Goal: Task Accomplishment & Management: Manage account settings

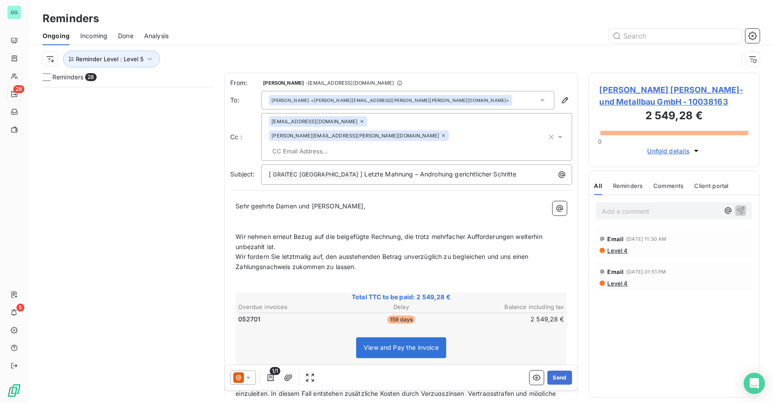
scroll to position [311, 165]
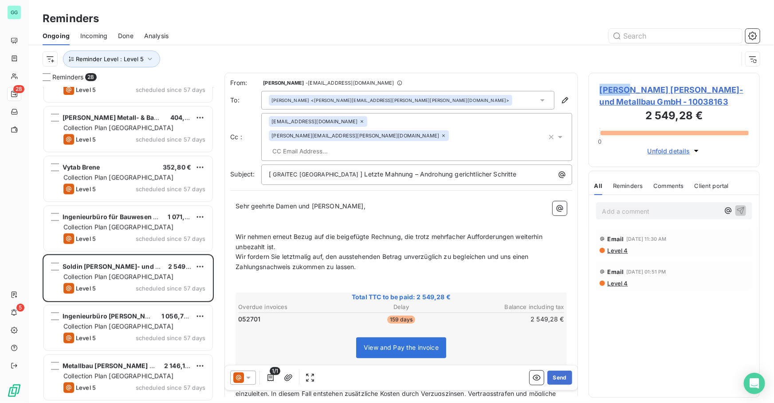
drag, startPoint x: 597, startPoint y: 87, endPoint x: 625, endPoint y: 89, distance: 28.4
click at [625, 89] on div "[PERSON_NAME] [PERSON_NAME]- und Metallbau GmbH - 10038163 2 549,28 € 0 Unfold …" at bounding box center [674, 120] width 171 height 94
drag, startPoint x: 625, startPoint y: 89, endPoint x: 600, endPoint y: 91, distance: 25.8
click at [600, 91] on span "[PERSON_NAME] [PERSON_NAME]- und Metallbau GmbH - 10038163" at bounding box center [674, 96] width 149 height 24
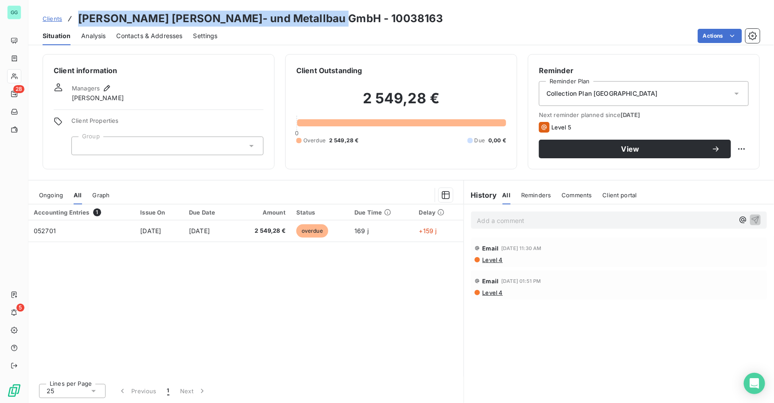
drag, startPoint x: 193, startPoint y: 17, endPoint x: 80, endPoint y: 20, distance: 113.1
click at [80, 20] on div "Clients [PERSON_NAME] [PERSON_NAME]- und Metallbau GmbH - 10038163" at bounding box center [401, 19] width 746 height 16
click at [163, 40] on div "Contacts & Addresses" at bounding box center [150, 36] width 66 height 19
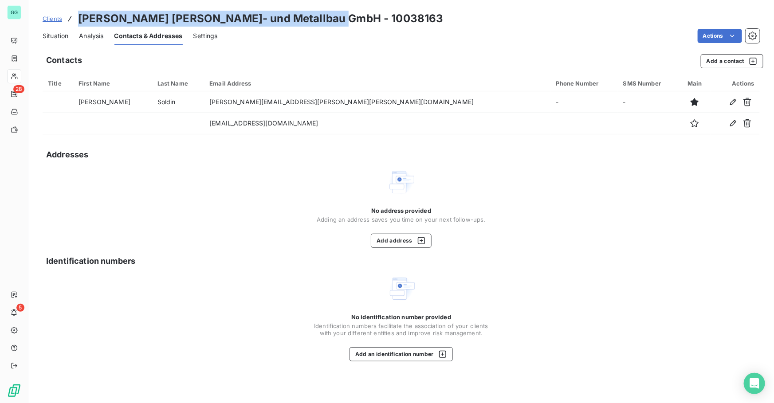
click at [54, 33] on span "Situation" at bounding box center [56, 35] width 26 height 9
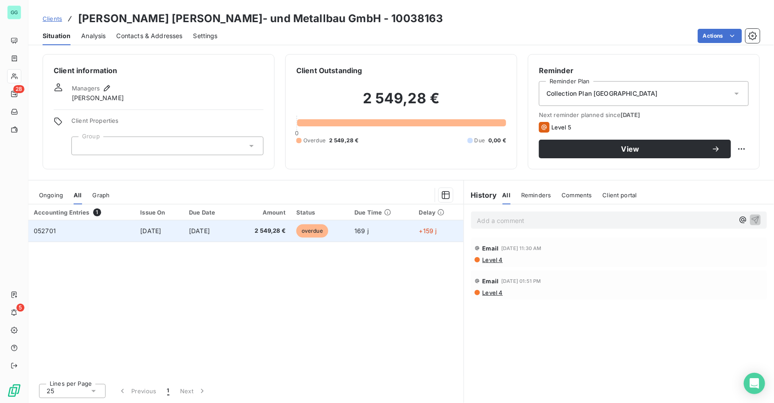
click at [145, 231] on span "[DATE]" at bounding box center [150, 231] width 21 height 8
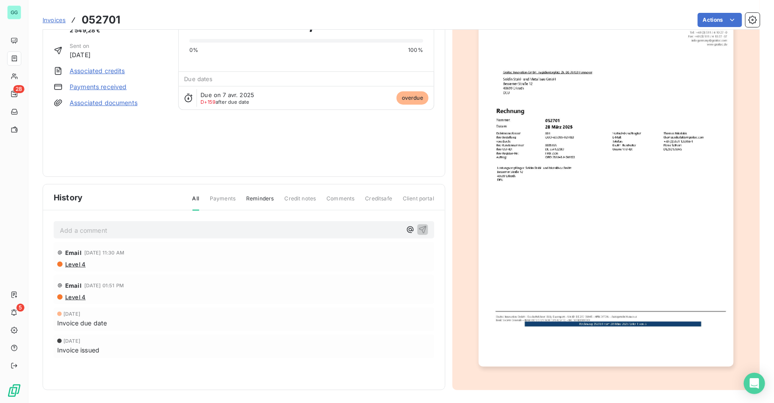
scroll to position [54, 0]
click at [623, 364] on img "button" at bounding box center [607, 185] width 256 height 361
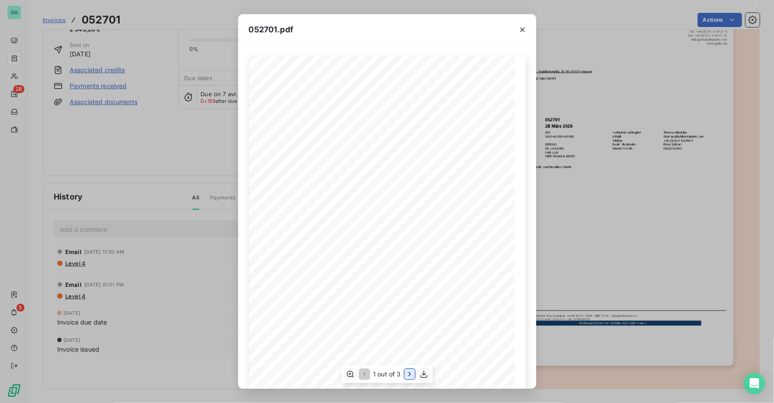
click at [406, 378] on icon "button" at bounding box center [409, 374] width 9 height 9
click at [523, 28] on icon "button" at bounding box center [522, 30] width 4 height 4
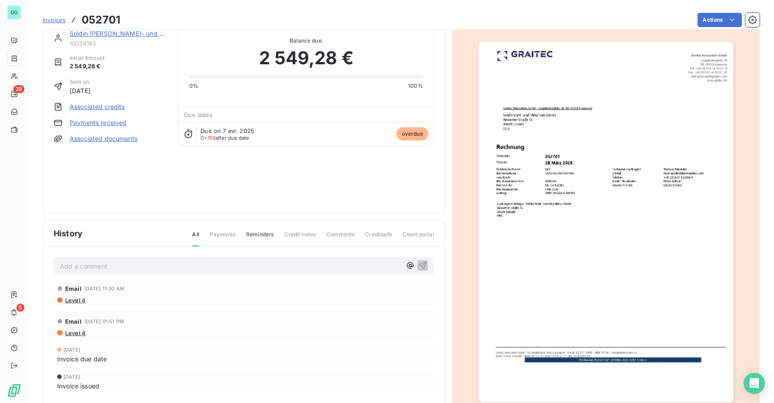
scroll to position [0, 0]
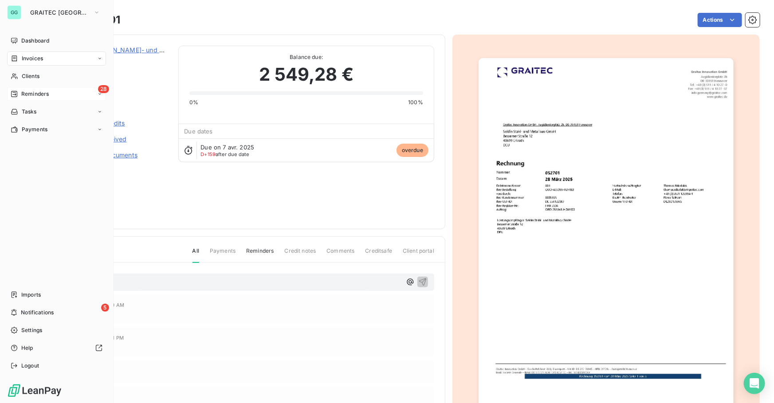
click at [29, 90] on span "Reminders" at bounding box center [35, 94] width 28 height 8
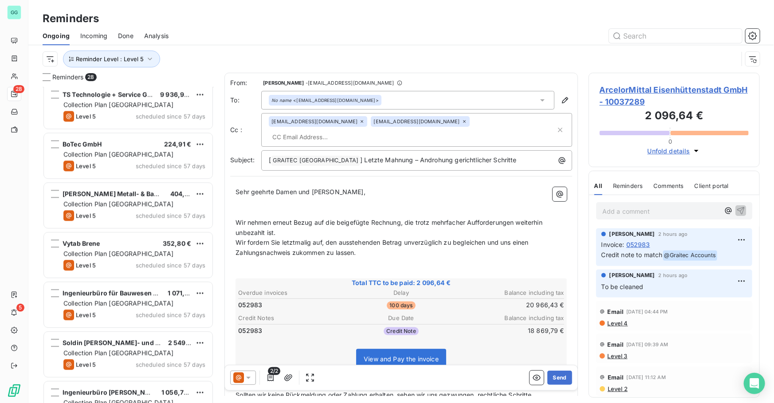
scroll to position [1075, 0]
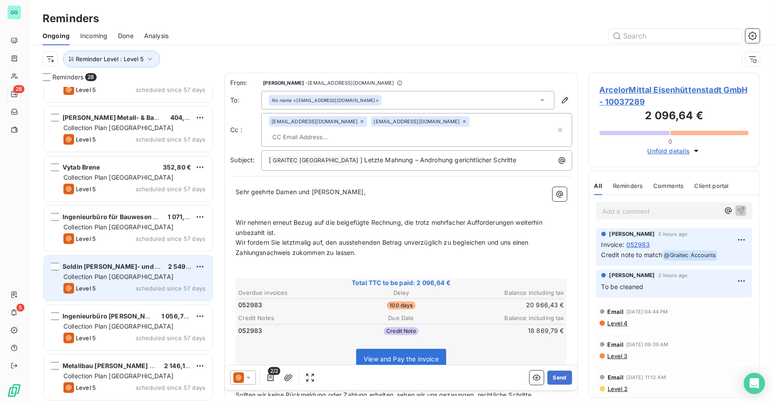
click at [128, 267] on span "Soldin [PERSON_NAME]- und Metallbau GmbH" at bounding box center [135, 267] width 144 height 8
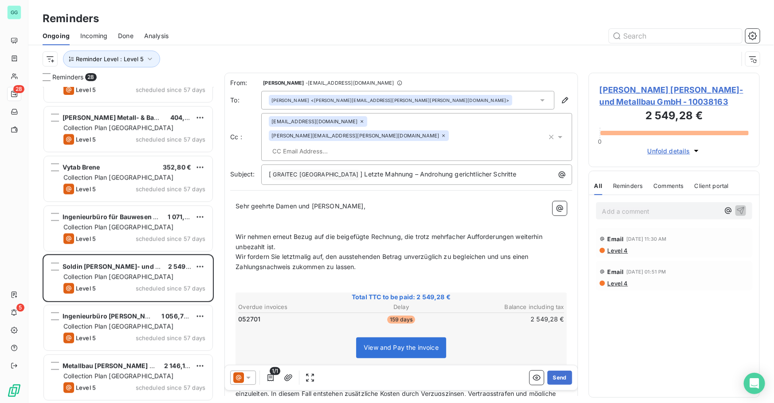
click at [622, 211] on p "Add a comment ﻿" at bounding box center [660, 211] width 117 height 11
click at [558, 376] on button "Send" at bounding box center [559, 378] width 24 height 14
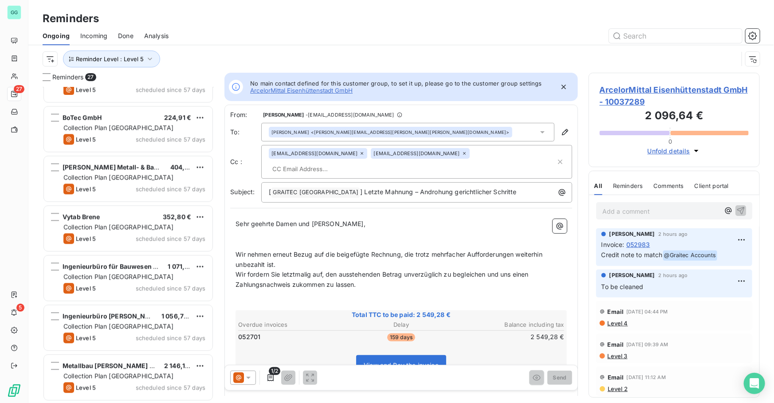
scroll to position [1025, 0]
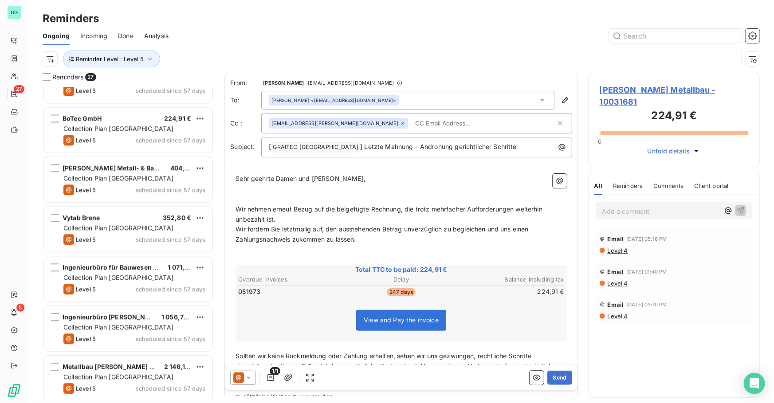
scroll to position [1025, 0]
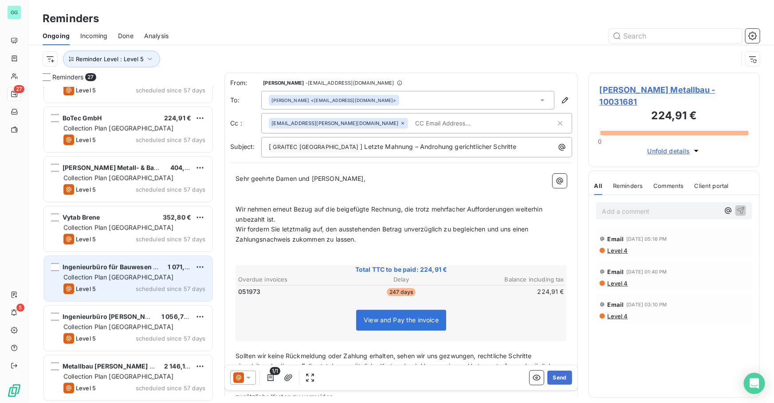
click at [137, 282] on div "Ingenieurbüro für Bauwesen Dipl.-Ing. Jo 1 071,00 € Collection Plan Germany Lev…" at bounding box center [128, 278] width 169 height 45
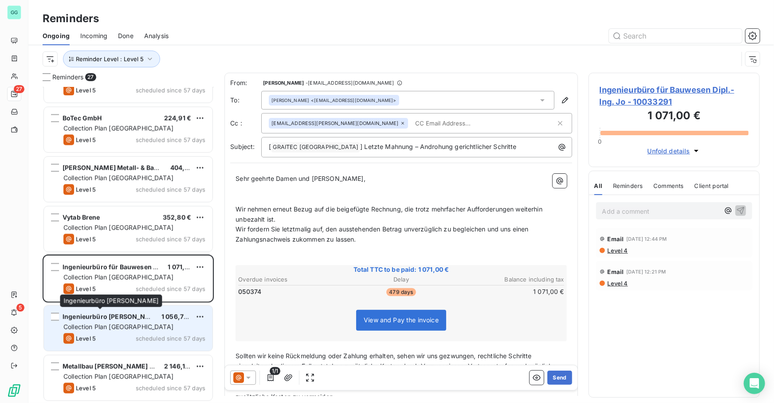
click at [119, 317] on span "Ingenieurbüro [PERSON_NAME]" at bounding box center [112, 317] width 99 height 8
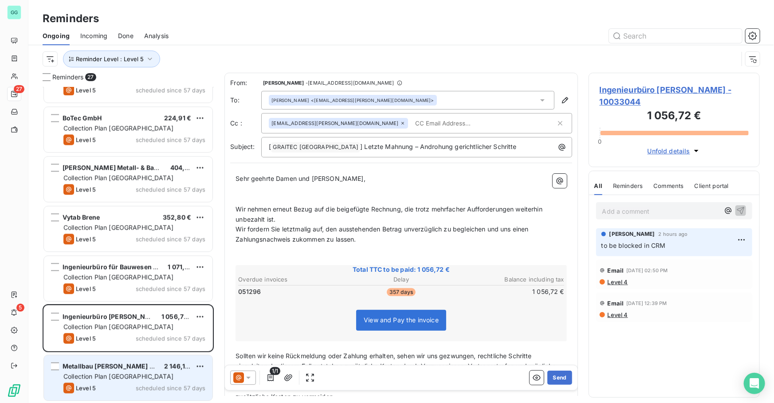
click at [114, 381] on div "Metallbau [PERSON_NAME] GmbH 2 146,17 € Collection Plan [GEOGRAPHIC_DATA] Level…" at bounding box center [128, 377] width 169 height 45
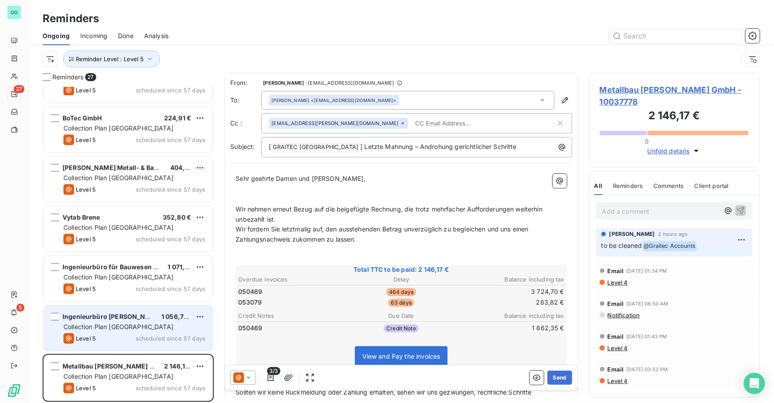
click at [123, 336] on div "Level 5 scheduled since 57 days" at bounding box center [134, 338] width 142 height 11
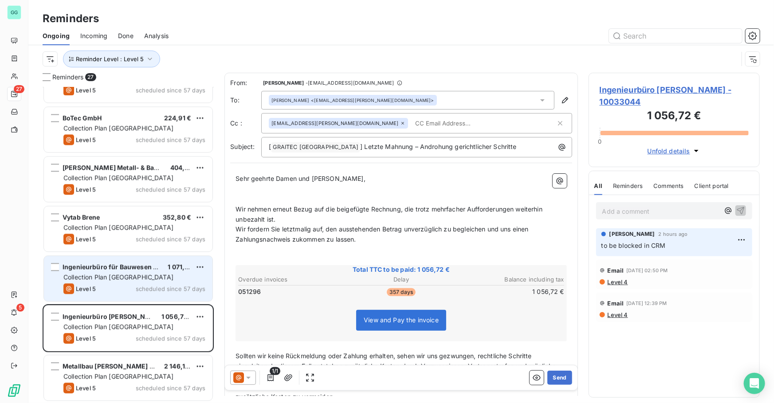
click at [130, 301] on div "Ingenieurbüro für Bauwesen Dipl.-Ing. Jo 1 071,00 € Collection Plan Germany Lev…" at bounding box center [128, 278] width 169 height 45
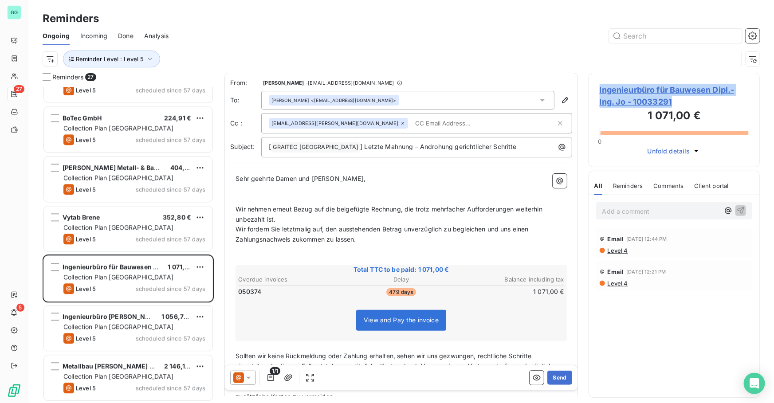
drag, startPoint x: 682, startPoint y: 100, endPoint x: 599, endPoint y: 89, distance: 83.8
click at [599, 89] on div "Ingenieurbüro für Bauwesen Dipl.-Ing. Jo - 10033291 1 071,00 € 0 Unfold details" at bounding box center [674, 120] width 171 height 94
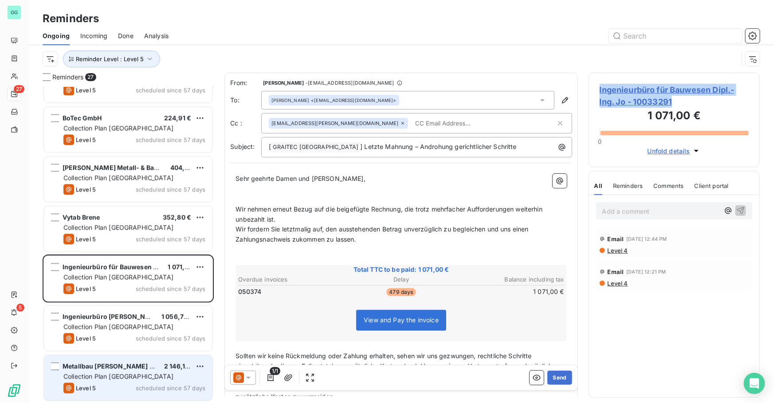
copy span "Ingenieurbüro für Bauwesen Dipl.-Ing. Jo - 10033291"
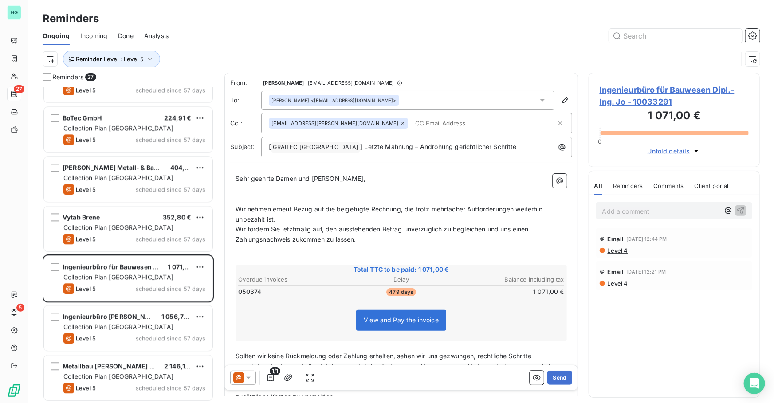
drag, startPoint x: 409, startPoint y: 29, endPoint x: 416, endPoint y: 29, distance: 7.1
click at [409, 29] on div at bounding box center [469, 36] width 581 height 14
click at [621, 207] on p "Add a comment ﻿" at bounding box center [660, 211] width 117 height 11
click at [744, 212] on icon "button" at bounding box center [740, 210] width 9 height 9
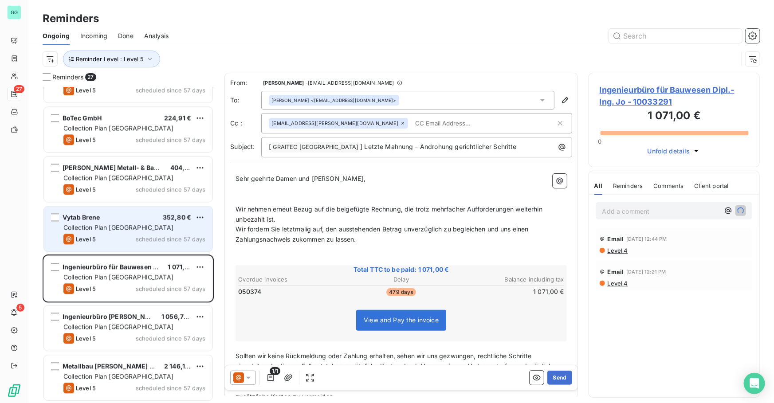
click at [138, 219] on div "Vytab Brene 352,80 €" at bounding box center [134, 217] width 142 height 8
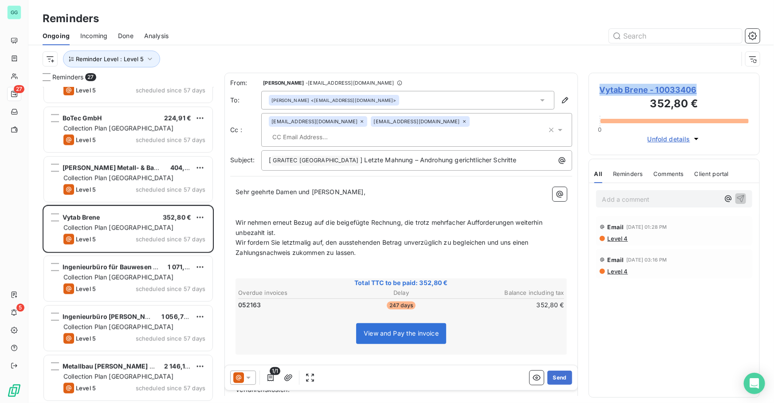
drag, startPoint x: 713, startPoint y: 92, endPoint x: 529, endPoint y: 125, distance: 186.5
click at [597, 89] on div "Vytab Brene - 10033406 352,80 € 0 Unfold details" at bounding box center [674, 114] width 171 height 83
copy span "Vytab Brene - 10033406"
click at [662, 87] on span "Vytab Brene - 10033406" at bounding box center [674, 90] width 149 height 12
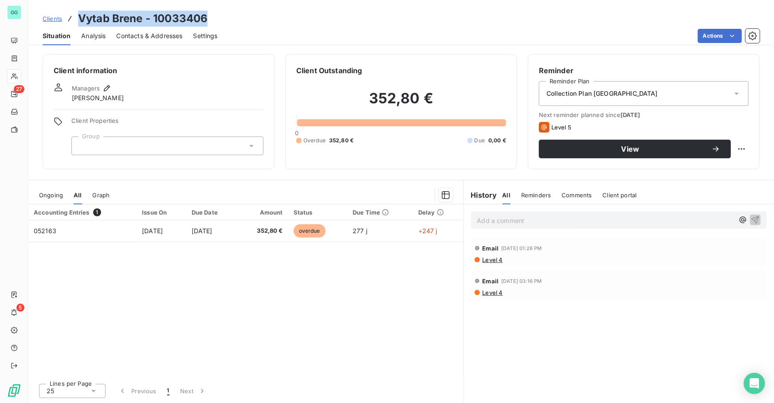
drag, startPoint x: 91, startPoint y: 15, endPoint x: 63, endPoint y: 15, distance: 27.5
click at [63, 15] on div "Clients Vytab Brene - 10033406" at bounding box center [401, 19] width 746 height 16
copy h3 "Vytab Brene - 10033406"
click at [293, 15] on div "Clients Vytab Brene - 10033406" at bounding box center [401, 19] width 746 height 16
click at [132, 35] on span "Contacts & Addresses" at bounding box center [150, 35] width 66 height 9
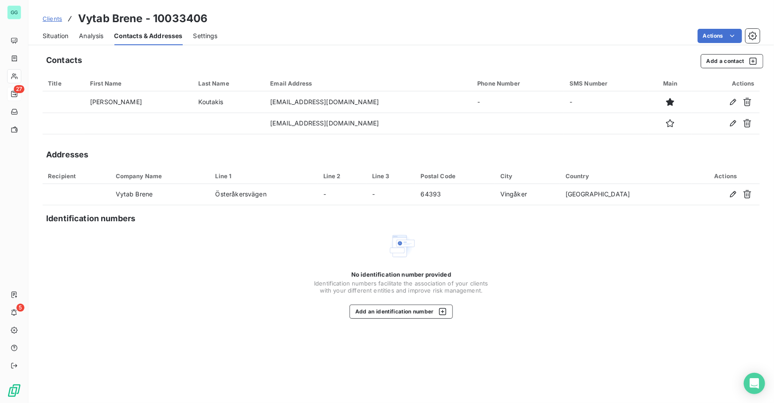
click at [60, 35] on span "Situation" at bounding box center [56, 35] width 26 height 9
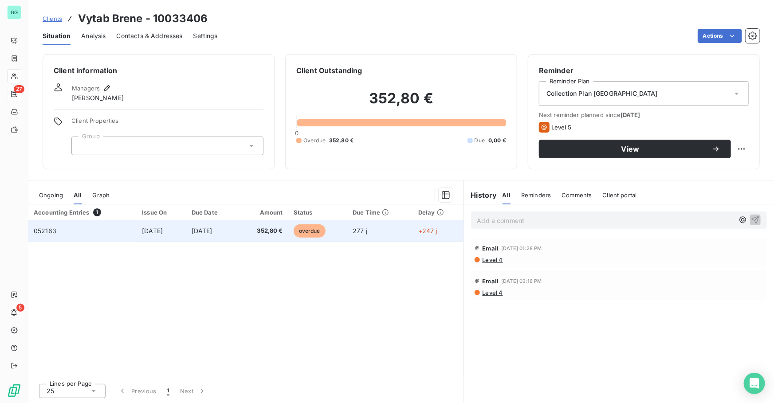
click at [149, 228] on span "[DATE]" at bounding box center [152, 231] width 21 height 8
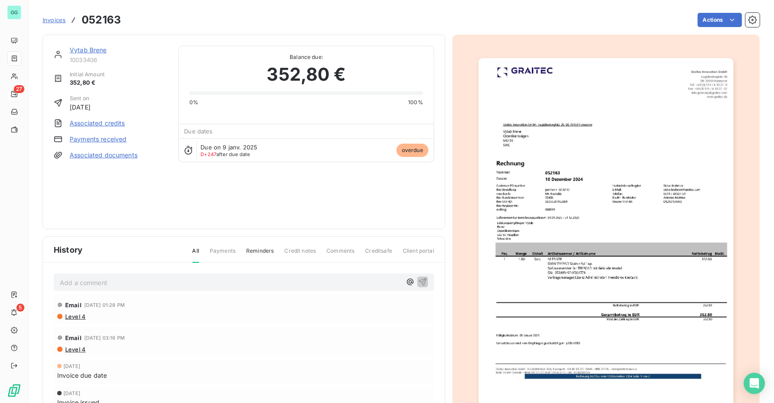
click at [511, 133] on img "button" at bounding box center [607, 238] width 256 height 361
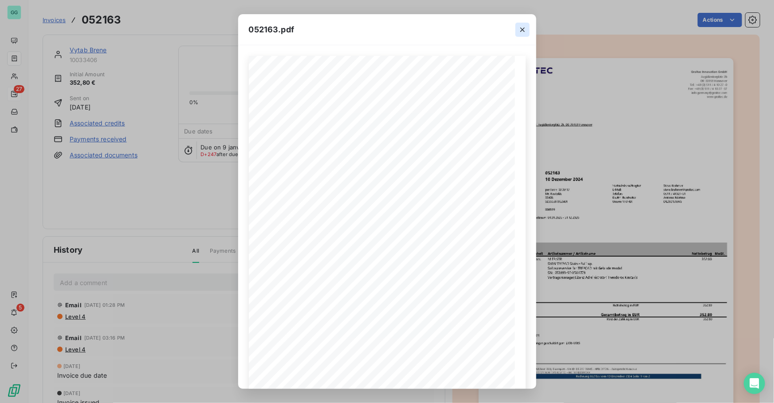
click at [522, 27] on icon "button" at bounding box center [522, 29] width 9 height 9
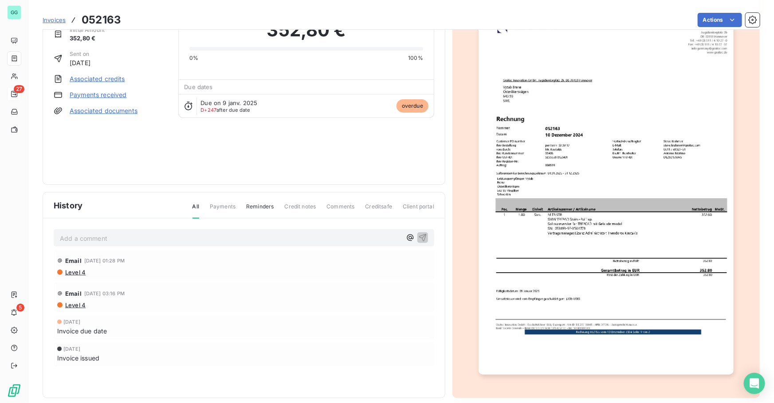
scroll to position [54, 0]
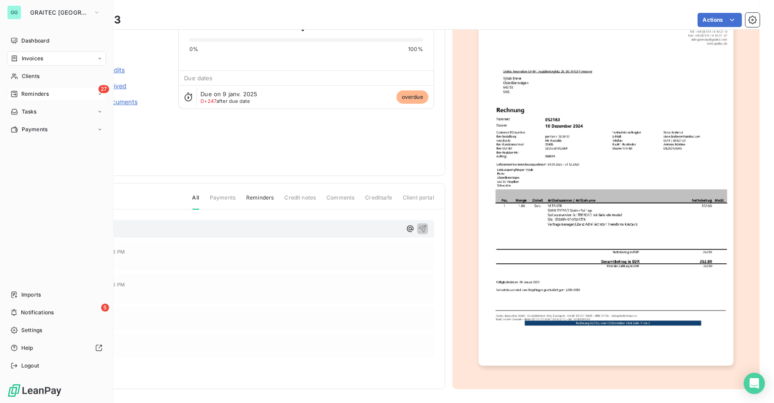
click at [38, 91] on span "Reminders" at bounding box center [35, 94] width 28 height 8
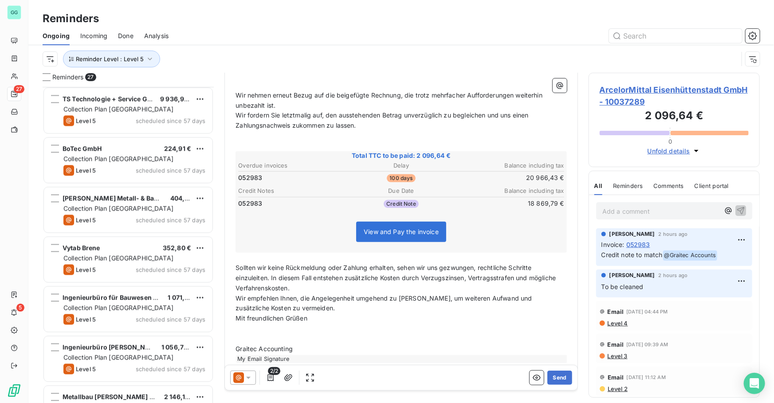
scroll to position [1025, 0]
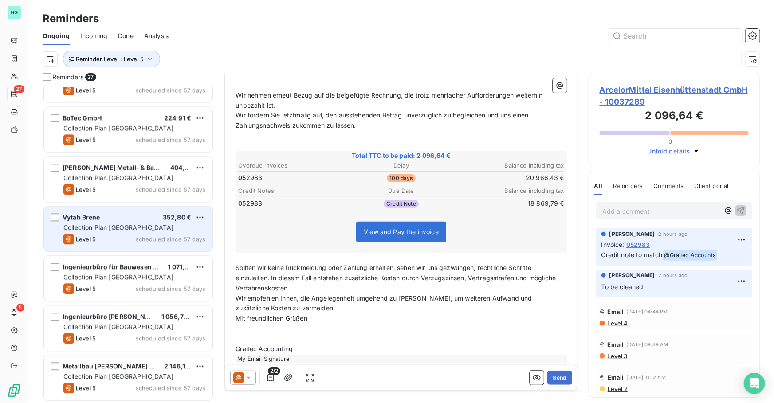
click at [130, 228] on span "Collection Plan [GEOGRAPHIC_DATA]" at bounding box center [118, 228] width 110 height 8
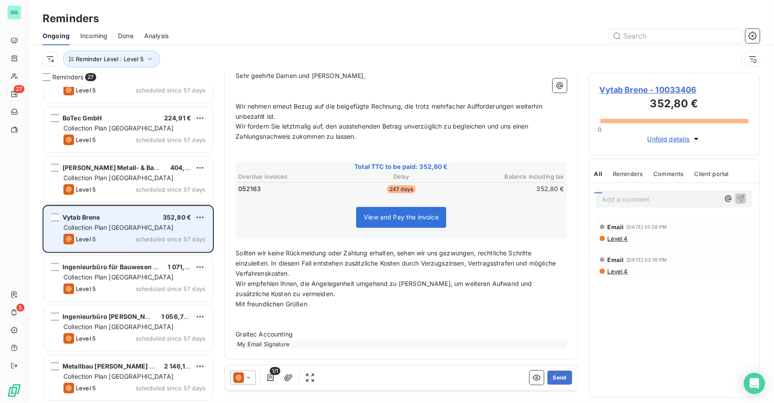
scroll to position [96, 0]
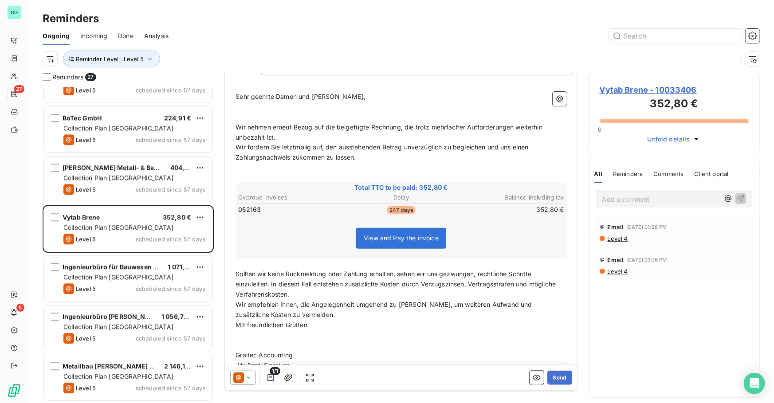
click at [615, 88] on span "Vytab Brene - 10033406" at bounding box center [674, 90] width 149 height 12
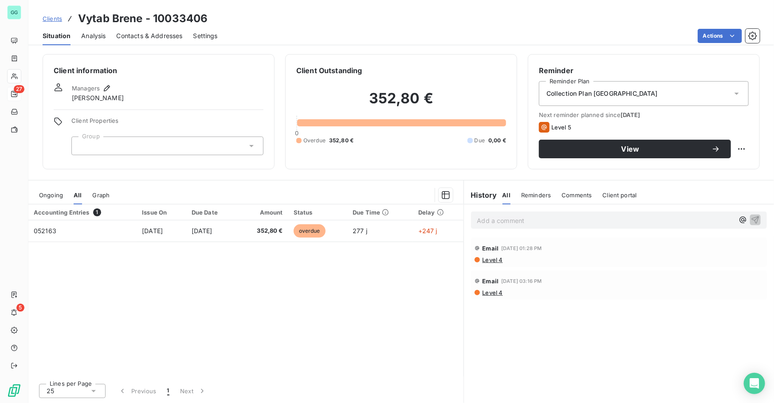
drag, startPoint x: 157, startPoint y: 39, endPoint x: 166, endPoint y: 38, distance: 9.4
click at [157, 39] on span "Contacts & Addresses" at bounding box center [150, 35] width 66 height 9
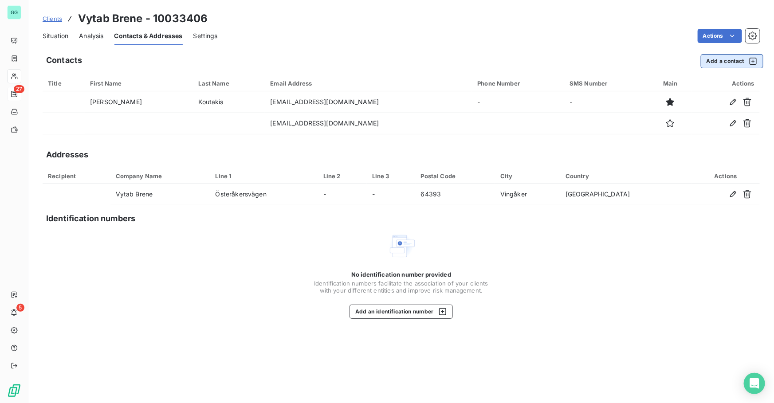
click at [716, 59] on button "Add a contact" at bounding box center [732, 61] width 63 height 14
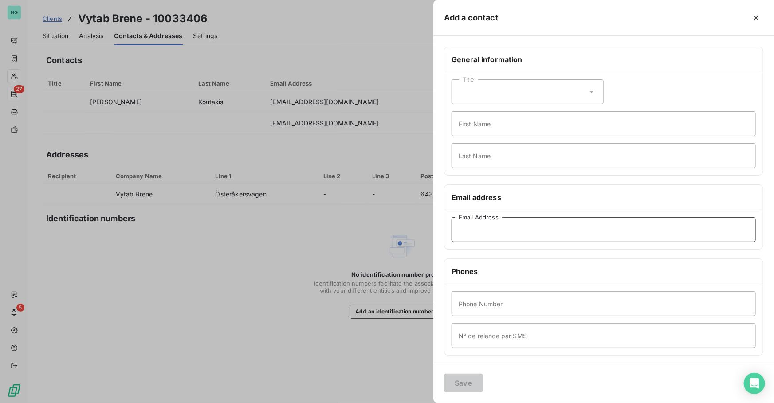
drag, startPoint x: 477, startPoint y: 228, endPoint x: 480, endPoint y: 232, distance: 4.7
click at [477, 228] on input "Email Address" at bounding box center [604, 229] width 304 height 25
paste input "[PERSON_NAME][EMAIL_ADDRESS][DOMAIN_NAME]"
type input "[PERSON_NAME][EMAIL_ADDRESS][DOMAIN_NAME]"
click at [469, 381] on button "Save" at bounding box center [463, 383] width 39 height 19
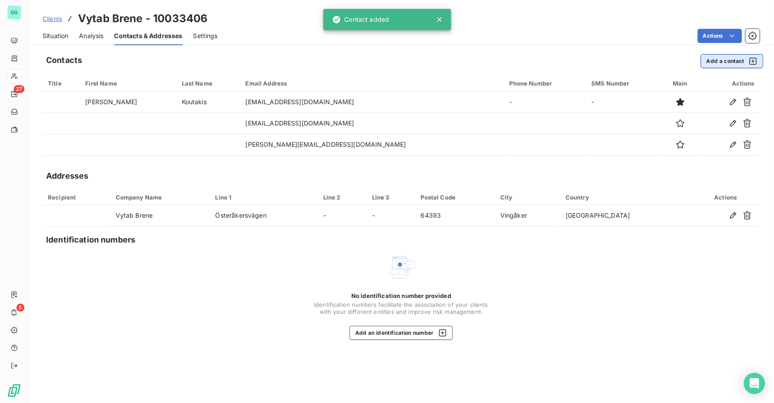
click at [720, 63] on button "Add a contact" at bounding box center [732, 61] width 63 height 14
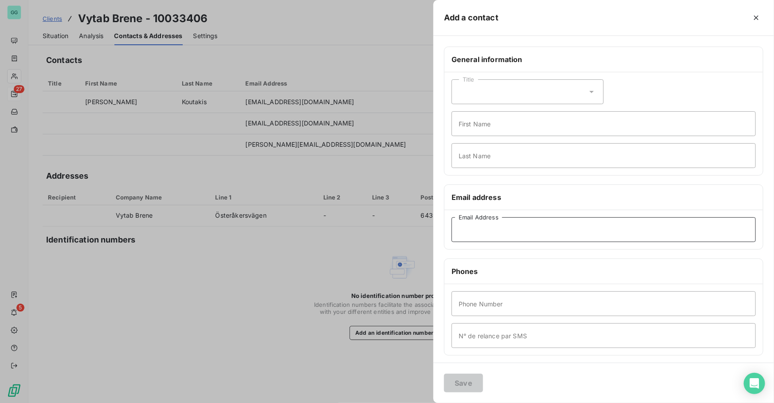
drag, startPoint x: 472, startPoint y: 232, endPoint x: 470, endPoint y: 244, distance: 12.2
click at [472, 232] on input "Email Address" at bounding box center [604, 229] width 304 height 25
paste input "[PERSON_NAME][EMAIL_ADDRESS][DOMAIN_NAME]"
type input "[PERSON_NAME][EMAIL_ADDRESS][DOMAIN_NAME]"
click at [464, 377] on button "Save" at bounding box center [463, 383] width 39 height 19
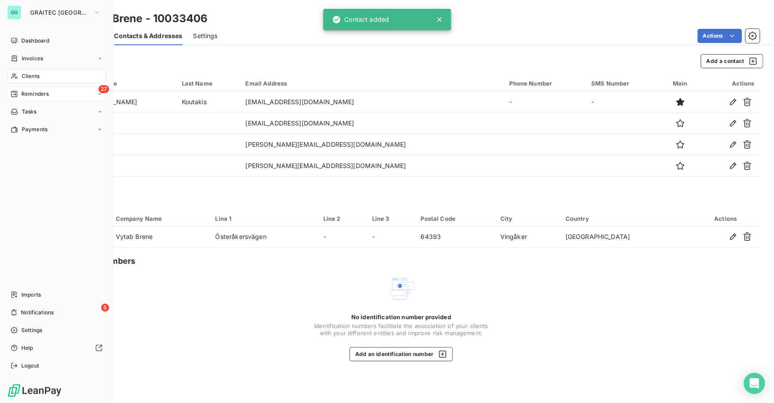
click at [34, 96] on span "Reminders" at bounding box center [35, 94] width 28 height 8
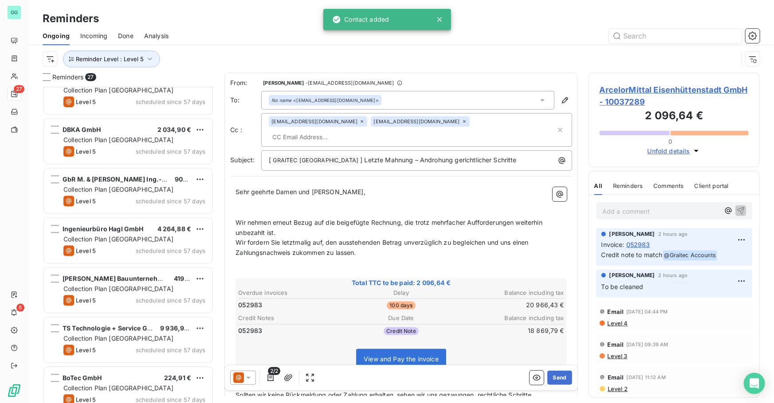
scroll to position [1025, 0]
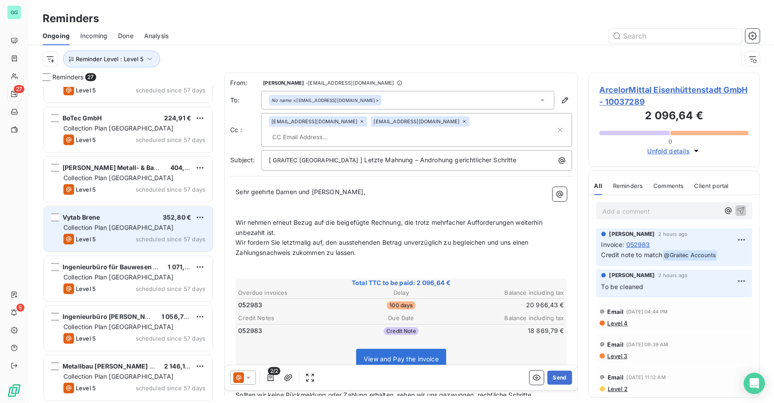
click at [131, 234] on div "Level 5 scheduled since 57 days" at bounding box center [134, 239] width 142 height 11
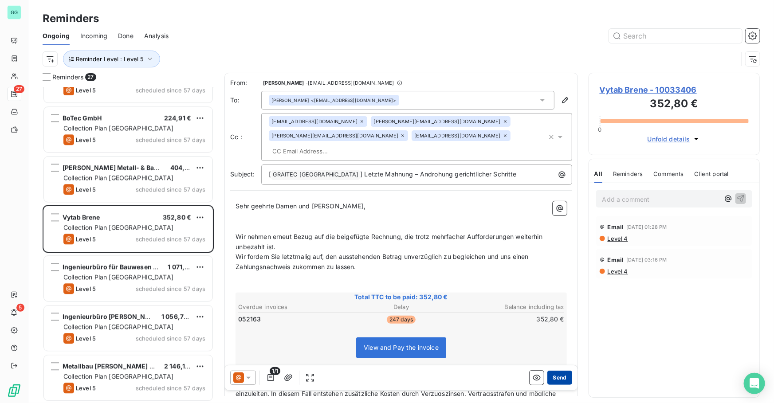
click at [555, 378] on button "Send" at bounding box center [559, 378] width 24 height 14
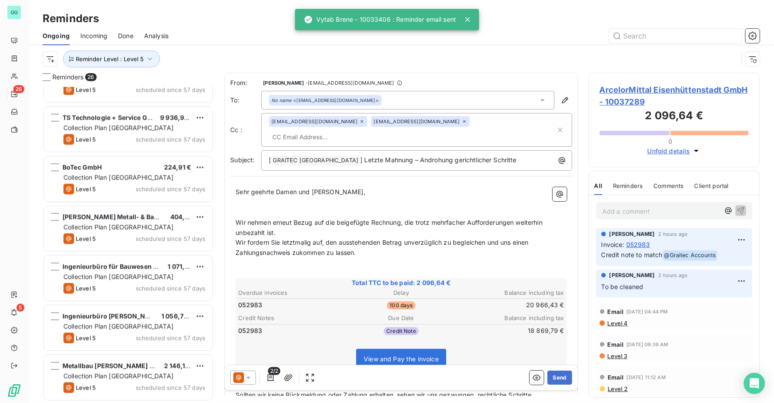
scroll to position [975, 0]
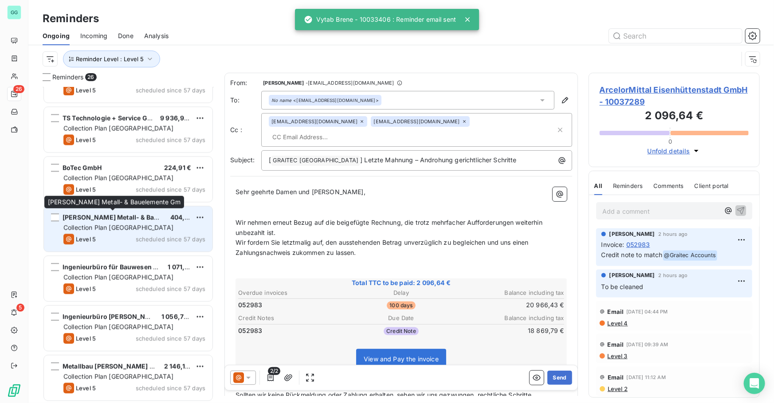
click at [131, 221] on span "[PERSON_NAME] Metall- & Bauelemente Gm" at bounding box center [131, 217] width 136 height 8
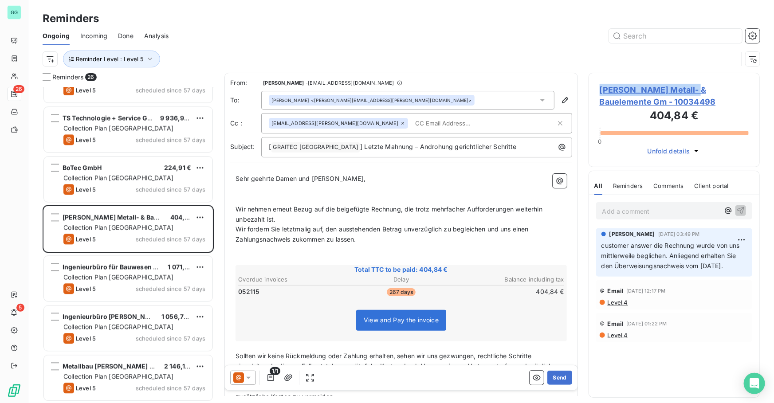
drag, startPoint x: 619, startPoint y: 89, endPoint x: 689, endPoint y: 88, distance: 70.5
click at [689, 88] on div "[PERSON_NAME] Metall- & Bauelemente Gm - 10034498 404,84 € 0 Unfold details" at bounding box center [674, 120] width 171 height 94
copy span "[PERSON_NAME] Metall"
drag, startPoint x: 718, startPoint y: 105, endPoint x: 594, endPoint y: 89, distance: 124.8
click at [594, 89] on div "[PERSON_NAME] Metall- & Bauelemente Gm - 10034498 404,84 € 0 Unfold details" at bounding box center [674, 120] width 171 height 94
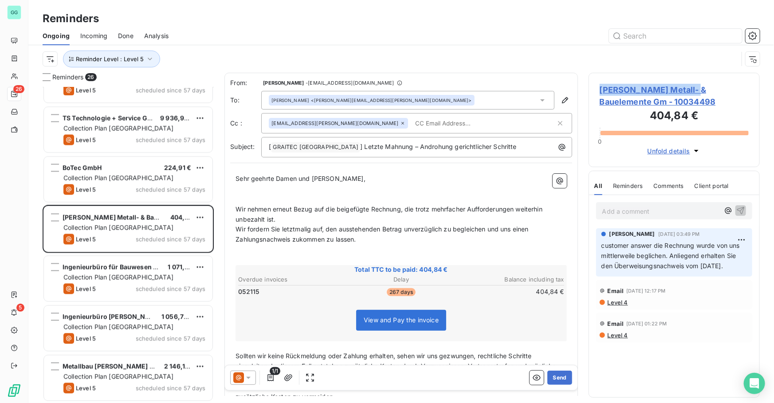
copy span "[PERSON_NAME] Metall- & Bauelemente Gm - 10034498"
drag, startPoint x: 685, startPoint y: 257, endPoint x: 754, endPoint y: 262, distance: 69.4
click at [754, 262] on div "[PERSON_NAME] [DATE] 03:49 PM customer answer die Rechnung wurde von uns mittle…" at bounding box center [674, 253] width 170 height 52
copy span "customer answer die Rechnung wurde von uns mittlerweile beglichen. Anliegend er…"
click at [664, 97] on span "[PERSON_NAME] Metall- & Bauelemente Gm - 10034498" at bounding box center [674, 96] width 149 height 24
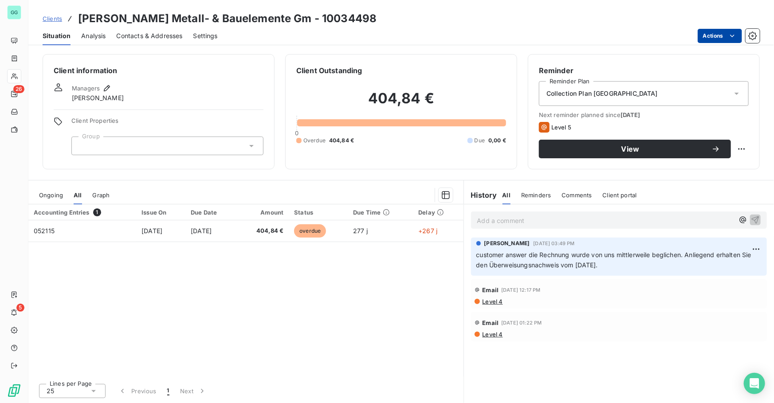
click at [721, 31] on html "GG 26 5 Clients [PERSON_NAME] Metall- & Bauelemente Gm - 10034498 Situation Ana…" at bounding box center [387, 201] width 774 height 403
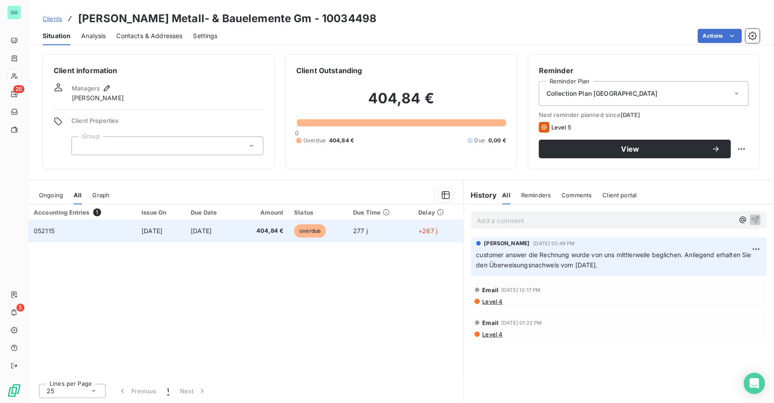
click at [206, 229] on html "GG 26 5 Clients [PERSON_NAME] Metall- & Bauelemente Gm - 10034498 Situation Ana…" at bounding box center [387, 201] width 774 height 403
click at [206, 229] on span "[DATE]" at bounding box center [201, 231] width 21 height 8
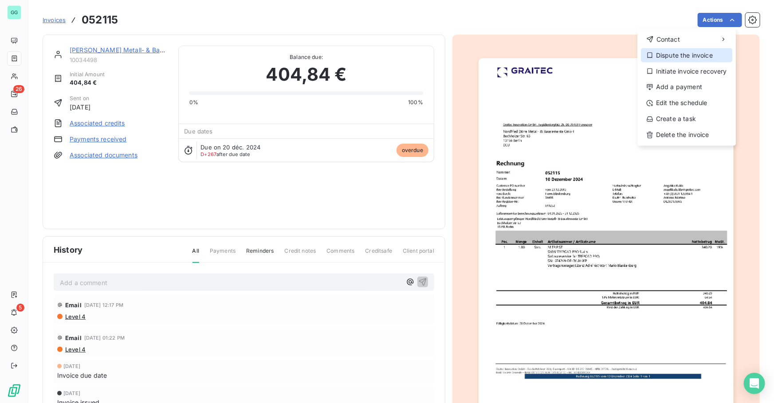
click at [686, 55] on div "Dispute the invoice" at bounding box center [686, 55] width 91 height 14
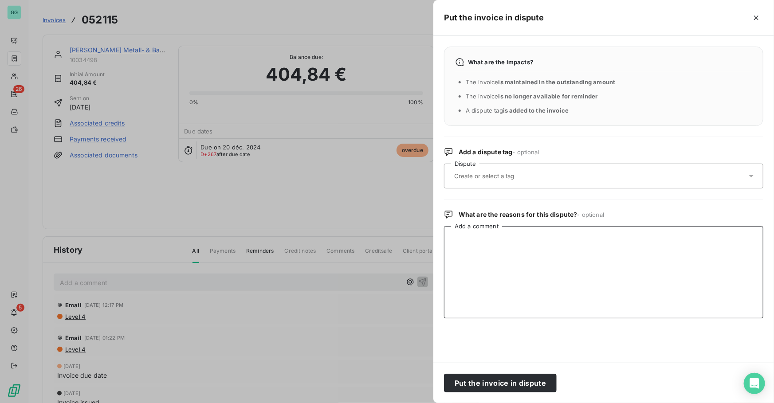
click at [464, 255] on textarea "Add a comment" at bounding box center [603, 272] width 319 height 92
type textarea "Check what the customer did"
click at [501, 378] on button "Put the invoice in dispute" at bounding box center [500, 383] width 113 height 19
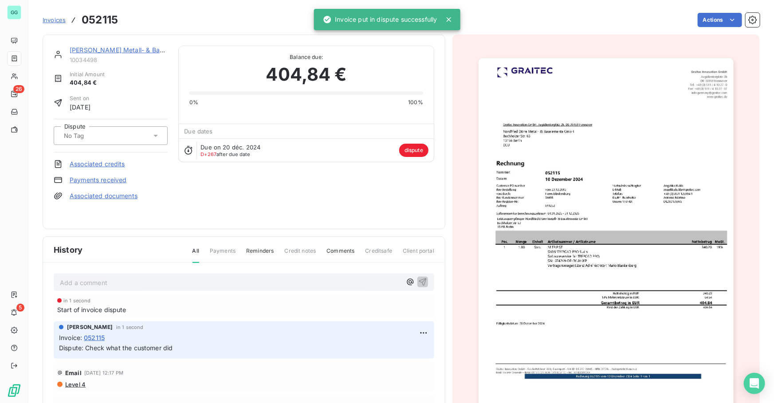
click at [129, 283] on p "Add a comment ﻿" at bounding box center [231, 282] width 342 height 11
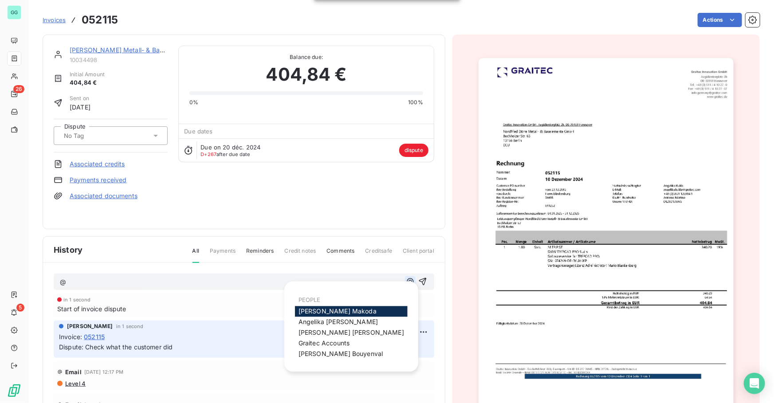
click at [406, 279] on icon "button" at bounding box center [410, 281] width 9 height 9
click at [322, 346] on span "Graitec Accounts" at bounding box center [324, 344] width 51 height 8
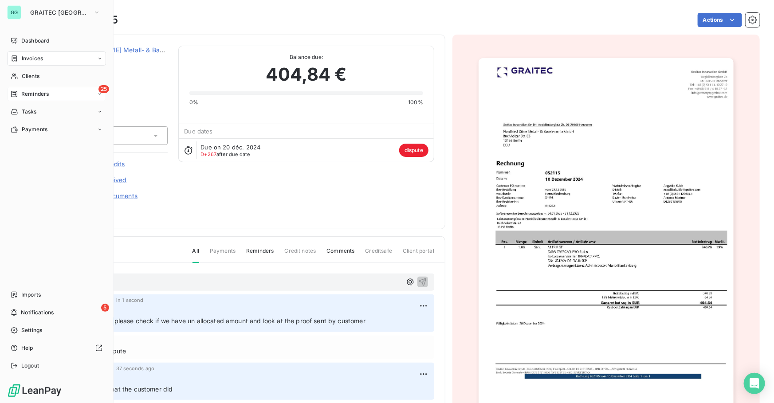
click at [31, 93] on span "Reminders" at bounding box center [35, 94] width 28 height 8
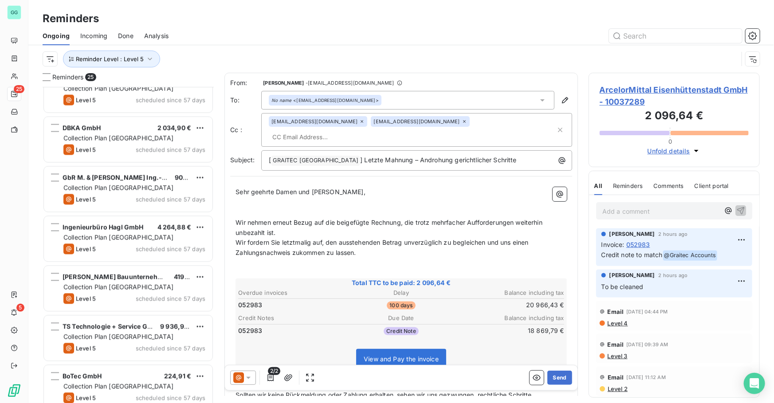
scroll to position [926, 0]
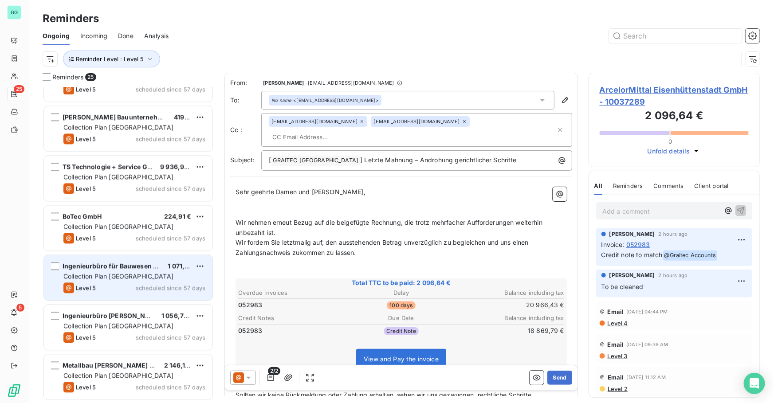
click at [119, 262] on div "Ingenieurbüro für Bauwesen Dipl.-Ing. Jo" at bounding box center [112, 266] width 98 height 9
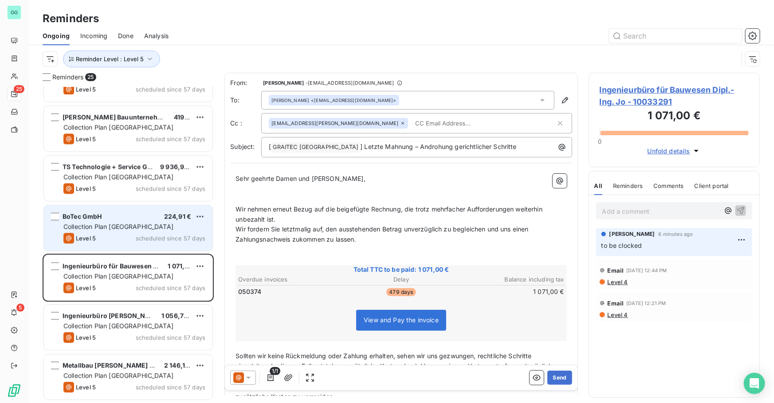
click at [128, 237] on div "Level 5 scheduled since 57 days" at bounding box center [134, 238] width 142 height 11
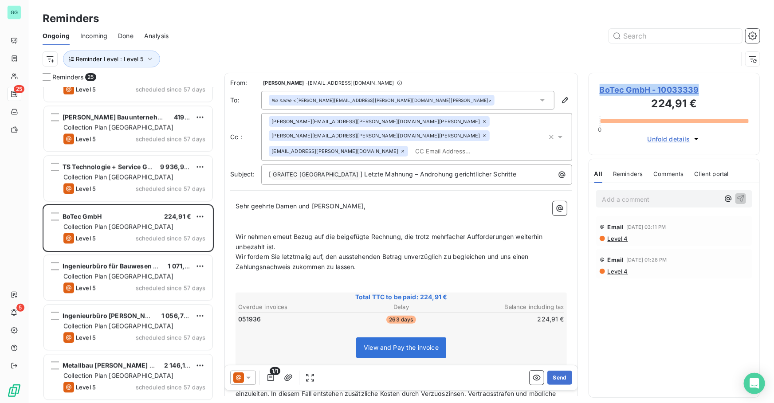
drag, startPoint x: 696, startPoint y: 92, endPoint x: 589, endPoint y: 86, distance: 107.5
click at [589, 86] on div "BoTec GmbH - 10033339 224,91 € 0 Unfold details" at bounding box center [674, 114] width 171 height 83
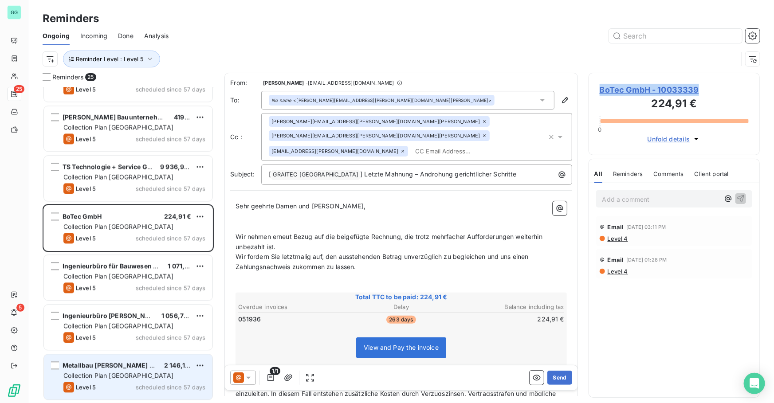
copy span "BoTec GmbH - 10033339"
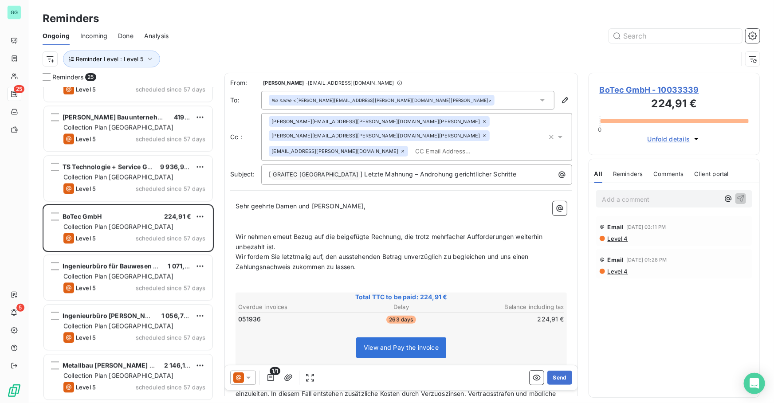
drag, startPoint x: 637, startPoint y: 201, endPoint x: 624, endPoint y: 205, distance: 13.5
click at [628, 203] on p "Add a comment ﻿" at bounding box center [660, 199] width 117 height 11
click at [741, 198] on icon "button" at bounding box center [741, 199] width 8 height 8
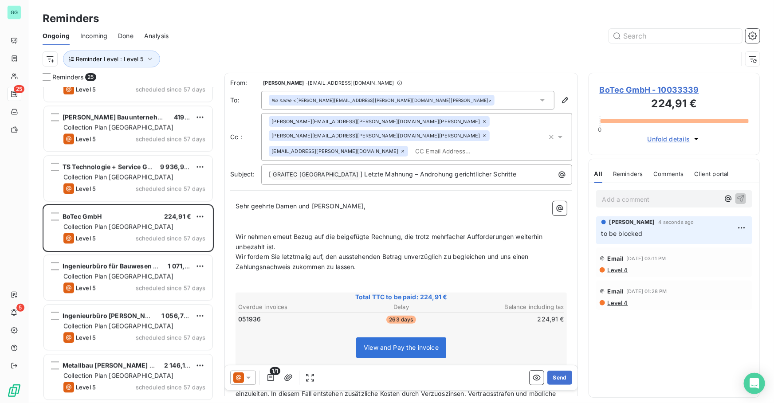
click at [634, 90] on span "BoTec GmbH - 10033339" at bounding box center [674, 90] width 149 height 12
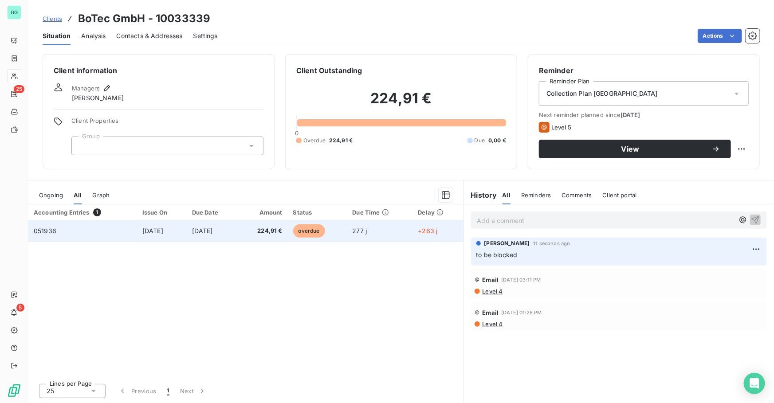
click at [58, 232] on td "051936" at bounding box center [82, 230] width 109 height 21
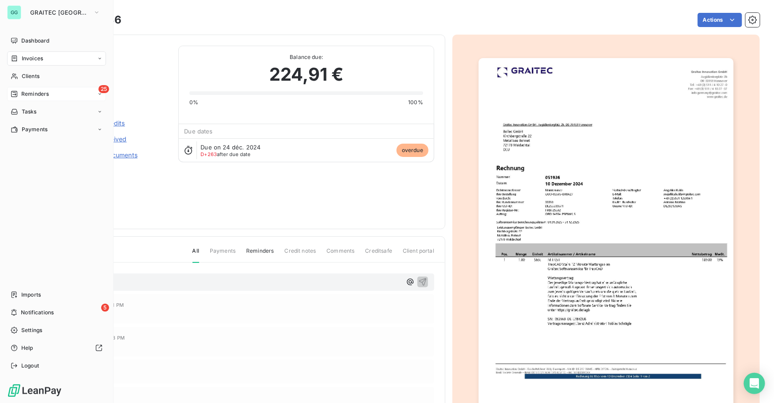
click at [42, 92] on span "Reminders" at bounding box center [35, 94] width 28 height 8
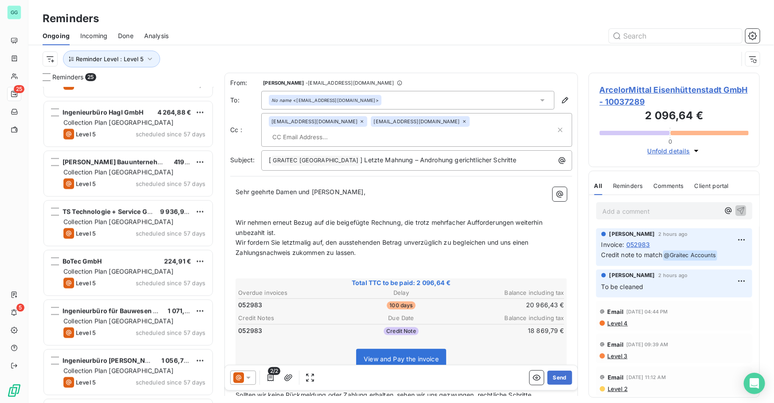
scroll to position [926, 0]
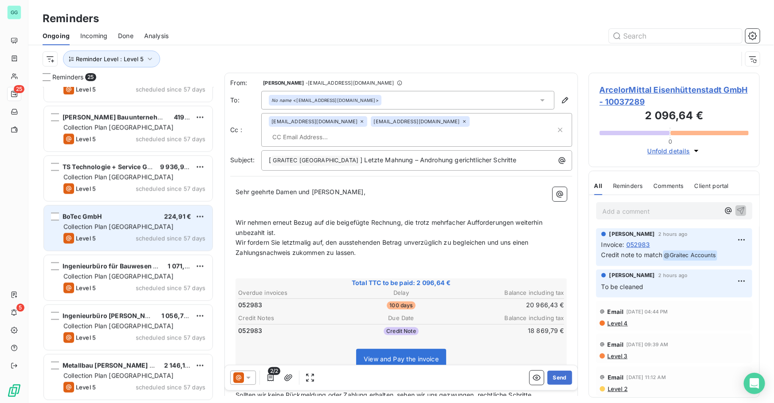
click at [131, 230] on span "Collection Plan [GEOGRAPHIC_DATA]" at bounding box center [118, 227] width 110 height 8
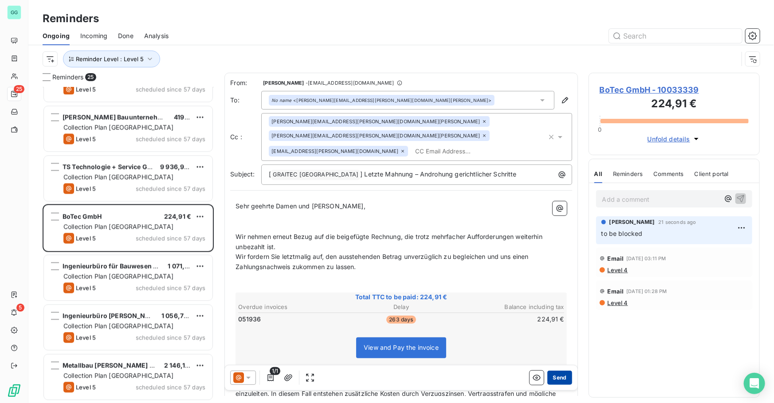
click at [555, 378] on button "Send" at bounding box center [559, 378] width 24 height 14
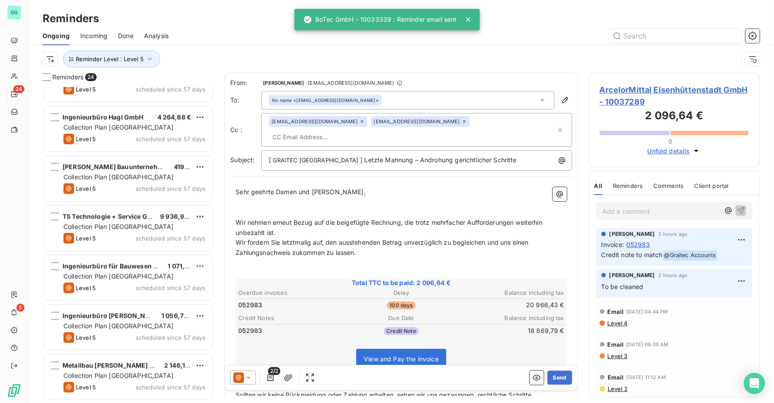
scroll to position [876, 0]
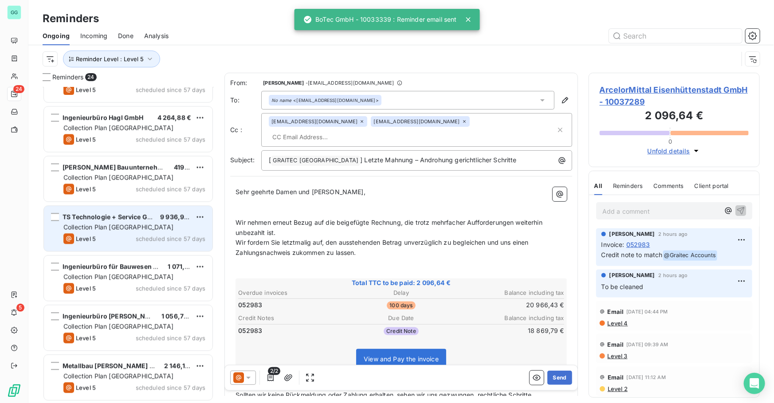
click at [106, 220] on span "TS Technologie + Service GmbH" at bounding box center [112, 217] width 99 height 8
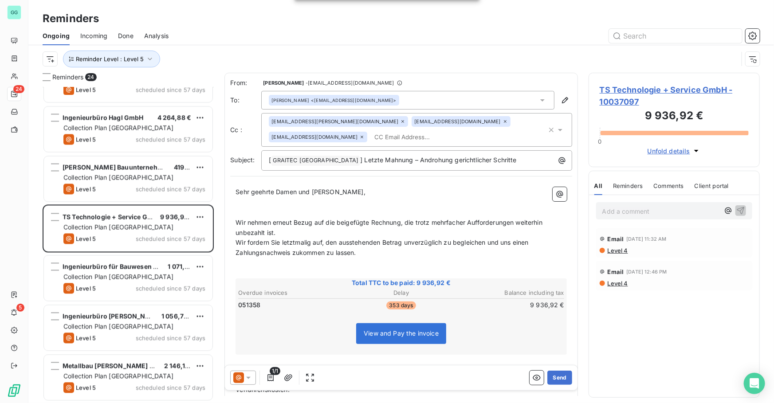
click at [661, 214] on p "Add a comment ﻿" at bounding box center [660, 211] width 117 height 11
click at [744, 208] on icon "button" at bounding box center [740, 210] width 9 height 9
drag, startPoint x: 641, startPoint y: 101, endPoint x: 597, endPoint y: 89, distance: 46.4
click at [597, 89] on div "TS Technologie + Service GmbH - 10037097 9 936,92 € 0 Unfold details" at bounding box center [674, 120] width 171 height 94
copy span "TS Technologie + Service GmbH - 10037097"
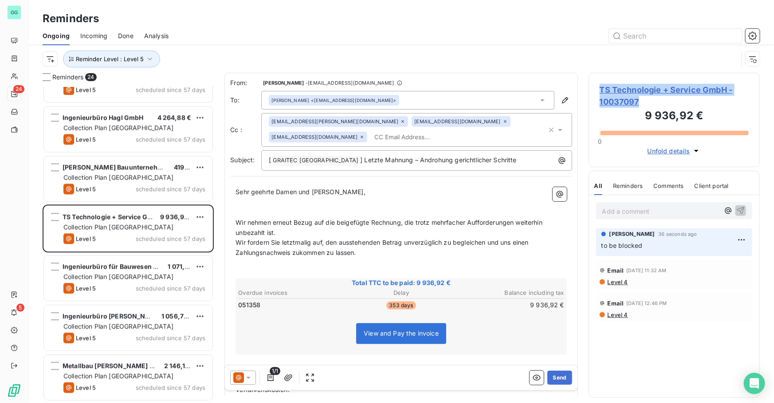
click at [602, 91] on span "TS Technologie + Service GmbH - 10037097" at bounding box center [674, 96] width 149 height 24
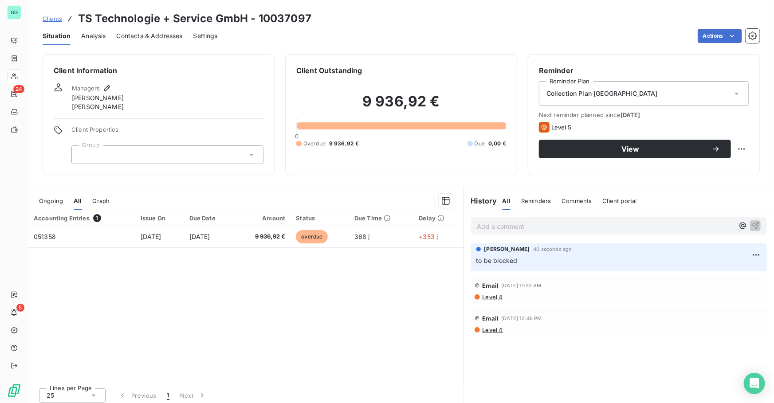
click at [157, 35] on span "Contacts & Addresses" at bounding box center [150, 35] width 66 height 9
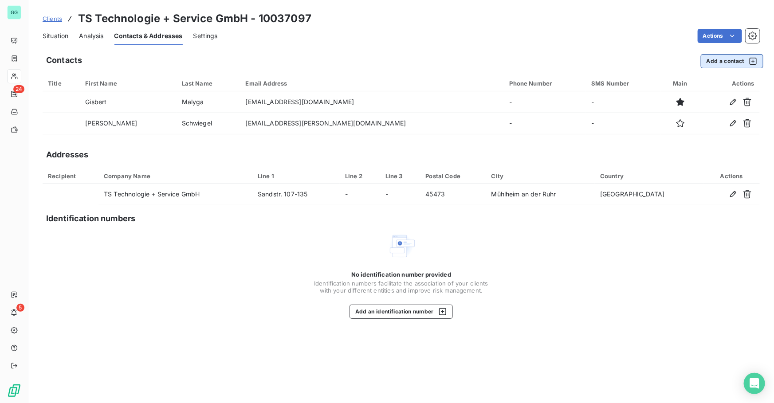
click at [718, 59] on button "Add a contact" at bounding box center [732, 61] width 63 height 14
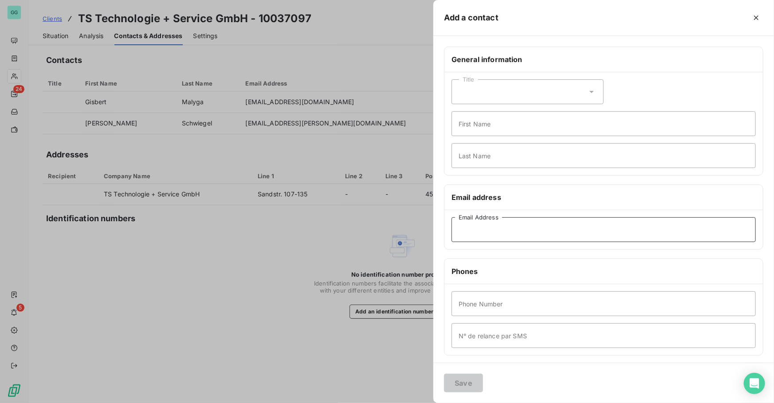
click at [496, 220] on input "Email Address" at bounding box center [604, 229] width 304 height 25
paste input "[EMAIL_ADDRESS][DOMAIN_NAME]"
type input "[EMAIL_ADDRESS][DOMAIN_NAME]"
click at [468, 386] on button "Save" at bounding box center [463, 383] width 39 height 19
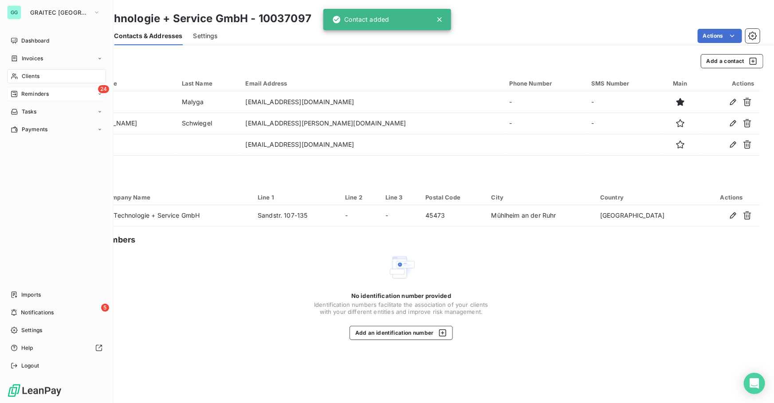
click at [47, 94] on span "Reminders" at bounding box center [35, 94] width 28 height 8
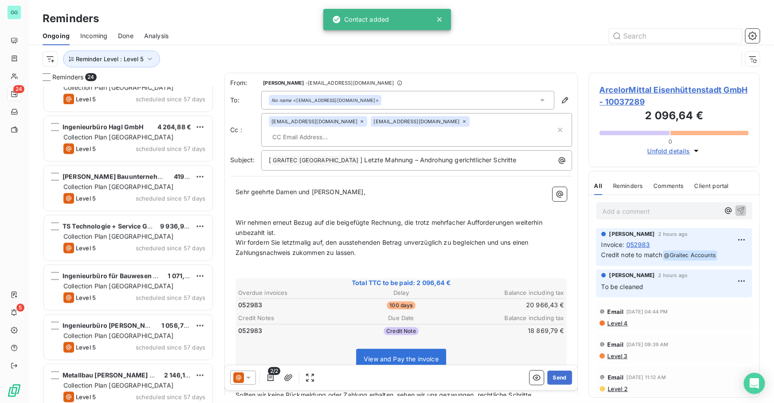
scroll to position [877, 0]
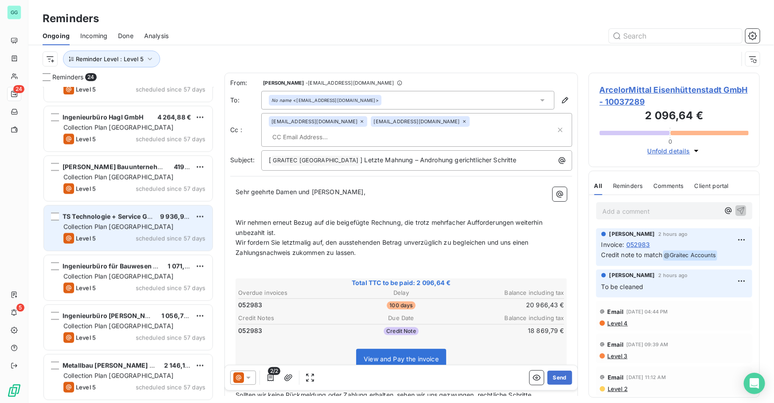
click at [148, 236] on span "scheduled since 57 days" at bounding box center [171, 238] width 70 height 7
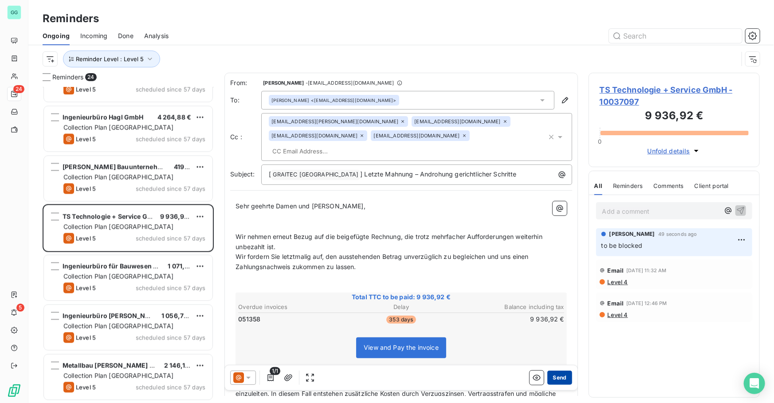
click at [550, 376] on button "Send" at bounding box center [559, 378] width 24 height 14
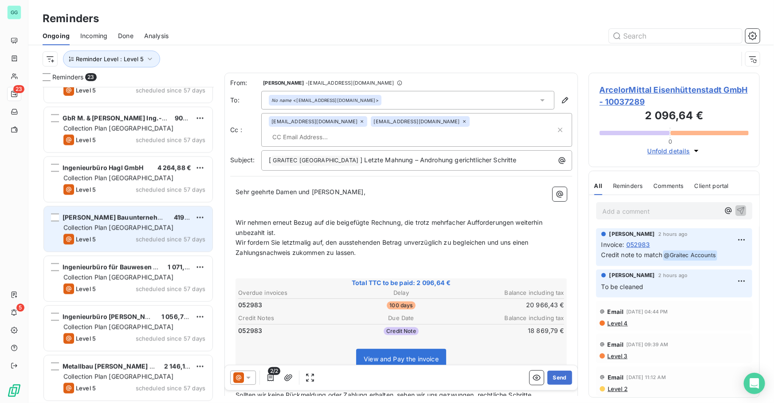
scroll to position [827, 0]
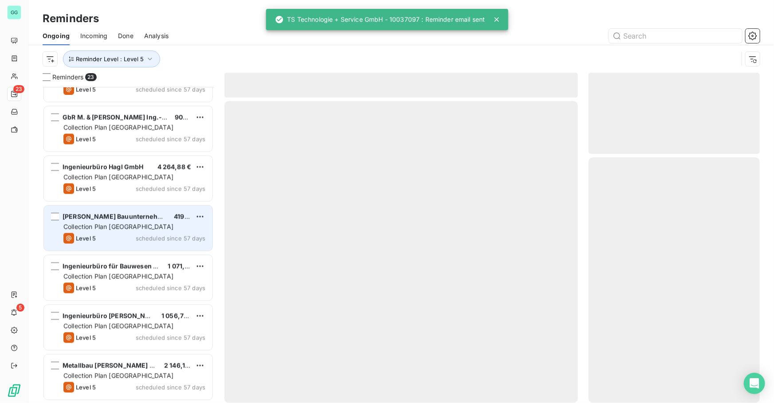
click at [120, 216] on span "[PERSON_NAME] Bauunternehmung GmbH & Co. KG" at bounding box center [143, 217] width 161 height 8
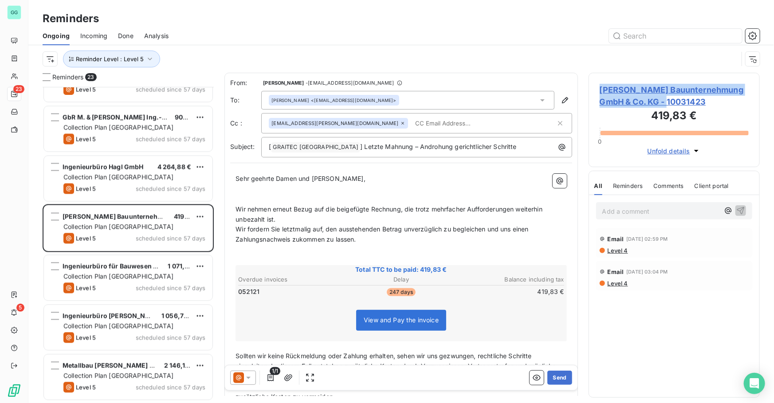
drag, startPoint x: 597, startPoint y: 90, endPoint x: 665, endPoint y: 104, distance: 69.4
click at [665, 104] on div "[PERSON_NAME] Bauunternehmung GmbH & Co. KG - 10031423 419,83 € 0 Unfold details" at bounding box center [674, 120] width 171 height 94
copy span "[PERSON_NAME] Bauunternehmung GmbH & Co. KG - 10031423"
click at [627, 92] on span "[PERSON_NAME] Bauunternehmung GmbH & Co. KG - 10031423" at bounding box center [674, 96] width 149 height 24
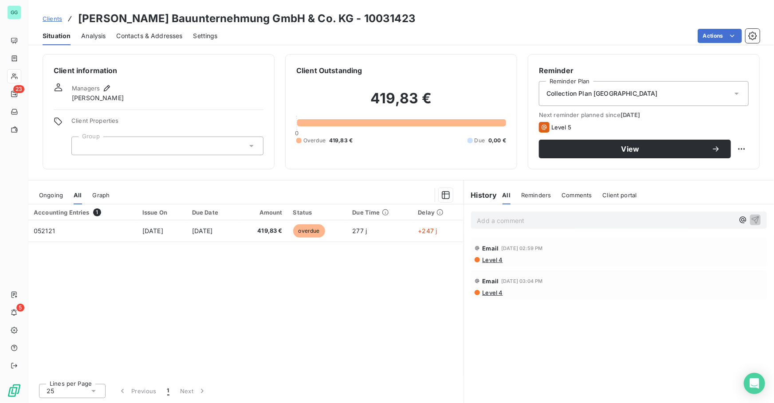
drag, startPoint x: 128, startPoint y: 35, endPoint x: 129, endPoint y: 41, distance: 6.3
click at [128, 35] on span "Contacts & Addresses" at bounding box center [150, 35] width 66 height 9
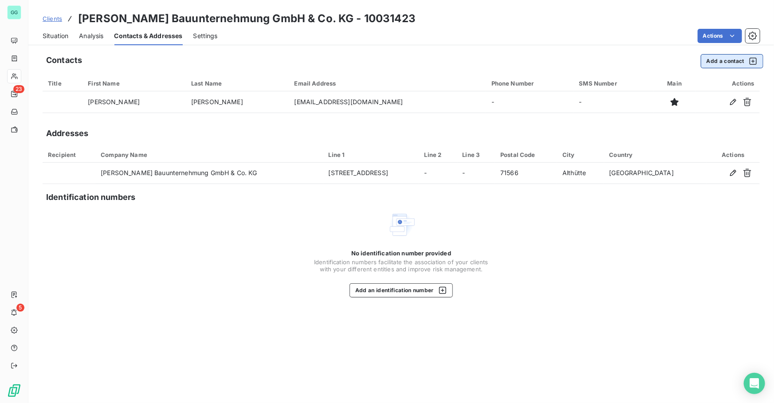
click at [722, 59] on button "Add a contact" at bounding box center [732, 61] width 63 height 14
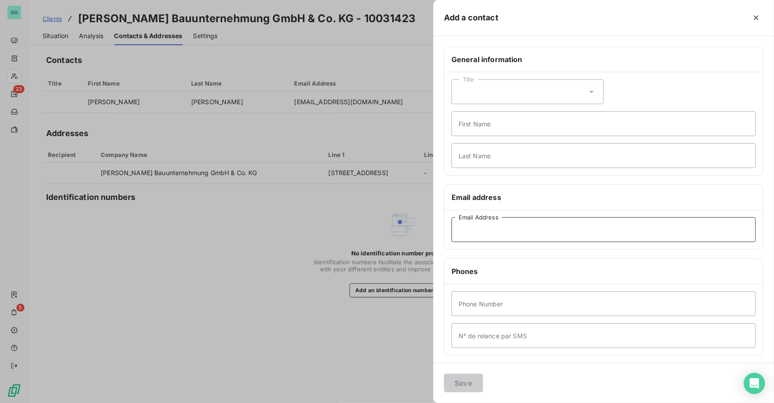
click at [497, 236] on input "Email Address" at bounding box center [604, 229] width 304 height 25
paste input "[EMAIL_ADDRESS][DOMAIN_NAME]"
type input "[EMAIL_ADDRESS][DOMAIN_NAME]"
click at [459, 386] on button "Save" at bounding box center [463, 383] width 39 height 19
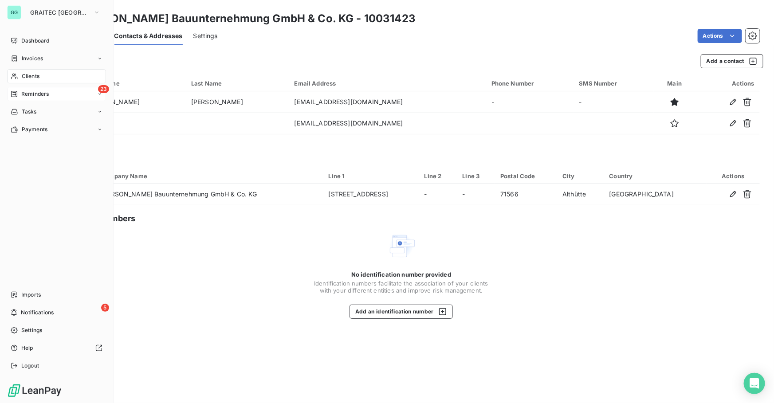
drag, startPoint x: 32, startPoint y: 99, endPoint x: 35, endPoint y: 96, distance: 4.7
click at [33, 98] on div "23 Reminders" at bounding box center [56, 94] width 99 height 14
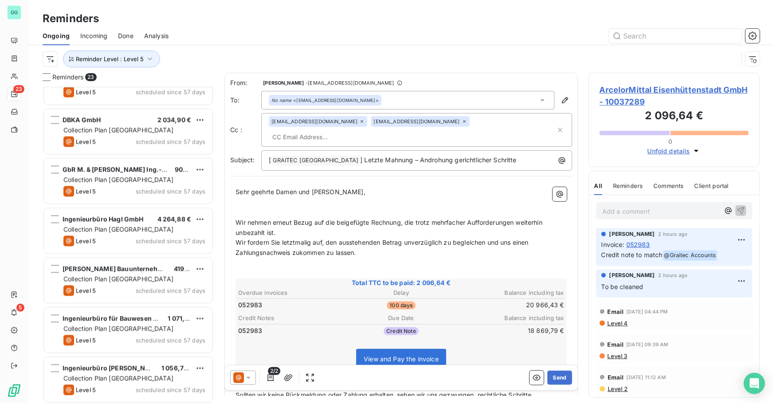
scroll to position [827, 0]
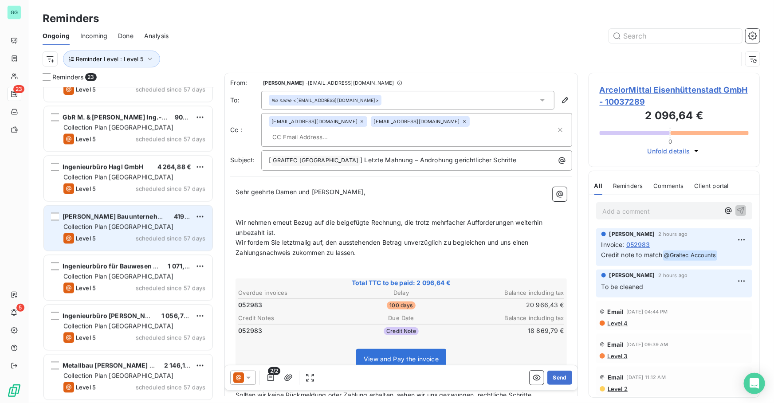
click at [151, 216] on span "[PERSON_NAME] Bauunternehmung GmbH & Co. KG" at bounding box center [143, 217] width 161 height 8
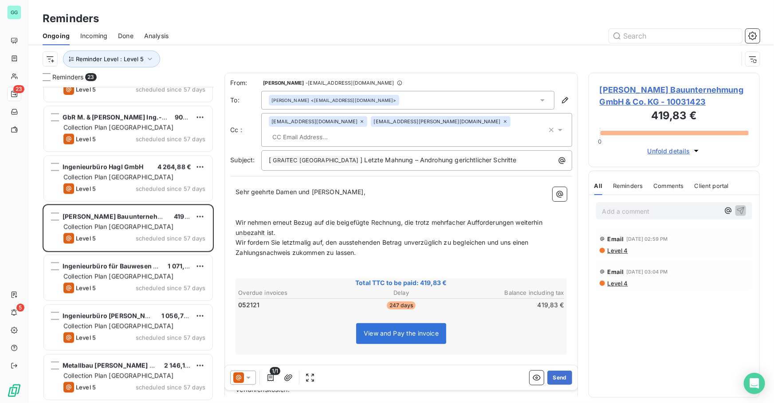
click at [633, 218] on div "Add a comment ﻿" at bounding box center [674, 210] width 156 height 17
click at [633, 212] on p "Add a comment ﻿" at bounding box center [660, 211] width 117 height 11
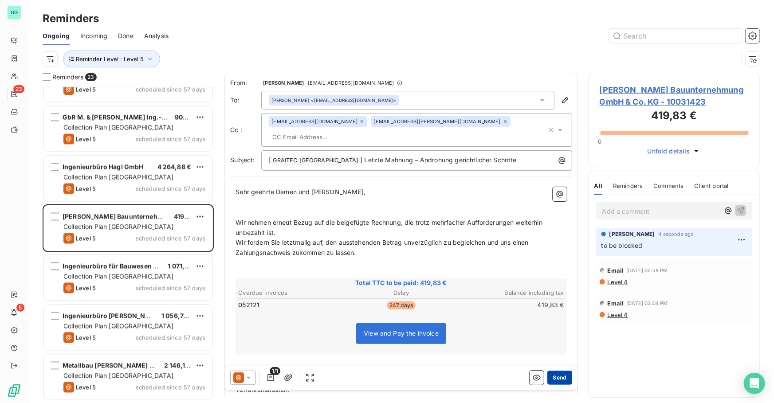
click at [547, 379] on button "Send" at bounding box center [559, 378] width 24 height 14
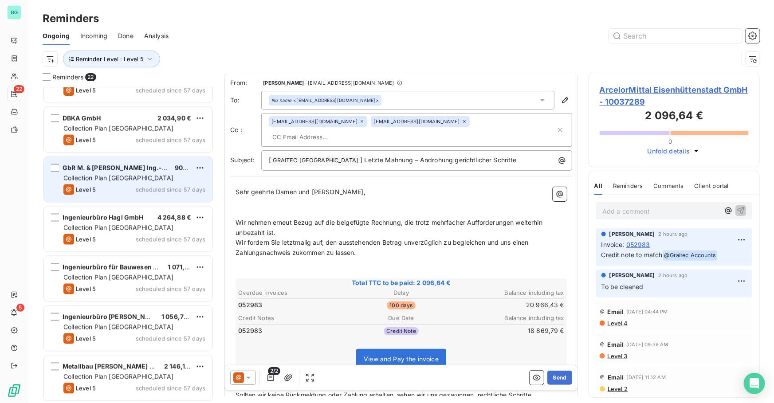
scroll to position [777, 0]
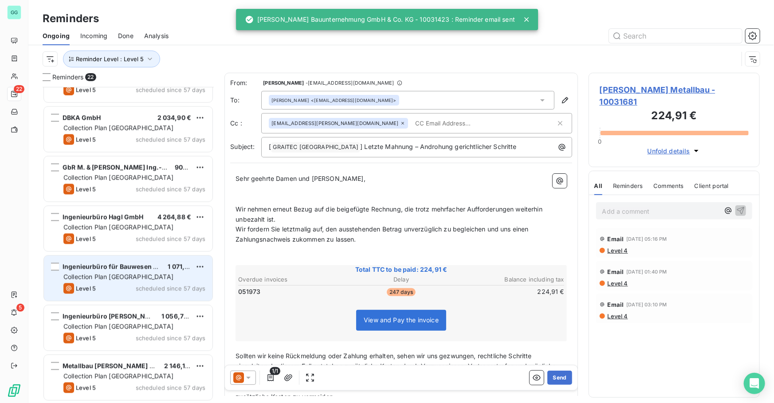
click at [126, 271] on div "Ingenieurbüro für Bauwesen Dipl.-Ing. Jo 1 071,00 € Collection Plan Germany Lev…" at bounding box center [128, 278] width 169 height 45
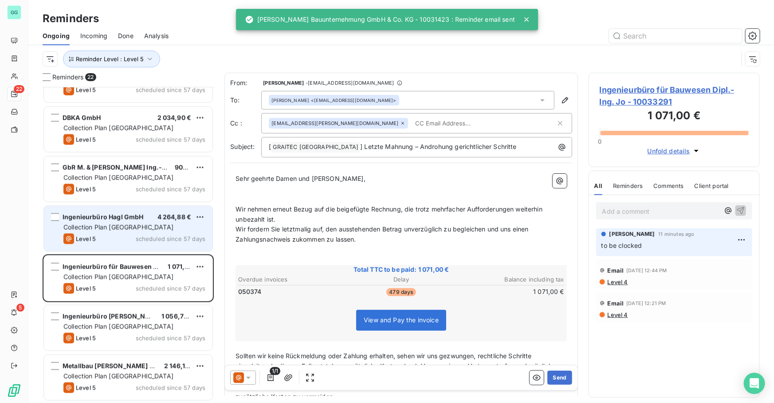
click at [129, 231] on div "Collection Plan [GEOGRAPHIC_DATA]" at bounding box center [134, 227] width 142 height 9
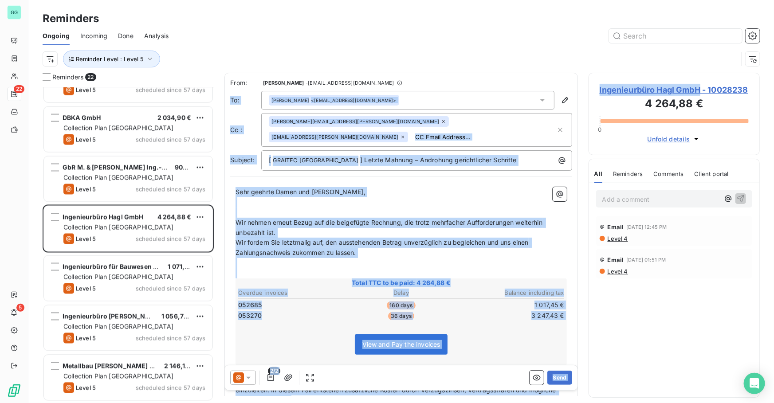
drag, startPoint x: 701, startPoint y: 94, endPoint x: 577, endPoint y: 89, distance: 124.3
click at [577, 89] on div "Reminders 22 [PERSON_NAME] Metallbau - Schmiede 419,83 € Collection Plan [GEOGR…" at bounding box center [401, 238] width 746 height 330
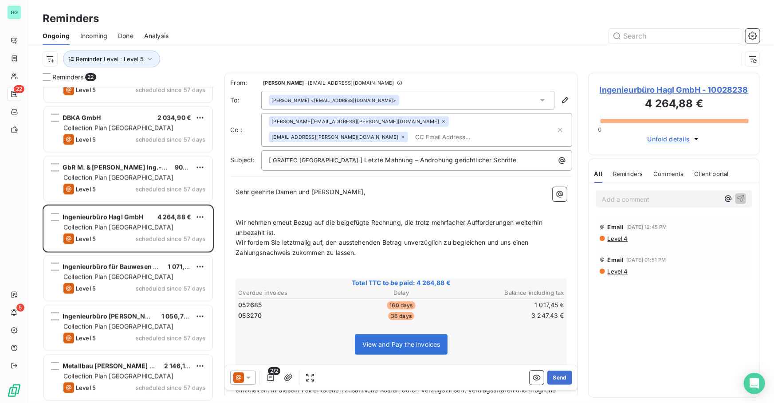
drag, startPoint x: 577, startPoint y: 89, endPoint x: 590, endPoint y: 92, distance: 13.7
click at [587, 97] on div "Reminders 22 [PERSON_NAME] Metallbau - Schmiede 419,83 € Collection Plan [GEOGR…" at bounding box center [401, 238] width 746 height 330
drag, startPoint x: 642, startPoint y: 101, endPoint x: 598, endPoint y: 91, distance: 45.0
click at [598, 91] on div "Ingenieurbüro Hagl GmbH - 10028238 4 264,88 € 0 Unfold details" at bounding box center [674, 114] width 171 height 83
copy span "Ingenieurbüro Hagl GmbH - 10028238"
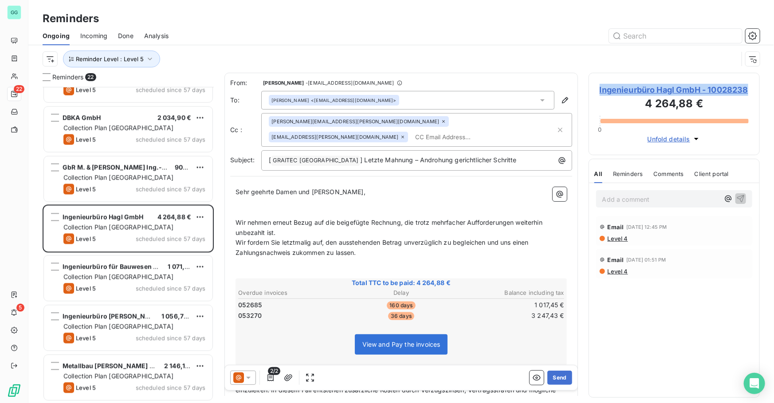
click at [619, 89] on span "Ingenieurbüro Hagl GmbH - 10028238" at bounding box center [674, 90] width 149 height 12
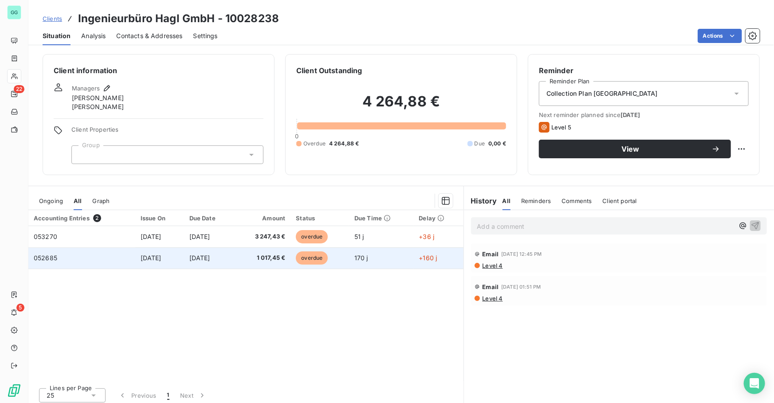
click at [150, 256] on span "[DATE]" at bounding box center [151, 258] width 21 height 8
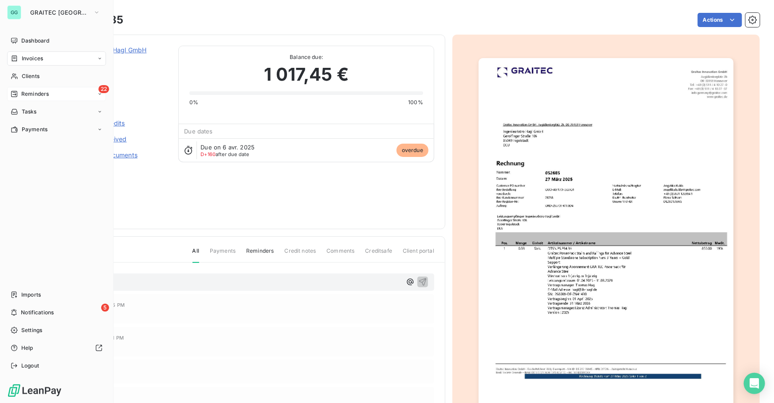
click at [39, 94] on span "Reminders" at bounding box center [35, 94] width 28 height 8
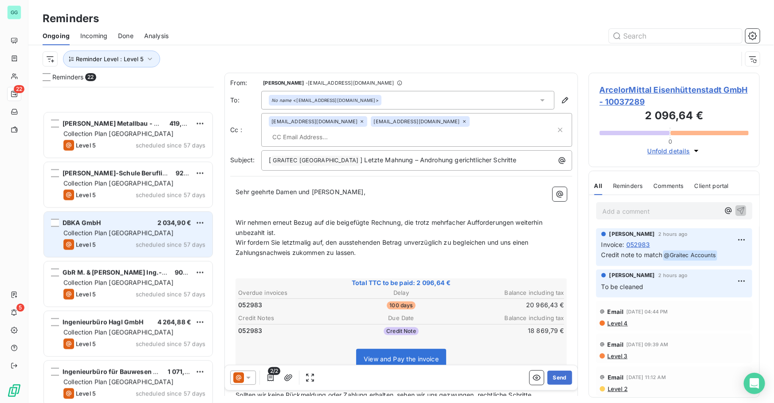
scroll to position [777, 0]
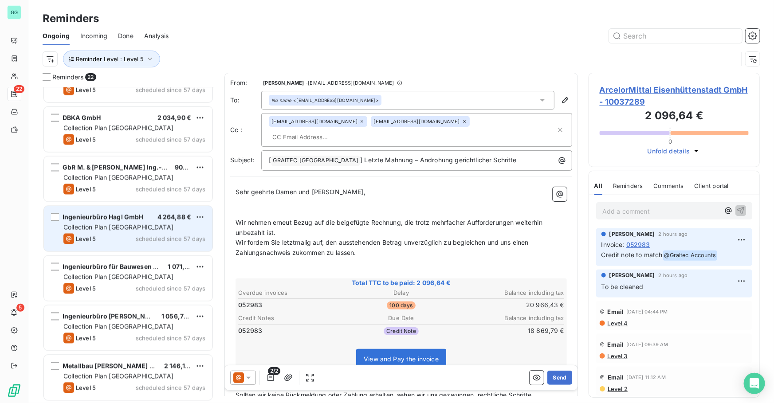
click at [126, 224] on span "Collection Plan [GEOGRAPHIC_DATA]" at bounding box center [118, 228] width 110 height 8
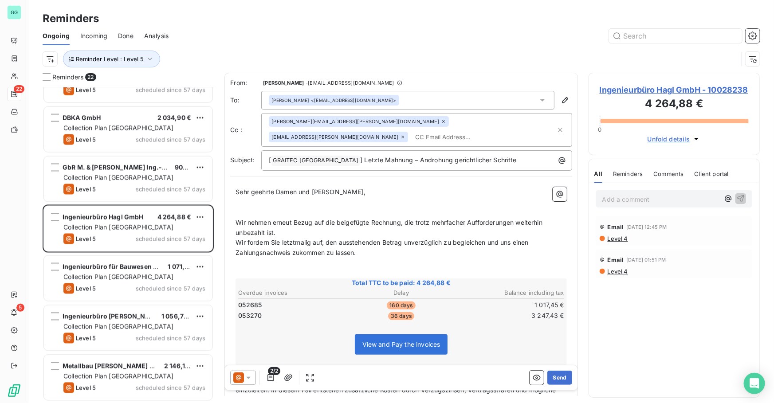
click at [620, 205] on p "Add a comment ﻿" at bounding box center [660, 199] width 117 height 11
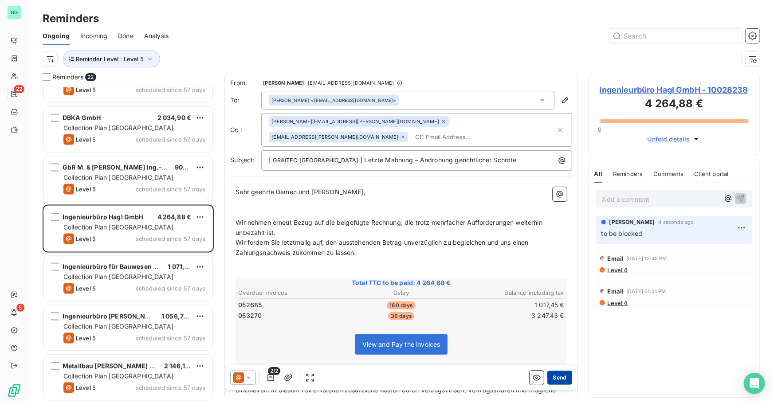
click at [558, 376] on button "Send" at bounding box center [559, 378] width 24 height 14
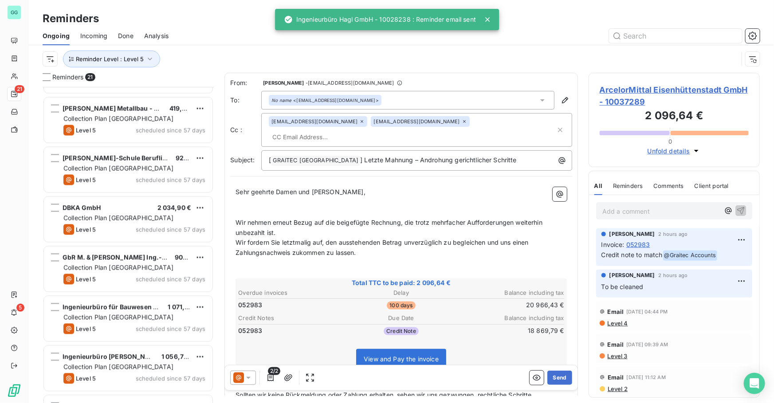
scroll to position [728, 0]
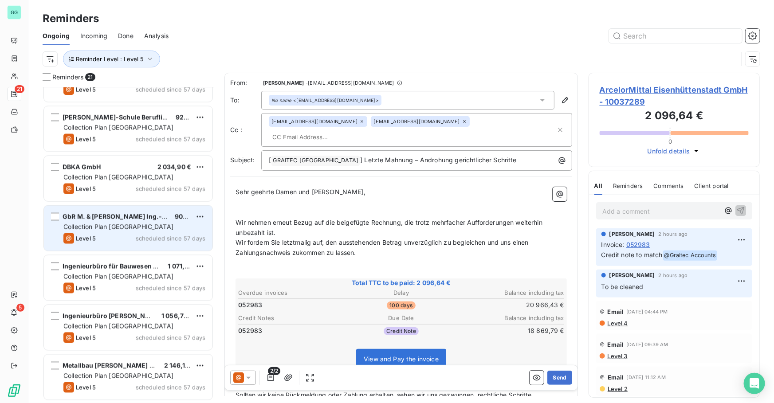
click at [106, 238] on div "Level 5 scheduled since 57 days" at bounding box center [134, 238] width 142 height 11
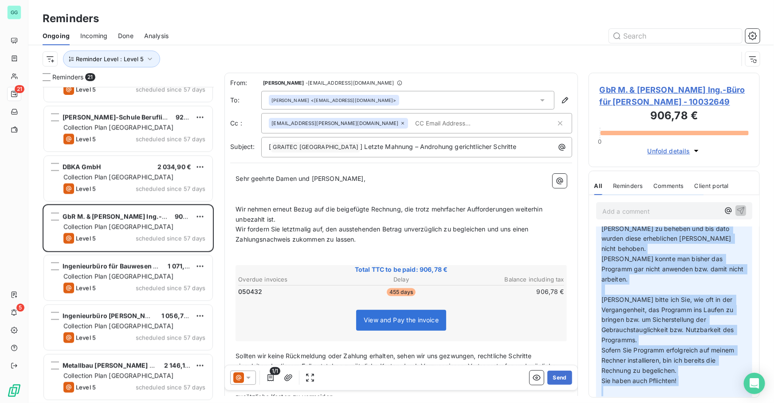
scroll to position [179, 0]
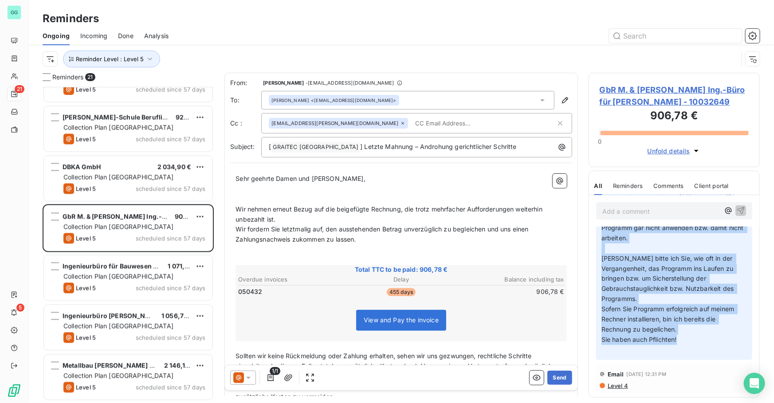
drag, startPoint x: 604, startPoint y: 256, endPoint x: 687, endPoint y: 312, distance: 100.4
click at [687, 312] on p "Sehr geehrter [PERSON_NAME] [PERSON_NAME], sehr geehrte Damen und [PERSON_NAME]…" at bounding box center [675, 213] width 146 height 284
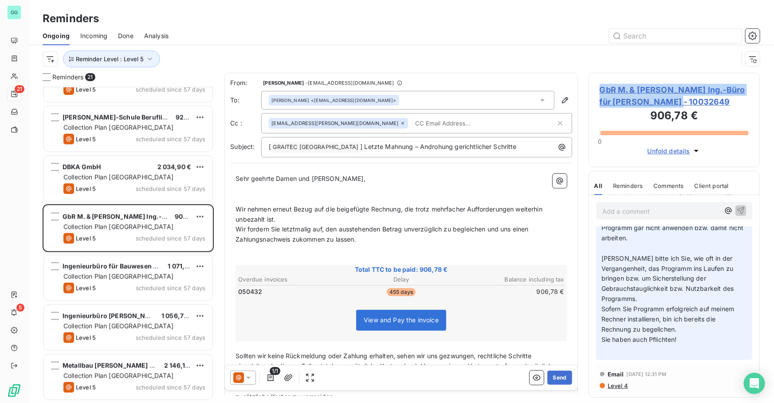
drag, startPoint x: 673, startPoint y: 102, endPoint x: 590, endPoint y: 90, distance: 83.7
click at [590, 90] on div "GbR M. & [PERSON_NAME] Ing.-Büro für [PERSON_NAME] - 10032649 906,78 € 0 Unfold…" at bounding box center [674, 120] width 171 height 94
click at [483, 24] on div "Reminders" at bounding box center [401, 19] width 746 height 16
click at [612, 84] on span "GbR M. & [PERSON_NAME] Ing.-Büro für [PERSON_NAME] - 10032649" at bounding box center [674, 96] width 149 height 24
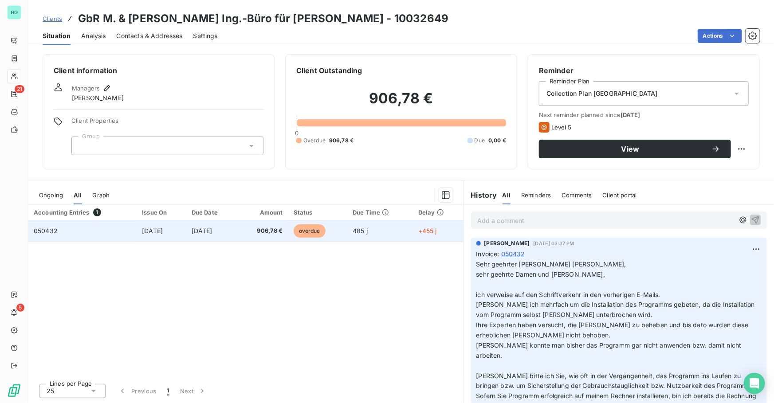
click at [158, 231] on span "[DATE]" at bounding box center [152, 231] width 21 height 8
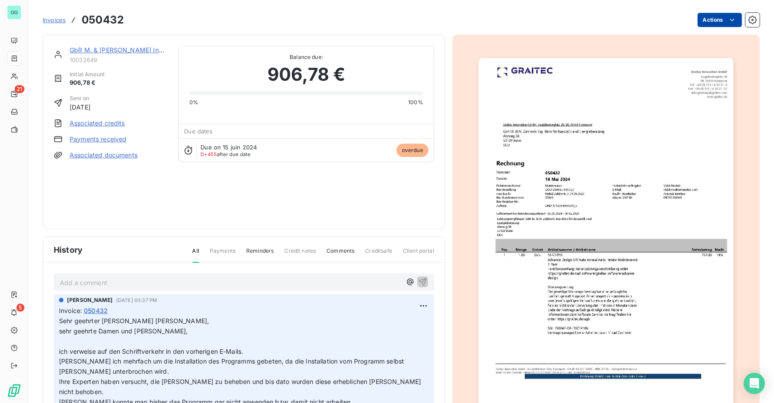
click at [702, 21] on html "GG 21 5 Invoices 050432 Actions GbR M. & [PERSON_NAME] Ing.-Büro für [PERSON_NA…" at bounding box center [387, 201] width 774 height 403
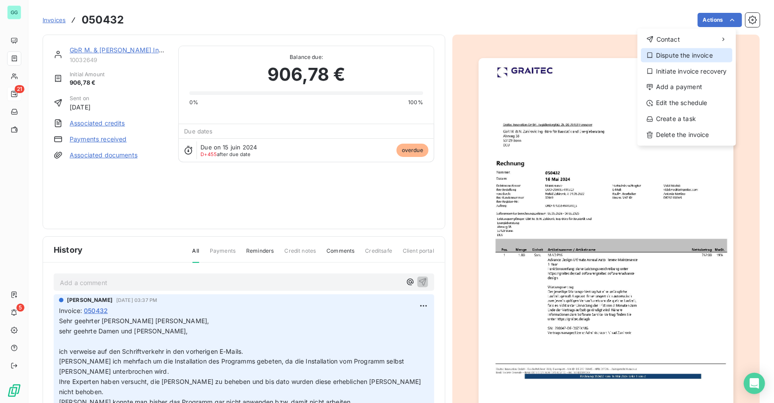
click at [666, 56] on div "Dispute the invoice" at bounding box center [686, 55] width 91 height 14
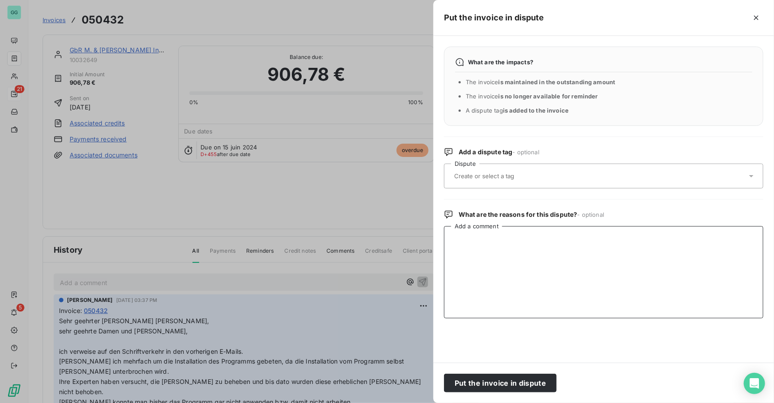
click at [488, 274] on textarea "Add a comment" at bounding box center [603, 272] width 319 height 92
type textarea "S"
type textarea "see message"
click at [497, 389] on button "Put the invoice in dispute" at bounding box center [500, 383] width 113 height 19
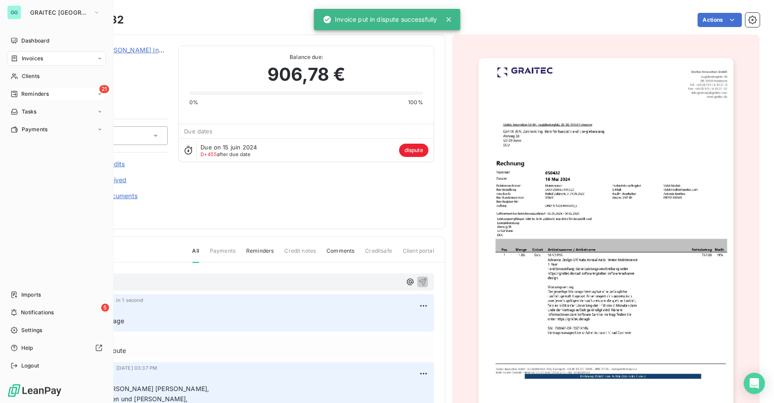
click at [24, 93] on span "Reminders" at bounding box center [35, 94] width 28 height 8
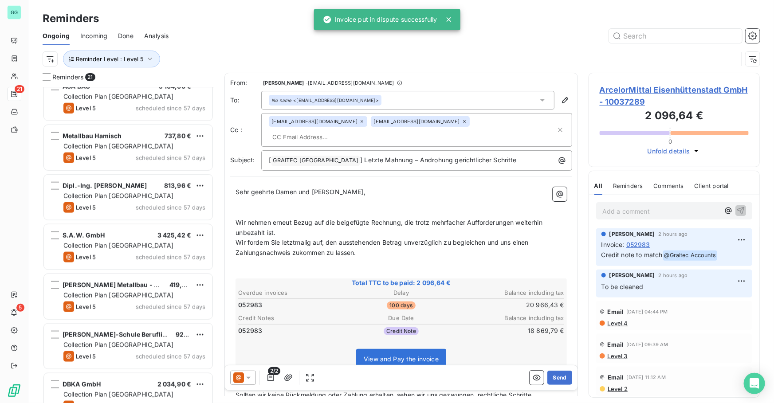
scroll to position [728, 0]
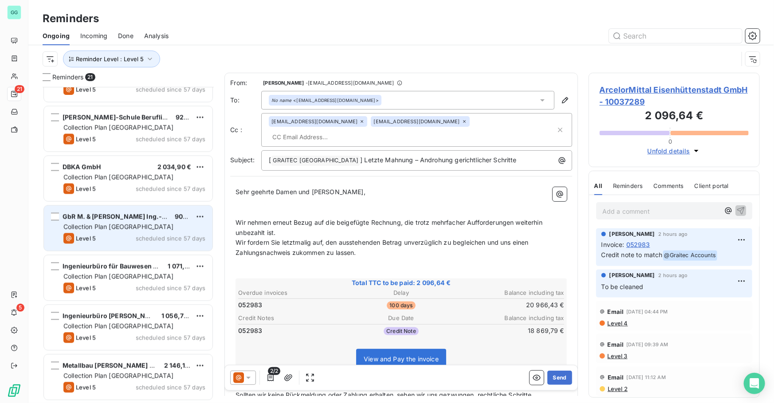
click at [142, 223] on div "Collection Plan [GEOGRAPHIC_DATA]" at bounding box center [134, 227] width 142 height 9
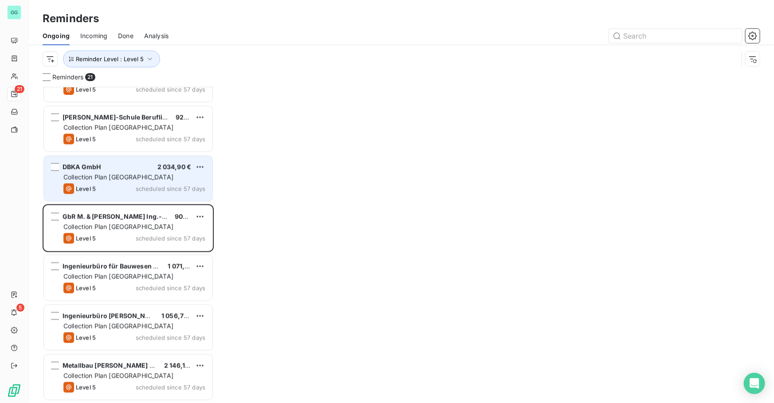
click at [154, 161] on div "DBKA GmbH 2 034,90 € Collection Plan [GEOGRAPHIC_DATA] Level 5 scheduled since …" at bounding box center [128, 178] width 169 height 45
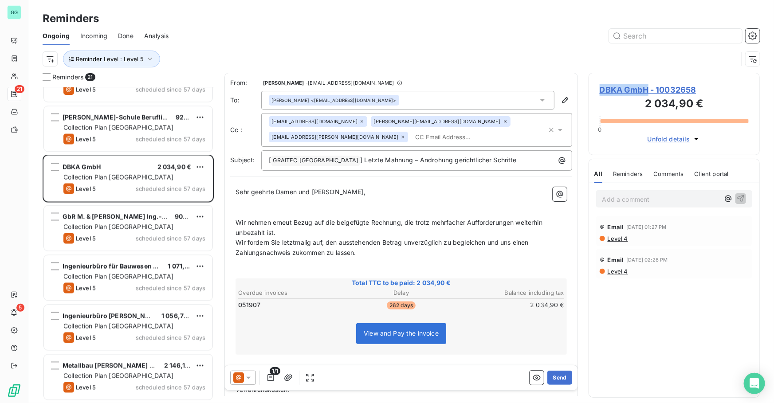
drag, startPoint x: 618, startPoint y: 90, endPoint x: 602, endPoint y: 90, distance: 16.0
click at [602, 90] on span "DBKA GmbH - 10032658" at bounding box center [674, 90] width 149 height 12
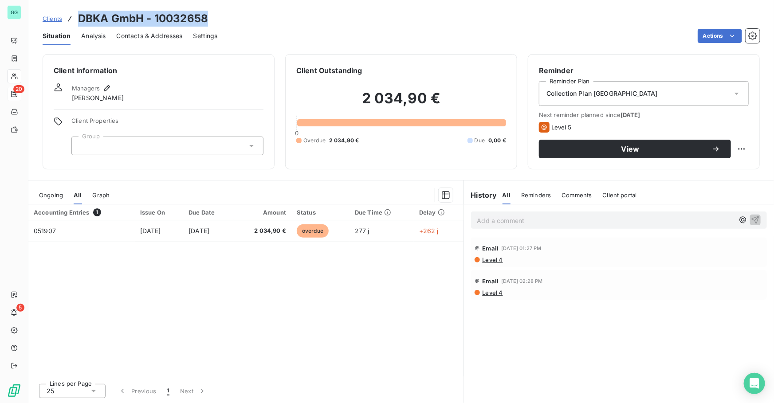
drag, startPoint x: 105, startPoint y: 18, endPoint x: 77, endPoint y: 22, distance: 27.9
click at [77, 22] on div "Clients DBKA GmbH - 10032658" at bounding box center [401, 19] width 746 height 16
click at [163, 37] on span "Contacts & Addresses" at bounding box center [150, 35] width 66 height 9
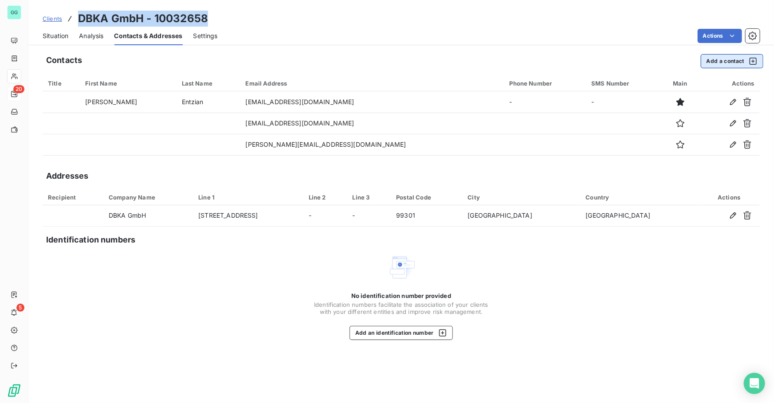
click at [718, 59] on button "Add a contact" at bounding box center [732, 61] width 63 height 14
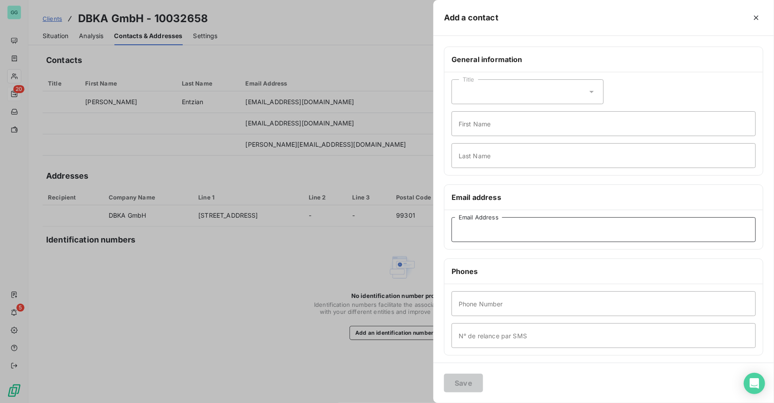
click at [516, 226] on input "Email Address" at bounding box center [604, 229] width 304 height 25
paste input "[EMAIL_ADDRESS][DOMAIN_NAME]"
type input "[EMAIL_ADDRESS][DOMAIN_NAME]"
click at [457, 385] on button "Save" at bounding box center [463, 383] width 39 height 19
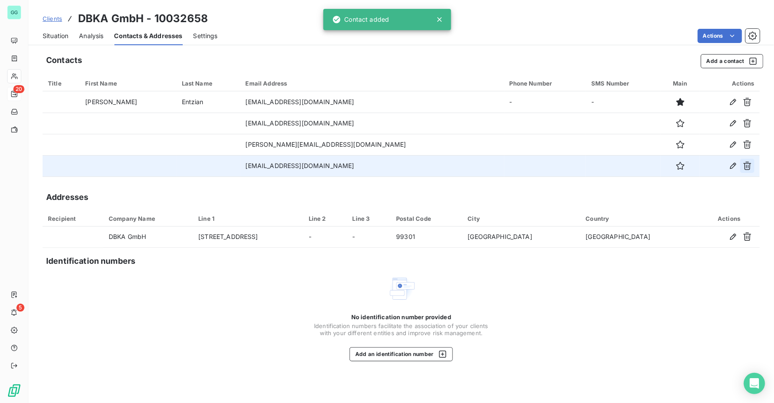
click at [741, 169] on button "button" at bounding box center [747, 166] width 14 height 14
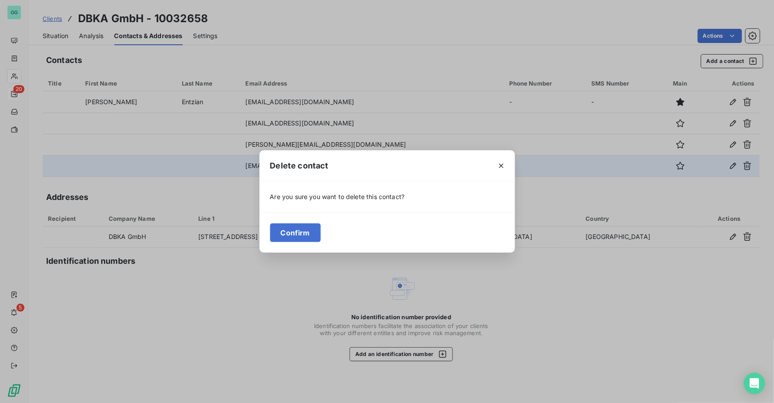
drag, startPoint x: 299, startPoint y: 235, endPoint x: 317, endPoint y: 251, distance: 24.8
click at [298, 234] on button "Confirm" at bounding box center [295, 233] width 51 height 19
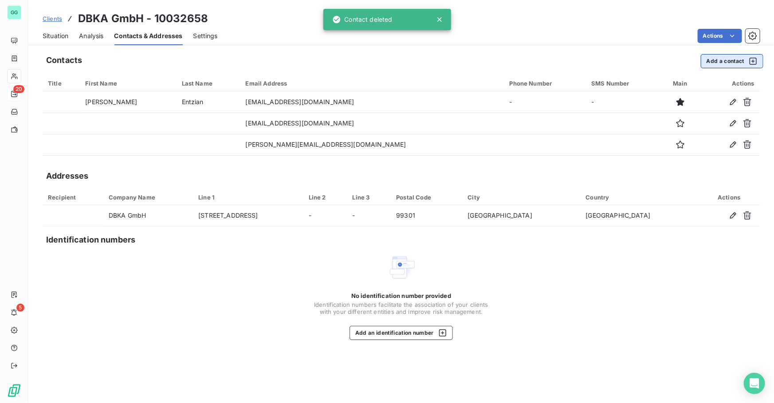
click at [722, 62] on button "Add a contact" at bounding box center [732, 61] width 63 height 14
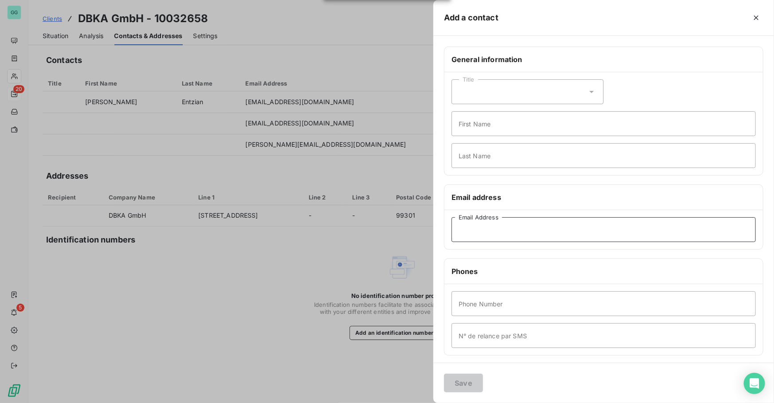
click at [521, 230] on input "Email Address" at bounding box center [604, 229] width 304 height 25
paste input "[PERSON_NAME][EMAIL_ADDRESS][DOMAIN_NAME]"
type input "[PERSON_NAME][EMAIL_ADDRESS][DOMAIN_NAME]"
drag, startPoint x: 467, startPoint y: 382, endPoint x: 457, endPoint y: 374, distance: 12.6
click at [467, 382] on button "Save" at bounding box center [463, 383] width 39 height 19
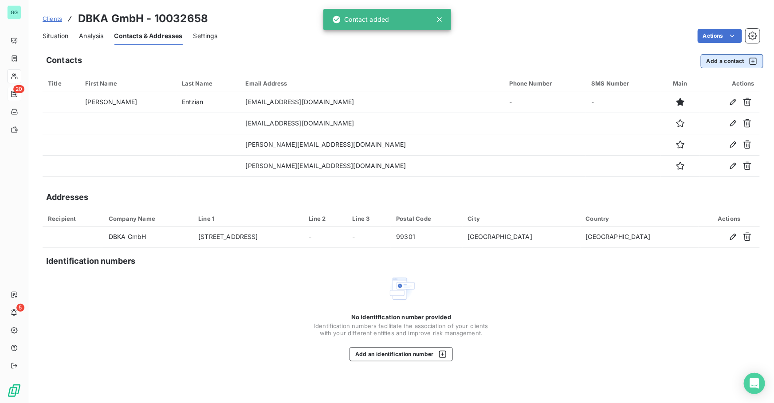
click at [712, 63] on button "Add a contact" at bounding box center [732, 61] width 63 height 14
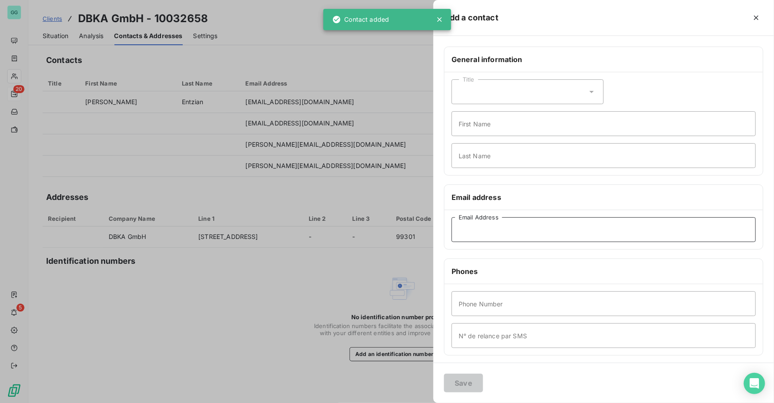
click at [470, 233] on input "Email Address" at bounding box center [604, 229] width 304 height 25
paste input "[PERSON_NAME][EMAIL_ADDRESS][DOMAIN_NAME]"
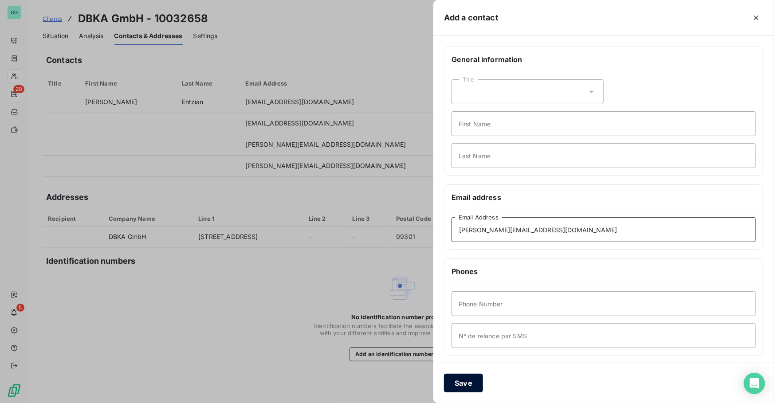
type input "[PERSON_NAME][EMAIL_ADDRESS][DOMAIN_NAME]"
click at [460, 382] on button "Save" at bounding box center [463, 383] width 39 height 19
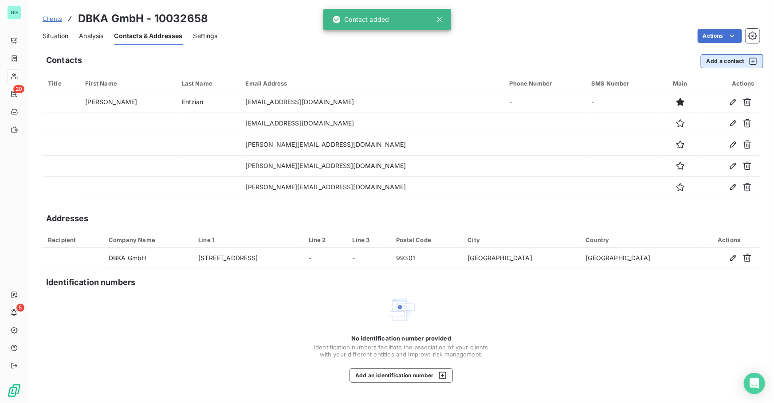
click at [708, 60] on button "Add a contact" at bounding box center [732, 61] width 63 height 14
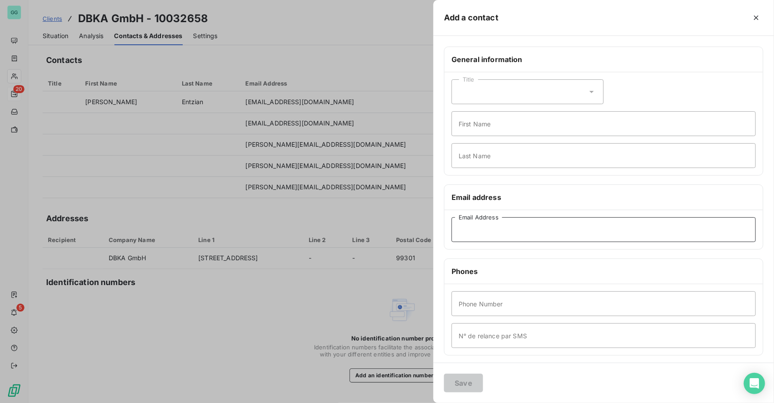
click at [481, 235] on input "Email Address" at bounding box center [604, 229] width 304 height 25
paste input "[PERSON_NAME][EMAIL_ADDRESS][DOMAIN_NAME]"
type input "[PERSON_NAME][EMAIL_ADDRESS][DOMAIN_NAME]"
click at [453, 378] on button "Save" at bounding box center [463, 383] width 39 height 19
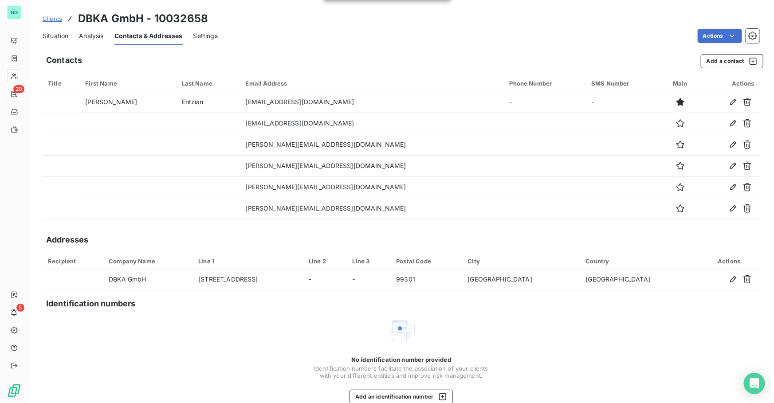
click at [47, 35] on span "Situation" at bounding box center [56, 35] width 26 height 9
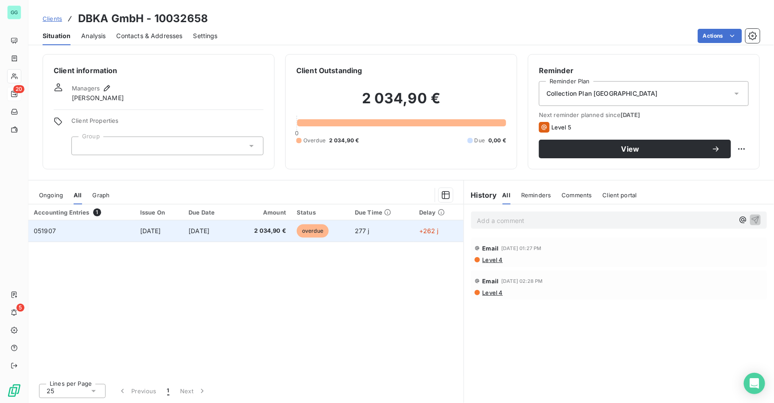
click at [183, 231] on td "[DATE]" at bounding box center [159, 230] width 48 height 21
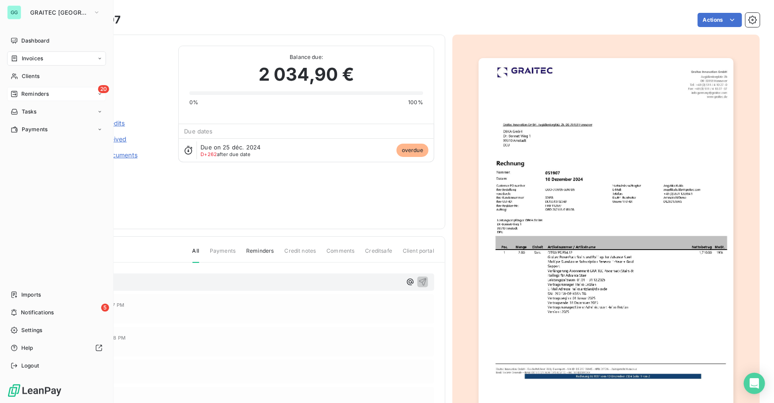
click at [52, 92] on div "20 Reminders" at bounding box center [56, 94] width 99 height 14
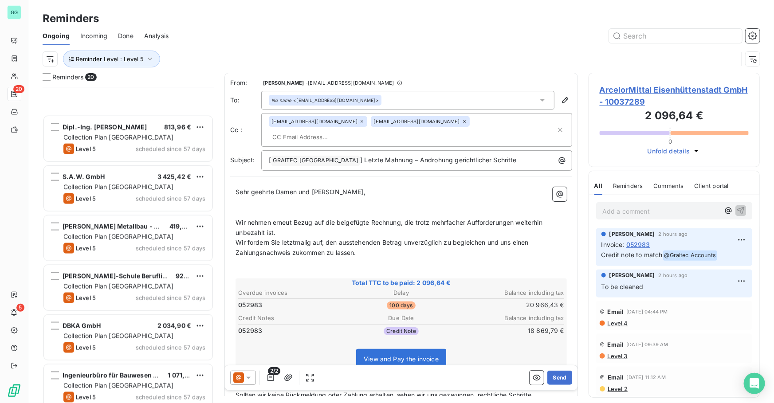
scroll to position [678, 0]
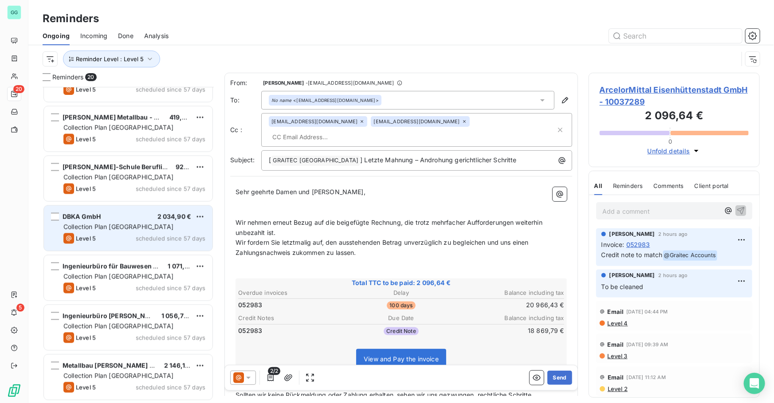
click at [144, 210] on div "DBKA GmbH 2 034,90 € Collection Plan [GEOGRAPHIC_DATA] Level 5 scheduled since …" at bounding box center [128, 228] width 169 height 45
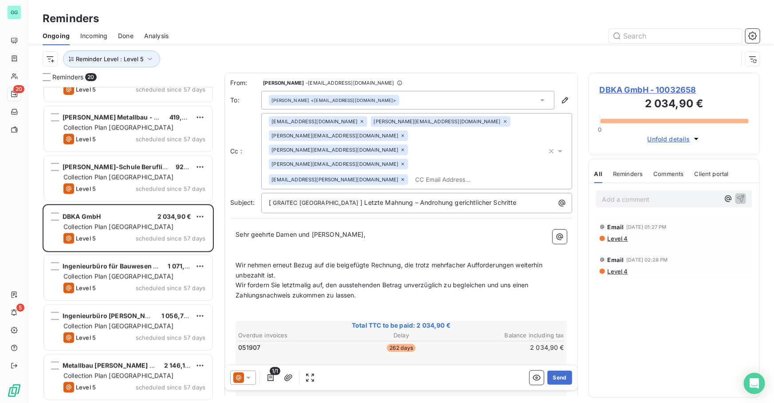
click at [620, 187] on div "Add a comment ﻿" at bounding box center [674, 198] width 170 height 31
click at [621, 190] on div "Add a comment ﻿" at bounding box center [674, 198] width 156 height 17
click at [633, 202] on p "Add a comment ﻿" at bounding box center [660, 199] width 117 height 11
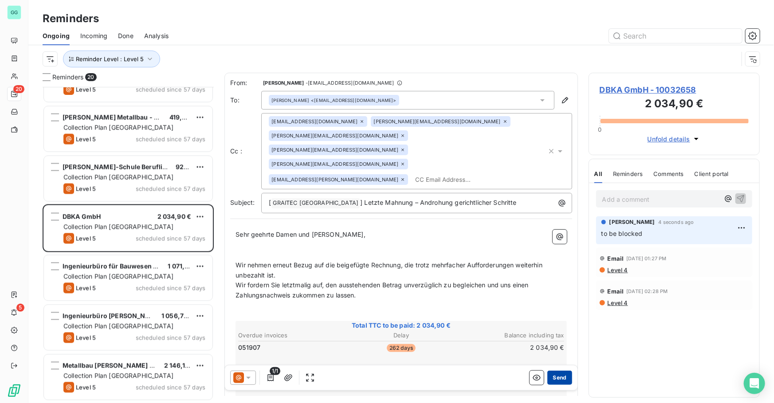
click at [556, 374] on button "Send" at bounding box center [559, 378] width 24 height 14
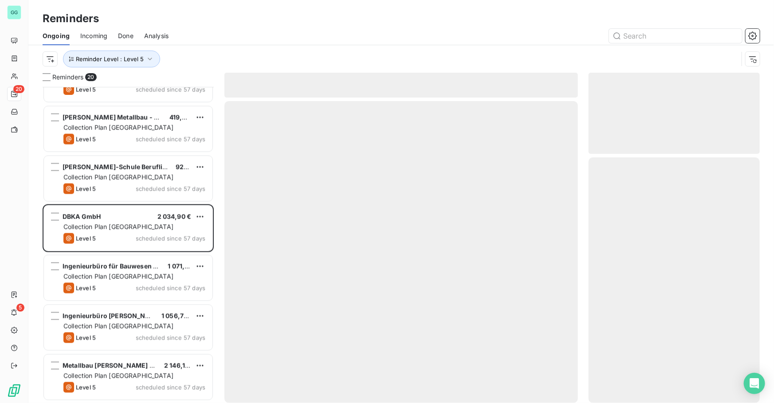
scroll to position [628, 0]
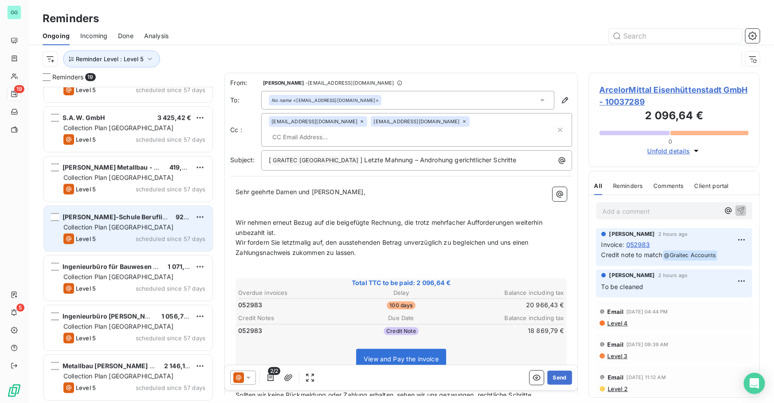
click at [140, 234] on div "Level 5 scheduled since 57 days" at bounding box center [134, 239] width 142 height 11
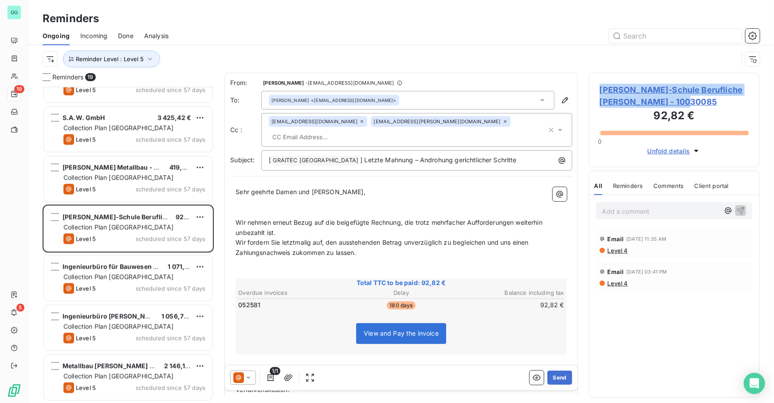
drag, startPoint x: 666, startPoint y: 102, endPoint x: 603, endPoint y: 89, distance: 64.3
click at [603, 89] on span "[PERSON_NAME]-Schule Berufliche [PERSON_NAME] - 10030085" at bounding box center [674, 96] width 149 height 24
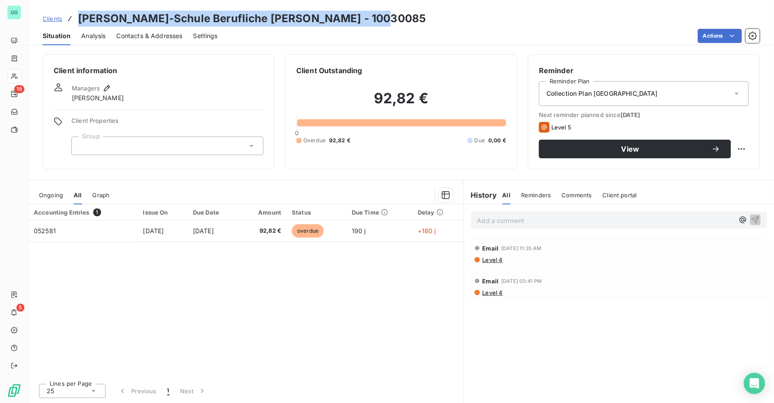
drag, startPoint x: 376, startPoint y: 22, endPoint x: 132, endPoint y: 157, distance: 278.6
click at [75, 21] on div "Clients [PERSON_NAME]-Schule Berufliche [PERSON_NAME] - 10030085" at bounding box center [401, 19] width 746 height 16
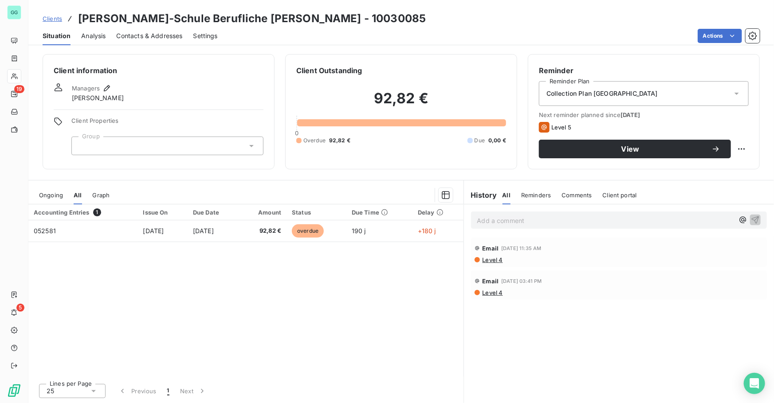
click at [63, 296] on div "Accounting Entries 1 Issue On Due Date Amount Status Due Time Delay 052581 [DAT…" at bounding box center [245, 291] width 435 height 172
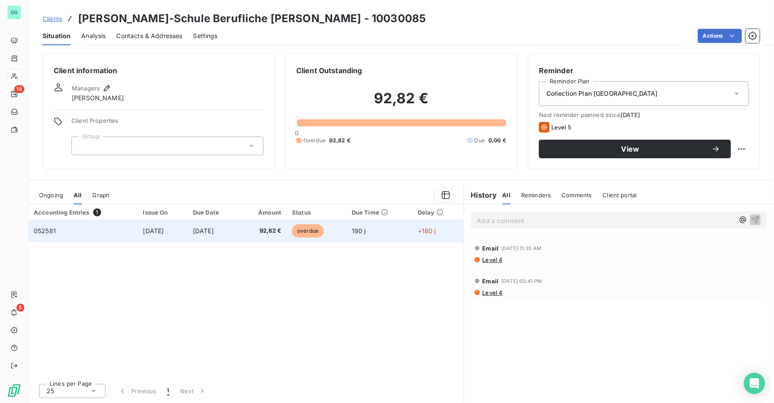
click at [193, 232] on td "[DATE]" at bounding box center [214, 230] width 52 height 21
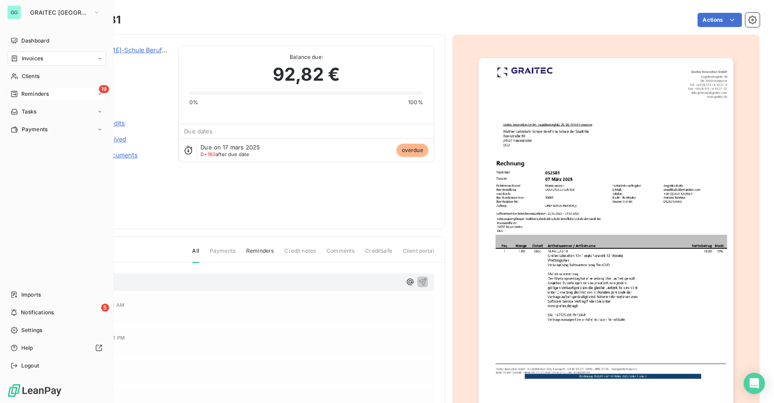
click at [38, 89] on div "19 Reminders" at bounding box center [56, 94] width 99 height 14
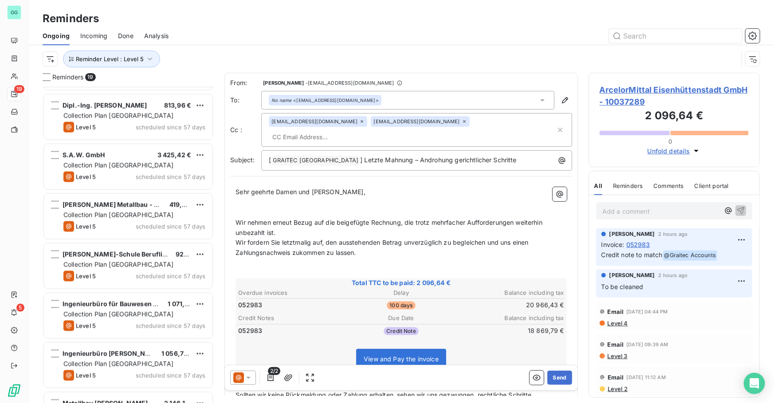
scroll to position [628, 0]
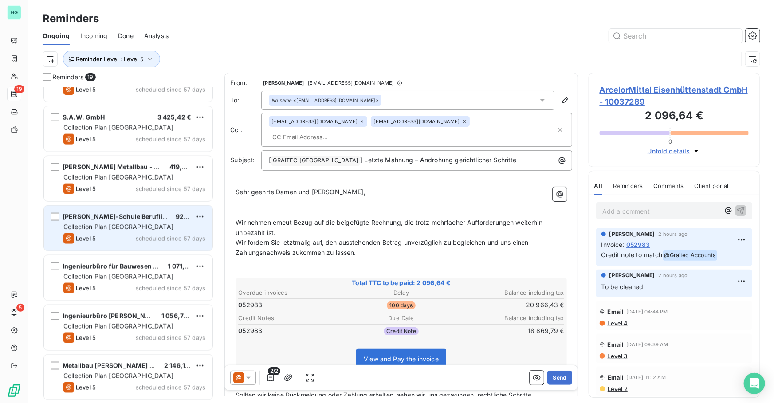
click at [111, 239] on div "Level 5 scheduled since 57 days" at bounding box center [134, 238] width 142 height 11
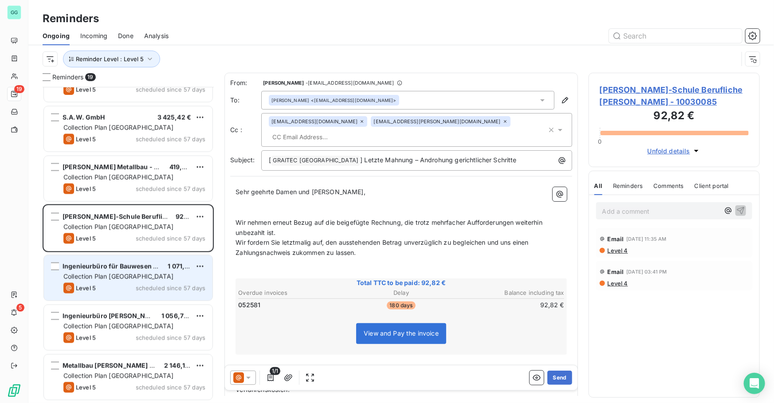
drag, startPoint x: 119, startPoint y: 272, endPoint x: 122, endPoint y: 266, distance: 6.5
click at [119, 272] on div "Collection Plan [GEOGRAPHIC_DATA]" at bounding box center [134, 276] width 142 height 9
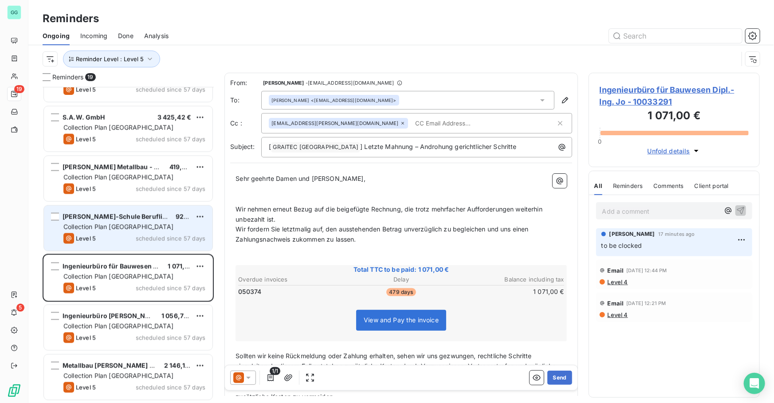
click at [130, 227] on span "Collection Plan [GEOGRAPHIC_DATA]" at bounding box center [118, 227] width 110 height 8
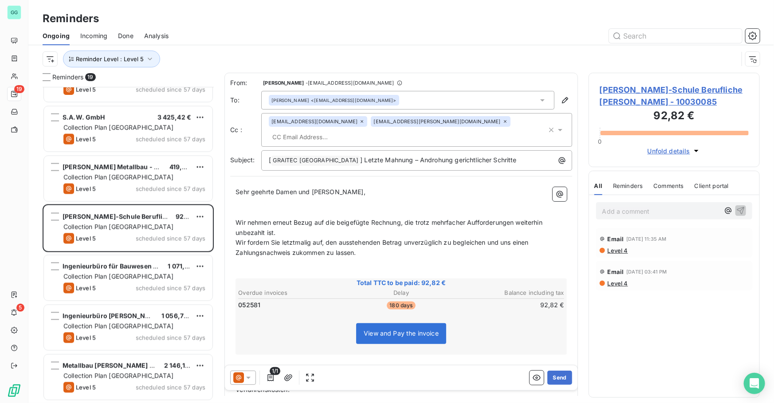
click at [632, 213] on p "Add a comment ﻿" at bounding box center [660, 211] width 117 height 11
click at [656, 93] on span "[PERSON_NAME]-Schule Berufliche [PERSON_NAME] - 10030085" at bounding box center [674, 96] width 149 height 24
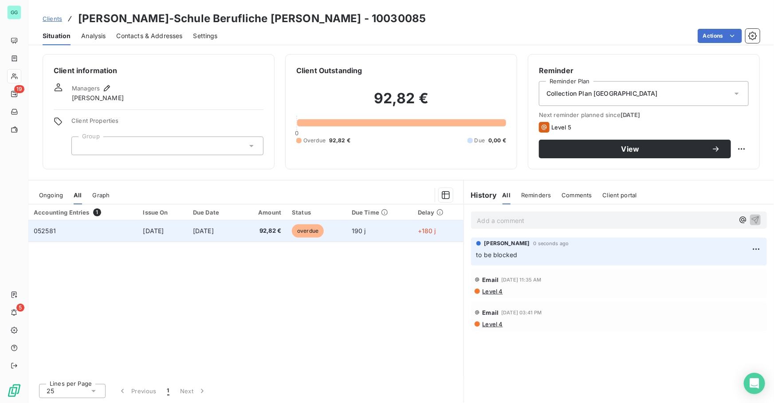
click at [126, 228] on td "052581" at bounding box center [82, 230] width 109 height 21
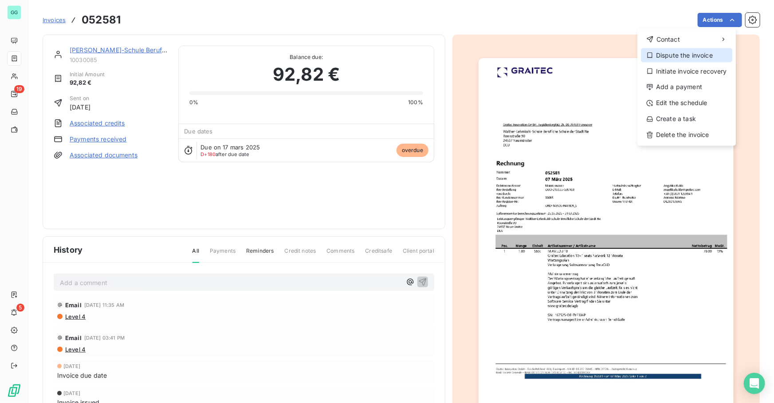
click at [665, 60] on div "Dispute the invoice" at bounding box center [686, 55] width 91 height 14
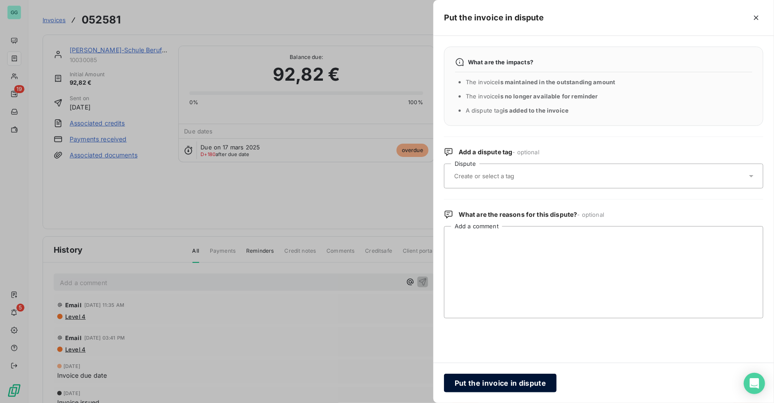
click at [491, 389] on button "Put the invoice in dispute" at bounding box center [500, 383] width 113 height 19
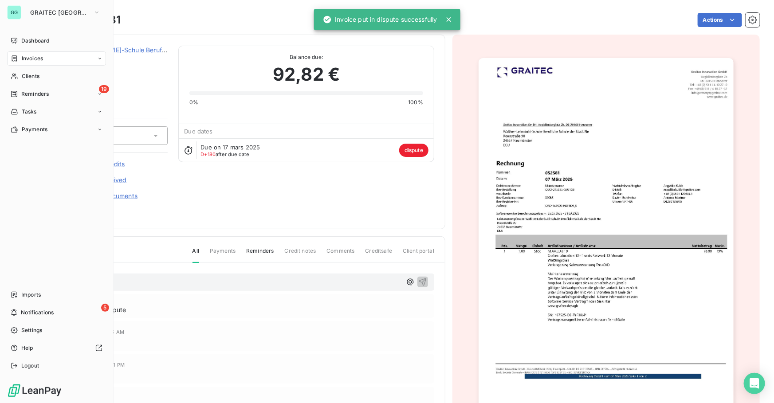
click at [40, 94] on span "Reminders" at bounding box center [35, 94] width 28 height 8
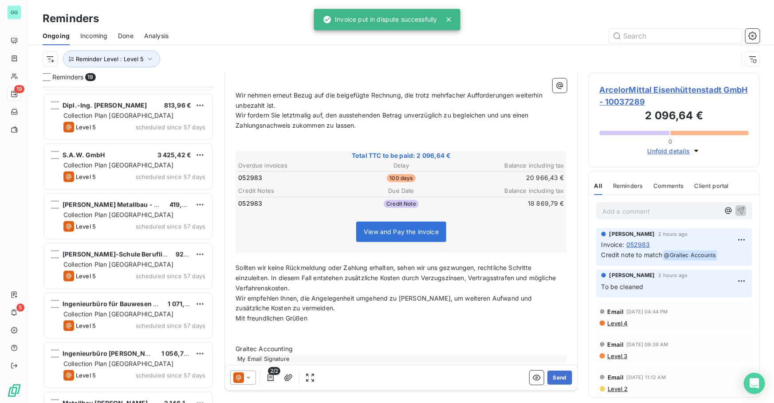
scroll to position [628, 0]
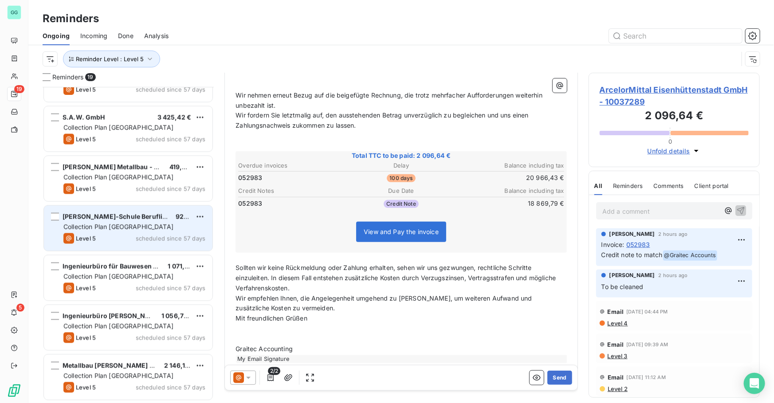
click at [142, 232] on div "[PERSON_NAME]-Schule Berufliche [PERSON_NAME] 92,82 € Collection Plan Germany L…" at bounding box center [128, 228] width 169 height 45
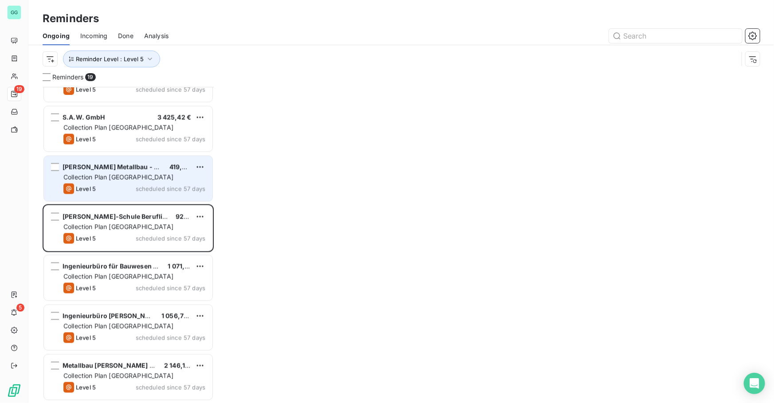
click at [124, 182] on div "[PERSON_NAME] Metallbau - Schmiede 419,83 € Collection Plan Germany Level 5 sch…" at bounding box center [128, 178] width 169 height 45
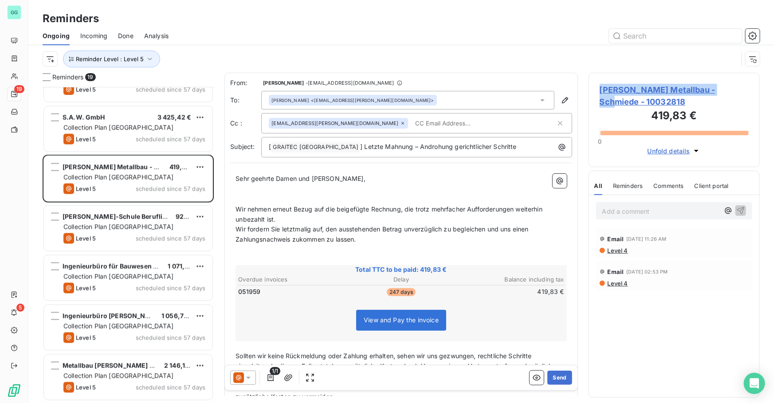
drag, startPoint x: 598, startPoint y: 86, endPoint x: 722, endPoint y: 93, distance: 124.4
click at [722, 93] on div "[PERSON_NAME] Metallbau - Schmiede - 10032818 419,83 € 0 Unfold details" at bounding box center [674, 120] width 171 height 94
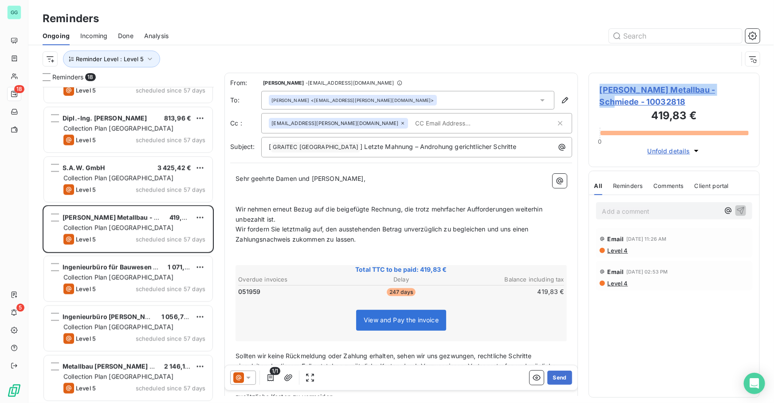
click at [627, 89] on span "[PERSON_NAME] Metallbau - Schmiede - 10032818" at bounding box center [674, 96] width 149 height 24
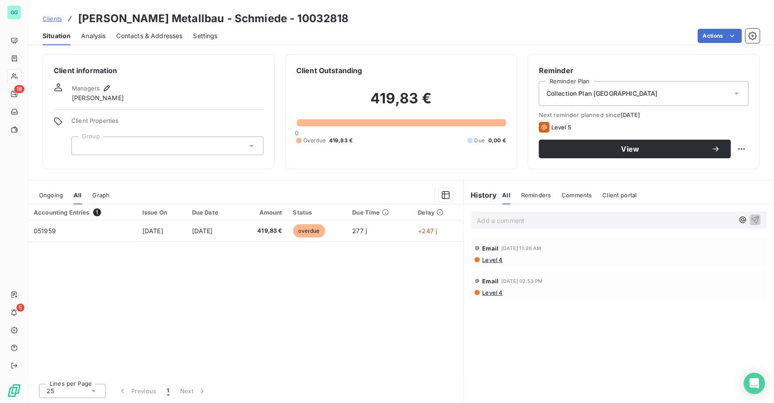
click at [522, 220] on p "Add a comment ﻿" at bounding box center [605, 220] width 257 height 11
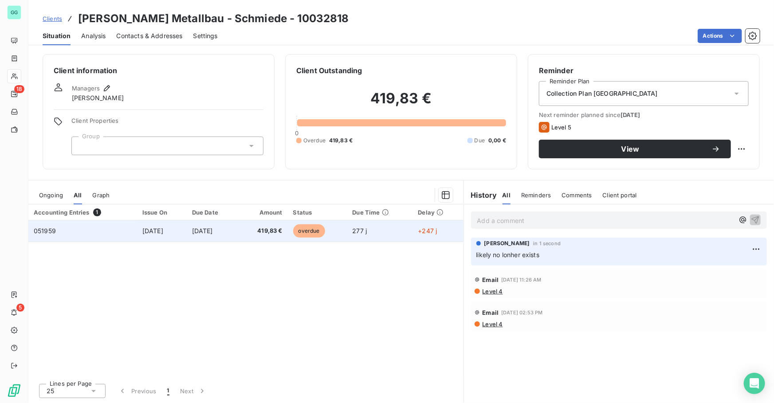
click at [283, 231] on span "419,83 €" at bounding box center [263, 231] width 39 height 9
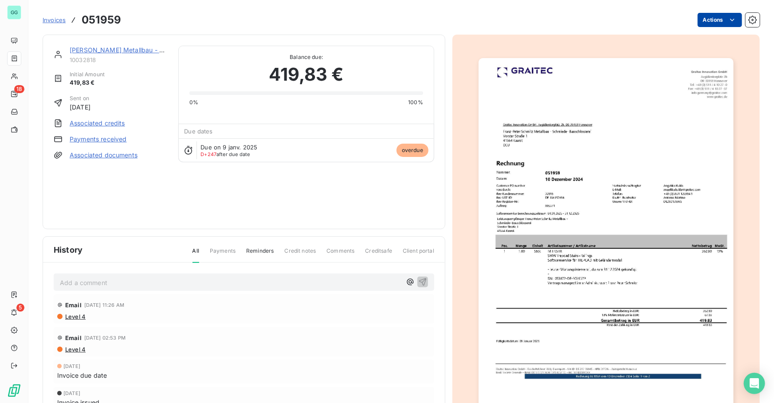
click at [702, 19] on html "GG 18 5 Invoices 051959 Actions [PERSON_NAME] Metallbau - Schmiede 10032818 Ini…" at bounding box center [387, 201] width 774 height 403
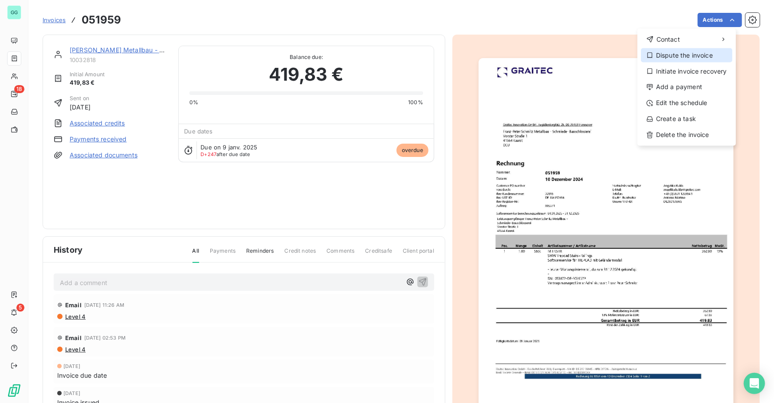
click at [703, 49] on div "Dispute the invoice" at bounding box center [686, 55] width 91 height 14
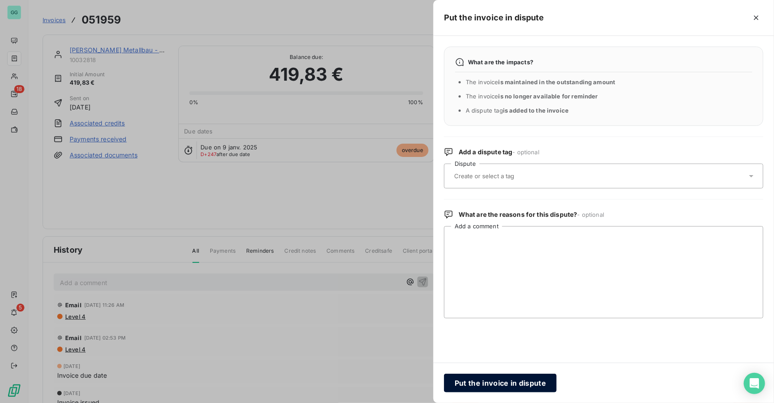
click at [519, 386] on button "Put the invoice in dispute" at bounding box center [500, 383] width 113 height 19
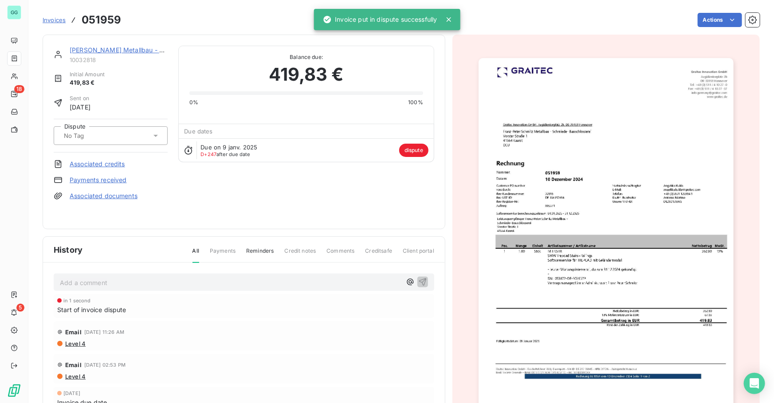
click at [171, 282] on p "Add a comment ﻿" at bounding box center [231, 282] width 342 height 11
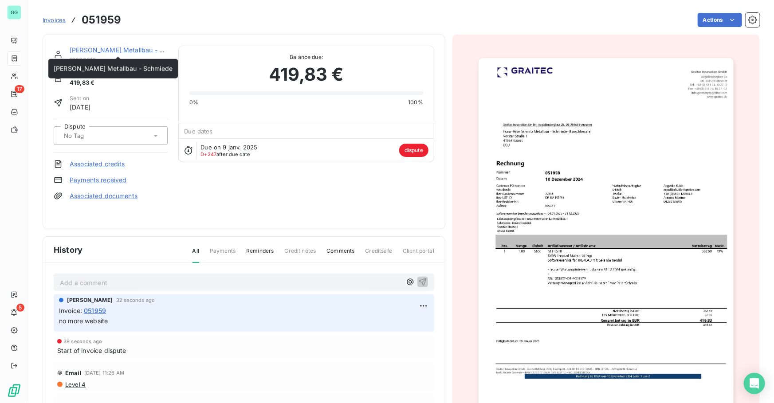
click at [120, 50] on link "[PERSON_NAME] Metallbau - Schmiede" at bounding box center [129, 50] width 119 height 8
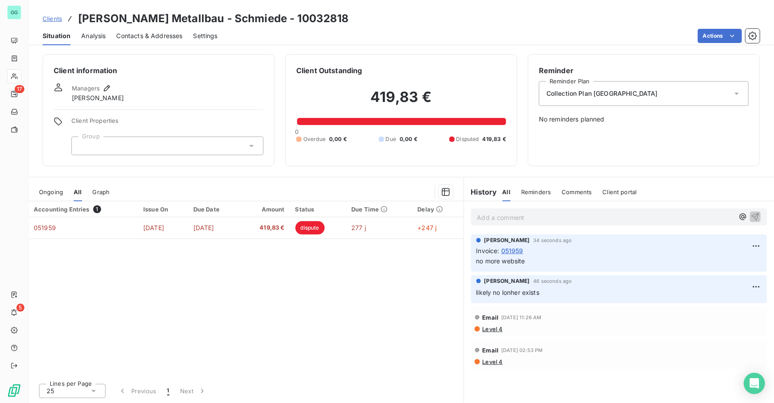
click at [138, 40] on span "Contacts & Addresses" at bounding box center [150, 35] width 66 height 9
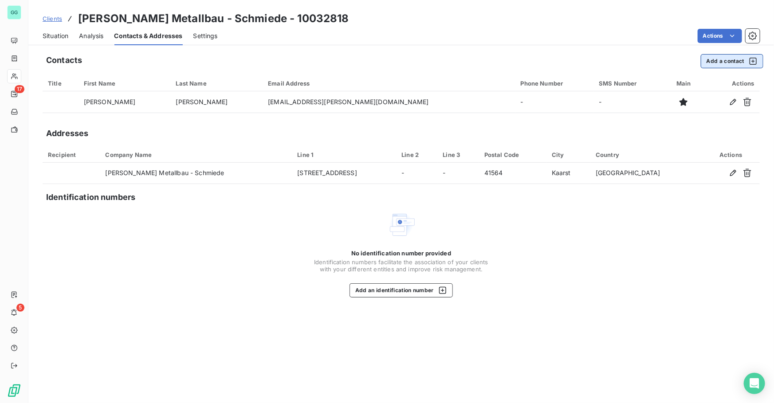
click at [701, 64] on button "Add a contact" at bounding box center [732, 61] width 63 height 14
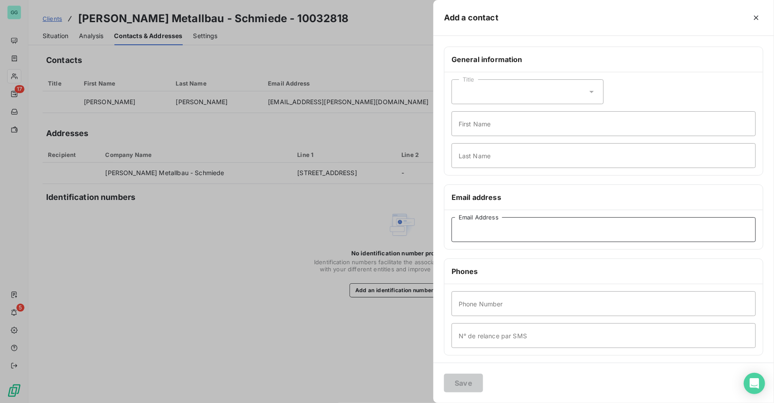
click at [485, 234] on input "Email Address" at bounding box center [604, 229] width 304 height 25
paste input "[EMAIL_ADDRESS][DOMAIN_NAME][PERSON_NAME]"
type input "[EMAIL_ADDRESS][DOMAIN_NAME][PERSON_NAME]"
click at [461, 381] on button "Save" at bounding box center [463, 383] width 39 height 19
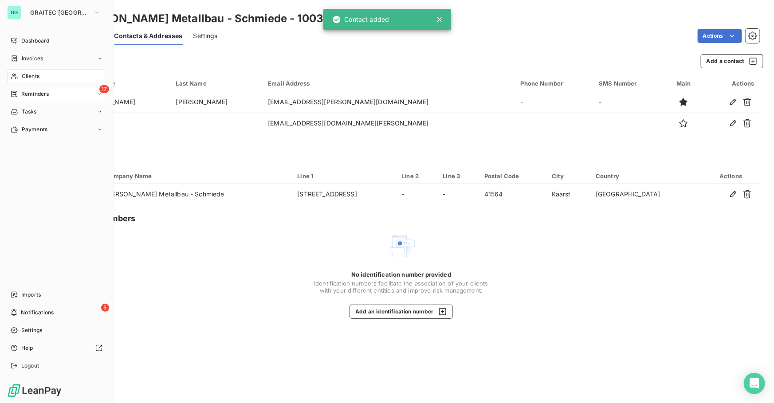
click at [31, 92] on span "Reminders" at bounding box center [35, 94] width 28 height 8
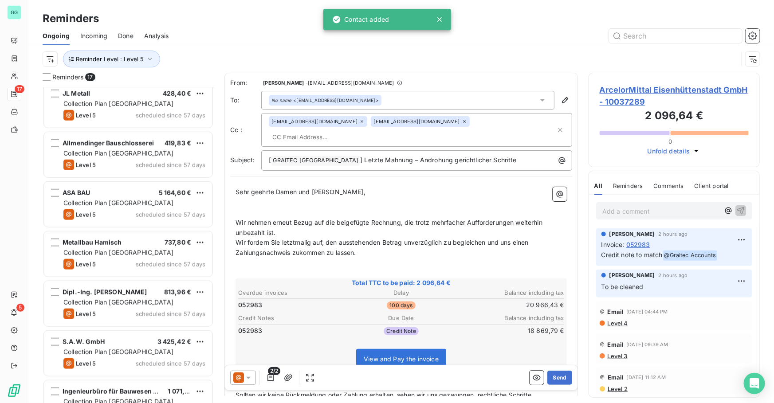
scroll to position [528, 0]
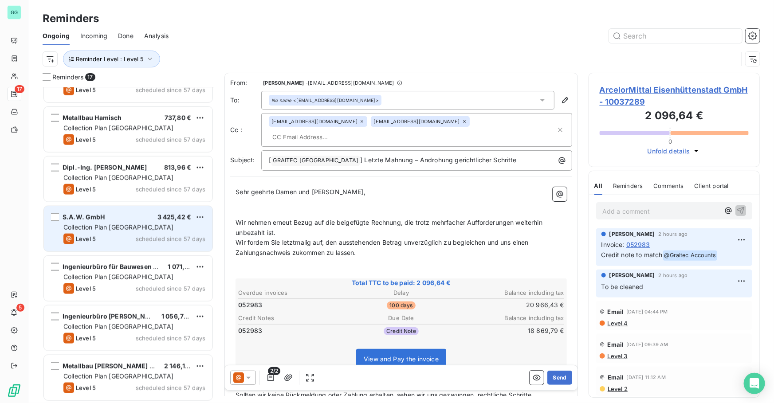
click at [120, 227] on span "Collection Plan [GEOGRAPHIC_DATA]" at bounding box center [118, 228] width 110 height 8
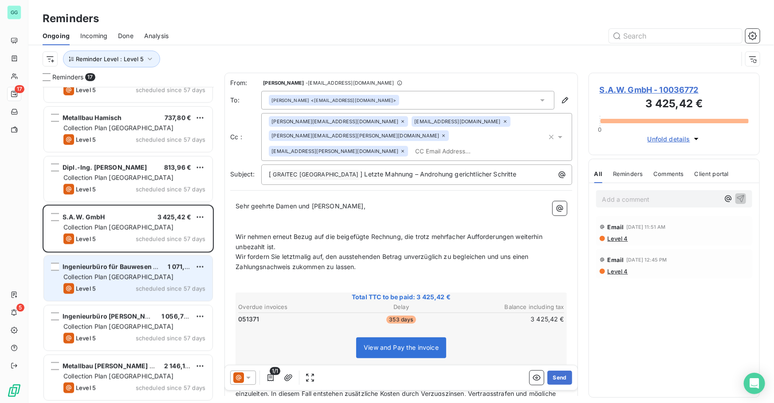
click at [133, 263] on span "Ingenieurbüro für Bauwesen Dipl.-Ing. Jo" at bounding box center [128, 267] width 130 height 8
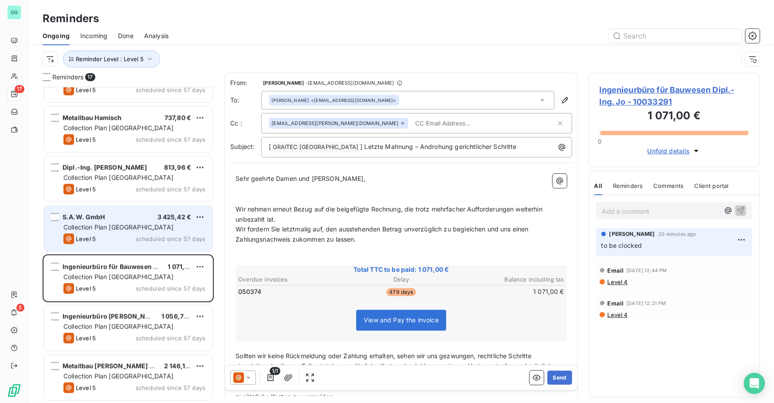
click at [134, 244] on div "S.A.W. GmbH 3 425,42 € Collection Plan Germany Level 5 scheduled since 57 days" at bounding box center [128, 228] width 169 height 45
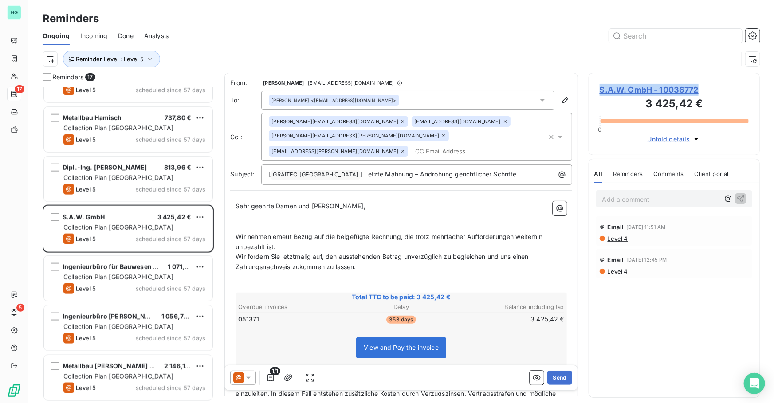
drag, startPoint x: 719, startPoint y: 93, endPoint x: 601, endPoint y: 91, distance: 118.5
click at [601, 91] on span "S.A.W. GmbH - 10036772" at bounding box center [674, 90] width 149 height 12
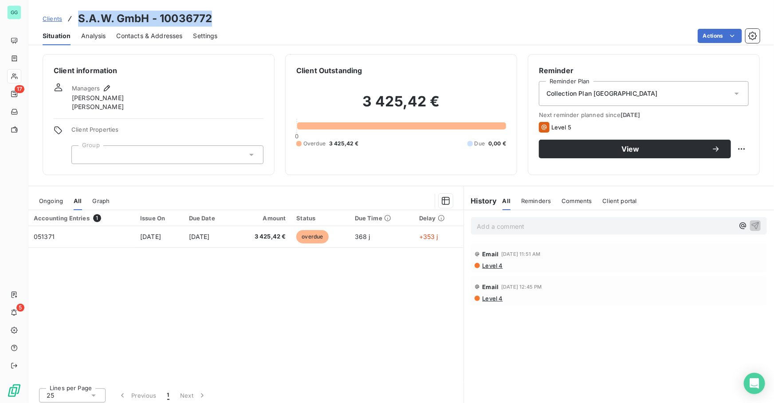
drag, startPoint x: 131, startPoint y: 15, endPoint x: 76, endPoint y: 15, distance: 55.5
click at [76, 15] on div "Clients S.A.W. GmbH - 10036772" at bounding box center [401, 19] width 746 height 16
click at [304, 363] on div "Accounting Entries 1 Issue On Due Date Amount Status Due Time Delay 051371 [DAT…" at bounding box center [245, 295] width 435 height 171
drag, startPoint x: 169, startPoint y: 17, endPoint x: 73, endPoint y: 17, distance: 95.4
click at [73, 17] on div "Clients S.A.W. GmbH - 10036772" at bounding box center [401, 19] width 746 height 16
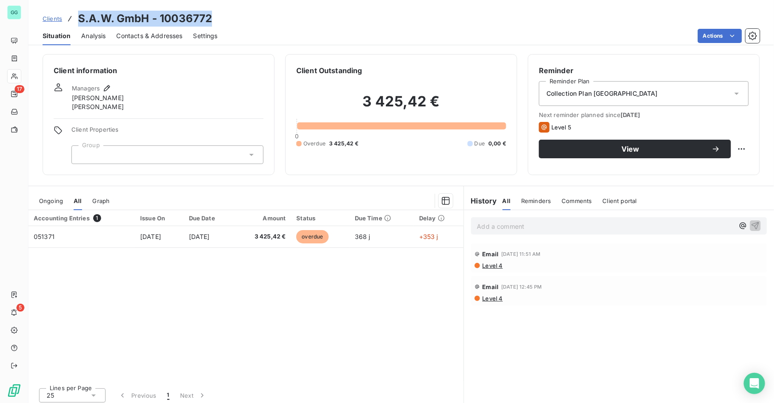
click at [154, 33] on span "Contacts & Addresses" at bounding box center [150, 35] width 66 height 9
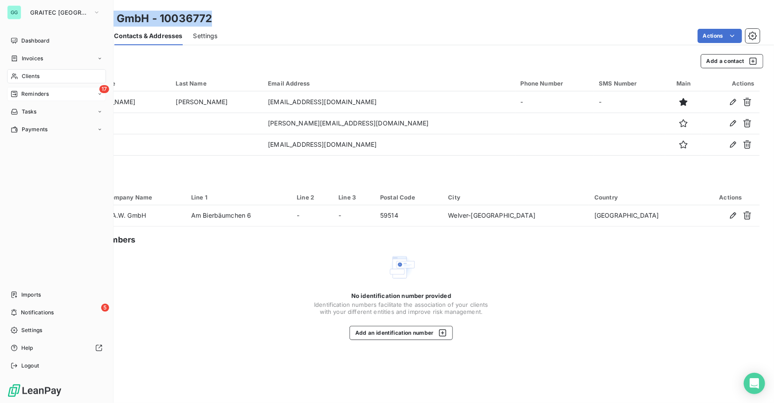
click at [37, 92] on span "Reminders" at bounding box center [35, 94] width 28 height 8
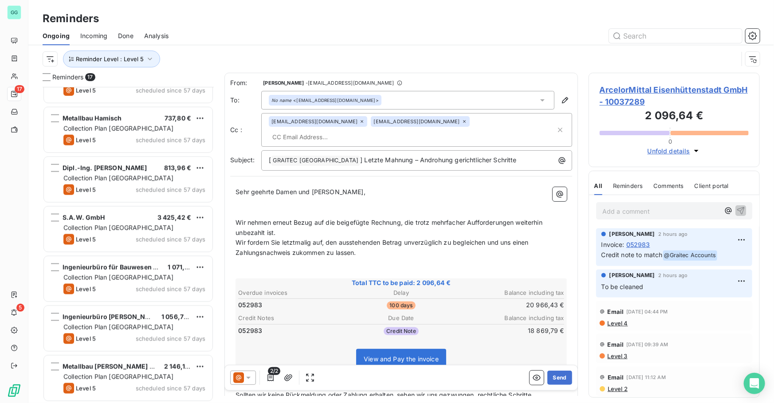
scroll to position [528, 0]
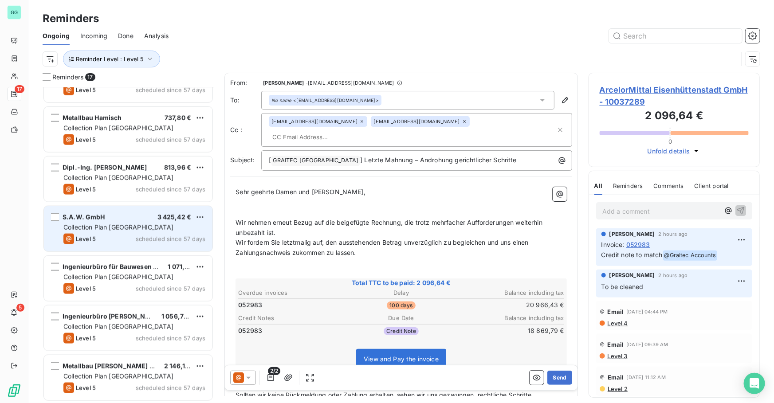
click at [138, 229] on div "Collection Plan [GEOGRAPHIC_DATA]" at bounding box center [134, 227] width 142 height 9
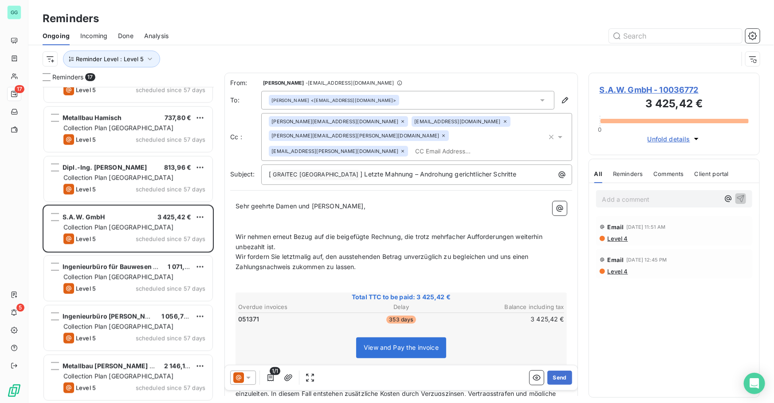
click at [626, 96] on h3 "3 425,42 €" at bounding box center [674, 105] width 149 height 18
click at [622, 91] on span "S.A.W. GmbH - 10036772" at bounding box center [674, 90] width 149 height 12
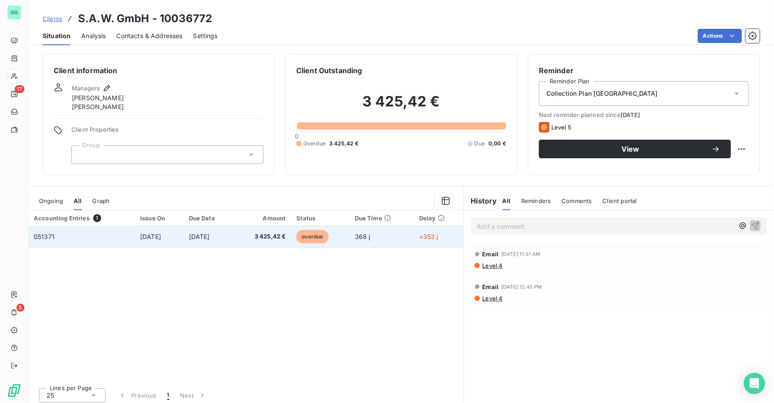
click at [234, 238] on td "[DATE]" at bounding box center [209, 236] width 51 height 21
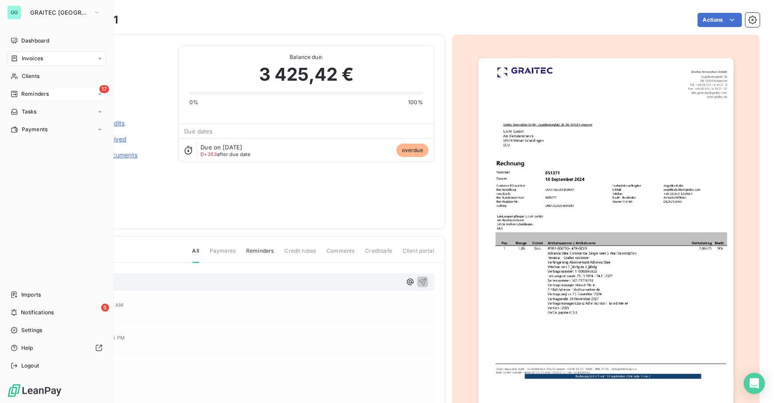
click at [40, 96] on span "Reminders" at bounding box center [35, 94] width 28 height 8
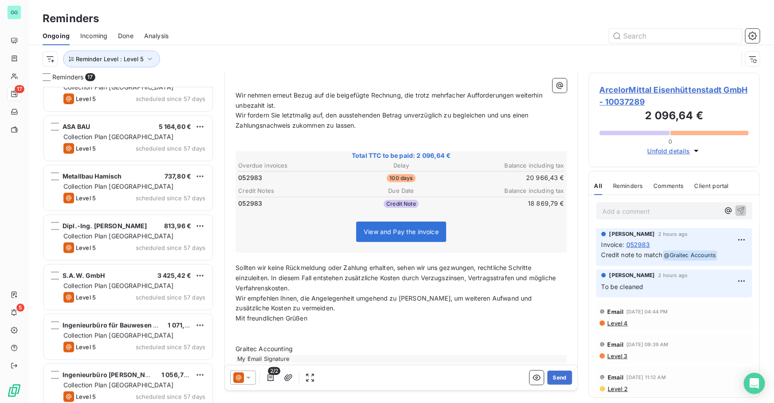
scroll to position [528, 0]
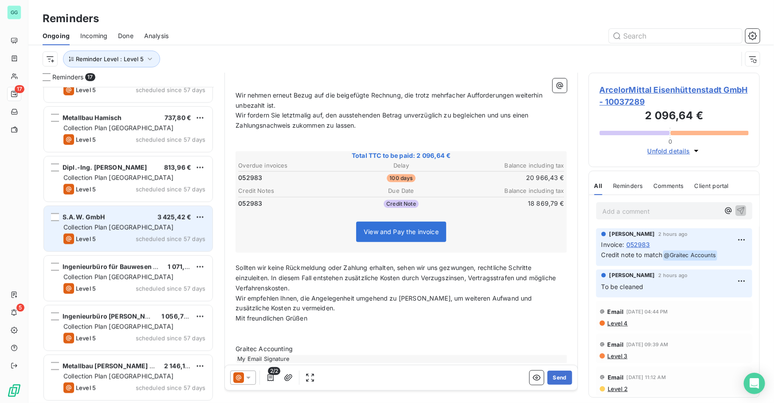
click at [124, 221] on div "S.A.W. GmbH 3 425,42 € Collection Plan Germany Level 5 scheduled since 57 days" at bounding box center [128, 228] width 169 height 45
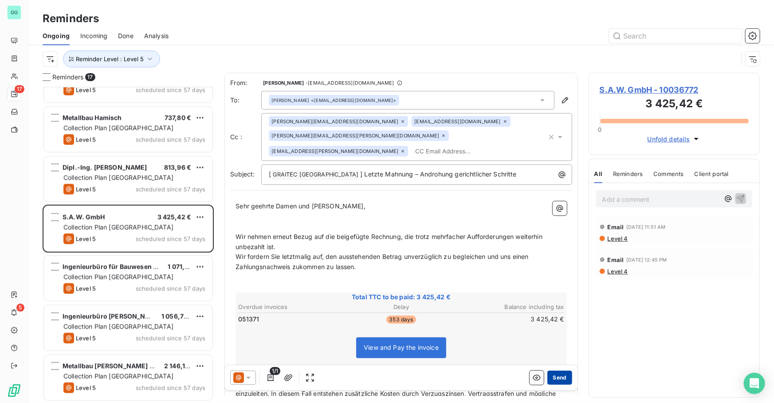
click at [557, 379] on button "Send" at bounding box center [559, 378] width 24 height 14
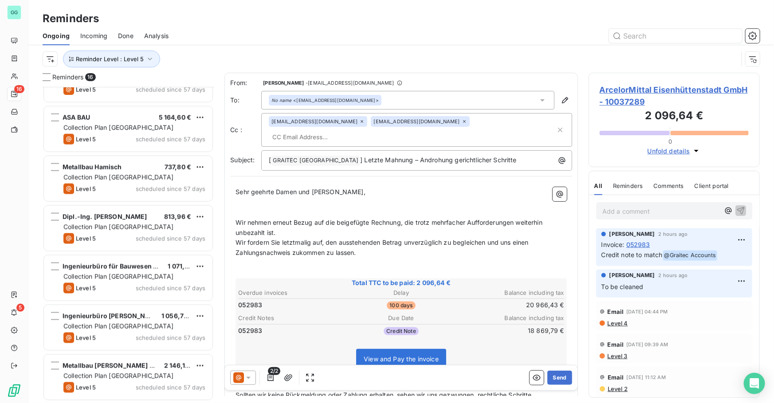
scroll to position [479, 0]
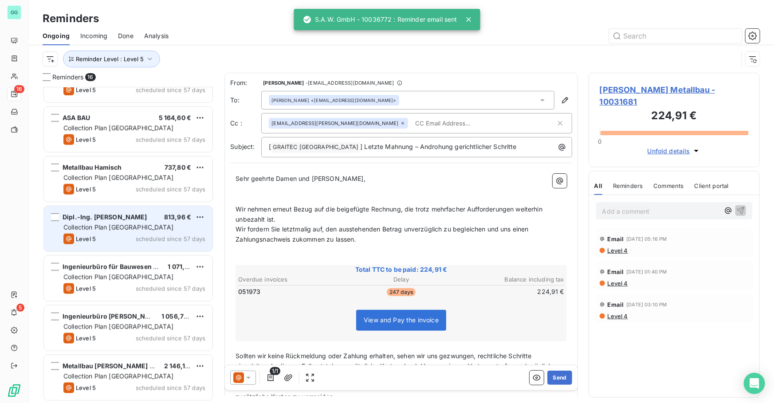
click at [109, 231] on span "Collection Plan [GEOGRAPHIC_DATA]" at bounding box center [118, 228] width 110 height 8
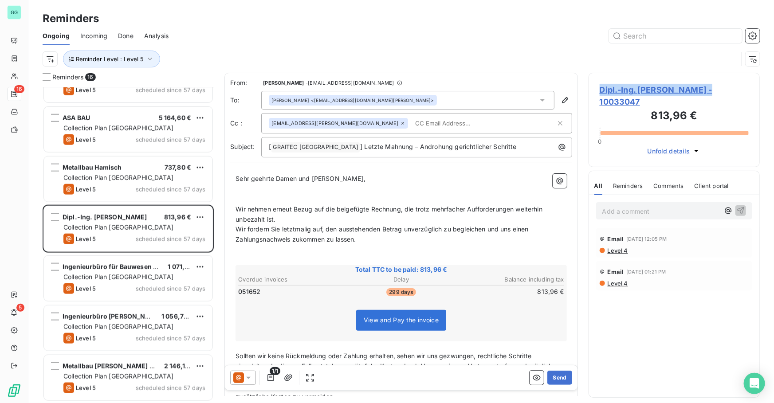
drag, startPoint x: 594, startPoint y: 90, endPoint x: 696, endPoint y: 85, distance: 102.2
click at [696, 85] on div "Dipl.-Ing. [PERSON_NAME] - 10033047 813,96 € 0 Unfold details" at bounding box center [674, 120] width 171 height 94
click at [637, 202] on div "Add a comment ﻿" at bounding box center [674, 210] width 156 height 17
drag, startPoint x: 751, startPoint y: 89, endPoint x: 598, endPoint y: 90, distance: 153.0
click at [598, 90] on div "Dipl.-Ing. [PERSON_NAME] - 10033047 813,96 € 0 Unfold details" at bounding box center [674, 120] width 171 height 94
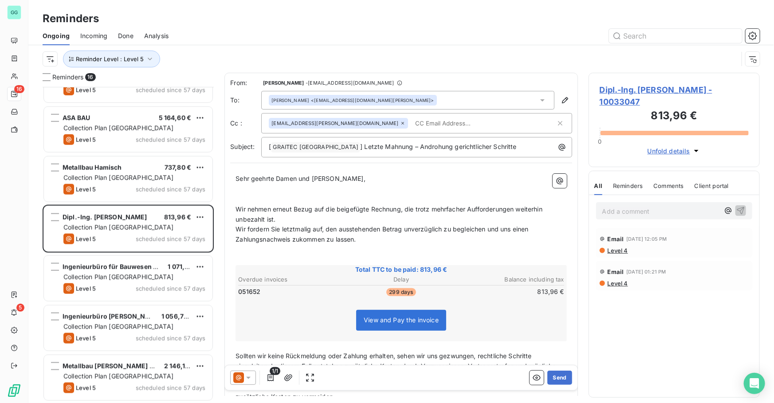
click at [471, 23] on div "Reminders" at bounding box center [401, 19] width 746 height 16
click at [411, 102] on div "[PERSON_NAME] <[EMAIL_ADDRESS][DOMAIN_NAME][PERSON_NAME]>" at bounding box center [407, 100] width 293 height 19
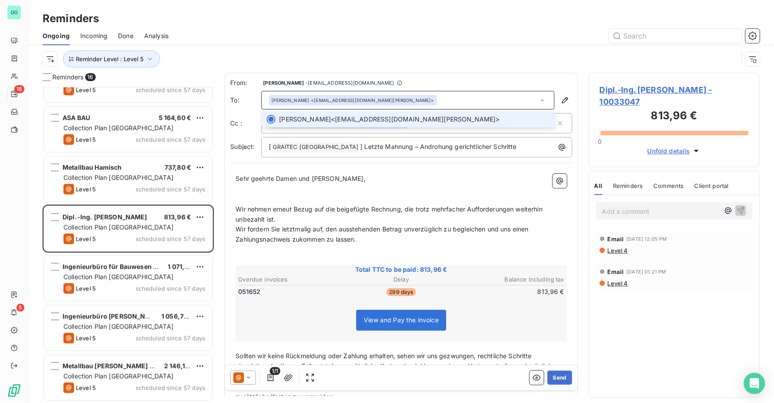
drag, startPoint x: 451, startPoint y: 99, endPoint x: 460, endPoint y: 89, distance: 13.8
click at [451, 98] on div "[PERSON_NAME] <[EMAIL_ADDRESS][DOMAIN_NAME][PERSON_NAME]>" at bounding box center [407, 100] width 293 height 19
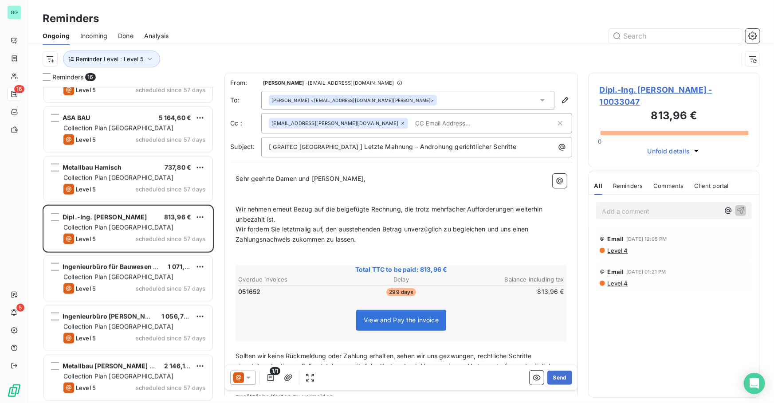
click at [445, 118] on div "[EMAIL_ADDRESS][PERSON_NAME][DOMAIN_NAME]" at bounding box center [412, 123] width 287 height 13
paste input "[EMAIL_ADDRESS][DOMAIN_NAME][PERSON_NAME]"
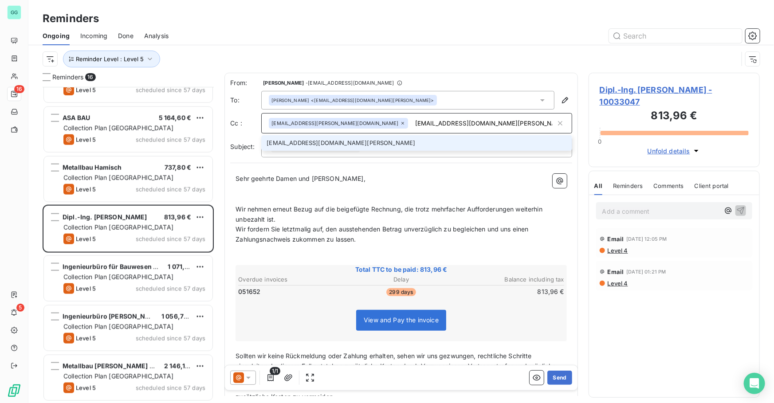
type input "[EMAIL_ADDRESS][DOMAIN_NAME][PERSON_NAME]"
click at [403, 140] on li "[EMAIL_ADDRESS][DOMAIN_NAME][PERSON_NAME]" at bounding box center [416, 143] width 311 height 16
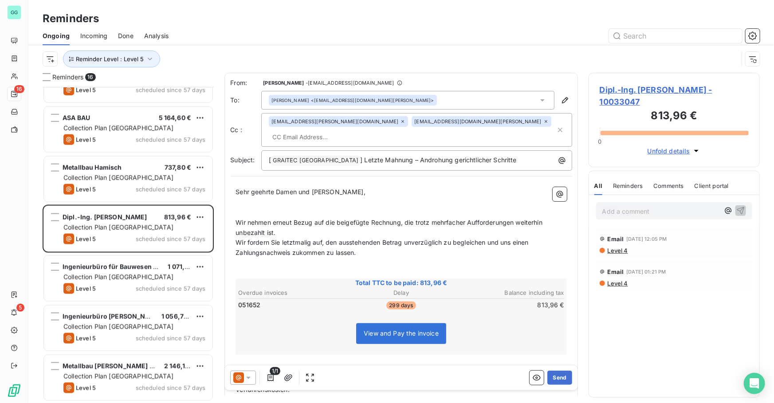
click at [614, 206] on p "Add a comment ﻿" at bounding box center [660, 211] width 117 height 11
click at [736, 206] on icon "button" at bounding box center [740, 210] width 9 height 9
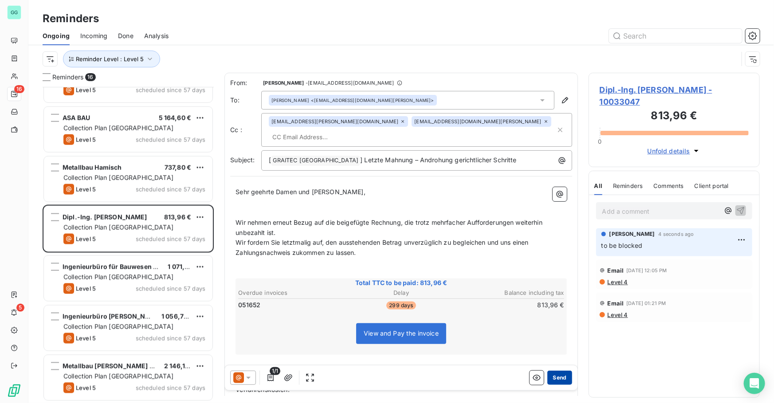
click at [548, 380] on button "Send" at bounding box center [559, 378] width 24 height 14
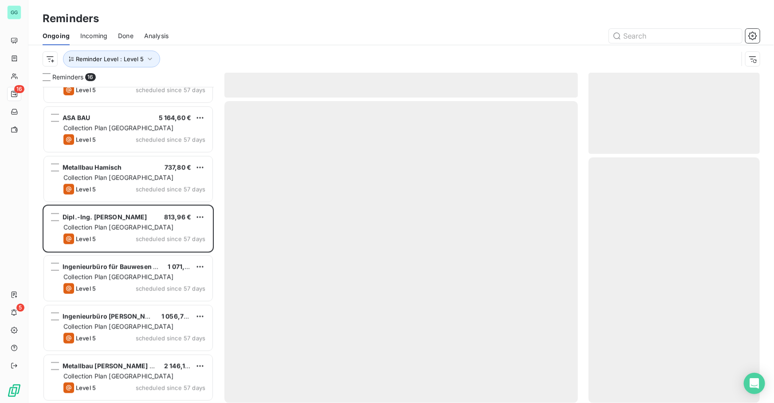
scroll to position [429, 0]
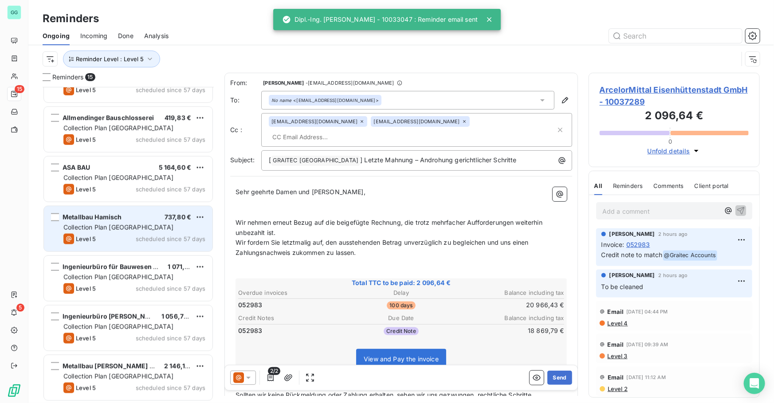
click at [117, 221] on div "Metallbau Hamisch" at bounding box center [92, 217] width 59 height 9
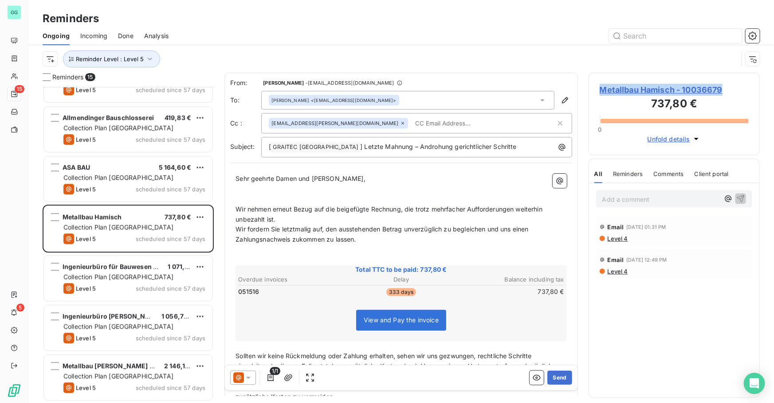
drag, startPoint x: 729, startPoint y: 88, endPoint x: 601, endPoint y: 88, distance: 128.6
click at [601, 88] on span "Metallbau Hamisch - 10036679" at bounding box center [674, 90] width 149 height 12
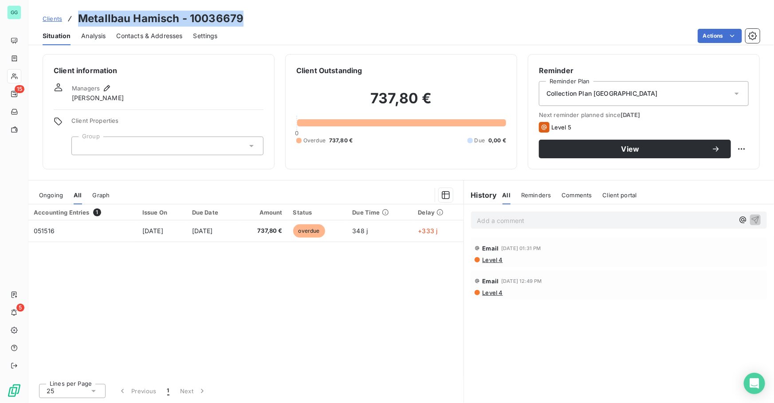
drag, startPoint x: 247, startPoint y: 21, endPoint x: 69, endPoint y: 20, distance: 177.4
click at [69, 20] on div "Clients Metallbau Hamisch - 10036679" at bounding box center [401, 19] width 746 height 16
drag, startPoint x: 159, startPoint y: 378, endPoint x: 169, endPoint y: 373, distance: 10.9
click at [161, 376] on div "Accounting Entries 1 Issue On Due Date Amount Status Due Time Delay 051516 [DAT…" at bounding box center [245, 304] width 435 height 199
click at [580, 221] on p "Add a comment ﻿" at bounding box center [605, 220] width 257 height 11
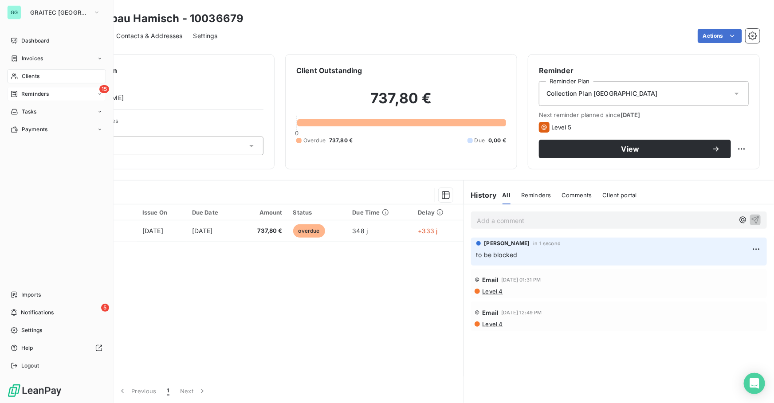
click at [40, 88] on div "15 Reminders" at bounding box center [56, 94] width 99 height 14
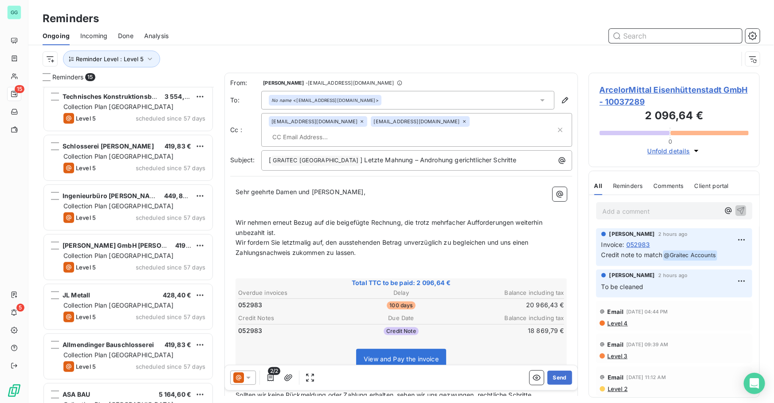
scroll to position [429, 0]
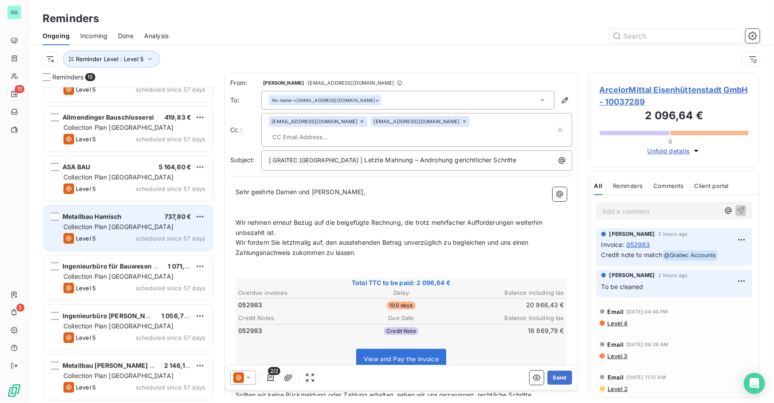
click at [147, 221] on div "Metallbau Hamisch 737,80 € Collection Plan [GEOGRAPHIC_DATA] Level 5 scheduled …" at bounding box center [128, 228] width 169 height 45
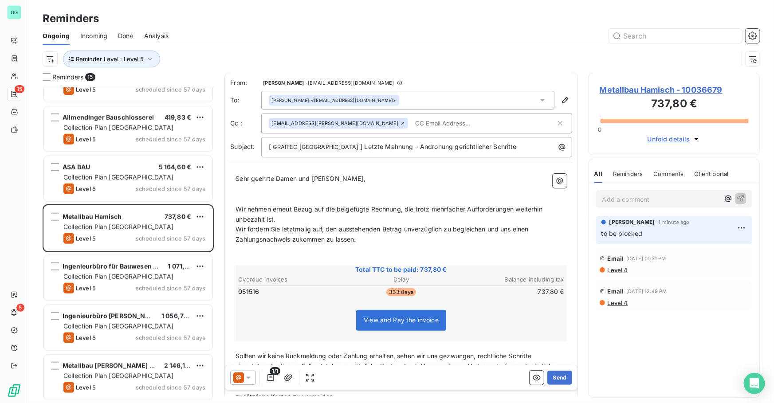
click at [645, 86] on span "Metallbau Hamisch - 10036679" at bounding box center [674, 90] width 149 height 12
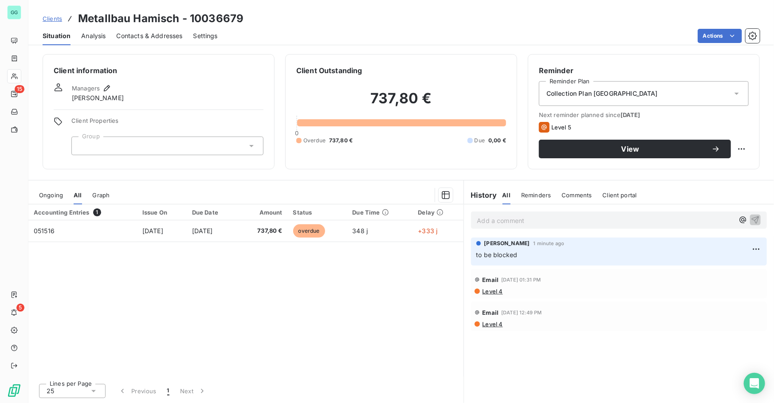
click at [161, 32] on span "Contacts & Addresses" at bounding box center [150, 35] width 66 height 9
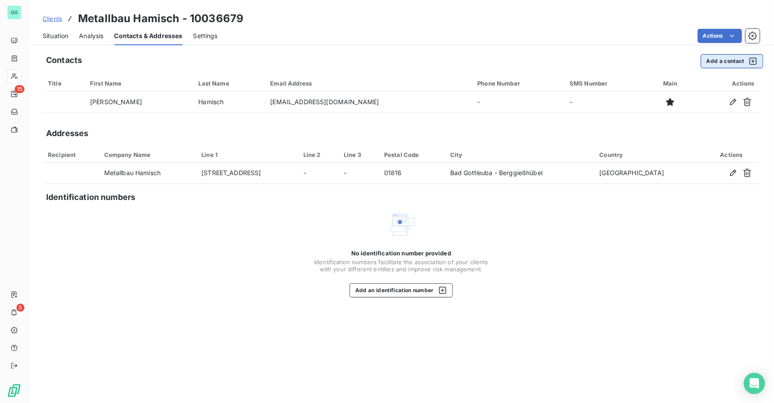
click at [730, 66] on button "Add a contact" at bounding box center [732, 61] width 63 height 14
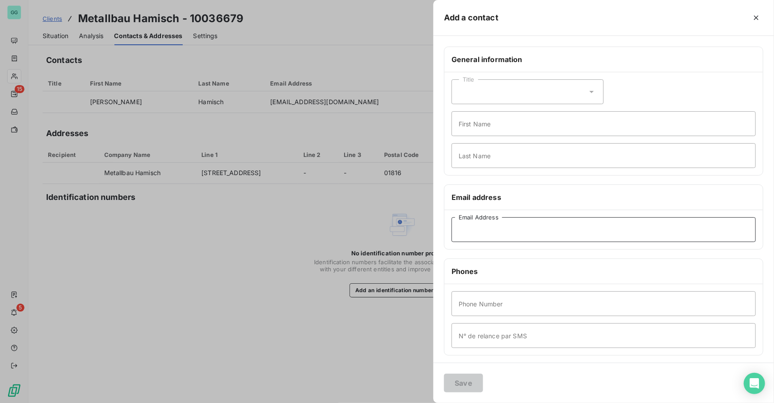
click at [492, 229] on input "Email Address" at bounding box center [604, 229] width 304 height 25
paste input "[EMAIL_ADDRESS][DOMAIN_NAME]"
type input "[EMAIL_ADDRESS][DOMAIN_NAME]"
click at [466, 383] on button "Save" at bounding box center [463, 383] width 39 height 19
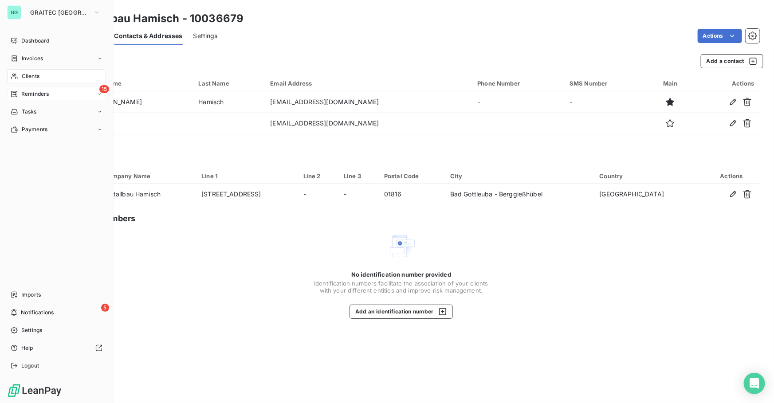
click at [20, 93] on div "Reminders" at bounding box center [30, 94] width 38 height 8
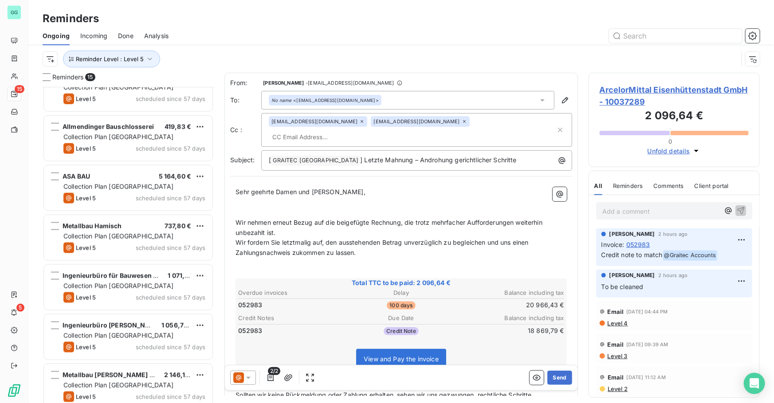
scroll to position [429, 0]
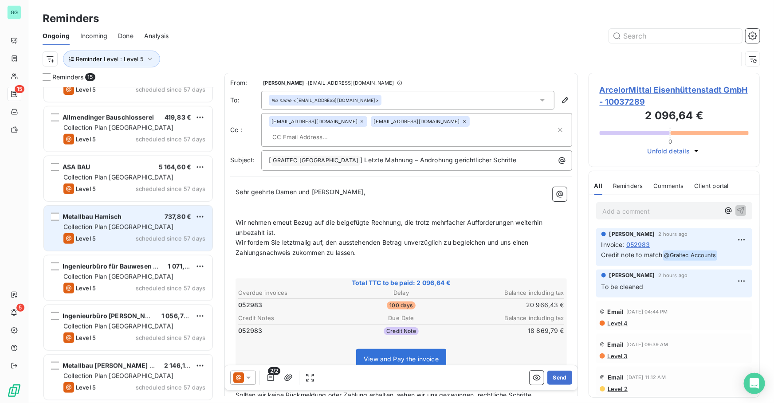
click at [134, 225] on span "Collection Plan [GEOGRAPHIC_DATA]" at bounding box center [118, 227] width 110 height 8
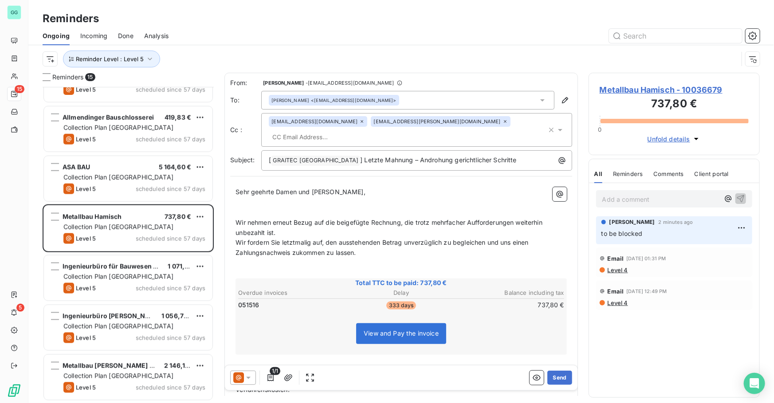
click at [652, 88] on span "Metallbau Hamisch - 10036679" at bounding box center [674, 90] width 149 height 12
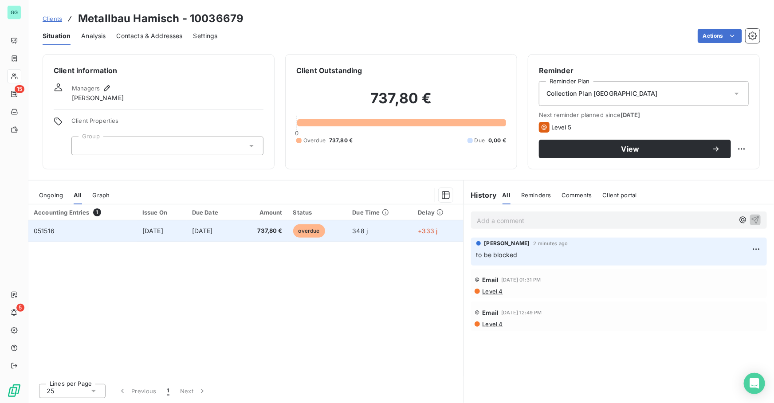
click at [262, 227] on span "737,80 €" at bounding box center [263, 231] width 39 height 9
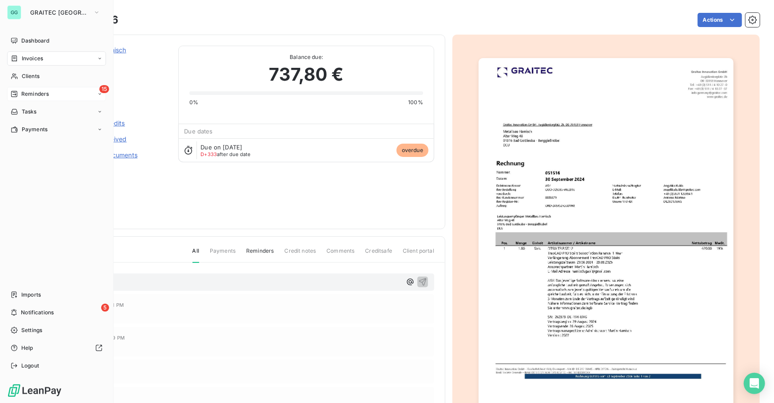
click at [36, 96] on span "Reminders" at bounding box center [35, 94] width 28 height 8
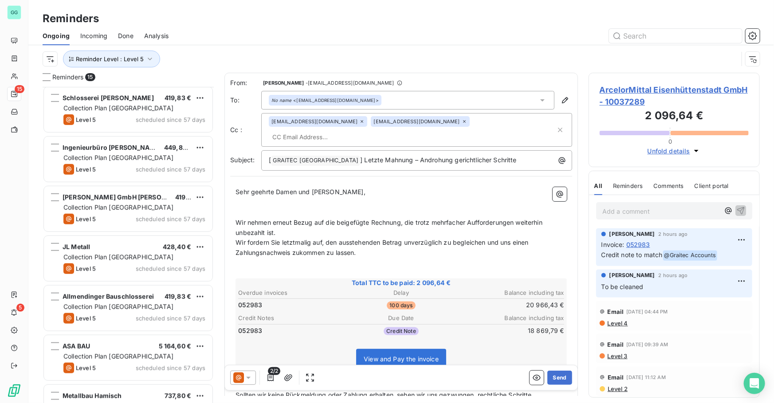
scroll to position [429, 0]
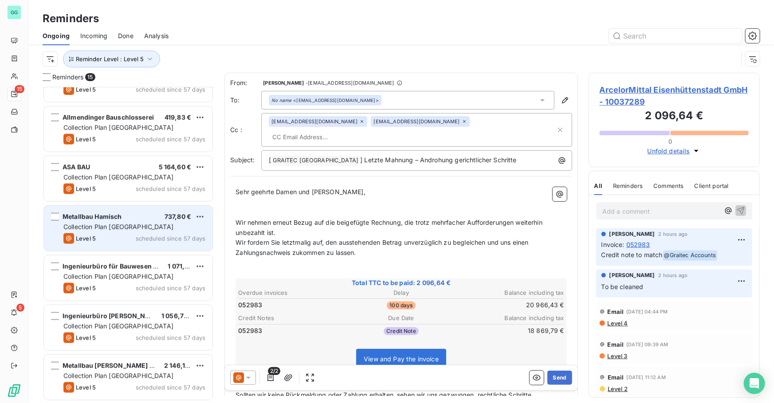
click at [117, 220] on span "Metallbau Hamisch" at bounding box center [92, 217] width 59 height 8
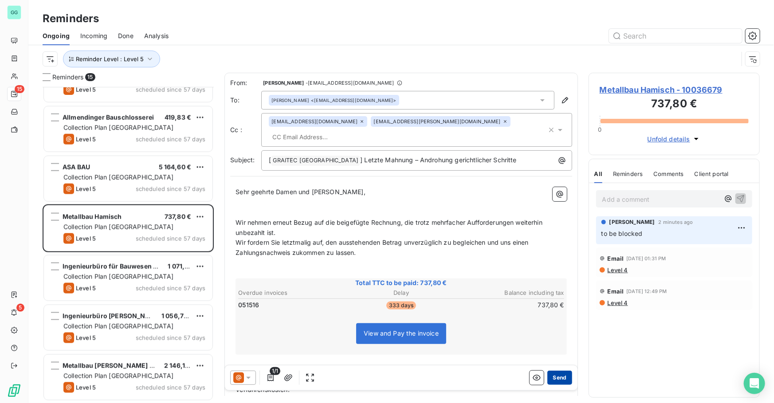
click at [556, 375] on button "Send" at bounding box center [559, 378] width 24 height 14
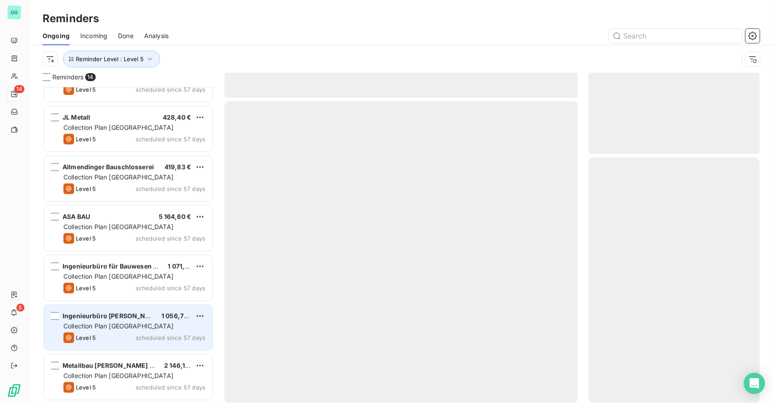
scroll to position [379, 0]
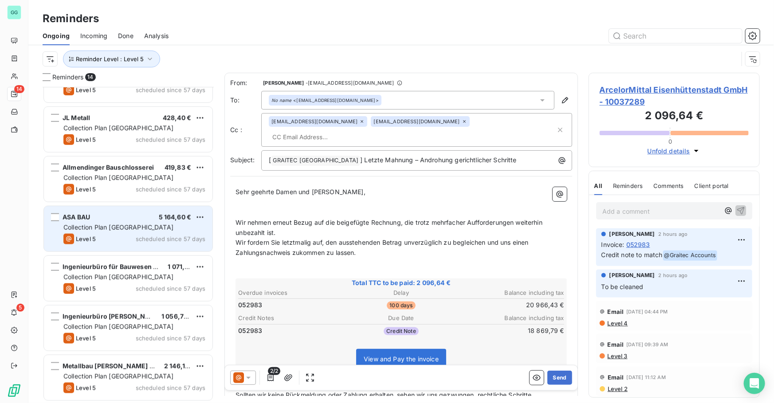
click at [85, 213] on span "ASA BAU" at bounding box center [77, 217] width 28 height 8
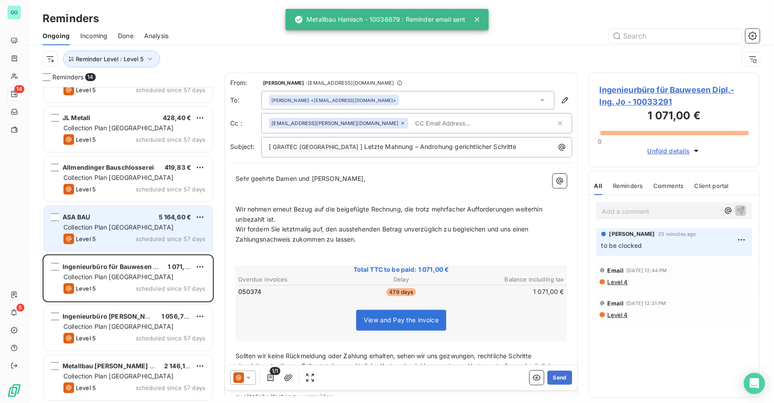
click at [113, 230] on span "Collection Plan [GEOGRAPHIC_DATA]" at bounding box center [118, 228] width 110 height 8
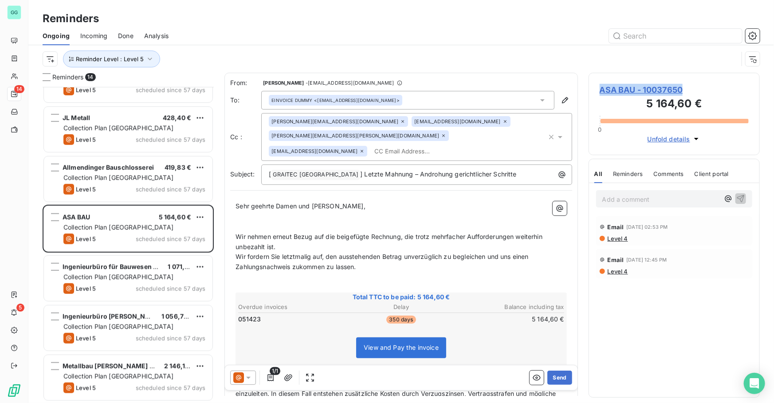
drag, startPoint x: 693, startPoint y: 93, endPoint x: 598, endPoint y: 93, distance: 95.8
click at [598, 93] on div "ASA BAU - 10037650 5 164,60 € 0 Unfold details" at bounding box center [674, 114] width 171 height 83
click at [628, 195] on p "Add a comment ﻿" at bounding box center [660, 199] width 117 height 11
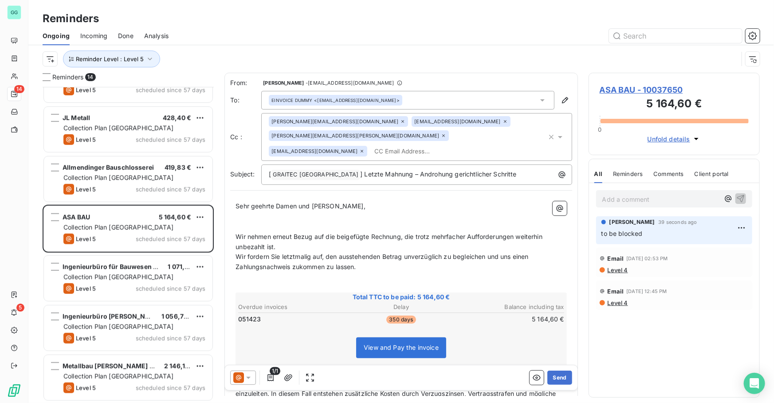
click at [621, 84] on span "ASA BAU - 10037650" at bounding box center [674, 90] width 149 height 12
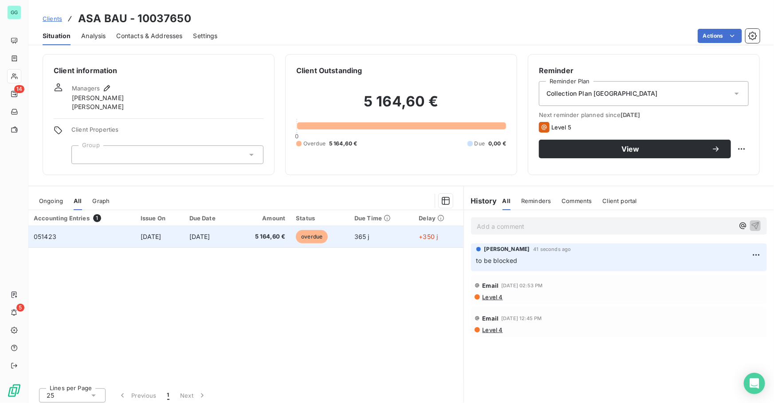
click at [210, 240] on span "[DATE]" at bounding box center [199, 237] width 21 height 8
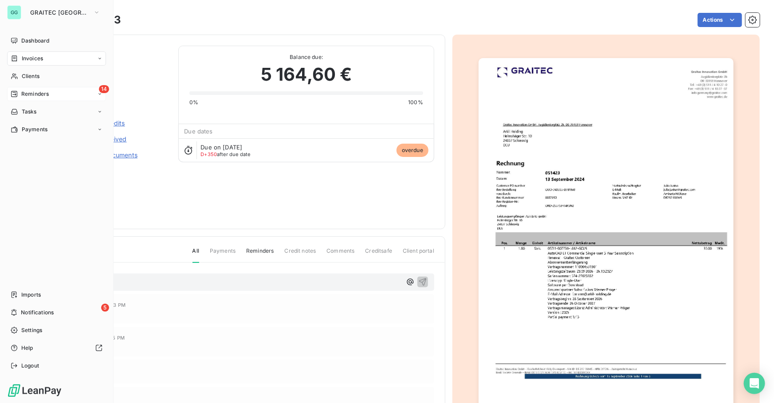
click at [45, 92] on span "Reminders" at bounding box center [35, 94] width 28 height 8
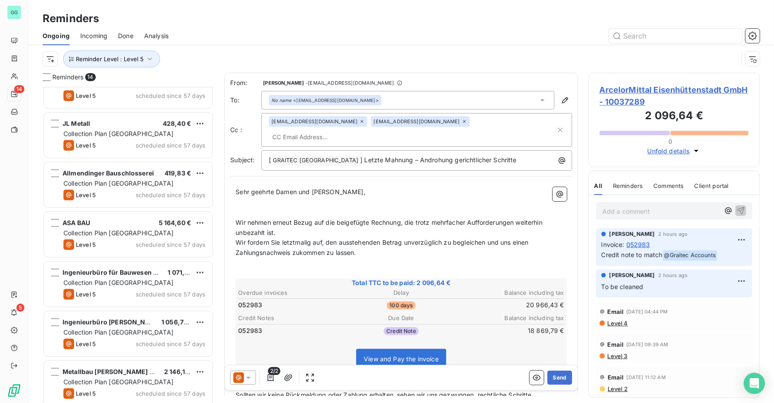
scroll to position [380, 0]
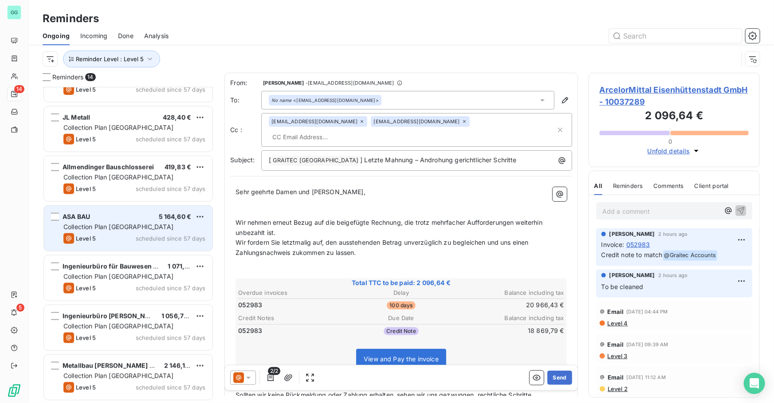
click at [88, 221] on div "ASA BAU" at bounding box center [77, 216] width 28 height 9
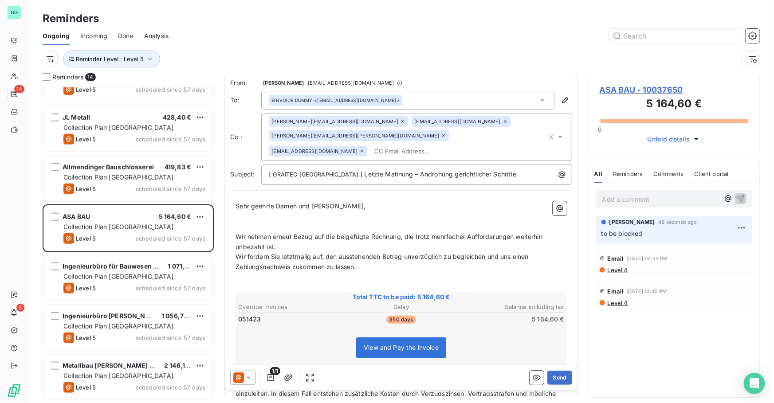
click at [612, 86] on span "ASA BAU - 10037650" at bounding box center [674, 90] width 149 height 12
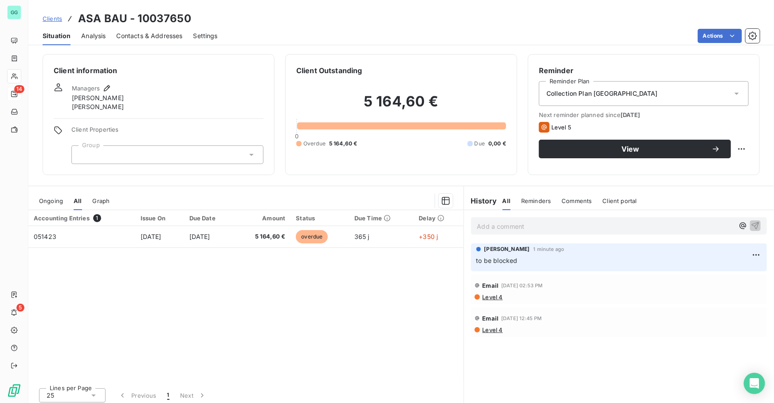
click at [143, 39] on span "Contacts & Addresses" at bounding box center [150, 35] width 66 height 9
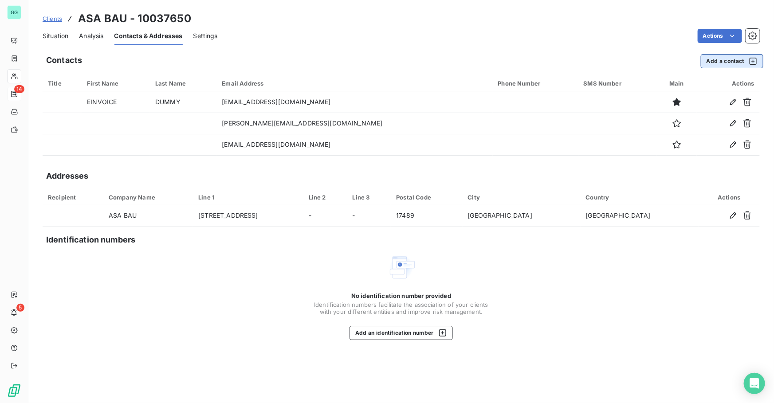
click at [712, 60] on button "Add a contact" at bounding box center [732, 61] width 63 height 14
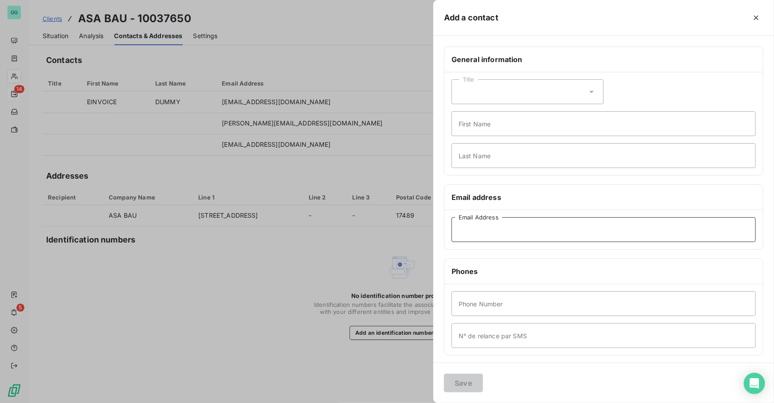
click at [511, 228] on input "Email Address" at bounding box center [604, 229] width 304 height 25
paste input "[EMAIL_ADDRESS][DOMAIN_NAME]"
type input "[EMAIL_ADDRESS][DOMAIN_NAME]"
click at [466, 380] on button "Save" at bounding box center [463, 383] width 39 height 19
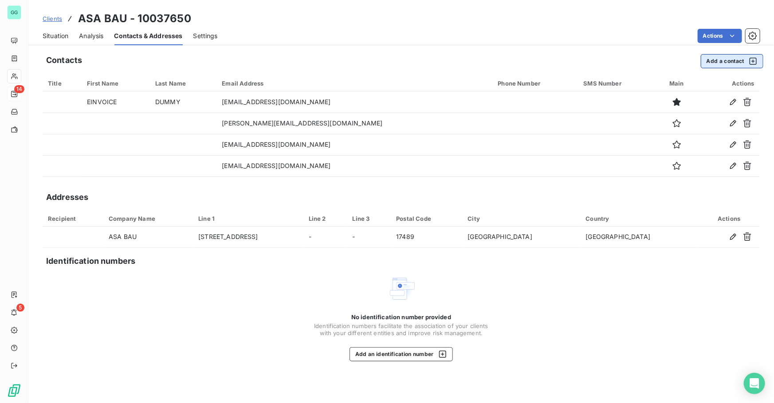
click at [723, 62] on button "Add a contact" at bounding box center [732, 61] width 63 height 14
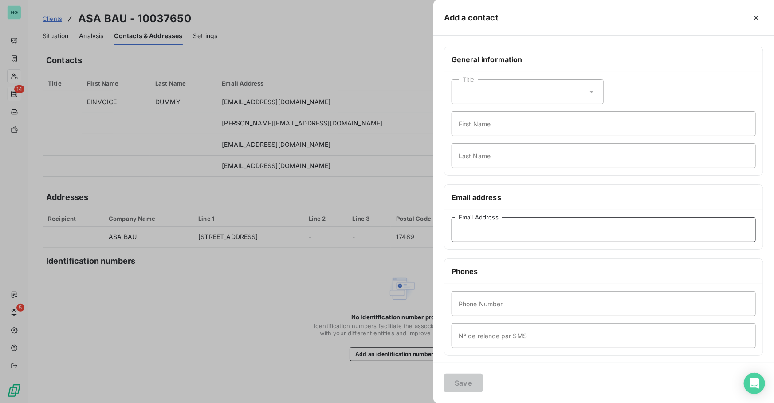
click at [472, 226] on input "Email Address" at bounding box center [604, 229] width 304 height 25
paste input "[EMAIL_ADDRESS][DOMAIN_NAME]"
type input "[EMAIL_ADDRESS][DOMAIN_NAME]"
click at [464, 386] on button "Save" at bounding box center [463, 383] width 39 height 19
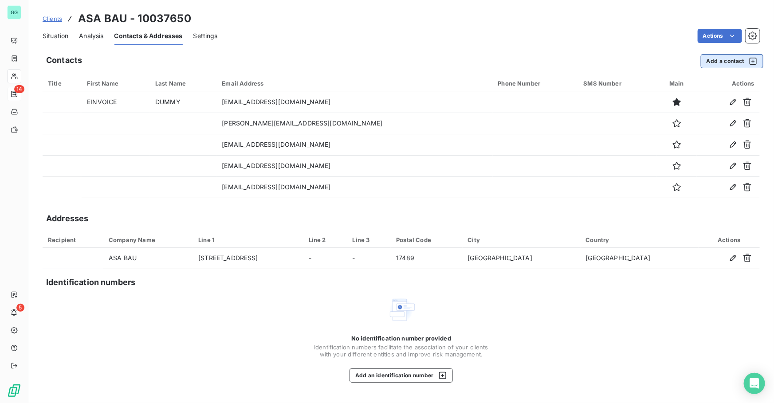
click at [719, 57] on button "Add a contact" at bounding box center [732, 61] width 63 height 14
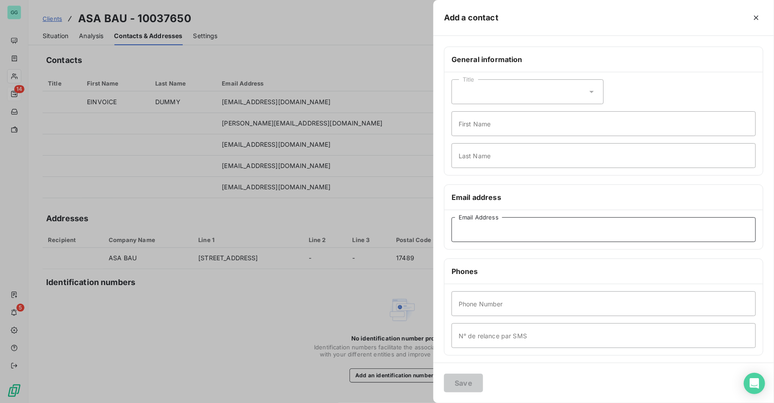
click at [493, 235] on input "Email Address" at bounding box center [604, 229] width 304 height 25
paste input "[PERSON_NAME][EMAIL_ADDRESS][DOMAIN_NAME]"
type input "[PERSON_NAME][EMAIL_ADDRESS][DOMAIN_NAME]"
click at [463, 381] on button "Save" at bounding box center [463, 383] width 39 height 19
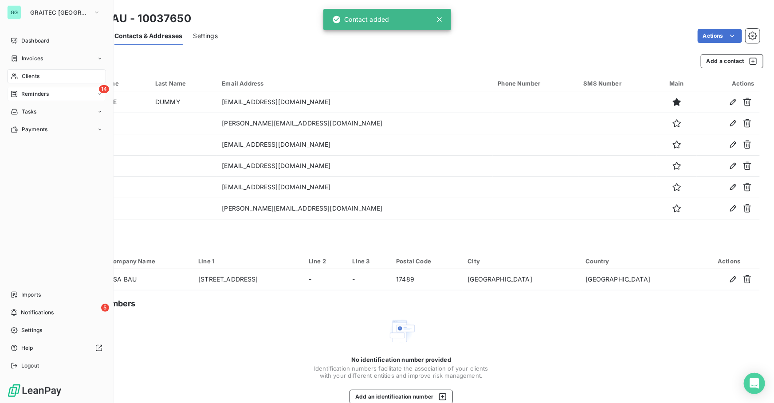
click at [39, 93] on span "Reminders" at bounding box center [35, 94] width 28 height 8
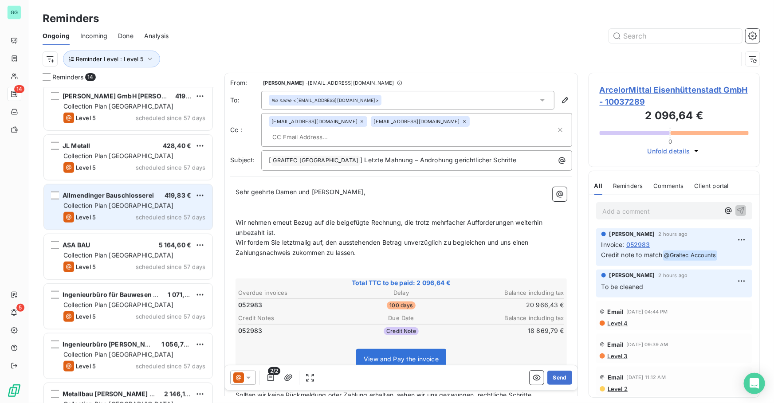
scroll to position [380, 0]
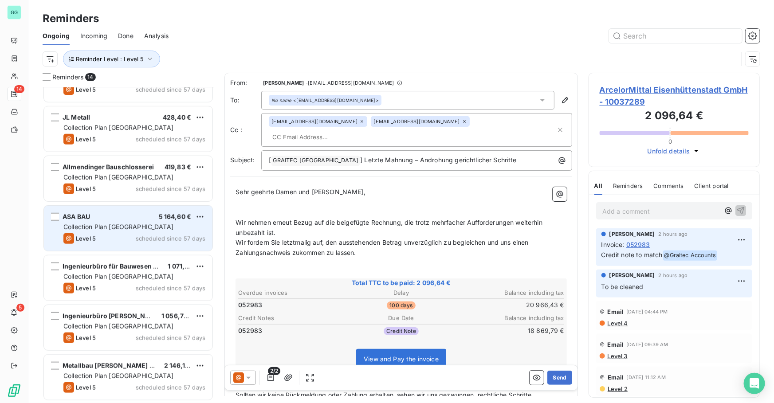
click at [102, 235] on div "Level 5 scheduled since 57 days" at bounding box center [134, 238] width 142 height 11
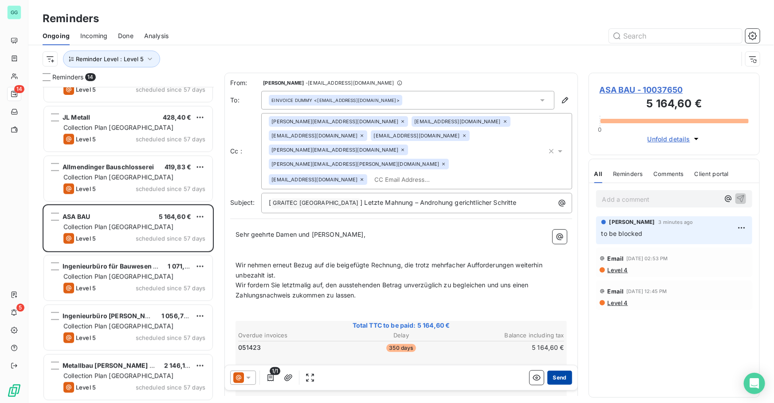
click at [558, 380] on button "Send" at bounding box center [559, 378] width 24 height 14
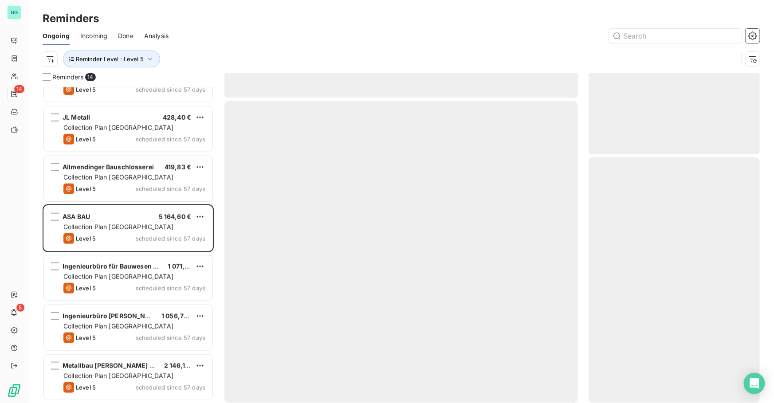
scroll to position [329, 0]
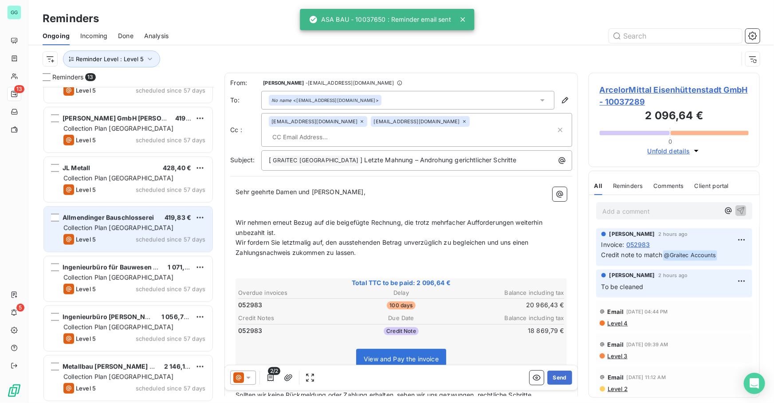
click at [116, 226] on span "Collection Plan [GEOGRAPHIC_DATA]" at bounding box center [118, 228] width 110 height 8
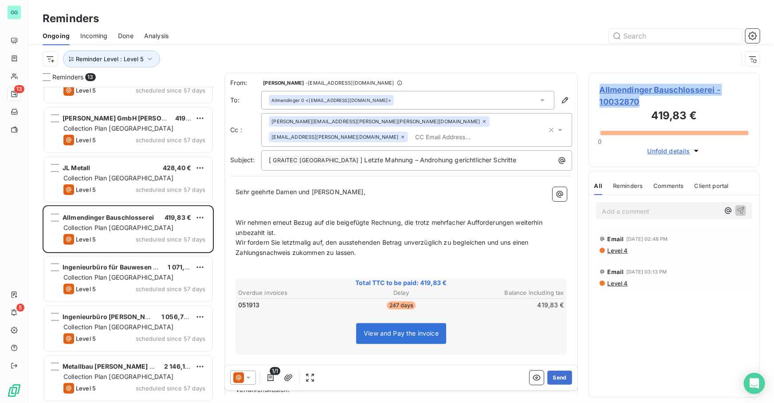
drag, startPoint x: 641, startPoint y: 104, endPoint x: 601, endPoint y: 91, distance: 42.2
click at [602, 91] on span "Allmendinger Bauschlosserei - 10032870" at bounding box center [674, 96] width 149 height 24
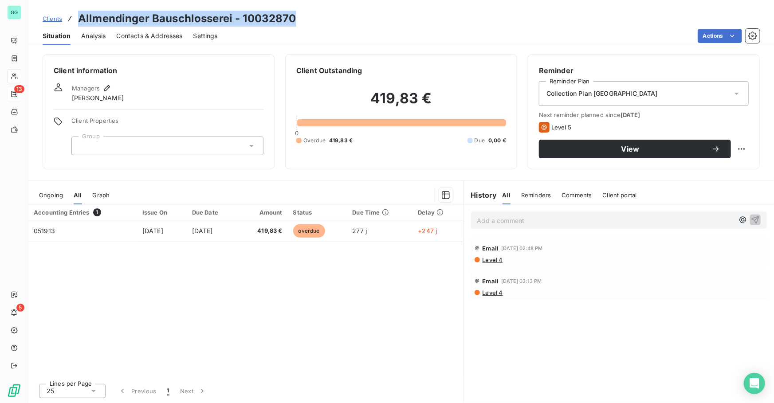
drag, startPoint x: 156, startPoint y: 21, endPoint x: 69, endPoint y: 16, distance: 87.1
click at [69, 16] on div "Clients Allmendinger Bauschlosserei - 10032870" at bounding box center [401, 19] width 746 height 16
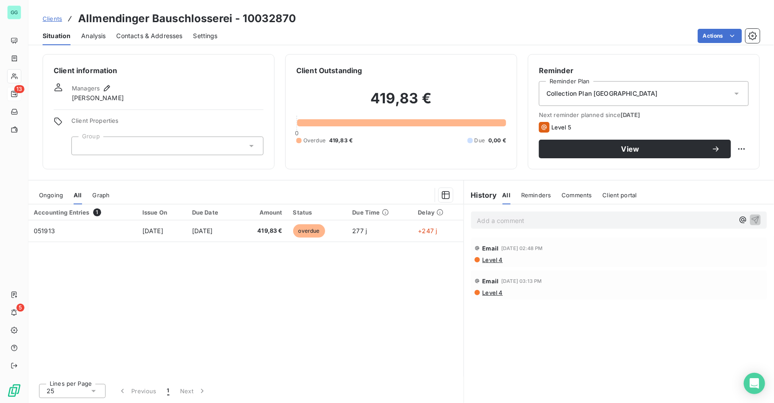
click at [49, 295] on div "Accounting Entries 1 Issue On Due Date Amount Status Due Time Delay 051913 [DAT…" at bounding box center [245, 291] width 435 height 172
click at [497, 214] on div "Add a comment ﻿" at bounding box center [605, 220] width 257 height 12
click at [493, 217] on p "Add a comment ﻿" at bounding box center [605, 220] width 257 height 11
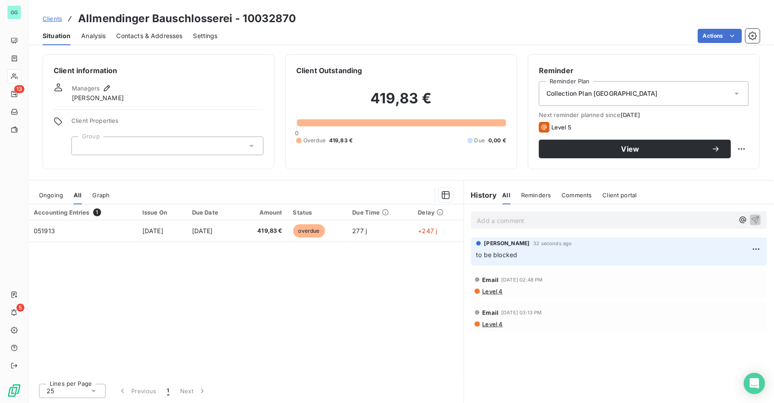
click at [168, 35] on span "Contacts & Addresses" at bounding box center [150, 35] width 66 height 9
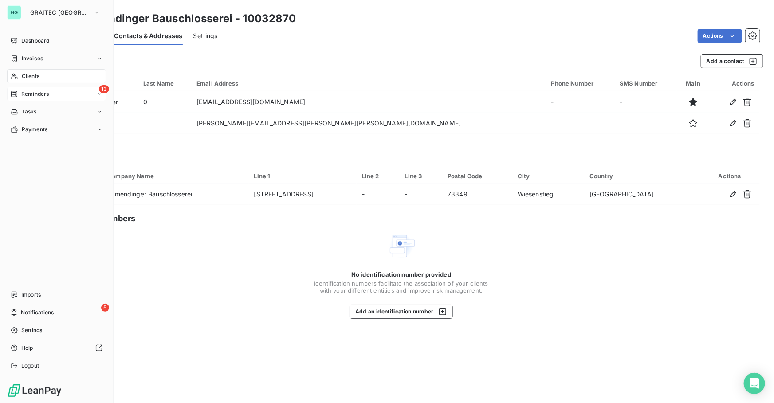
click at [36, 97] on span "Reminders" at bounding box center [35, 94] width 28 height 8
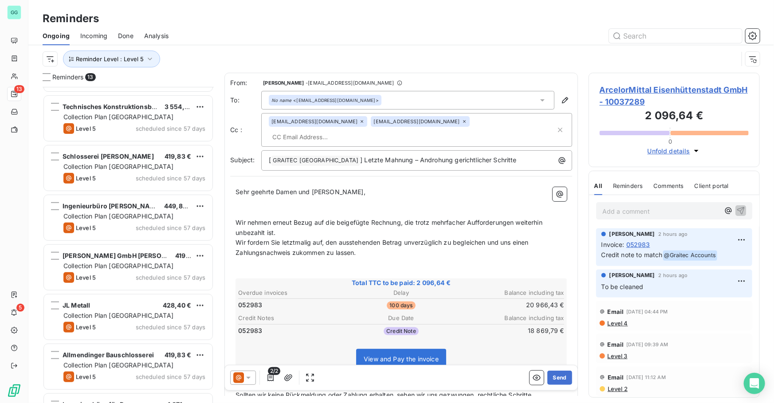
scroll to position [330, 0]
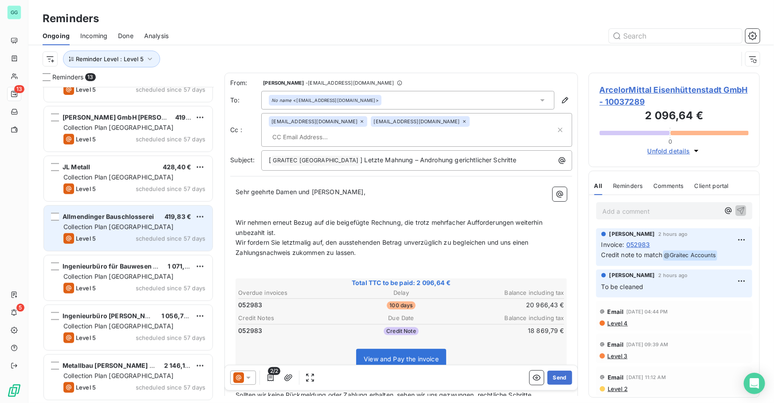
click at [159, 224] on div "Collection Plan [GEOGRAPHIC_DATA]" at bounding box center [134, 227] width 142 height 9
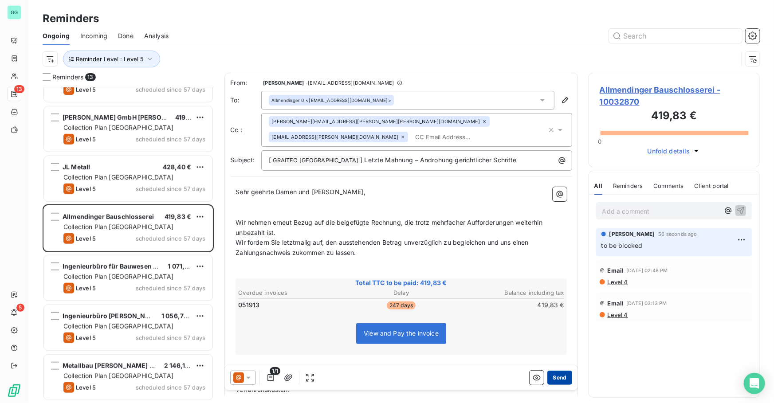
click at [559, 379] on button "Send" at bounding box center [559, 378] width 24 height 14
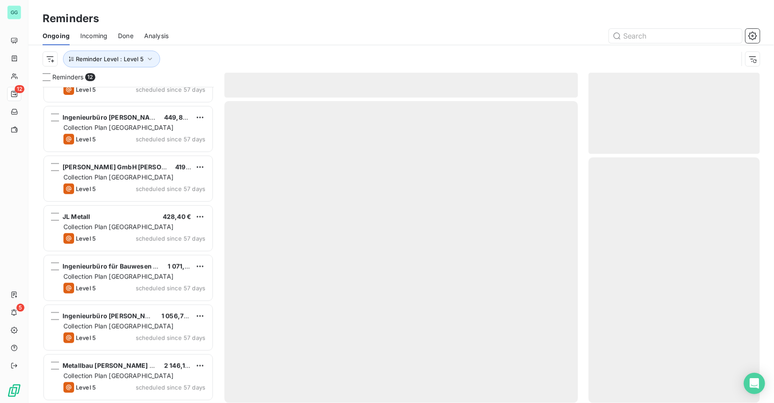
scroll to position [279, 0]
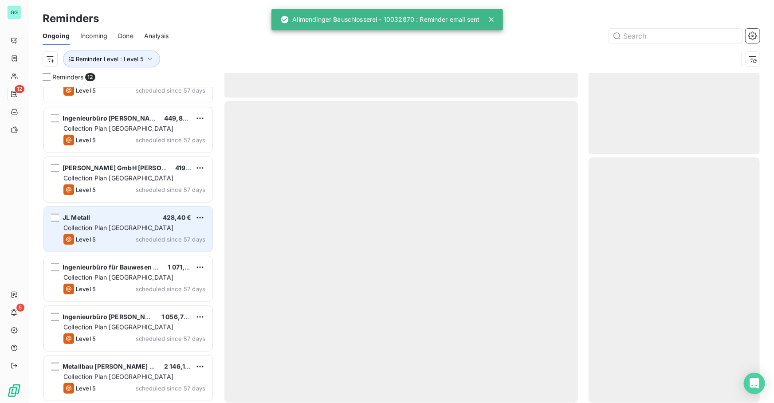
click at [115, 228] on span "Collection Plan [GEOGRAPHIC_DATA]" at bounding box center [118, 228] width 110 height 8
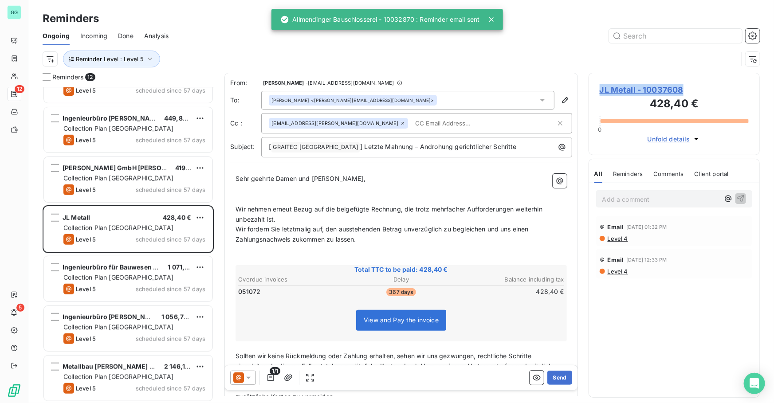
drag, startPoint x: 707, startPoint y: 87, endPoint x: 590, endPoint y: 91, distance: 116.3
click at [590, 91] on div "JL Metall - 10037608 428,40 € 0 Unfold details" at bounding box center [674, 114] width 171 height 83
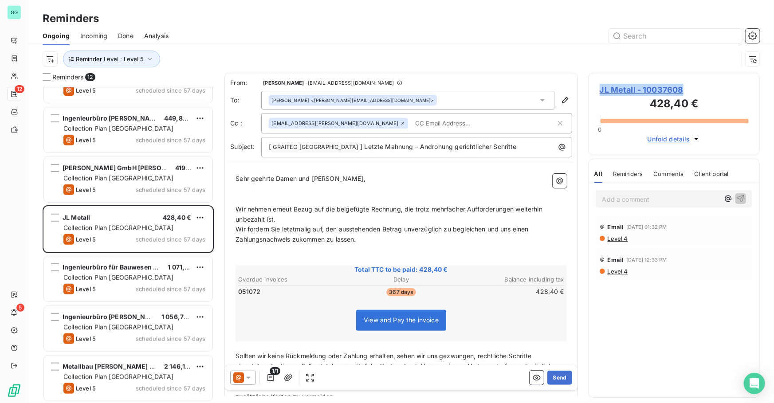
click at [646, 93] on span "JL Metall - 10037608" at bounding box center [674, 90] width 149 height 12
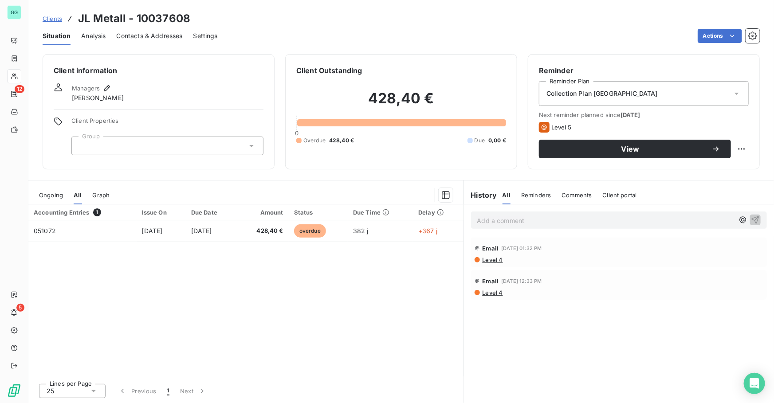
click at [149, 37] on span "Contacts & Addresses" at bounding box center [150, 35] width 66 height 9
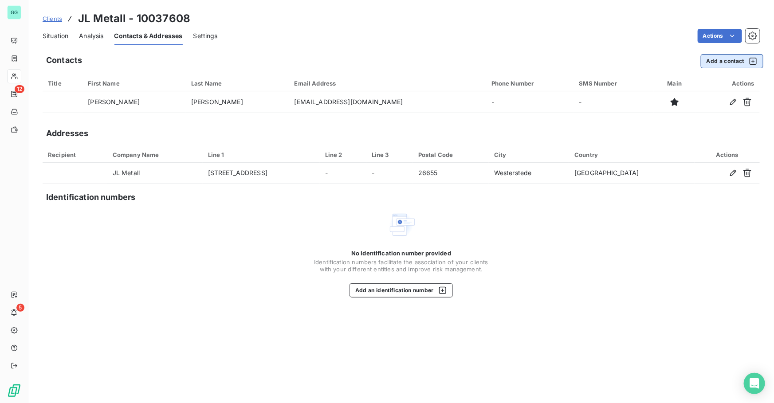
click at [720, 67] on button "Add a contact" at bounding box center [732, 61] width 63 height 14
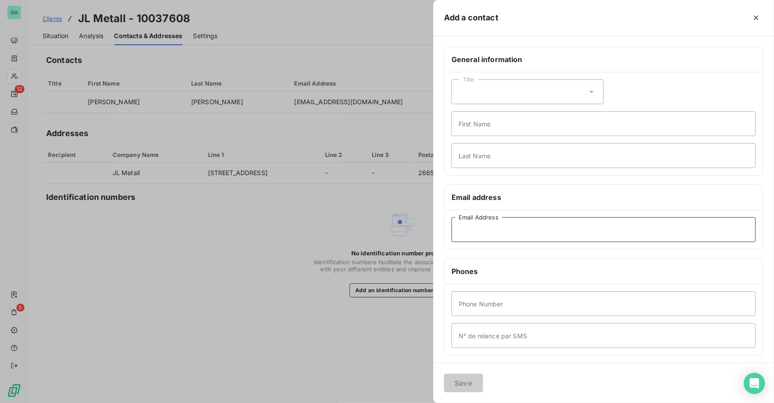
click at [476, 222] on input "Email Address" at bounding box center [604, 229] width 304 height 25
paste input "[EMAIL_ADDRESS][DOMAIN_NAME]"
type input "[EMAIL_ADDRESS][DOMAIN_NAME]"
click at [462, 385] on button "Save" at bounding box center [463, 383] width 39 height 19
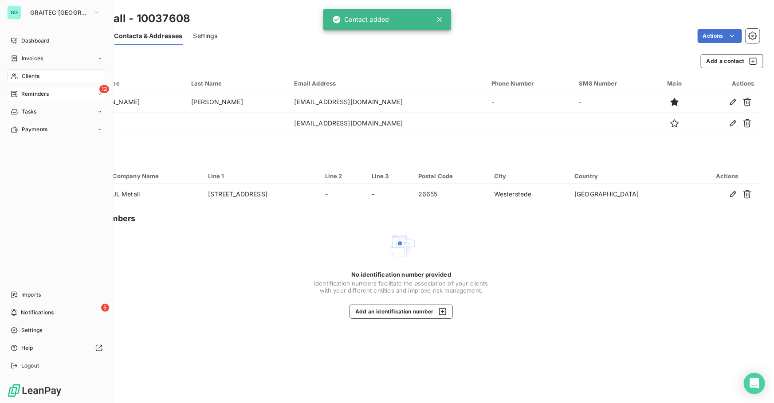
click at [36, 90] on span "Reminders" at bounding box center [35, 94] width 28 height 8
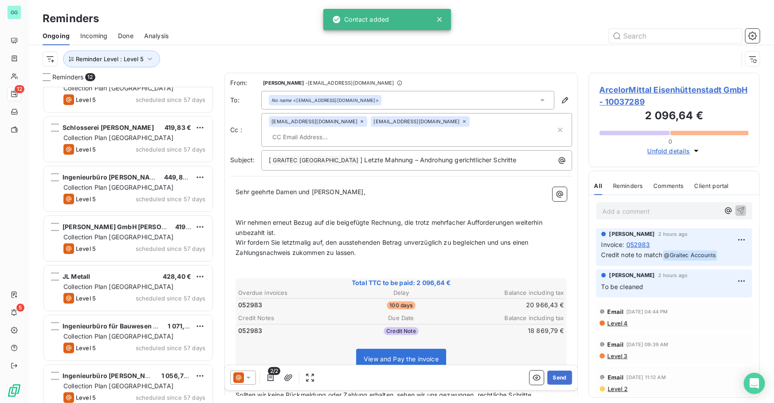
scroll to position [280, 0]
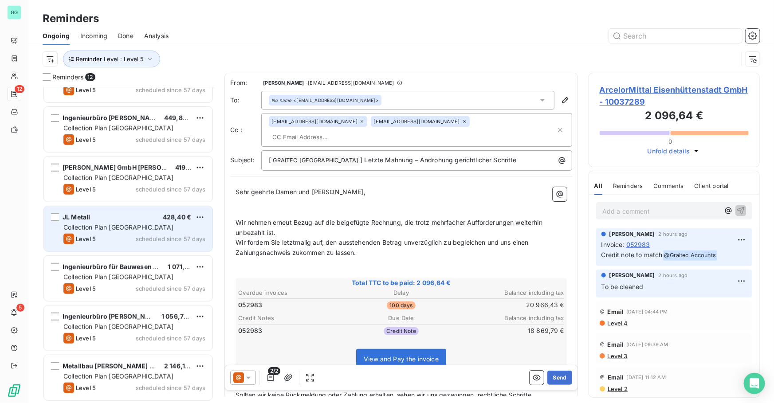
click at [129, 230] on span "Collection Plan [GEOGRAPHIC_DATA]" at bounding box center [118, 228] width 110 height 8
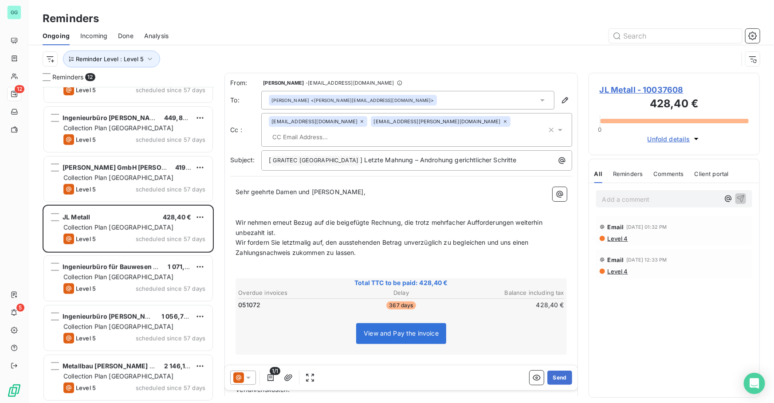
click at [665, 203] on p "Add a comment ﻿" at bounding box center [660, 199] width 117 height 11
click at [743, 199] on icon "button" at bounding box center [741, 199] width 8 height 8
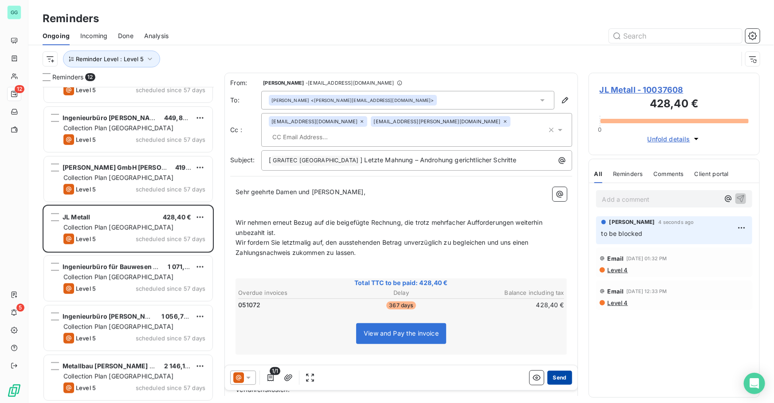
click at [555, 377] on button "Send" at bounding box center [559, 378] width 24 height 14
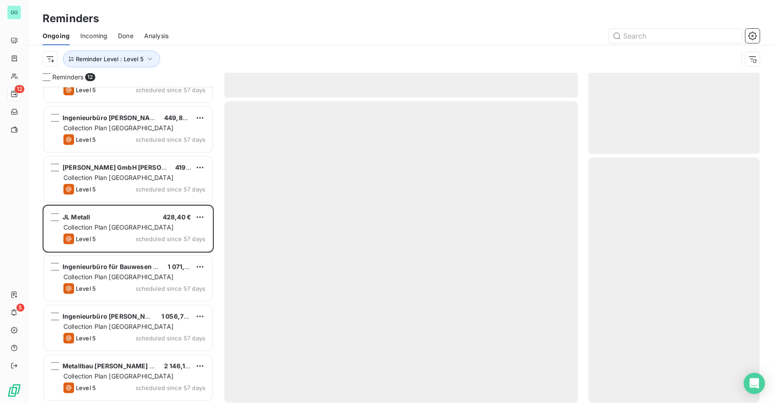
scroll to position [230, 0]
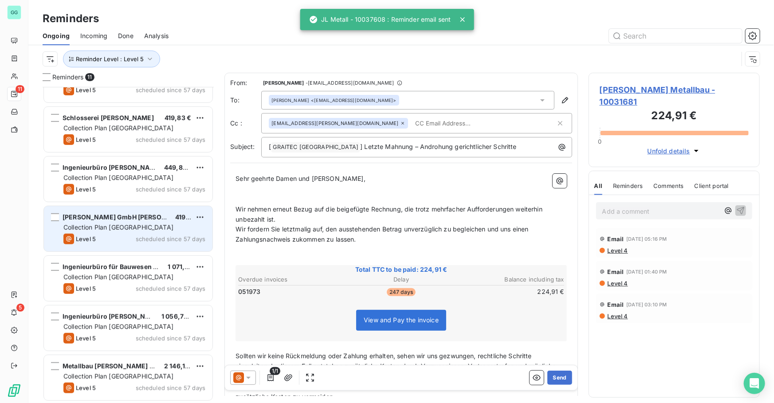
click at [110, 229] on span "Collection Plan [GEOGRAPHIC_DATA]" at bounding box center [118, 228] width 110 height 8
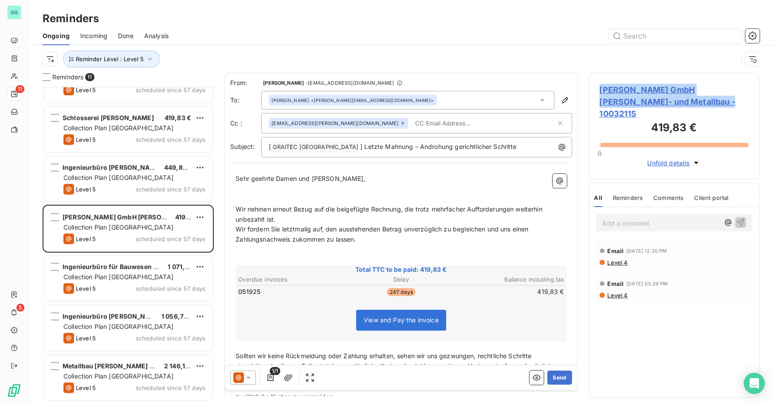
drag, startPoint x: 691, startPoint y: 104, endPoint x: 602, endPoint y: 91, distance: 90.2
click at [602, 91] on span "[PERSON_NAME] GmbH [PERSON_NAME]- und Metallbau - 10032115" at bounding box center [674, 102] width 149 height 36
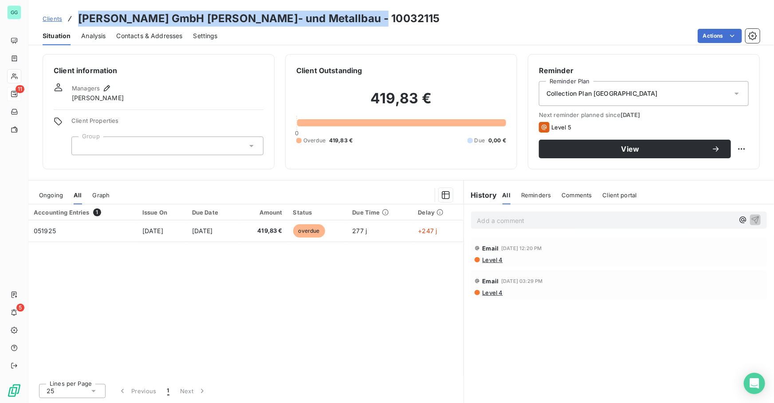
drag, startPoint x: 357, startPoint y: 18, endPoint x: 77, endPoint y: 20, distance: 279.5
click at [77, 20] on div "Clients [PERSON_NAME] GmbH [PERSON_NAME]- und Metallbau - 10032115" at bounding box center [401, 19] width 746 height 16
click at [143, 31] on div "Contacts & Addresses" at bounding box center [150, 36] width 66 height 19
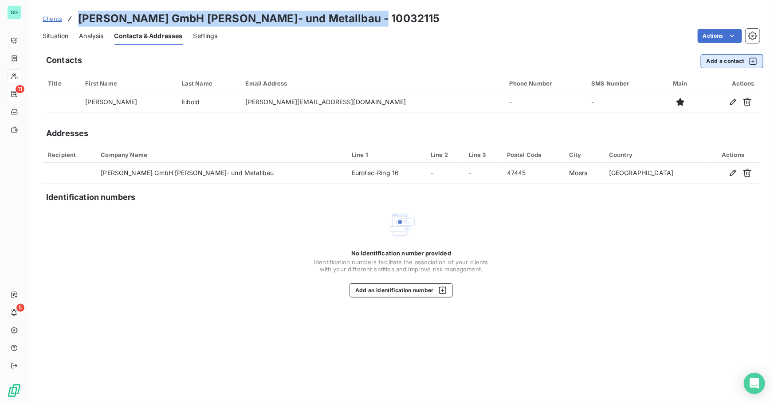
click at [709, 63] on button "Add a contact" at bounding box center [732, 61] width 63 height 14
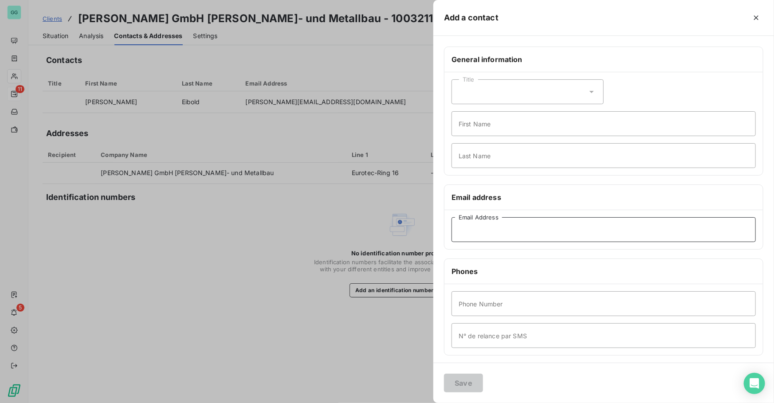
click at [464, 224] on input "Email Address" at bounding box center [604, 229] width 304 height 25
paste input "[EMAIL_ADDRESS][DOMAIN_NAME]"
type input "[EMAIL_ADDRESS][DOMAIN_NAME]"
click at [463, 381] on button "Save" at bounding box center [463, 383] width 39 height 19
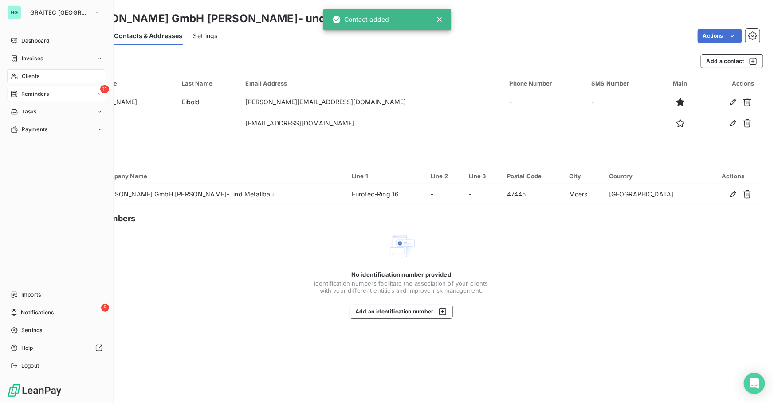
click at [27, 89] on div "11 Reminders" at bounding box center [56, 94] width 99 height 14
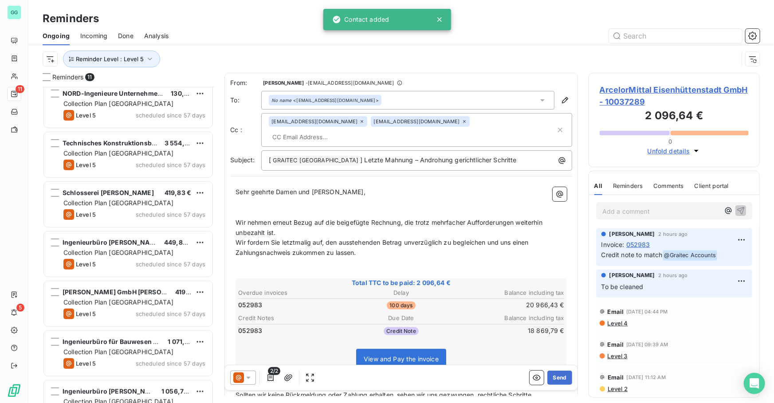
scroll to position [231, 0]
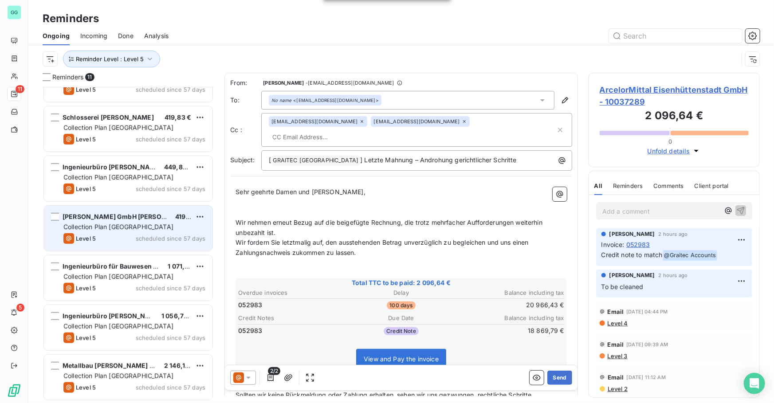
click at [124, 226] on span "Collection Plan [GEOGRAPHIC_DATA]" at bounding box center [118, 227] width 110 height 8
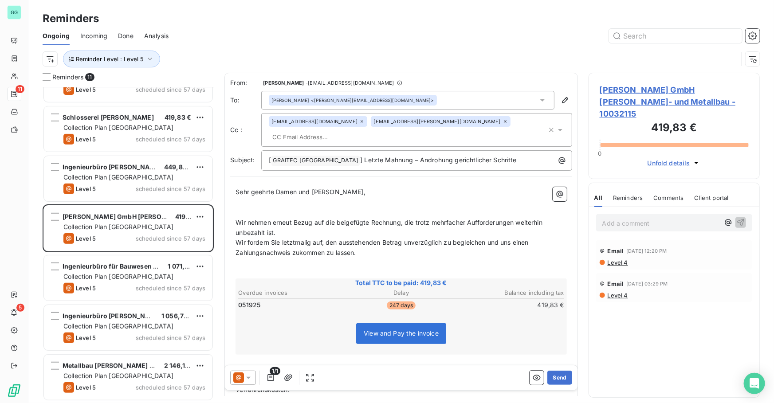
click at [634, 218] on p "Add a comment ﻿" at bounding box center [660, 223] width 117 height 11
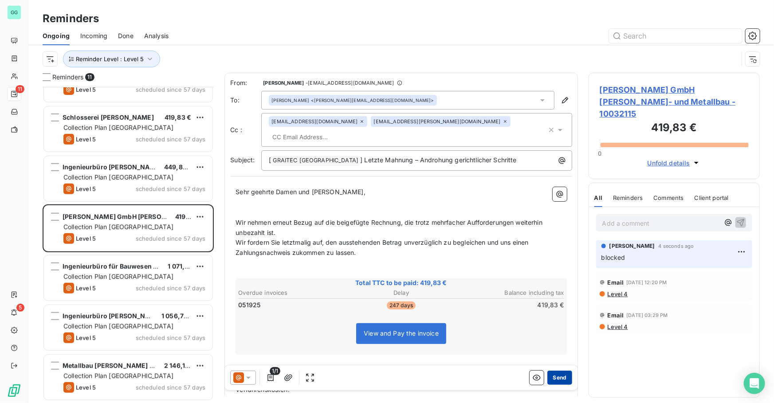
click at [561, 382] on button "Send" at bounding box center [559, 378] width 24 height 14
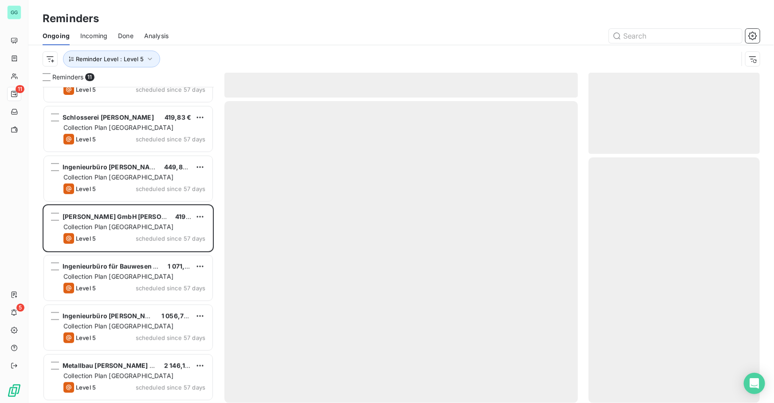
scroll to position [181, 0]
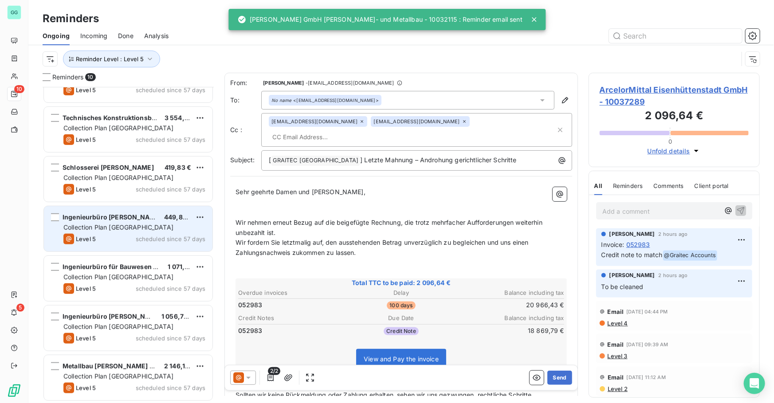
click at [140, 221] on div "Ingenieurbüro [PERSON_NAME] 449,82 € Collection Plan [GEOGRAPHIC_DATA] Level 5 …" at bounding box center [128, 228] width 169 height 45
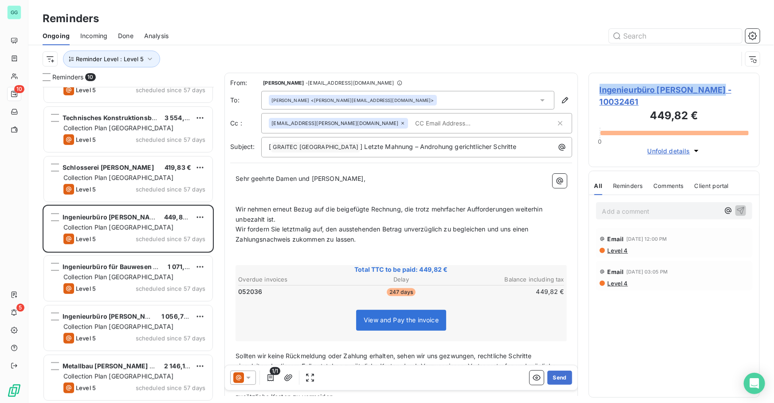
drag, startPoint x: 705, startPoint y: 91, endPoint x: 598, endPoint y: 93, distance: 106.9
click at [598, 93] on div "Ingenieurbüro [PERSON_NAME] - 10032461 449,82 € 0 Unfold details" at bounding box center [674, 120] width 171 height 94
click at [642, 88] on span "Ingenieurbüro [PERSON_NAME] - 10032461" at bounding box center [674, 96] width 149 height 24
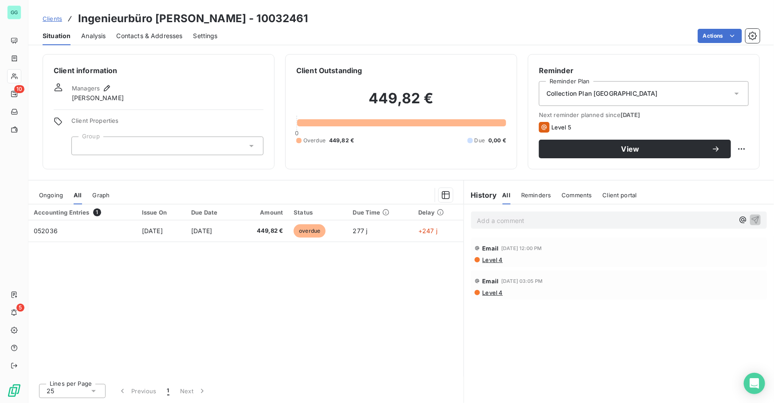
click at [168, 34] on span "Contacts & Addresses" at bounding box center [150, 35] width 66 height 9
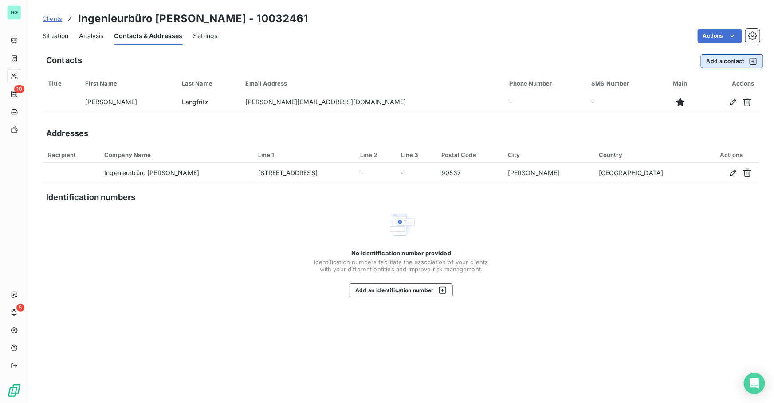
click at [733, 61] on button "Add a contact" at bounding box center [732, 61] width 63 height 14
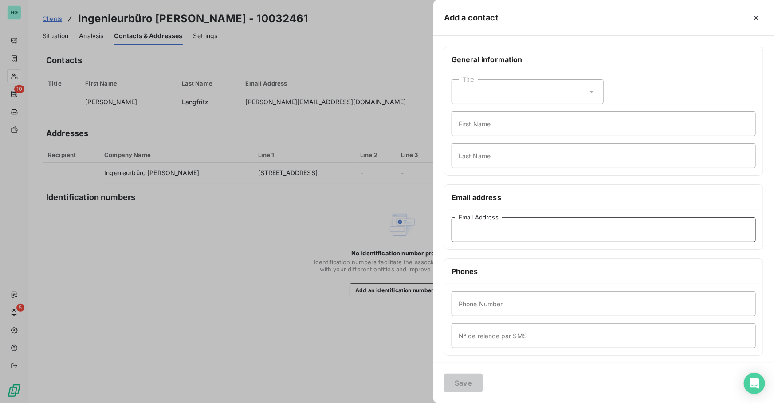
drag, startPoint x: 511, startPoint y: 230, endPoint x: 489, endPoint y: 311, distance: 83.1
click at [510, 230] on input "Email Address" at bounding box center [604, 229] width 304 height 25
paste input "[EMAIL_ADDRESS][DOMAIN_NAME]"
type input "[EMAIL_ADDRESS][DOMAIN_NAME]"
click at [468, 379] on button "Save" at bounding box center [463, 383] width 39 height 19
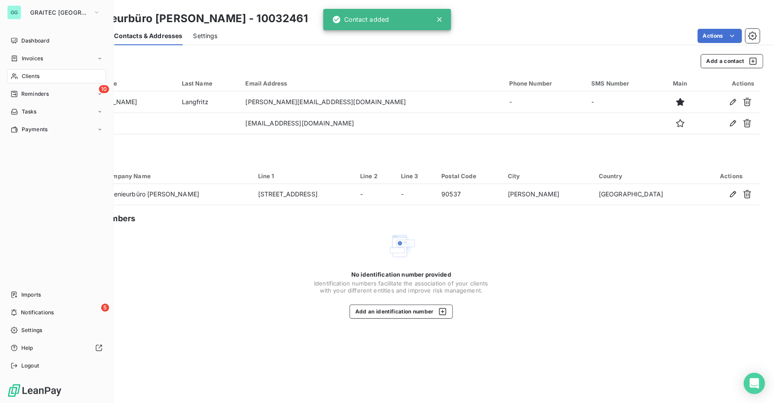
click at [32, 96] on span "Reminders" at bounding box center [35, 94] width 28 height 8
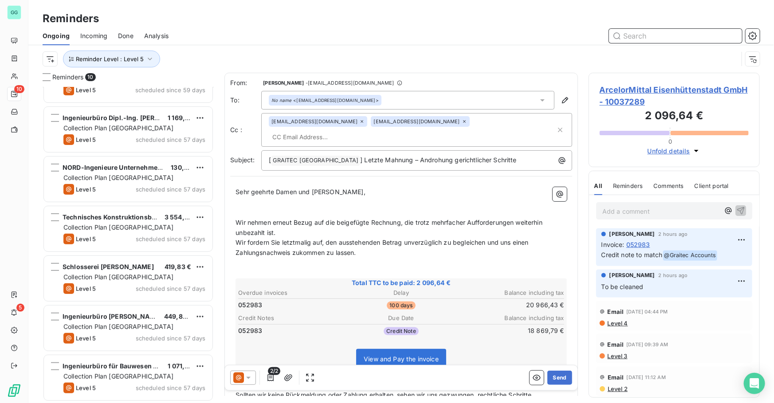
scroll to position [181, 0]
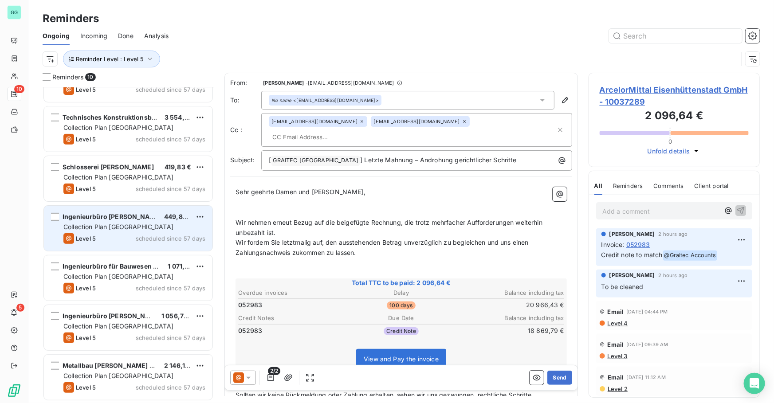
click at [140, 237] on span "scheduled since 57 days" at bounding box center [171, 238] width 70 height 7
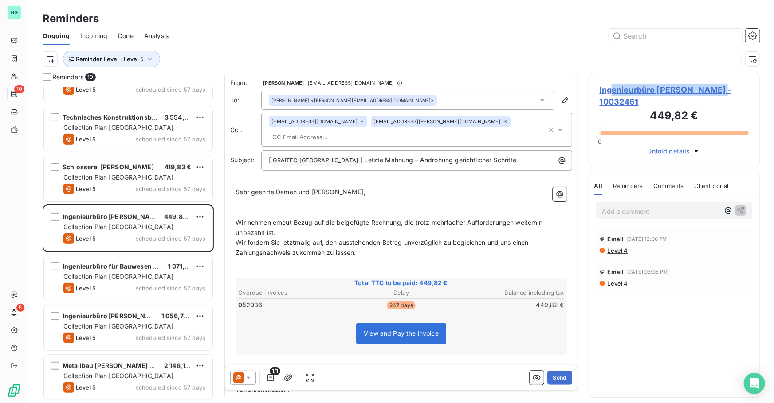
drag, startPoint x: 698, startPoint y: 94, endPoint x: 613, endPoint y: 95, distance: 85.2
click at [613, 95] on span "Ingenieurbüro [PERSON_NAME] - 10032461" at bounding box center [674, 96] width 149 height 24
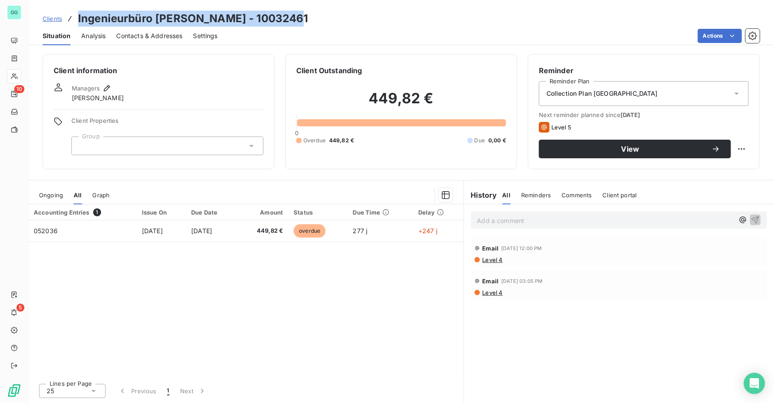
drag, startPoint x: 284, startPoint y: 16, endPoint x: 69, endPoint y: 20, distance: 214.8
click at [69, 20] on div "Clients Ingenieurbüro [PERSON_NAME] - 10032461" at bounding box center [401, 19] width 746 height 16
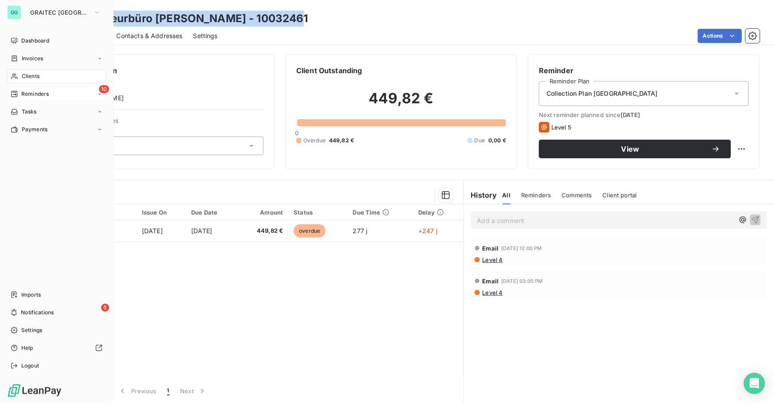
click at [44, 89] on div "10 Reminders" at bounding box center [56, 94] width 99 height 14
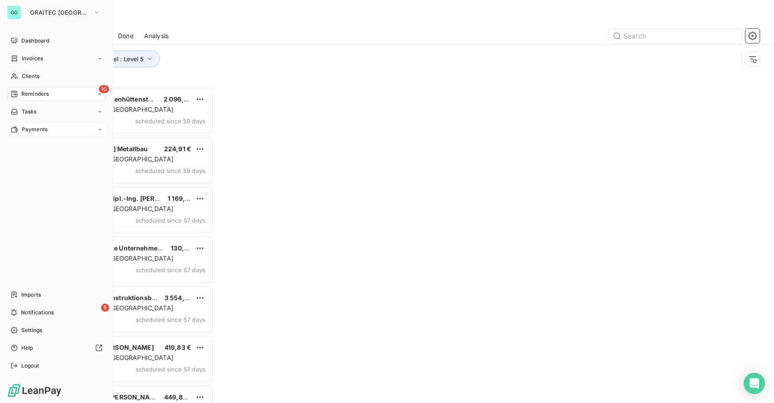
scroll to position [311, 165]
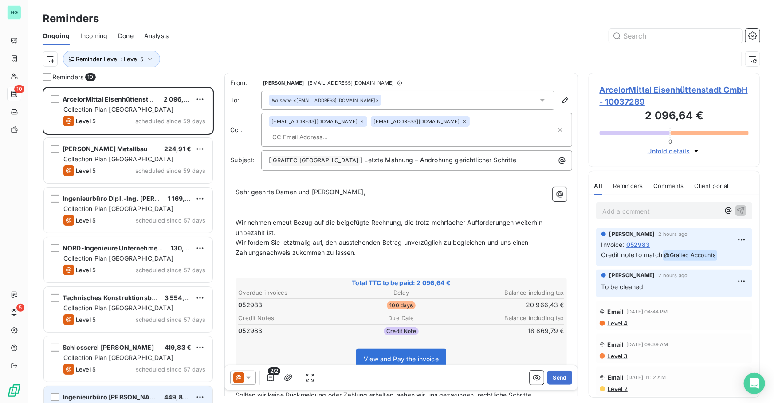
click at [129, 394] on span "Ingenieurbüro [PERSON_NAME]" at bounding box center [112, 397] width 99 height 8
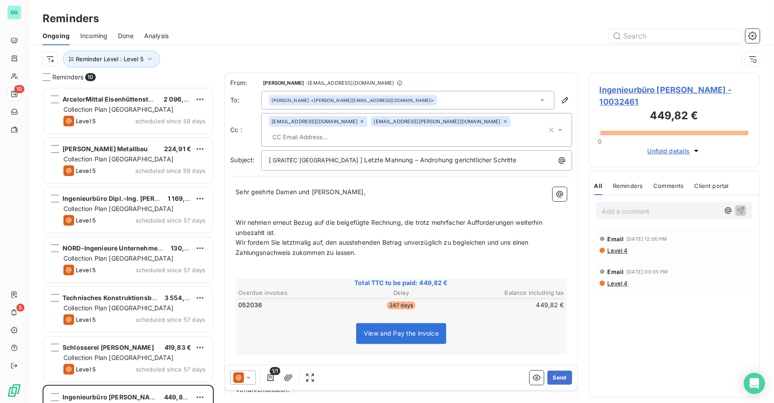
click at [642, 212] on p "Add a comment ﻿" at bounding box center [660, 211] width 117 height 11
click at [558, 379] on button "Send" at bounding box center [559, 378] width 24 height 14
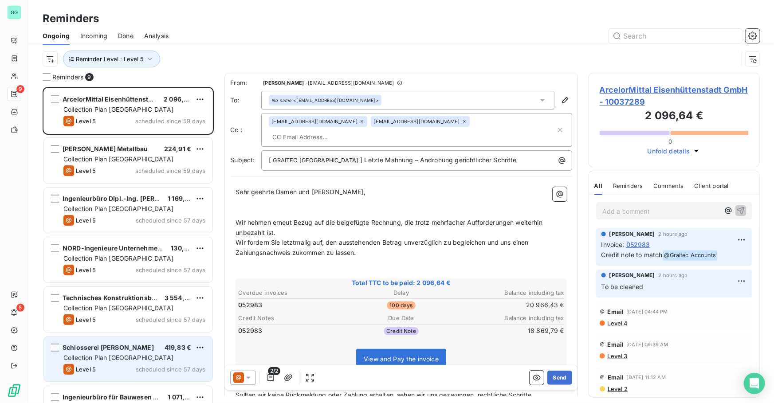
click at [95, 359] on span "Collection Plan [GEOGRAPHIC_DATA]" at bounding box center [118, 358] width 110 height 8
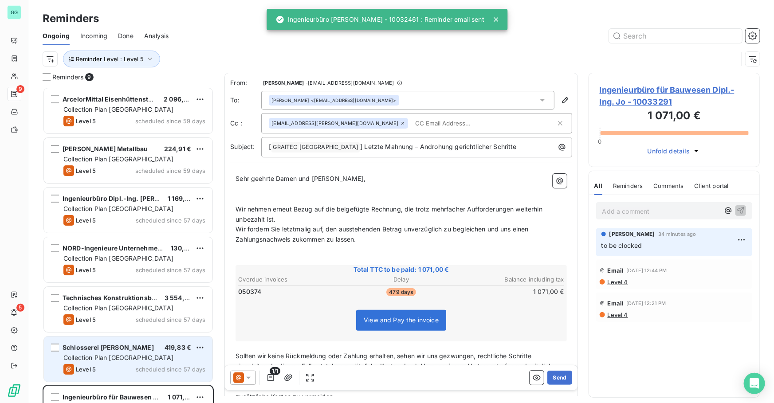
click at [101, 349] on span "Schlosserei [PERSON_NAME]" at bounding box center [108, 348] width 91 height 8
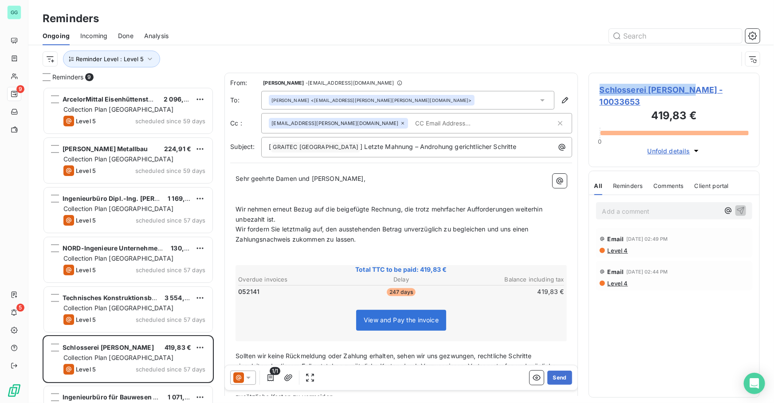
drag, startPoint x: 639, startPoint y: 91, endPoint x: 595, endPoint y: 90, distance: 43.5
click at [595, 90] on div "Schlosserei [PERSON_NAME] - 10033653 419,83 € 0 Unfold details" at bounding box center [674, 120] width 171 height 94
click at [625, 85] on span "Schlosserei [PERSON_NAME] - 10033653" at bounding box center [674, 96] width 149 height 24
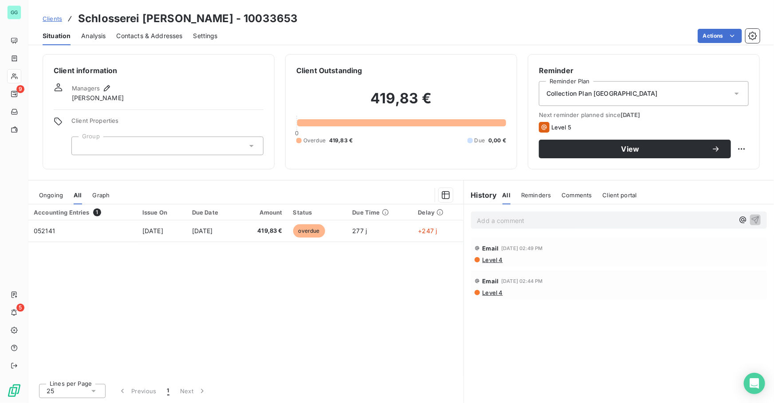
click at [138, 38] on span "Contacts & Addresses" at bounding box center [150, 35] width 66 height 9
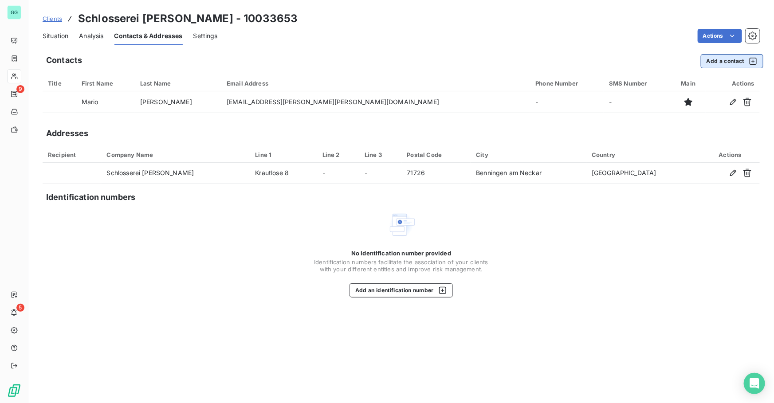
click at [716, 62] on button "Add a contact" at bounding box center [732, 61] width 63 height 14
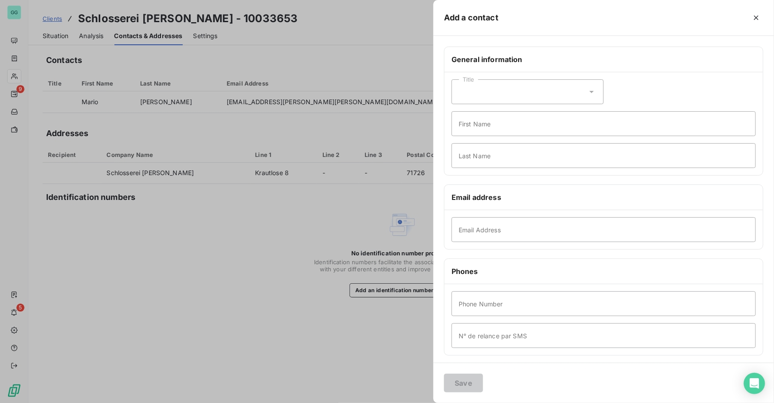
click at [490, 242] on div "Email Address" at bounding box center [603, 229] width 319 height 39
click at [474, 225] on input "Email Address" at bounding box center [604, 229] width 304 height 25
paste input "[PERSON_NAME][EMAIL_ADDRESS][PERSON_NAME][DOMAIN_NAME]"
type input "[PERSON_NAME][EMAIL_ADDRESS][PERSON_NAME][DOMAIN_NAME]"
click at [464, 378] on button "Save" at bounding box center [463, 383] width 39 height 19
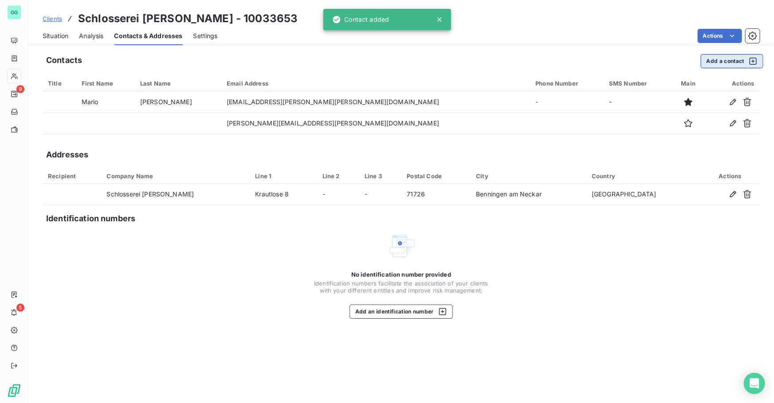
click at [710, 63] on button "Add a contact" at bounding box center [732, 61] width 63 height 14
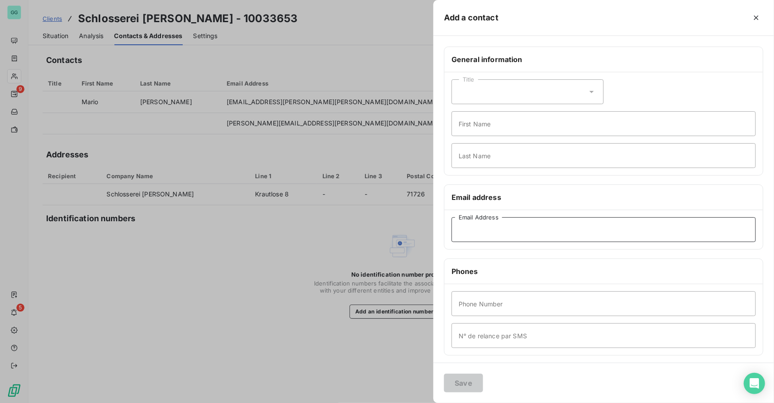
drag, startPoint x: 499, startPoint y: 234, endPoint x: 485, endPoint y: 238, distance: 13.9
click at [498, 234] on input "Email Address" at bounding box center [604, 229] width 304 height 25
paste input "[EMAIL_ADDRESS][PERSON_NAME][DOMAIN_NAME]"
type input "[EMAIL_ADDRESS][PERSON_NAME][DOMAIN_NAME]"
click at [461, 388] on button "Save" at bounding box center [463, 383] width 39 height 19
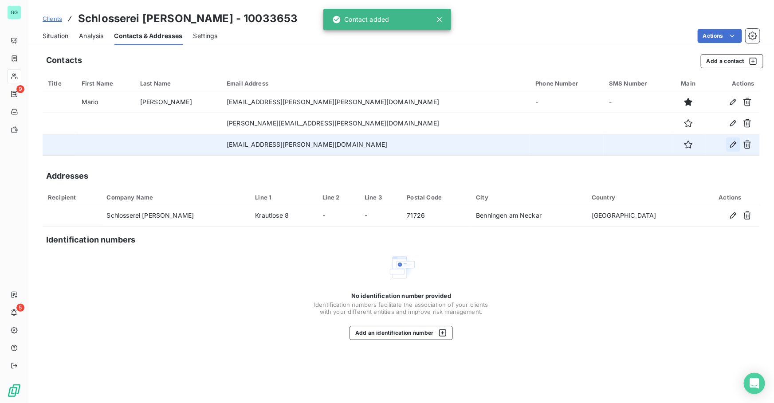
click at [731, 146] on icon "button" at bounding box center [733, 145] width 6 height 6
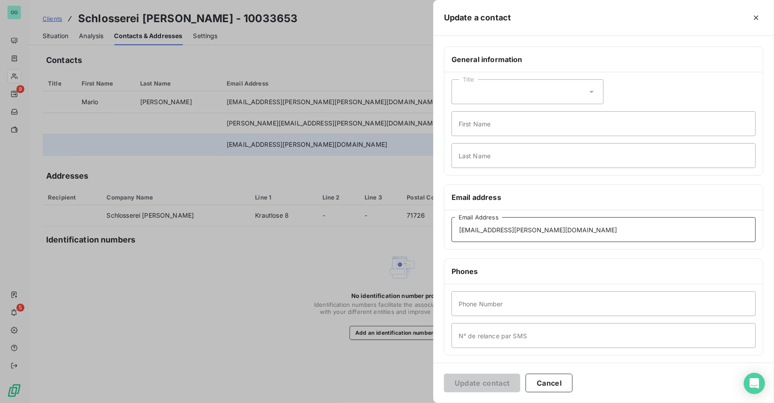
click at [457, 232] on input "[EMAIL_ADDRESS][PERSON_NAME][DOMAIN_NAME]" at bounding box center [604, 229] width 304 height 25
type input "[EMAIL_ADDRESS][PERSON_NAME][DOMAIN_NAME]"
click at [485, 378] on button "Update contact" at bounding box center [482, 383] width 76 height 19
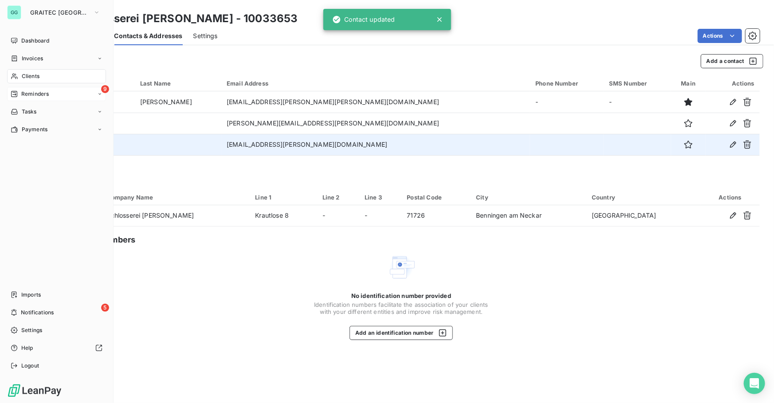
click at [25, 93] on span "Reminders" at bounding box center [35, 94] width 28 height 8
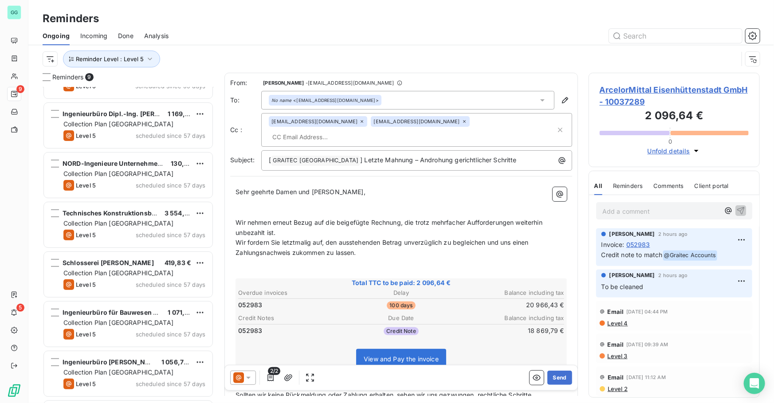
scroll to position [121, 0]
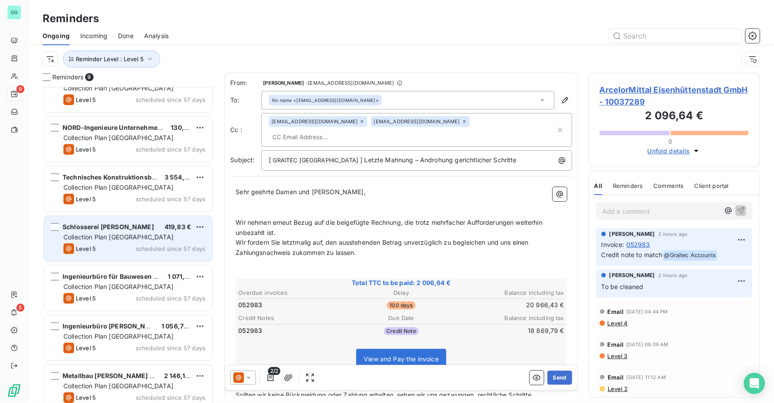
click at [121, 240] on span "Collection Plan [GEOGRAPHIC_DATA]" at bounding box center [118, 237] width 110 height 8
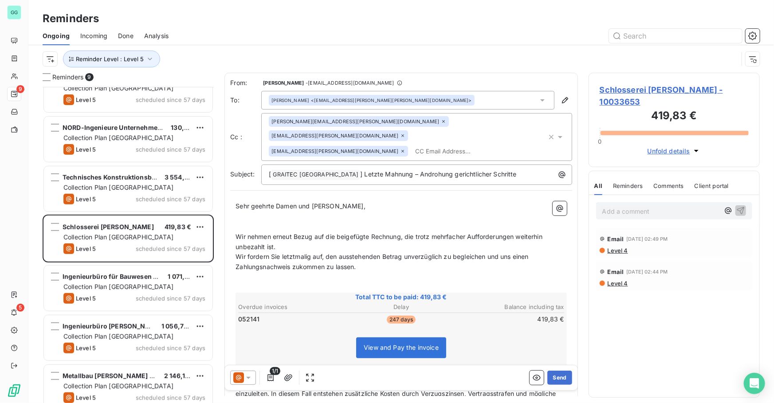
click at [628, 206] on p "Add a comment ﻿" at bounding box center [660, 211] width 117 height 11
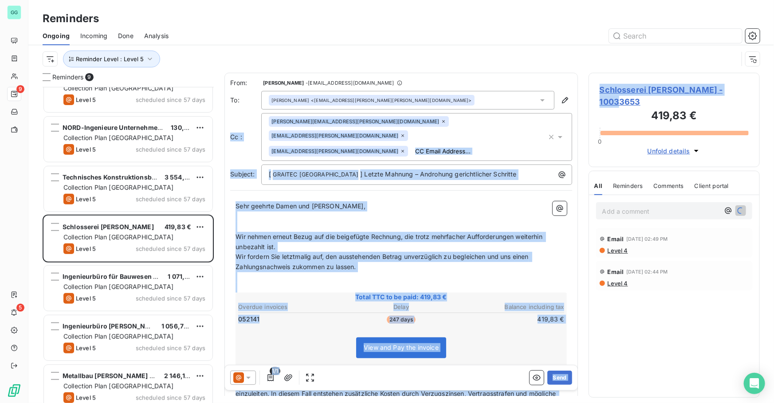
drag, startPoint x: 654, startPoint y: 91, endPoint x: 576, endPoint y: 90, distance: 78.1
click at [576, 90] on div "Reminders 9 [PERSON_NAME] Metallbau 224,91 € Collection Plan [GEOGRAPHIC_DATA] …" at bounding box center [401, 238] width 746 height 330
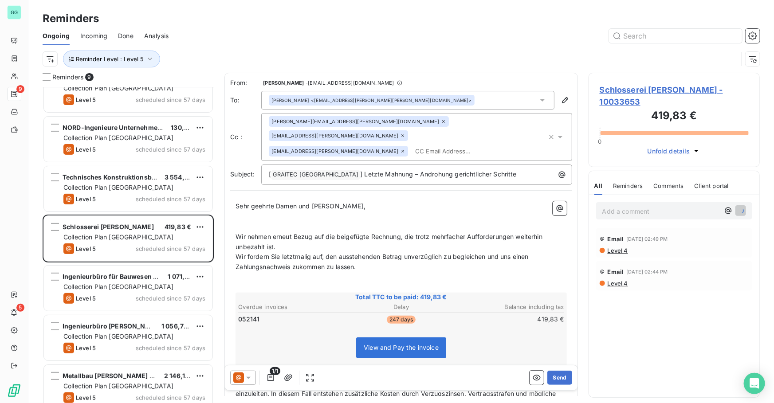
click at [702, 68] on div "Reminder Level : Level 5" at bounding box center [401, 59] width 717 height 28
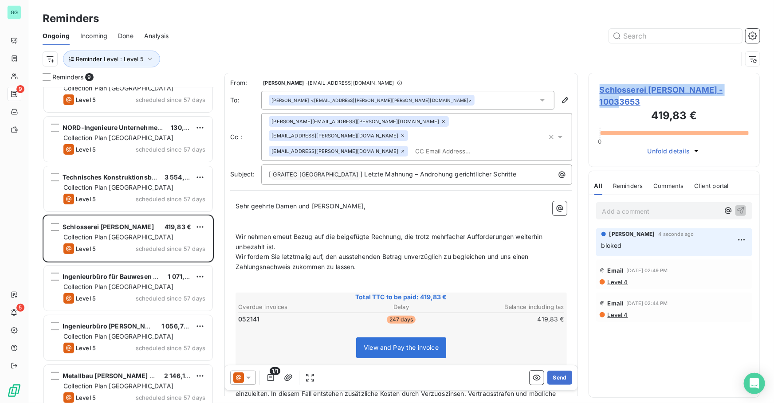
drag, startPoint x: 600, startPoint y: 90, endPoint x: 739, endPoint y: 90, distance: 138.4
click at [739, 90] on span "Schlosserei [PERSON_NAME] - 10033653" at bounding box center [674, 96] width 149 height 24
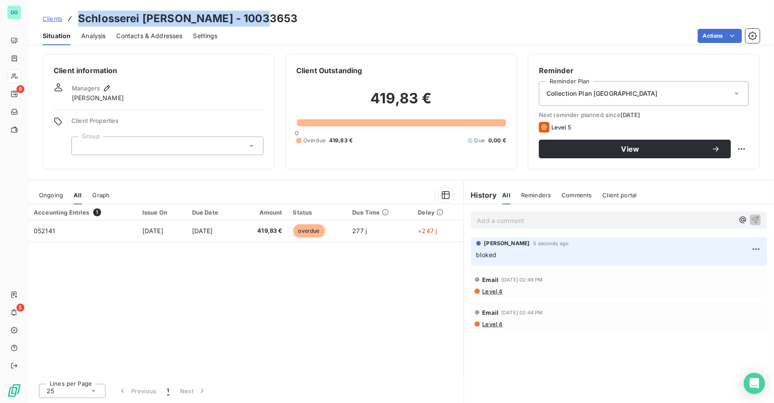
drag, startPoint x: 226, startPoint y: 22, endPoint x: 78, endPoint y: 18, distance: 148.2
click at [78, 18] on div "Clients Schlosserei [PERSON_NAME] - 10033653" at bounding box center [401, 19] width 746 height 16
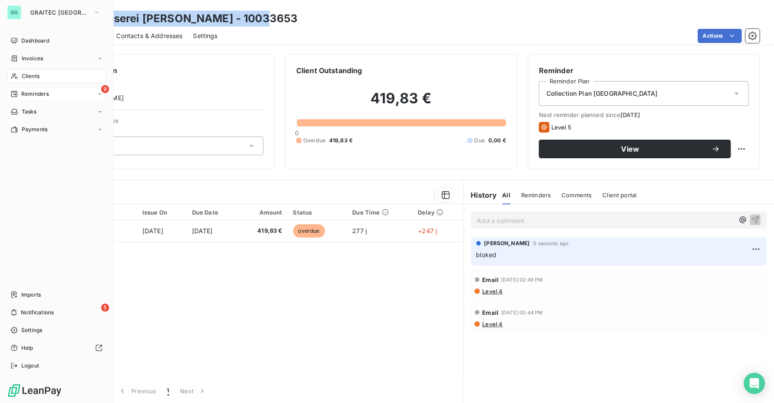
click at [30, 91] on span "Reminders" at bounding box center [35, 94] width 28 height 8
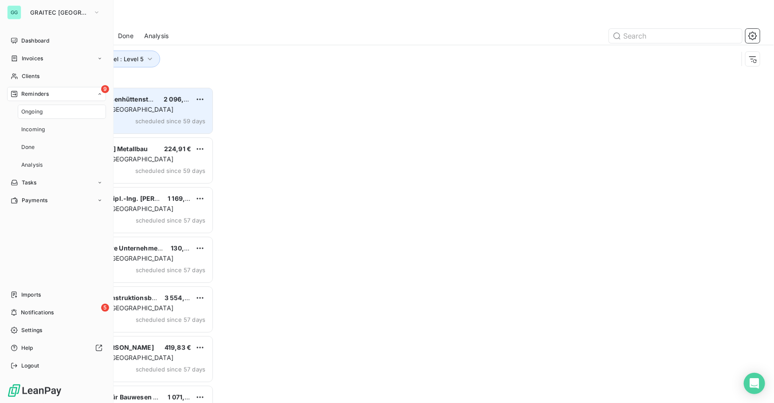
scroll to position [311, 165]
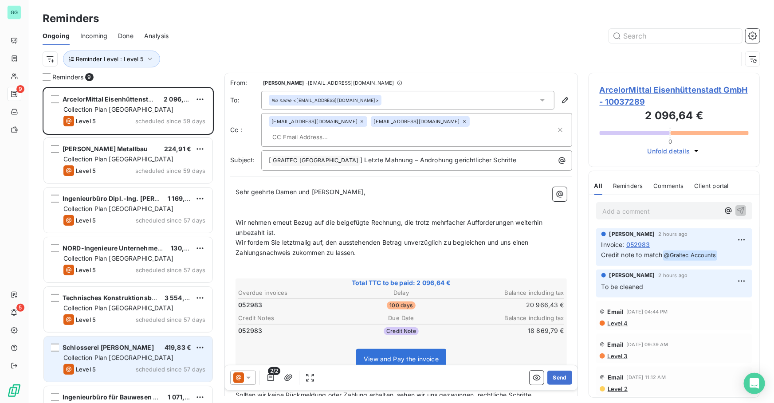
click at [124, 359] on span "Collection Plan [GEOGRAPHIC_DATA]" at bounding box center [118, 358] width 110 height 8
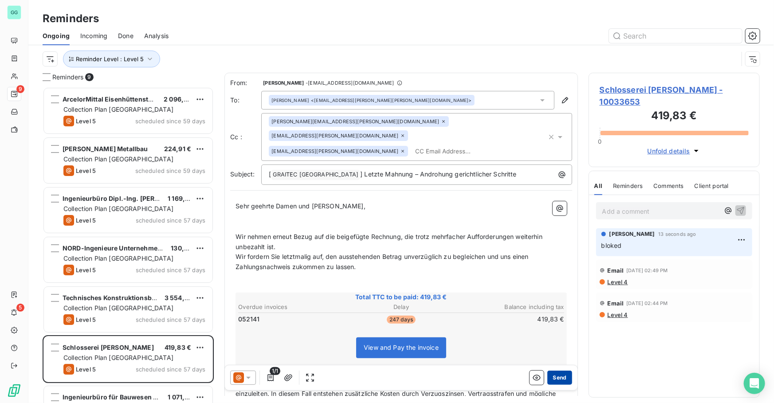
click at [555, 378] on button "Send" at bounding box center [559, 378] width 24 height 14
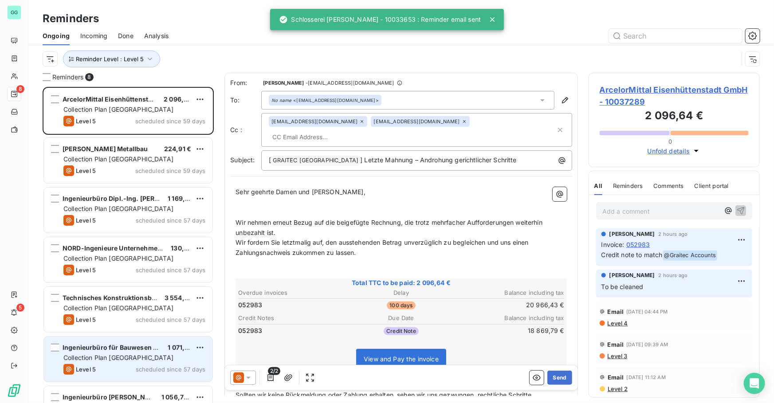
click at [108, 354] on span "Collection Plan [GEOGRAPHIC_DATA]" at bounding box center [118, 358] width 110 height 8
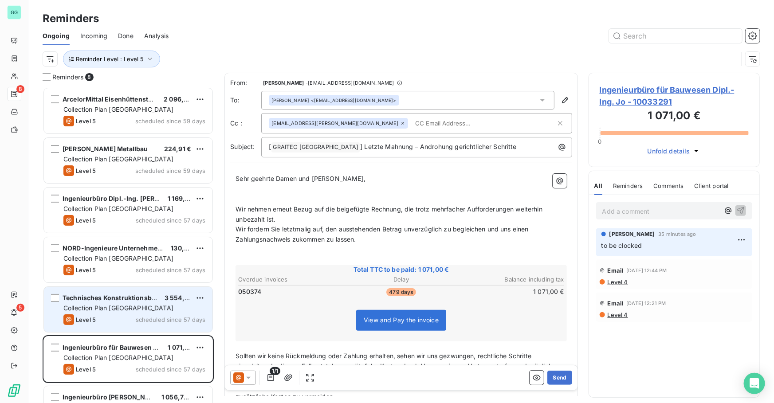
click at [115, 311] on span "Collection Plan [GEOGRAPHIC_DATA]" at bounding box center [118, 308] width 110 height 8
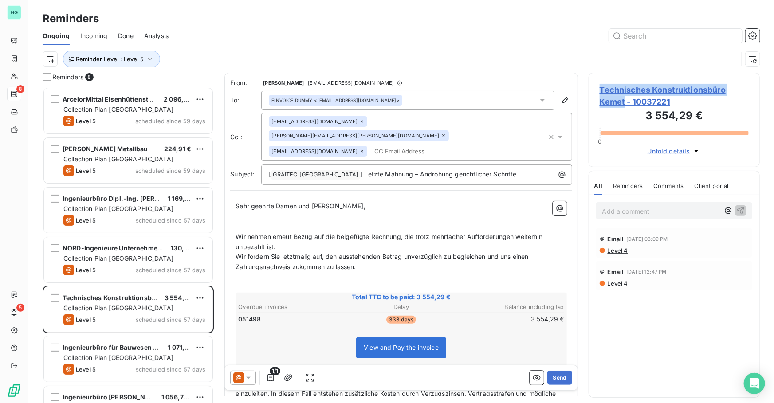
drag, startPoint x: 596, startPoint y: 87, endPoint x: 625, endPoint y: 104, distance: 33.2
click at [625, 104] on div "Technisches Konstruktionsbüro Kemet - 10037221 3 554,29 € 0 Unfold details" at bounding box center [674, 120] width 171 height 94
click at [621, 213] on p "Add a comment ﻿" at bounding box center [660, 211] width 117 height 11
click at [636, 99] on span "Technisches Konstruktionsbüro Kemet - 10037221" at bounding box center [674, 96] width 149 height 24
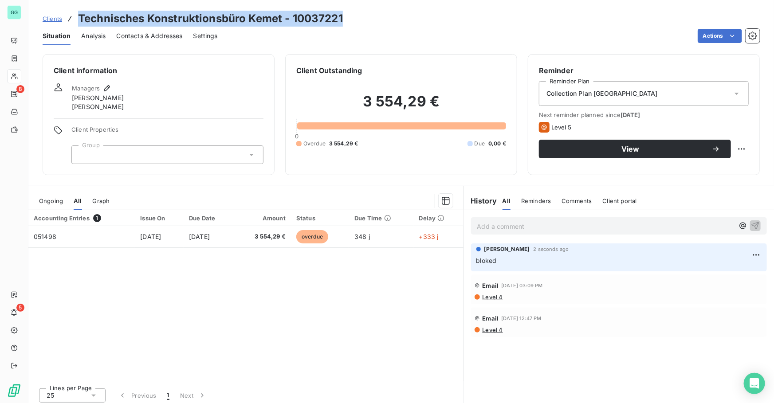
drag, startPoint x: 348, startPoint y: 16, endPoint x: 64, endPoint y: -2, distance: 284.1
click at [64, 0] on html "GG 8 5 Clients Technisches Konstruktionsbüro Kemet - 10037221 Situation Analysi…" at bounding box center [387, 201] width 774 height 403
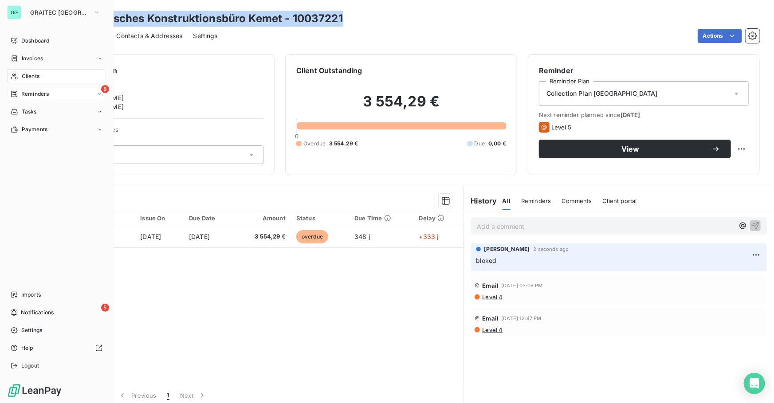
click at [33, 94] on span "Reminders" at bounding box center [35, 94] width 28 height 8
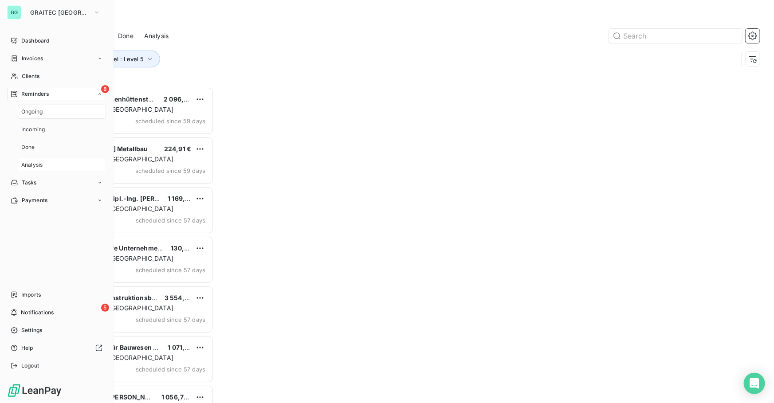
scroll to position [311, 165]
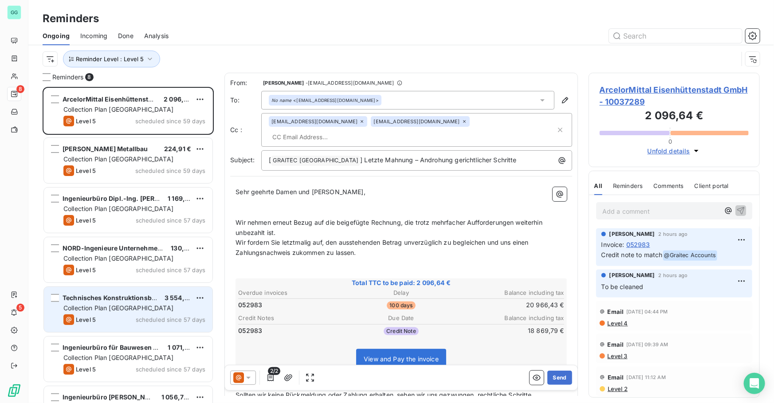
click at [131, 316] on div "Level 5 scheduled since 57 days" at bounding box center [134, 320] width 142 height 11
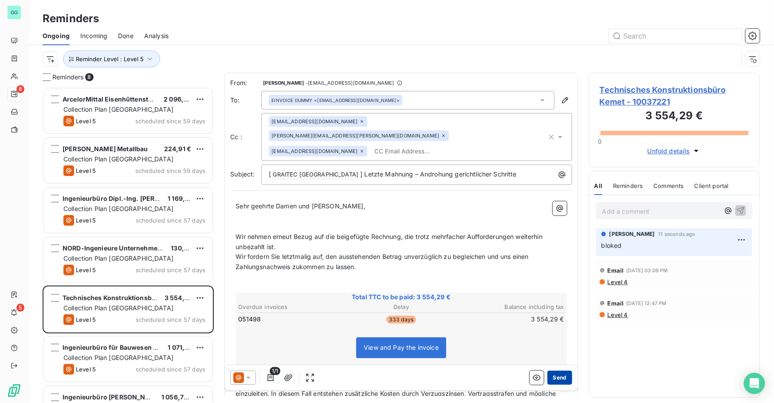
click at [556, 381] on button "Send" at bounding box center [559, 378] width 24 height 14
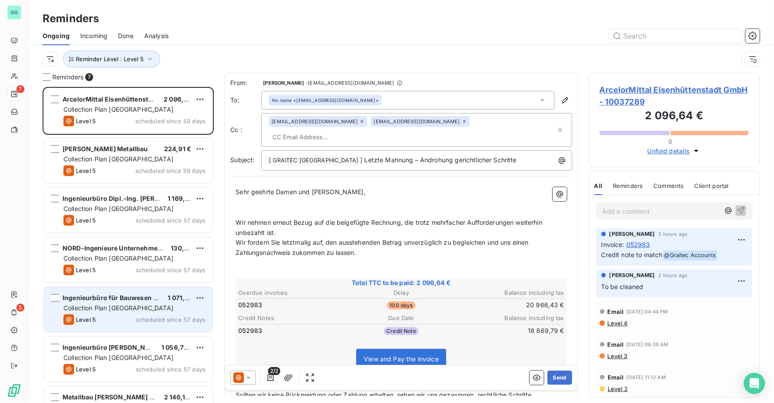
click at [95, 303] on div "Ingenieurbüro für Bauwesen Dipl.-Ing. Jo 1 071,00 € Collection Plan Germany Lev…" at bounding box center [128, 309] width 169 height 45
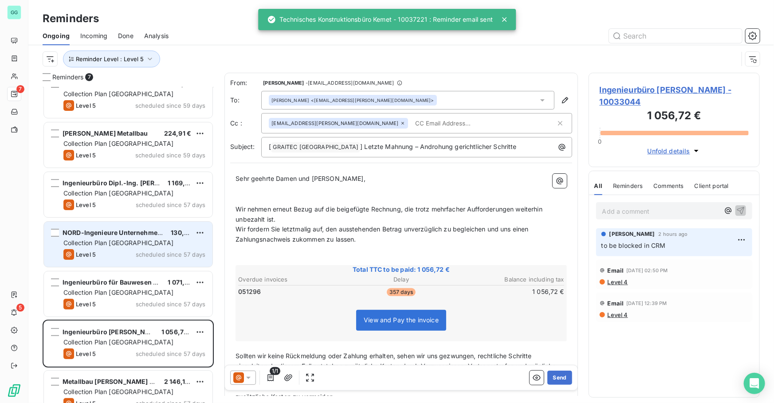
scroll to position [31, 0]
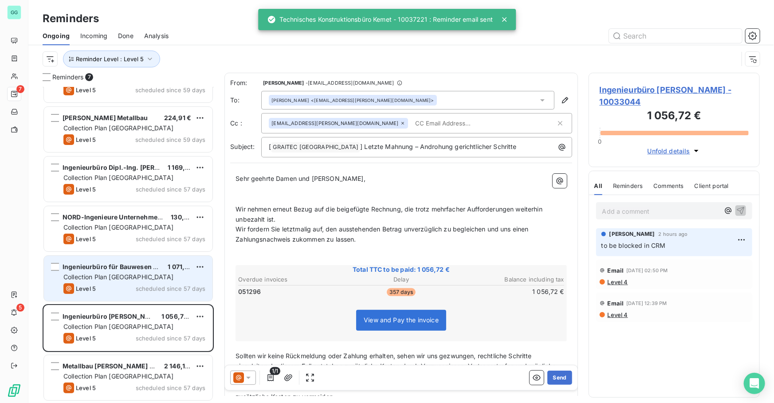
click at [149, 286] on span "scheduled since 57 days" at bounding box center [171, 288] width 70 height 7
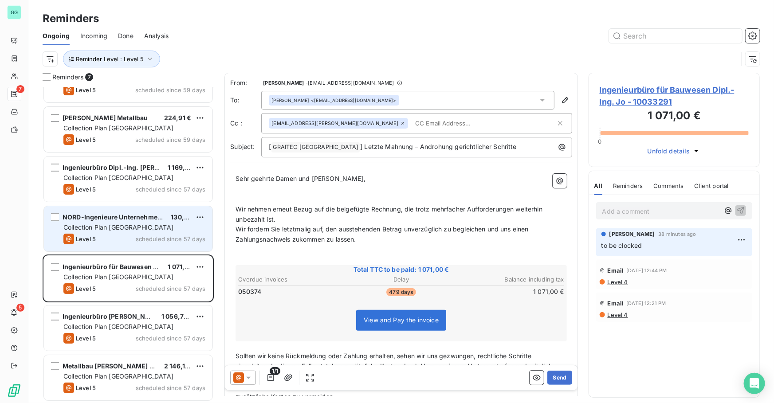
click at [123, 226] on span "Collection Plan [GEOGRAPHIC_DATA]" at bounding box center [118, 228] width 110 height 8
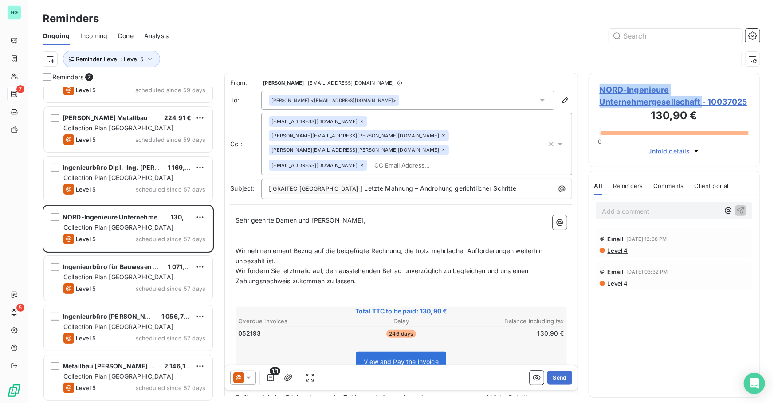
drag, startPoint x: 602, startPoint y: 93, endPoint x: 702, endPoint y: 102, distance: 100.7
click at [702, 102] on div "NORD-Ingenieure Unternehmergesellschaft - 10037025 130,90 € 0 Unfold details" at bounding box center [674, 120] width 171 height 94
click at [644, 84] on span "NORD-Ingenieure Unternehmergesellschaft - 10037025" at bounding box center [674, 96] width 149 height 24
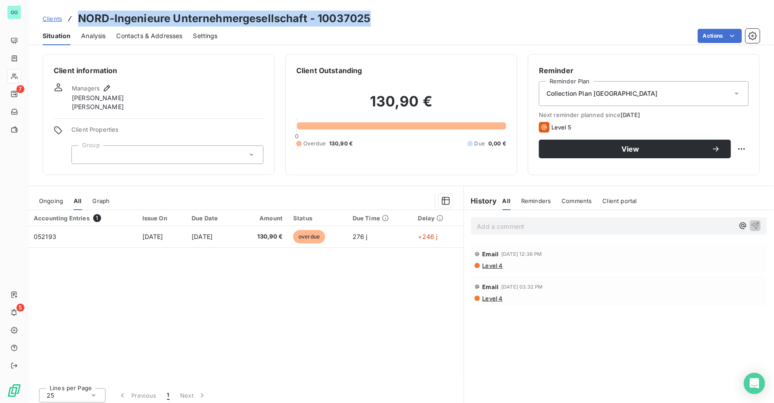
drag, startPoint x: 374, startPoint y: 20, endPoint x: 80, endPoint y: 22, distance: 293.2
click at [80, 22] on div "Clients NORD-Ingenieure Unternehmergesellschaft - 10037025" at bounding box center [401, 19] width 746 height 16
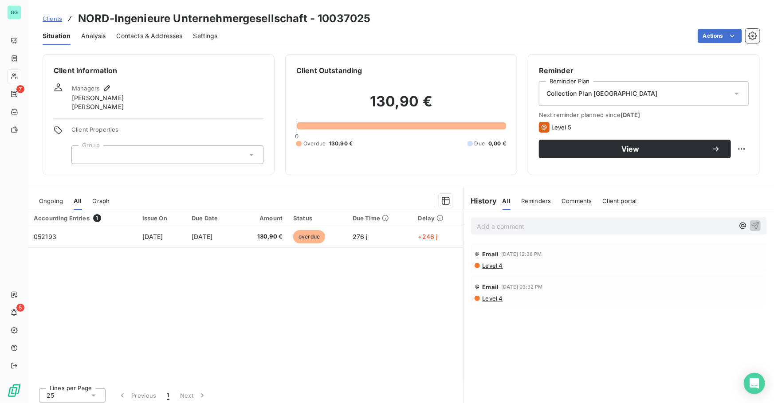
click at [637, 192] on div "History All Reminders Comments Client portal All Reminders Comments Client port…" at bounding box center [619, 201] width 310 height 19
click at [555, 230] on p "Add a comment ﻿" at bounding box center [605, 226] width 257 height 11
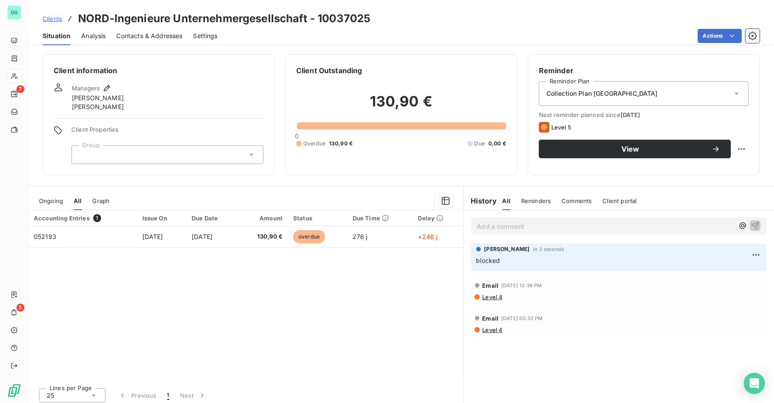
click at [156, 35] on span "Contacts & Addresses" at bounding box center [150, 35] width 66 height 9
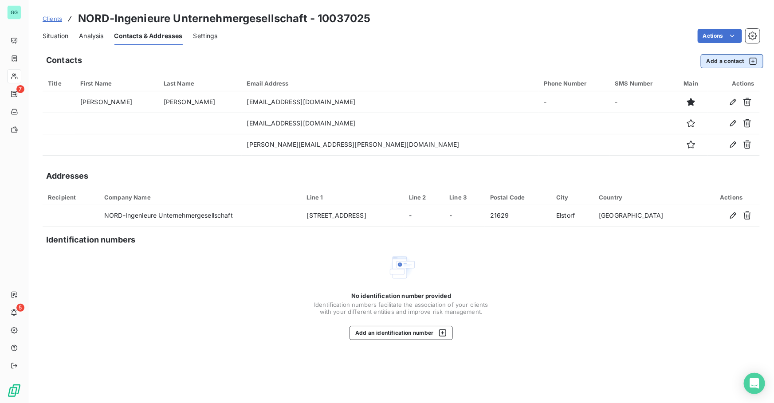
click at [715, 61] on button "Add a contact" at bounding box center [732, 61] width 63 height 14
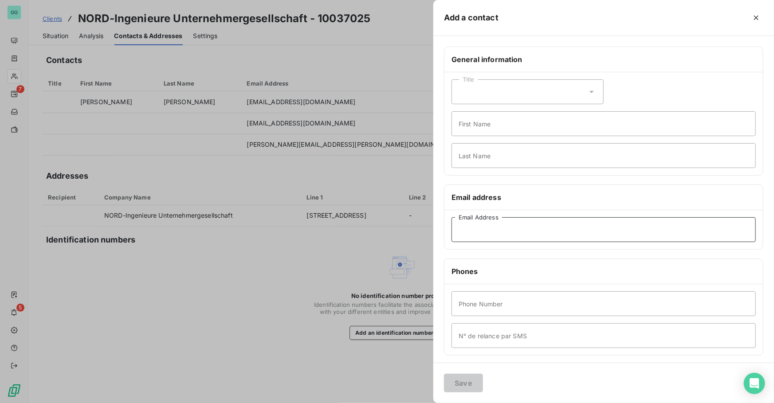
drag, startPoint x: 483, startPoint y: 220, endPoint x: 476, endPoint y: 240, distance: 20.5
click at [482, 221] on input "Email Address" at bounding box center [604, 229] width 304 height 25
paste input "[EMAIL_ADDRESS][DOMAIN_NAME]"
type input "[EMAIL_ADDRESS][DOMAIN_NAME]"
click at [454, 385] on button "Save" at bounding box center [463, 383] width 39 height 19
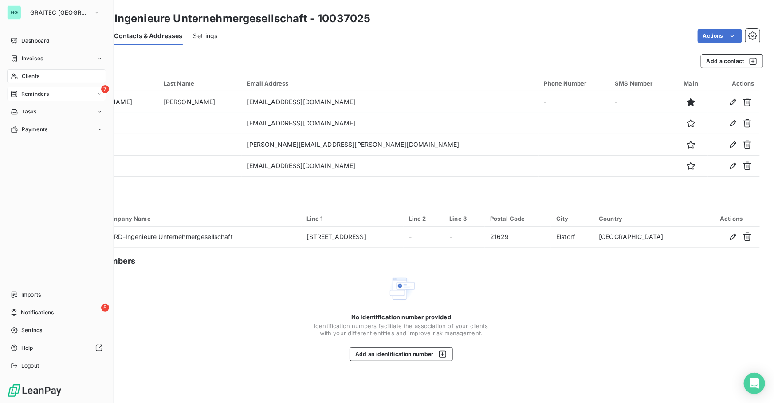
click at [38, 96] on span "Reminders" at bounding box center [35, 94] width 28 height 8
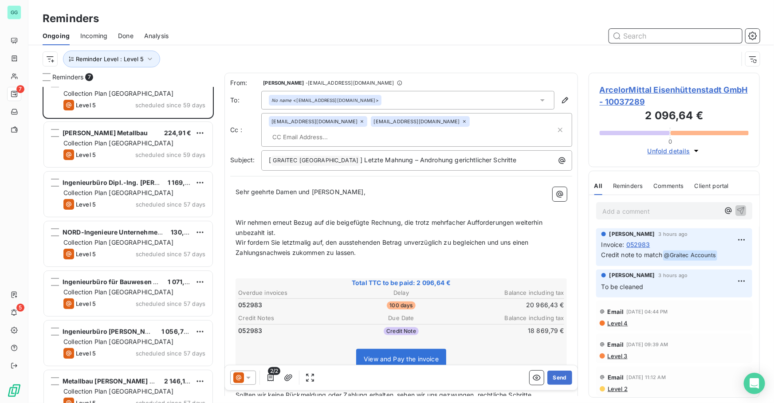
scroll to position [31, 0]
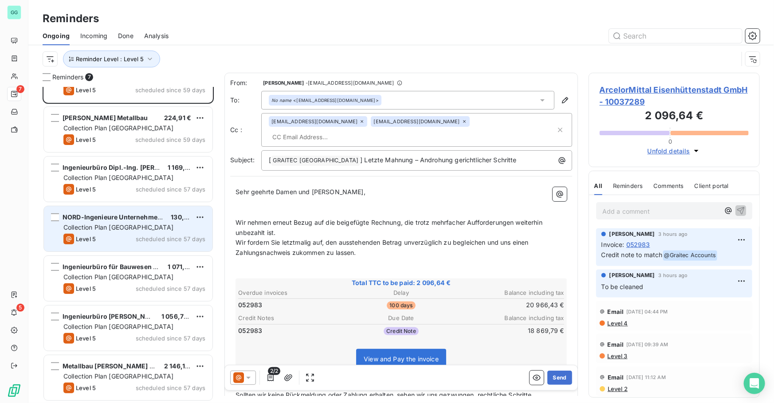
click at [102, 229] on span "Collection Plan [GEOGRAPHIC_DATA]" at bounding box center [118, 228] width 110 height 8
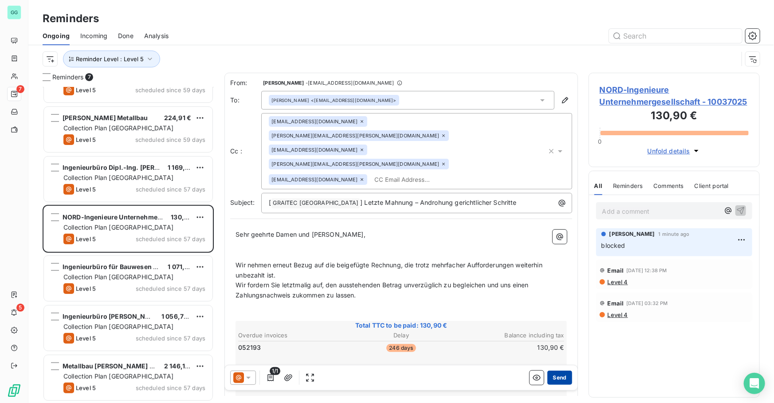
click at [551, 381] on button "Send" at bounding box center [559, 378] width 24 height 14
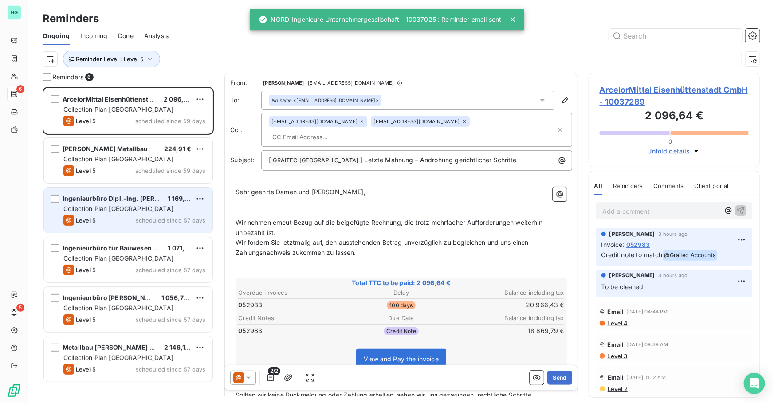
click at [117, 208] on span "Collection Plan [GEOGRAPHIC_DATA]" at bounding box center [118, 209] width 110 height 8
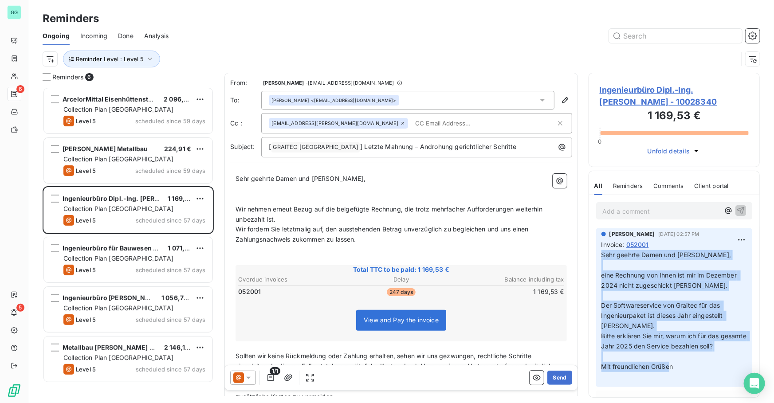
drag, startPoint x: 607, startPoint y: 266, endPoint x: 670, endPoint y: 374, distance: 124.9
click at [670, 374] on div "[PERSON_NAME] [DATE] 02:57 PM Invoice : 052001 Sehr geehrte Damen und [PERSON_N…" at bounding box center [674, 307] width 156 height 159
drag, startPoint x: 679, startPoint y: 378, endPoint x: 586, endPoint y: 260, distance: 149.7
click at [586, 260] on div "Reminders 6 ArcelorMittal Eisenhüttenstadt GmbH 2 096,64 € Collection Plan [GEO…" at bounding box center [401, 238] width 746 height 330
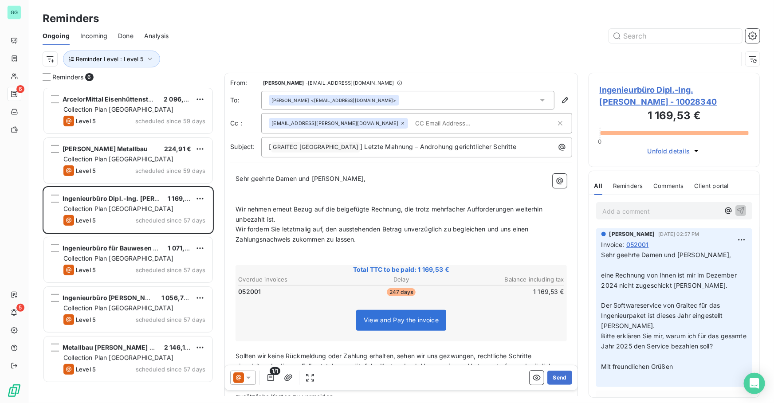
click at [636, 102] on span "Ingenieurbüro Dipl.-Ing. [PERSON_NAME] - 10028340" at bounding box center [674, 96] width 149 height 24
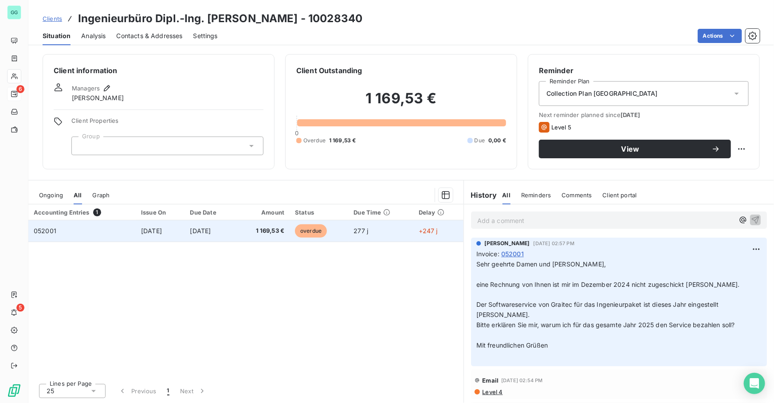
click at [257, 232] on span "1 169,53 €" at bounding box center [262, 231] width 43 height 9
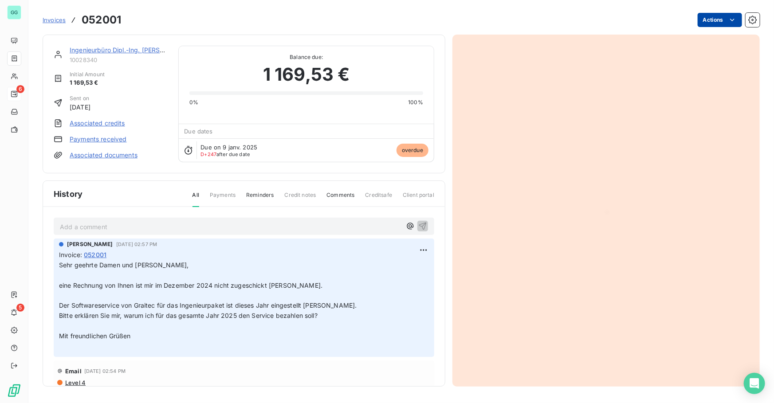
click at [715, 16] on html "GG 6 5 Invoices 052001 Actions Ingenieurbüro Dipl.-Ing. [PERSON_NAME] 10028340 …" at bounding box center [387, 201] width 774 height 403
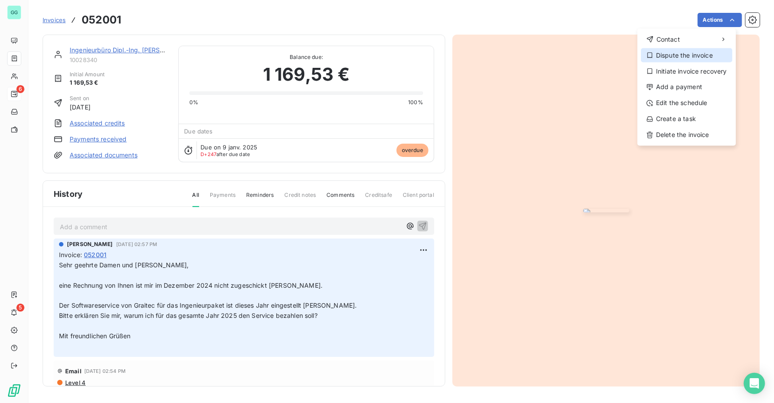
click at [688, 58] on div "Dispute the invoice" at bounding box center [686, 55] width 91 height 14
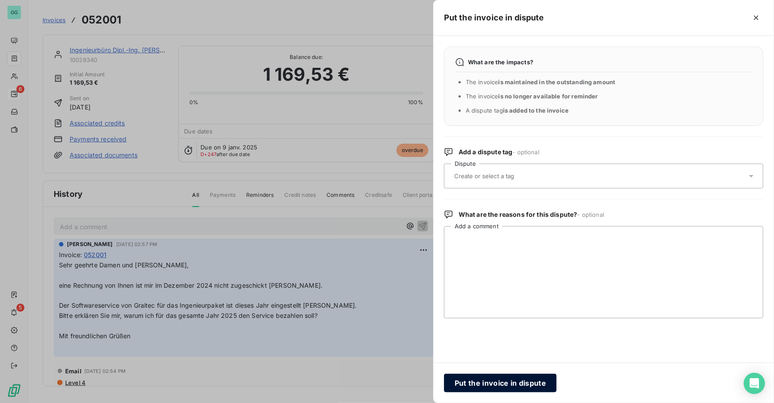
click at [493, 385] on button "Put the invoice in dispute" at bounding box center [500, 383] width 113 height 19
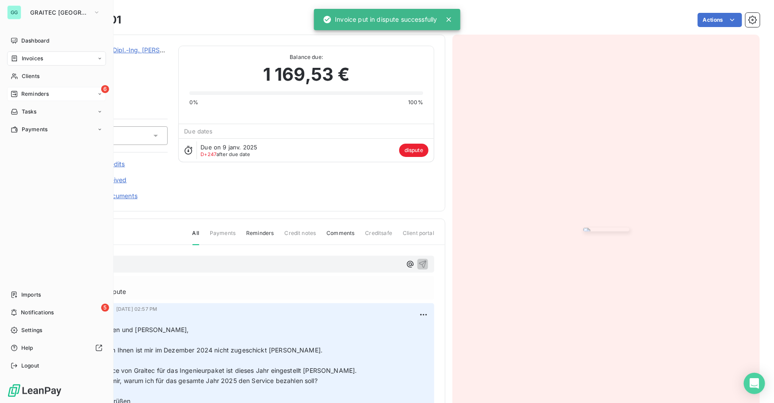
click at [49, 95] on div "6 Reminders" at bounding box center [56, 94] width 99 height 14
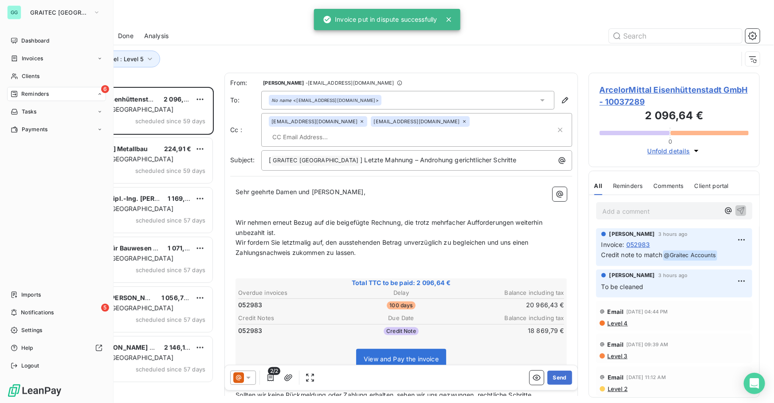
scroll to position [311, 165]
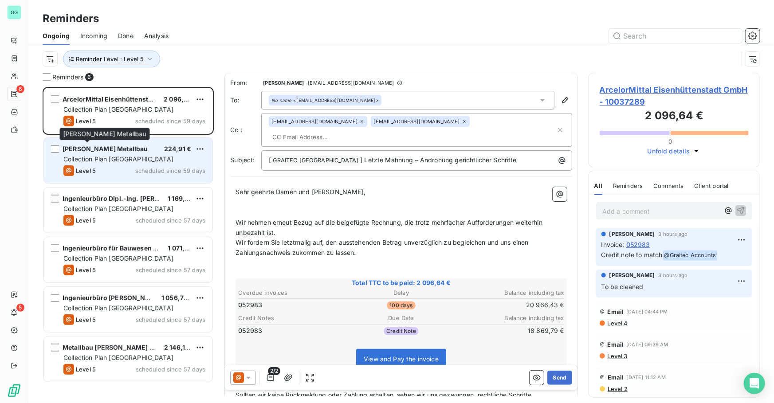
click at [93, 152] on span "[PERSON_NAME] Metallbau" at bounding box center [105, 149] width 85 height 8
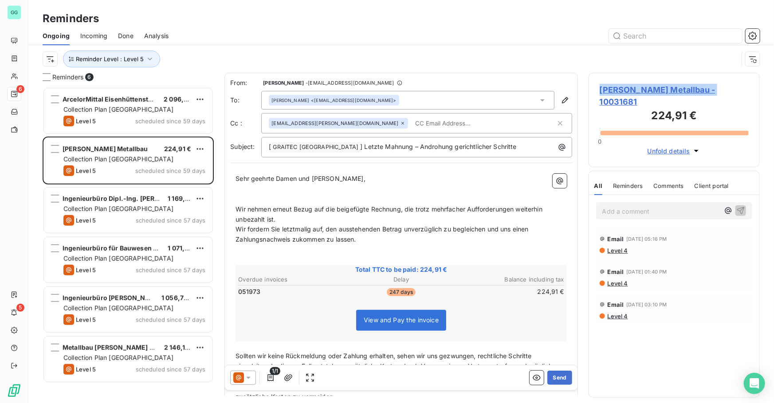
drag, startPoint x: 716, startPoint y: 90, endPoint x: 601, endPoint y: 88, distance: 114.5
click at [601, 88] on span "[PERSON_NAME] Metallbau - 10031681" at bounding box center [674, 96] width 149 height 24
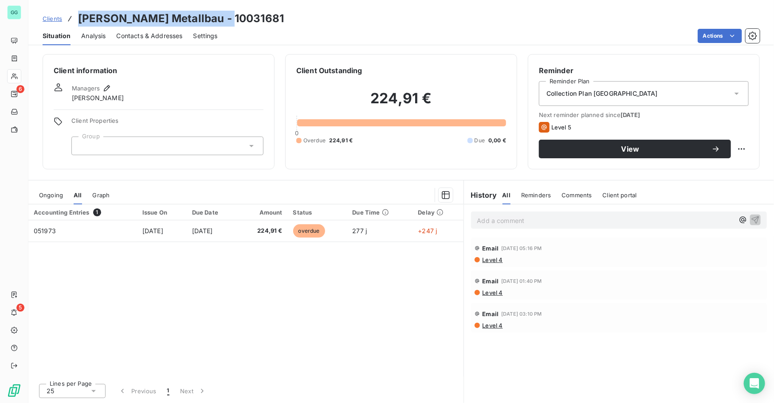
drag, startPoint x: 245, startPoint y: 24, endPoint x: 80, endPoint y: 13, distance: 165.9
click at [80, 13] on div "Clients [PERSON_NAME] Metallbau - 10031681" at bounding box center [401, 19] width 746 height 16
click at [295, 33] on div "Actions" at bounding box center [493, 36] width 531 height 14
click at [157, 35] on span "Contacts & Addresses" at bounding box center [150, 35] width 66 height 9
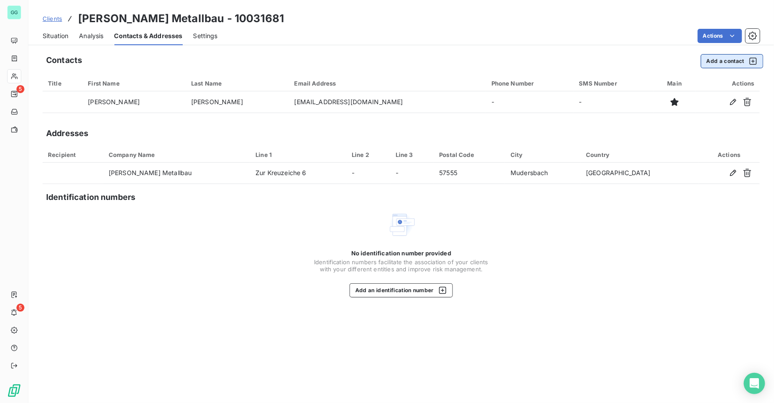
click at [727, 66] on button "Add a contact" at bounding box center [732, 61] width 63 height 14
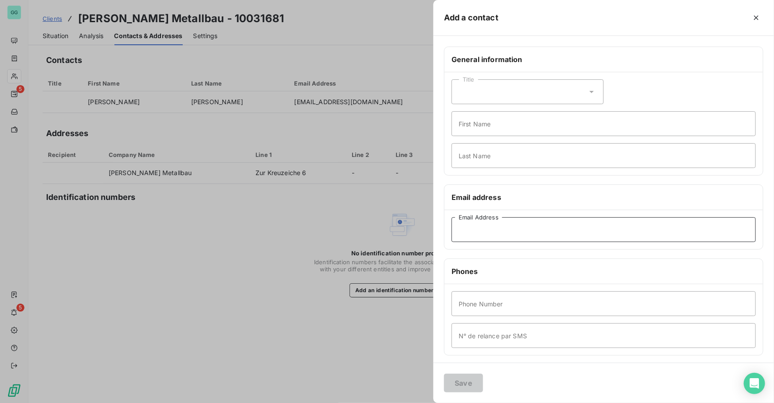
click at [498, 224] on input "Email Address" at bounding box center [604, 229] width 304 height 25
paste input "[EMAIL_ADDRESS][DOMAIN_NAME][PERSON_NAME]"
type input "[EMAIL_ADDRESS][DOMAIN_NAME][PERSON_NAME]"
click at [457, 384] on button "Save" at bounding box center [463, 383] width 39 height 19
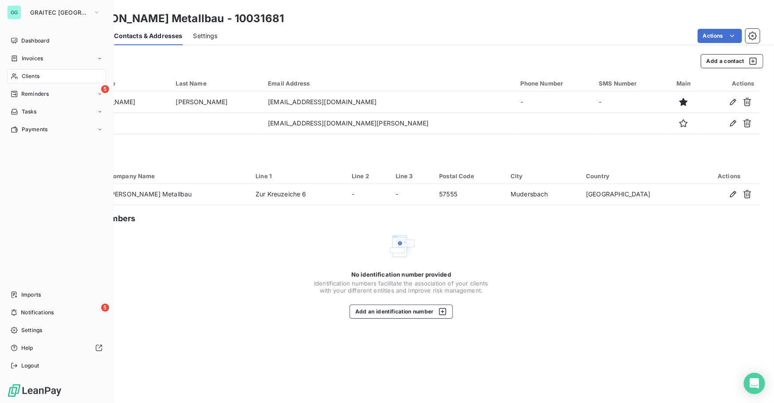
click at [28, 91] on span "Reminders" at bounding box center [35, 94] width 28 height 8
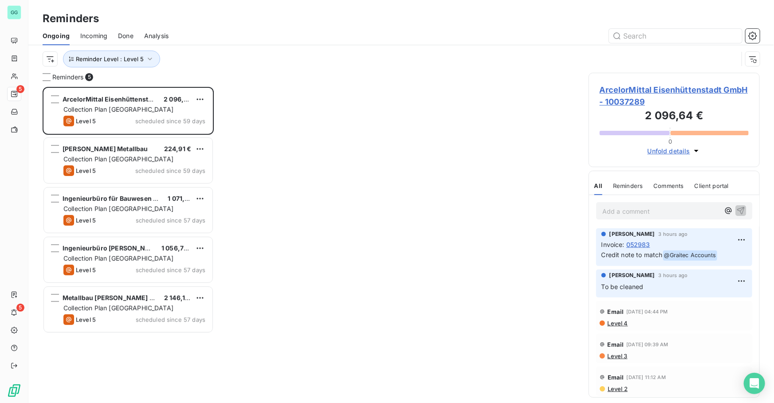
scroll to position [311, 165]
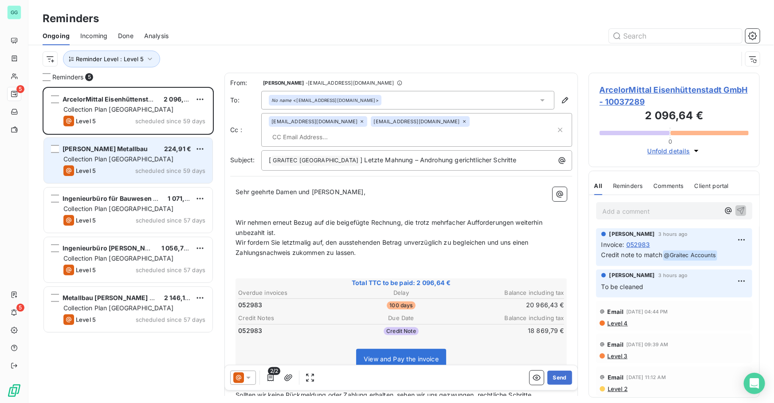
click at [120, 157] on span "Collection Plan [GEOGRAPHIC_DATA]" at bounding box center [118, 159] width 110 height 8
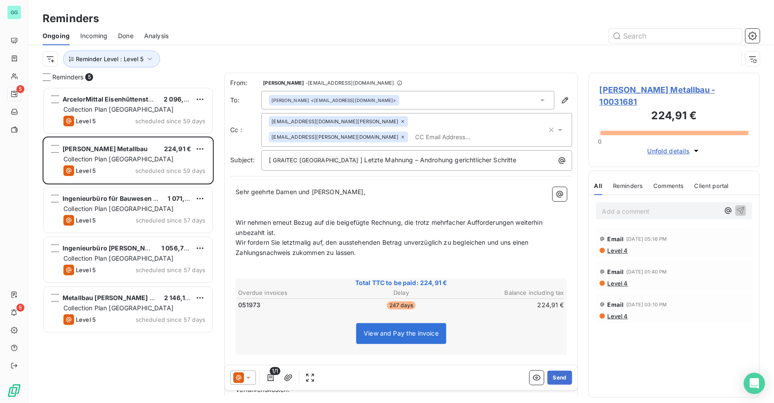
click at [631, 206] on p "Add a comment ﻿" at bounding box center [660, 211] width 117 height 11
click at [556, 377] on button "Send" at bounding box center [559, 378] width 24 height 14
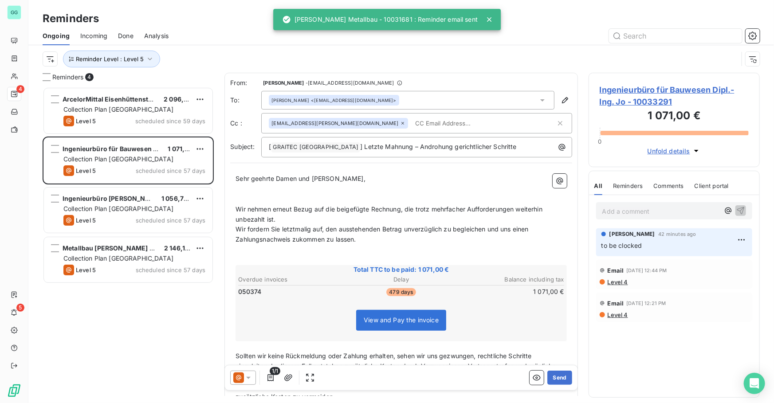
click at [121, 34] on span "Done" at bounding box center [126, 35] width 16 height 9
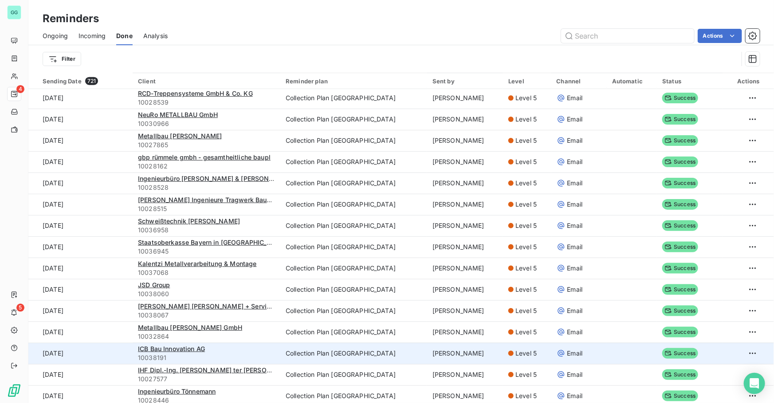
scroll to position [484, 0]
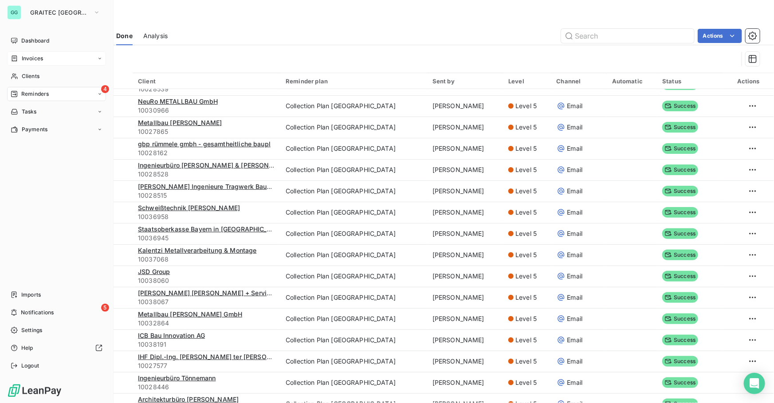
click at [26, 59] on span "Invoices" at bounding box center [32, 59] width 21 height 8
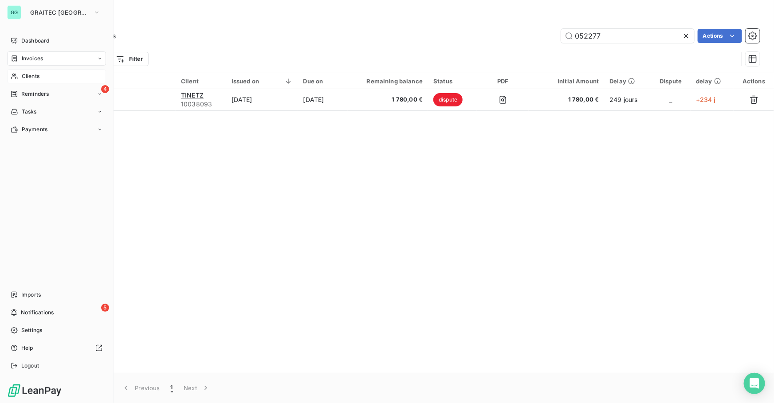
click at [32, 76] on span "Clients" at bounding box center [31, 76] width 18 height 8
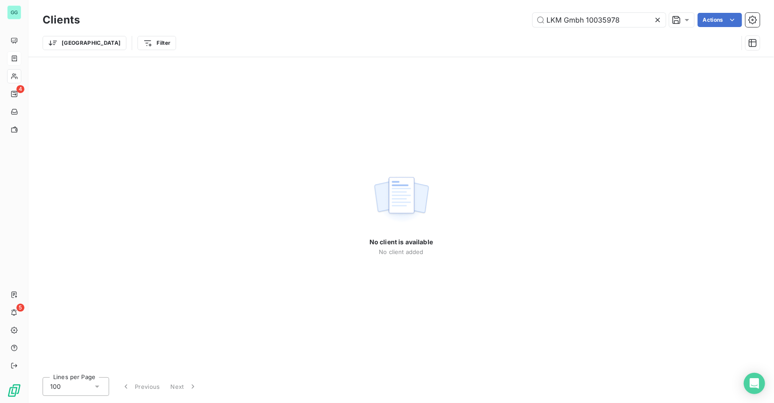
drag, startPoint x: 586, startPoint y: 20, endPoint x: 774, endPoint y: 73, distance: 195.4
click at [774, 71] on div "Clients LKM Gmbh 10035978 Actions Trier Filter No client is available No client…" at bounding box center [401, 201] width 746 height 403
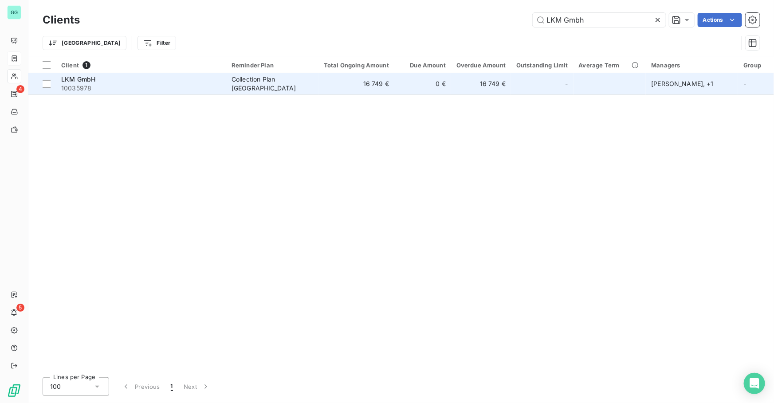
type input "LKM Gmbh"
click at [257, 82] on div "Collection Plan [GEOGRAPHIC_DATA]" at bounding box center [273, 84] width 82 height 18
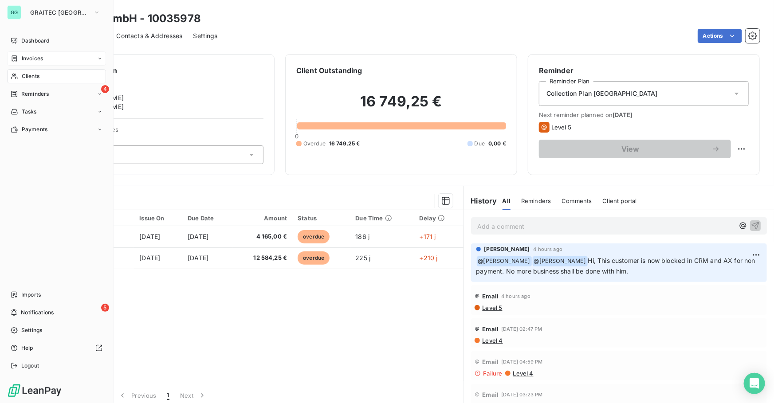
drag, startPoint x: 26, startPoint y: 73, endPoint x: 98, endPoint y: 67, distance: 71.7
click at [26, 73] on span "Clients" at bounding box center [31, 76] width 18 height 8
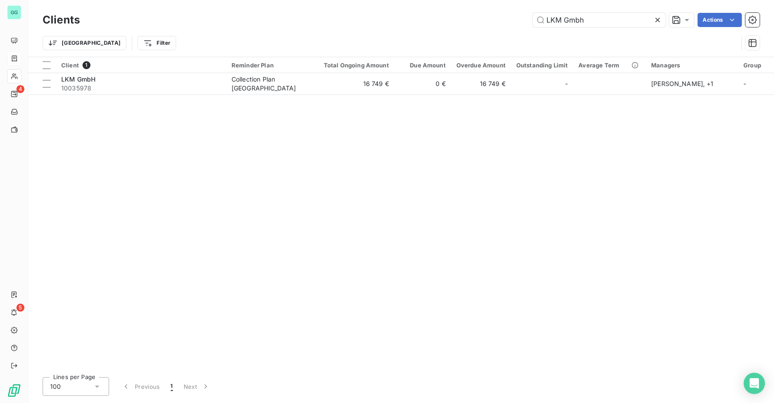
drag, startPoint x: 604, startPoint y: 22, endPoint x: 501, endPoint y: 18, distance: 103.0
click at [501, 18] on div "LKM Gmbh Actions" at bounding box center [424, 20] width 669 height 14
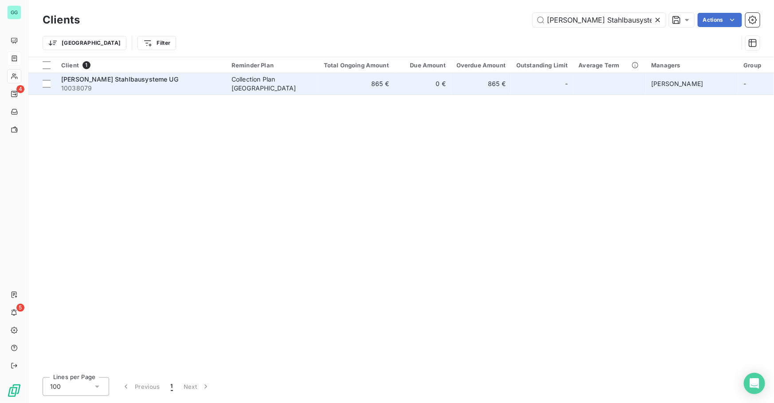
type input "[PERSON_NAME] Stahlbausysteme UG"
click at [157, 78] on div "[PERSON_NAME] Stahlbausysteme UG" at bounding box center [141, 79] width 160 height 9
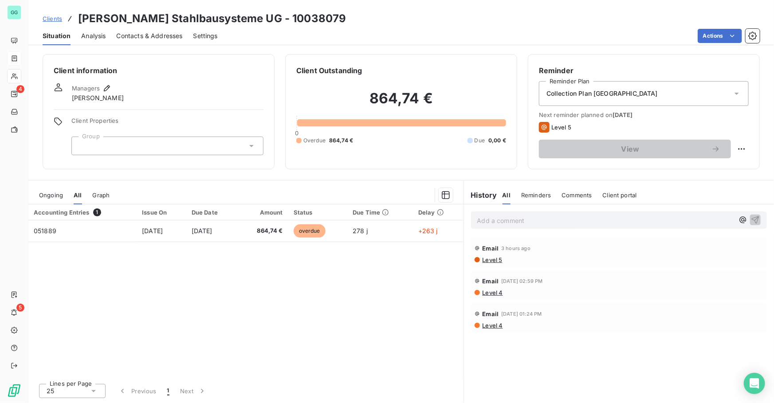
click at [497, 226] on div "Add a comment ﻿" at bounding box center [619, 220] width 296 height 17
click at [515, 212] on div "Add a comment ﻿" at bounding box center [619, 220] width 296 height 17
click at [510, 221] on p "Add a comment ﻿" at bounding box center [605, 220] width 257 height 11
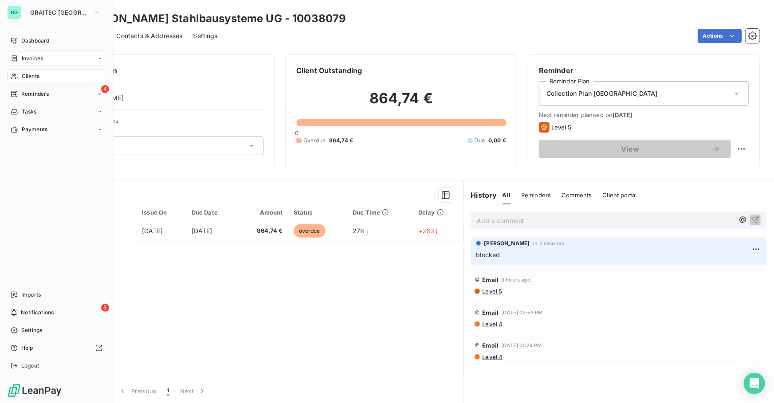
click at [18, 56] on div "Invoices" at bounding box center [27, 59] width 32 height 8
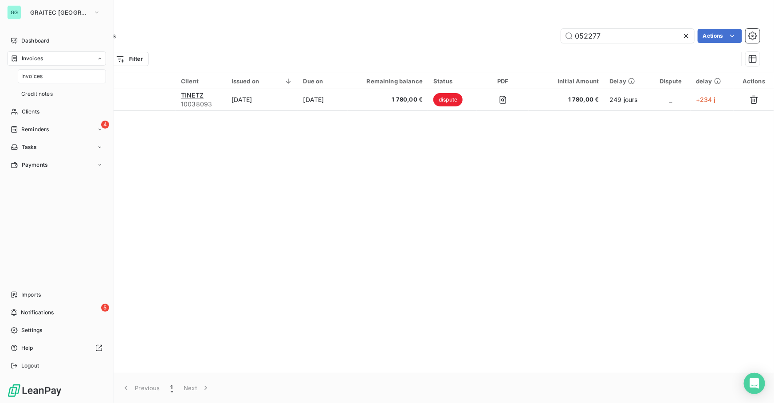
click at [24, 71] on div "Invoices" at bounding box center [62, 76] width 88 height 14
click at [39, 78] on span "Clients" at bounding box center [31, 76] width 18 height 8
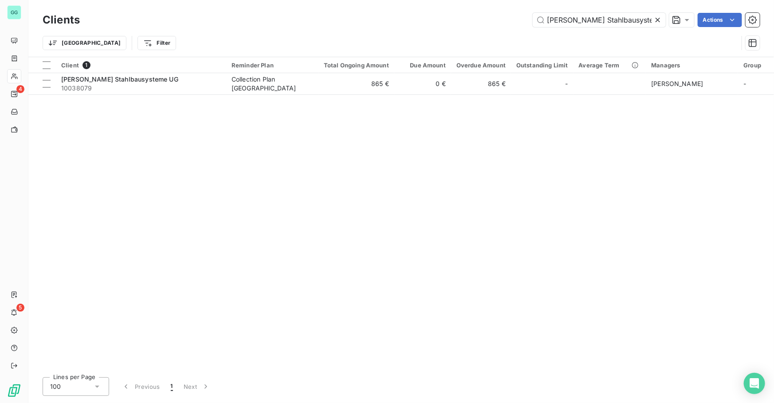
click at [658, 20] on icon at bounding box center [657, 20] width 9 height 9
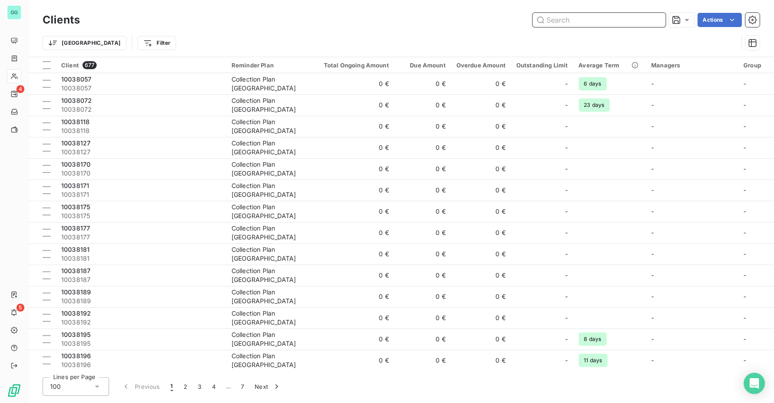
click at [624, 24] on input "text" at bounding box center [599, 20] width 133 height 14
paste input "Planungsbüro [PERSON_NAME] & Peschos GmbH"
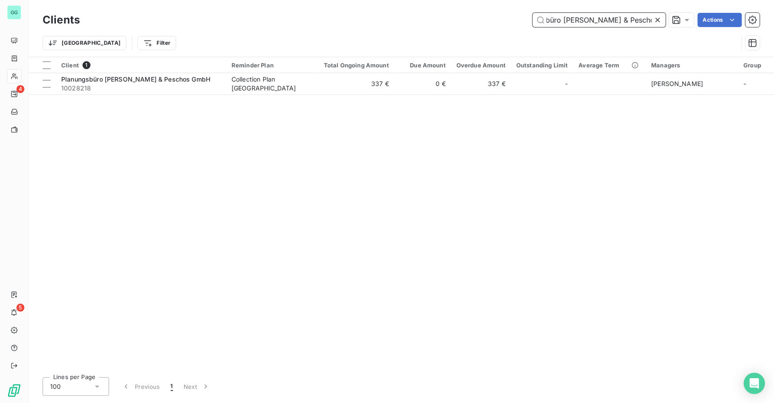
type input "Planungsbüro [PERSON_NAME] & Peschos GmbH"
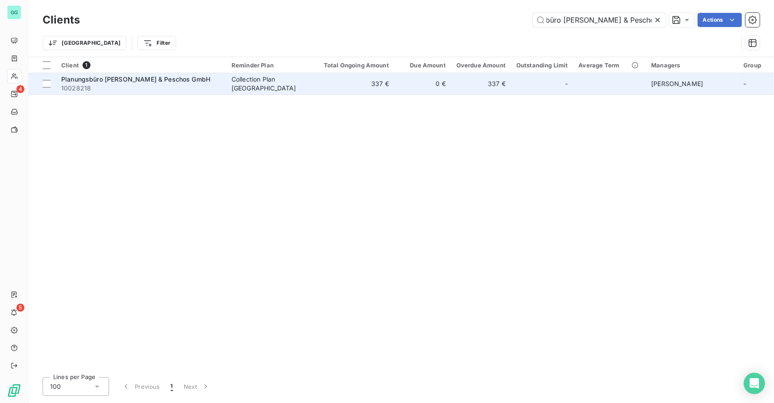
scroll to position [0, 0]
click at [130, 76] on span "Planungsbüro [PERSON_NAME] & Peschos GmbH" at bounding box center [135, 79] width 149 height 8
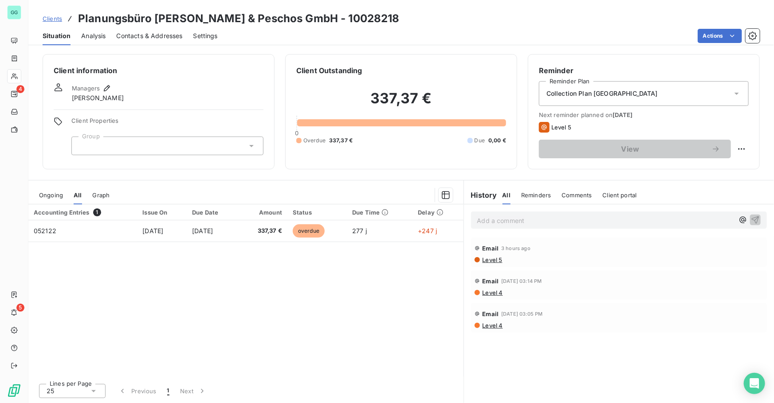
click at [491, 221] on p "Add a comment ﻿" at bounding box center [605, 220] width 257 height 11
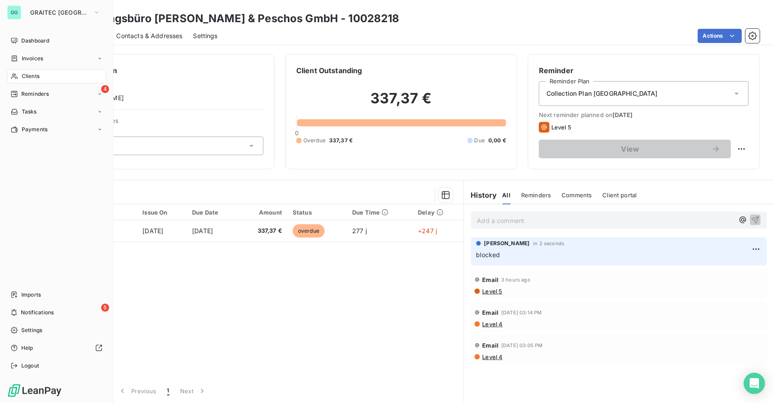
drag, startPoint x: 24, startPoint y: 75, endPoint x: 81, endPoint y: 75, distance: 57.2
click at [24, 76] on span "Clients" at bounding box center [31, 76] width 18 height 8
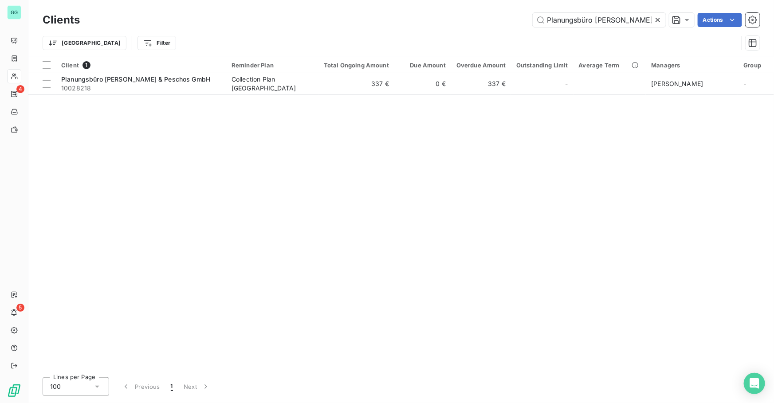
click at [657, 24] on icon at bounding box center [657, 20] width 9 height 9
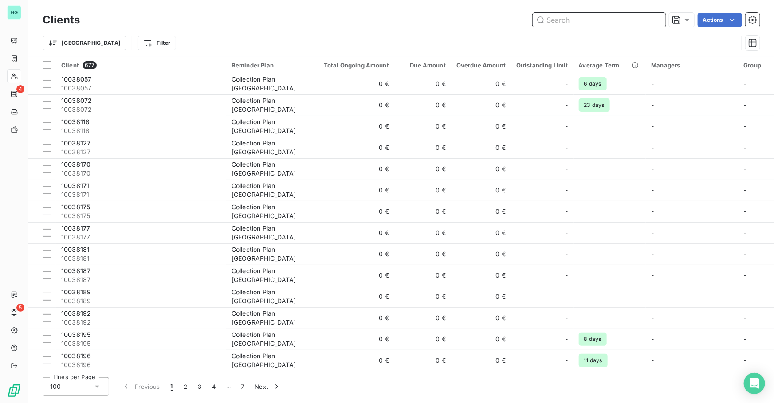
click at [626, 20] on input "text" at bounding box center [599, 20] width 133 height 14
paste input "Grötsch Energietechnik"
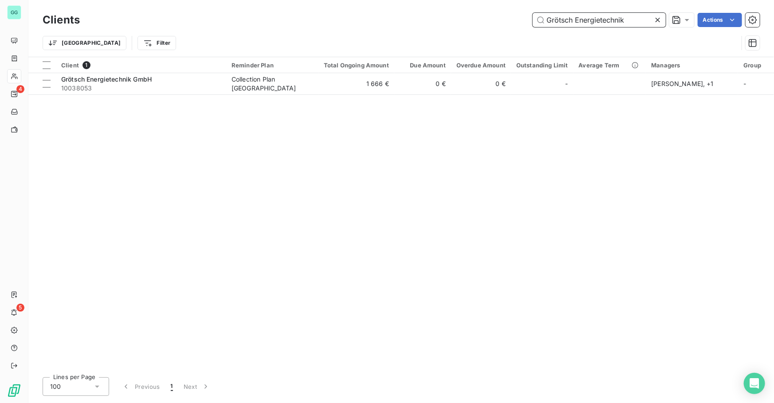
type input "Grötsch Energietechnik"
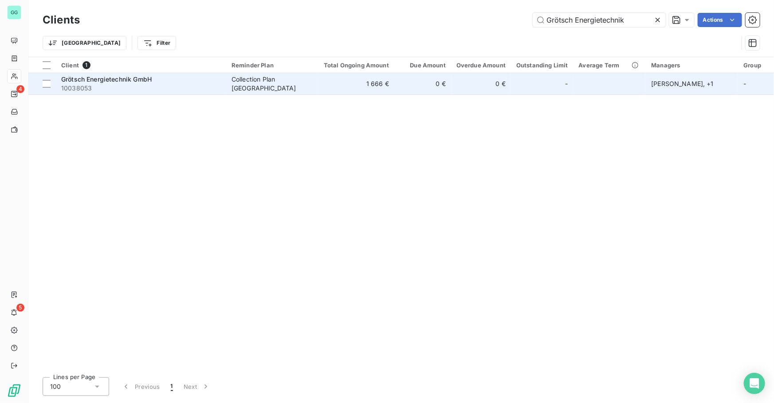
click at [397, 83] on td "0 €" at bounding box center [422, 83] width 57 height 21
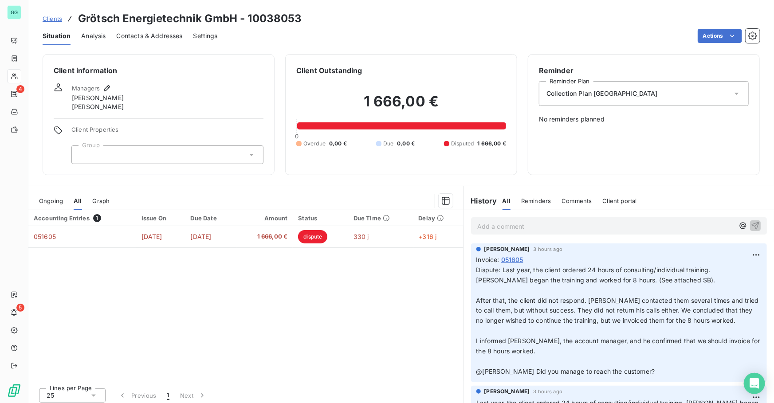
click at [521, 225] on p "Add a comment ﻿" at bounding box center [605, 226] width 257 height 11
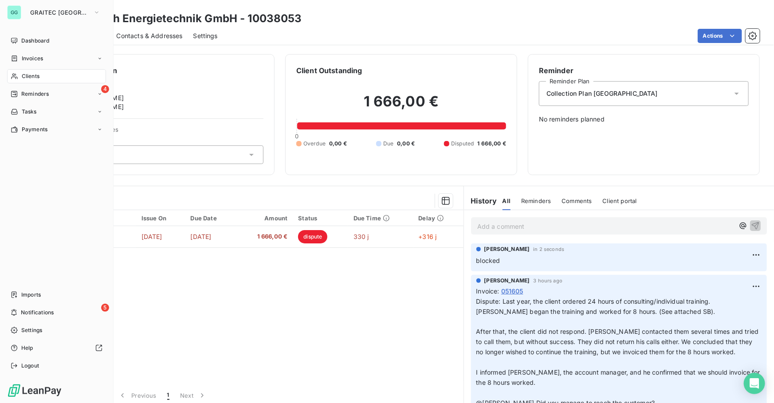
drag, startPoint x: 33, startPoint y: 80, endPoint x: 109, endPoint y: 72, distance: 76.3
click at [33, 80] on div "Clients" at bounding box center [56, 76] width 99 height 14
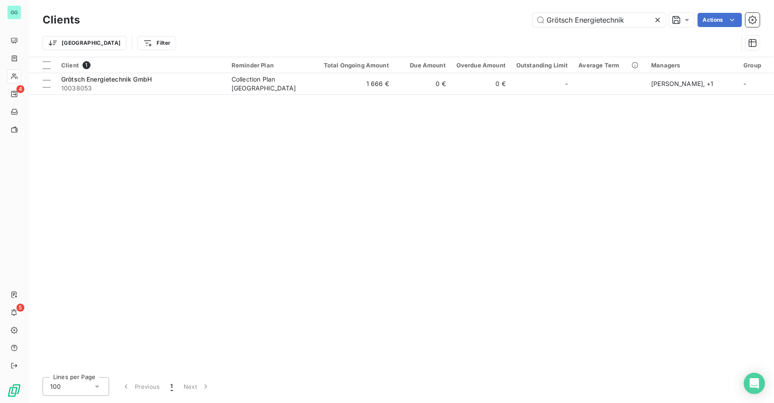
click at [655, 18] on icon at bounding box center [657, 20] width 9 height 9
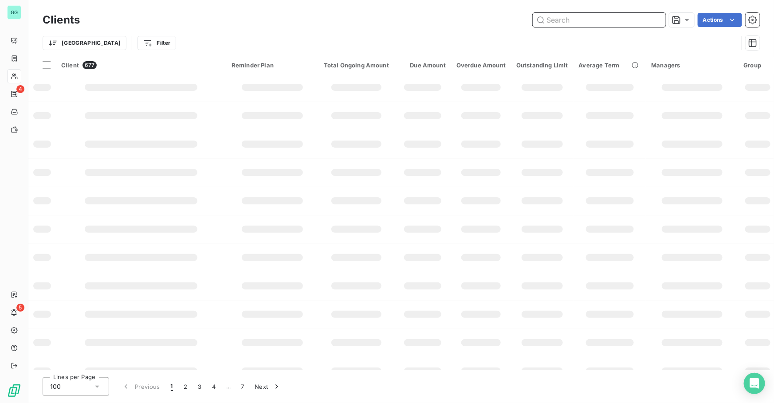
click at [574, 21] on input "text" at bounding box center [599, 20] width 133 height 14
paste input "[PERSON_NAME] Gmb"
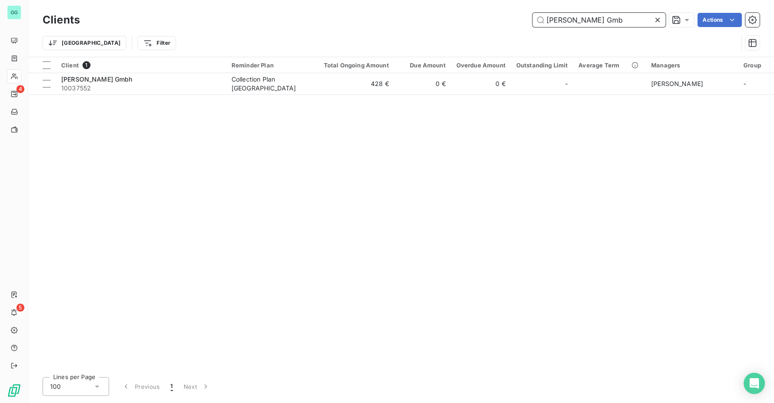
type input "[PERSON_NAME] Gmb"
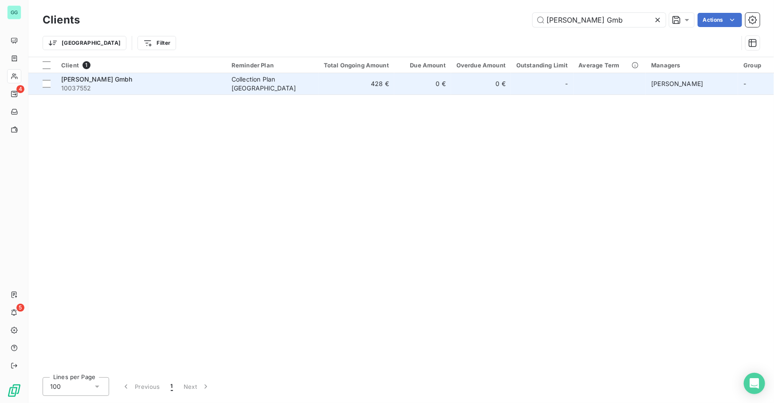
click at [78, 84] on span "10037552" at bounding box center [141, 88] width 160 height 9
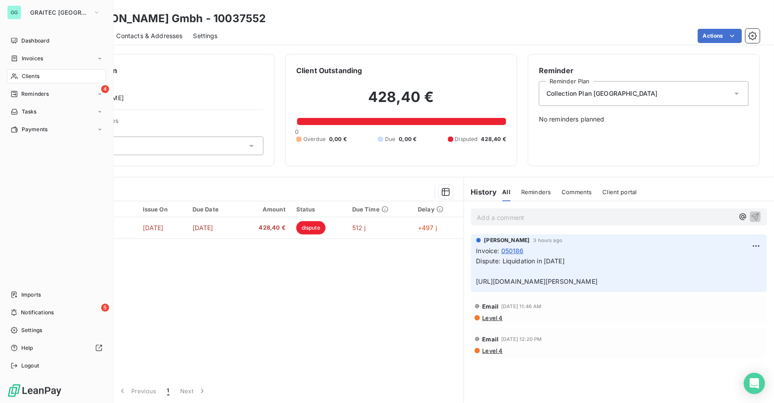
drag, startPoint x: 28, startPoint y: 75, endPoint x: 56, endPoint y: 70, distance: 28.9
click at [28, 75] on span "Clients" at bounding box center [31, 76] width 18 height 8
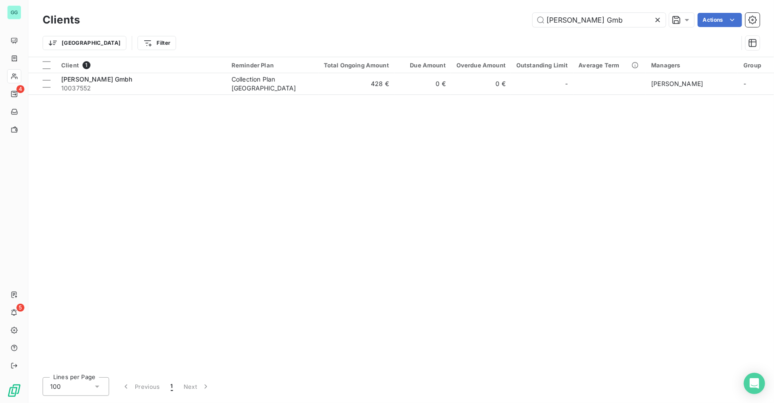
click at [656, 22] on icon at bounding box center [658, 20] width 4 height 4
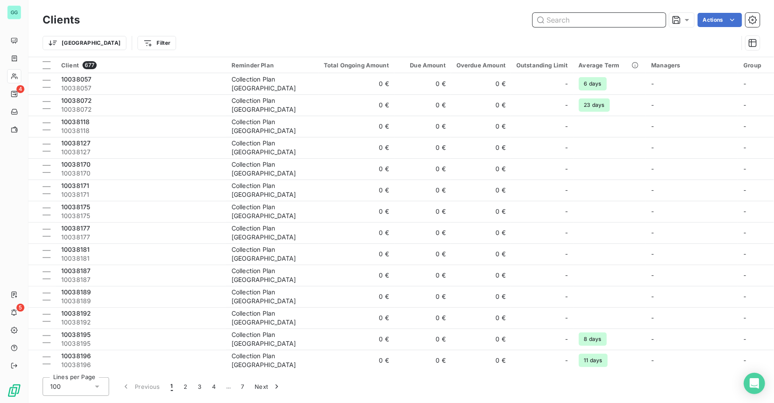
click at [564, 22] on input "text" at bounding box center [599, 20] width 133 height 14
paste input "Gartensleben"
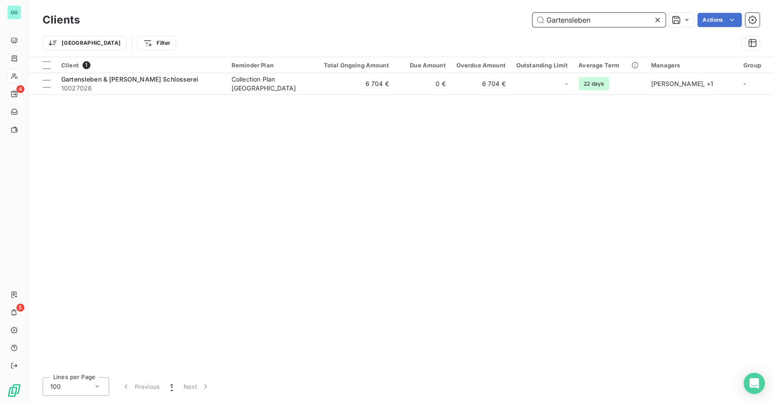
type input "Gartensleben"
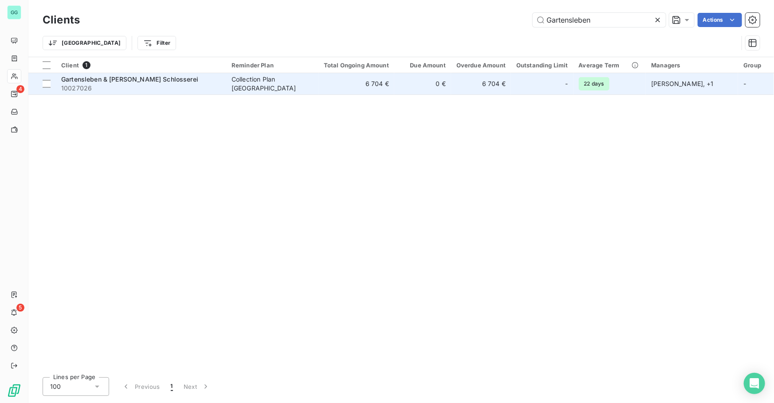
click at [104, 75] on span "Gartensleben & [PERSON_NAME] Schlosserei" at bounding box center [129, 79] width 137 height 8
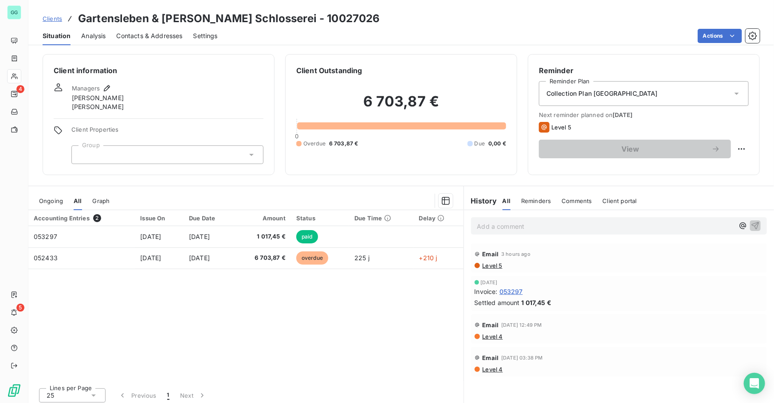
click at [497, 227] on p "Add a comment ﻿" at bounding box center [605, 226] width 257 height 11
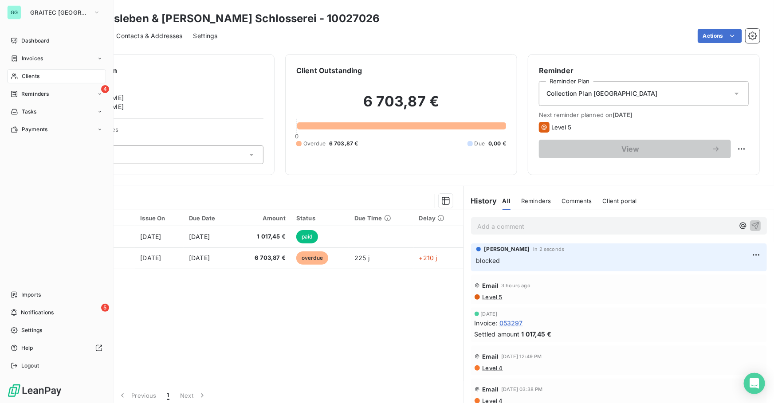
drag, startPoint x: 28, startPoint y: 76, endPoint x: 61, endPoint y: 78, distance: 32.4
click at [28, 76] on span "Clients" at bounding box center [31, 76] width 18 height 8
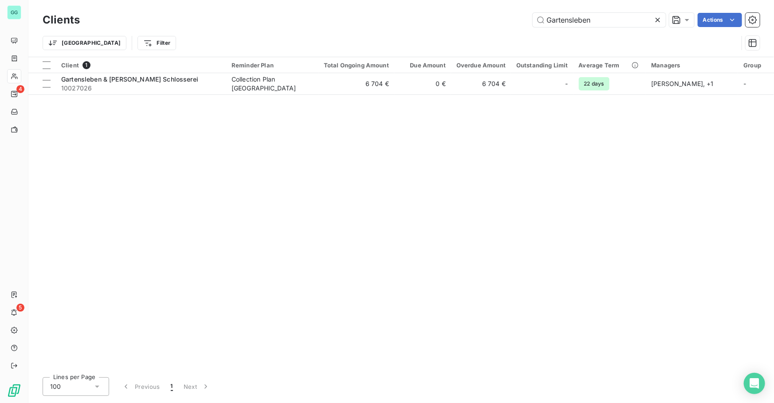
click at [656, 23] on icon at bounding box center [657, 20] width 9 height 9
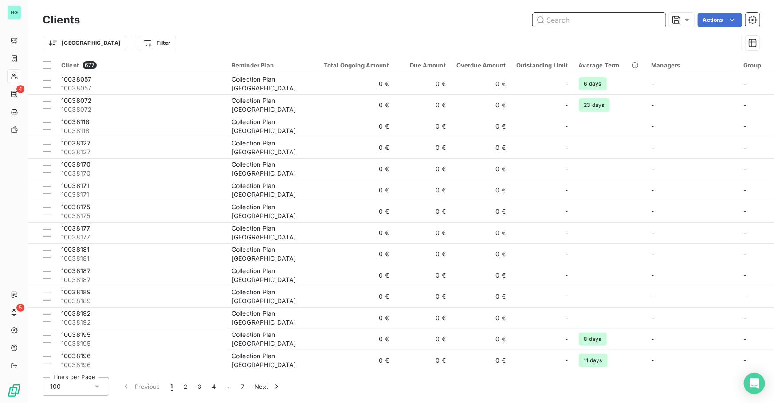
click at [619, 22] on input "text" at bounding box center [599, 20] width 133 height 14
paste input "[PERSON_NAME] Metallbau"
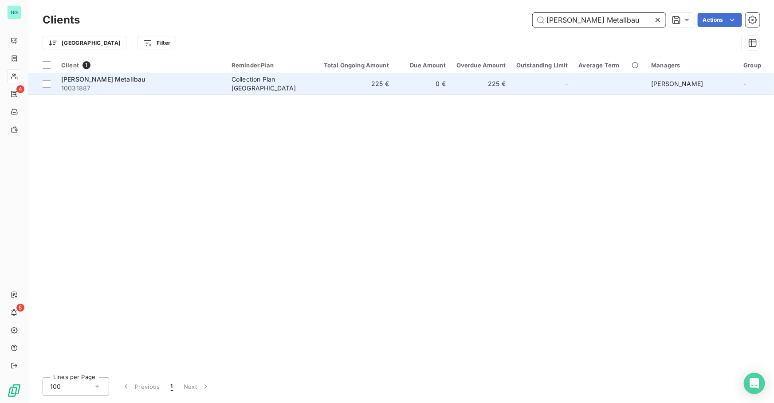
type input "[PERSON_NAME] Metallbau"
click at [299, 81] on div "Collection Plan [GEOGRAPHIC_DATA]" at bounding box center [273, 84] width 82 height 18
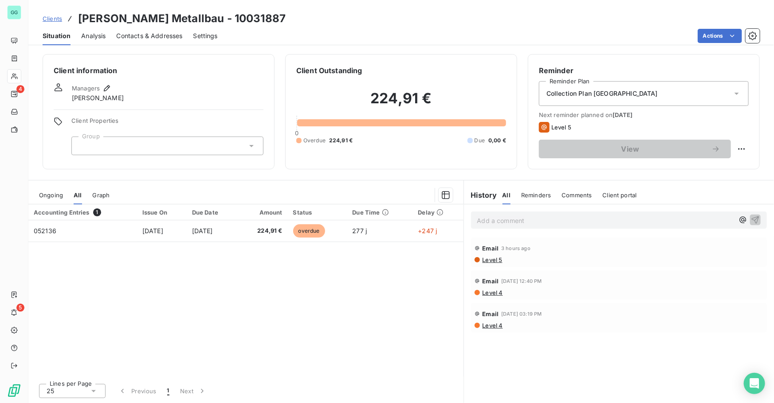
click at [513, 220] on p "Add a comment ﻿" at bounding box center [605, 220] width 257 height 11
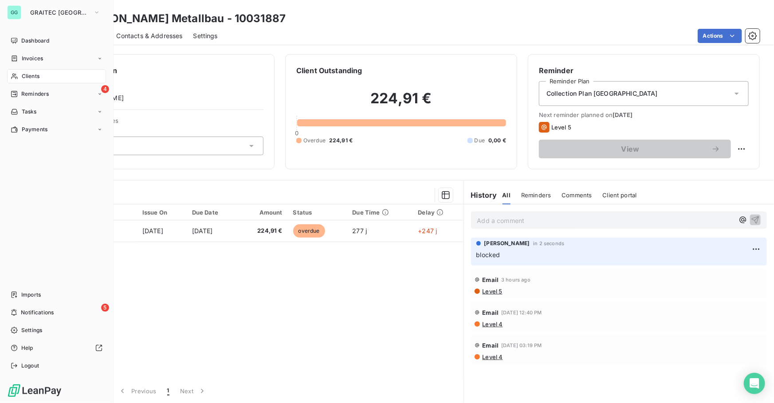
drag, startPoint x: 22, startPoint y: 75, endPoint x: 63, endPoint y: 72, distance: 40.5
click at [22, 75] on span "Clients" at bounding box center [31, 76] width 18 height 8
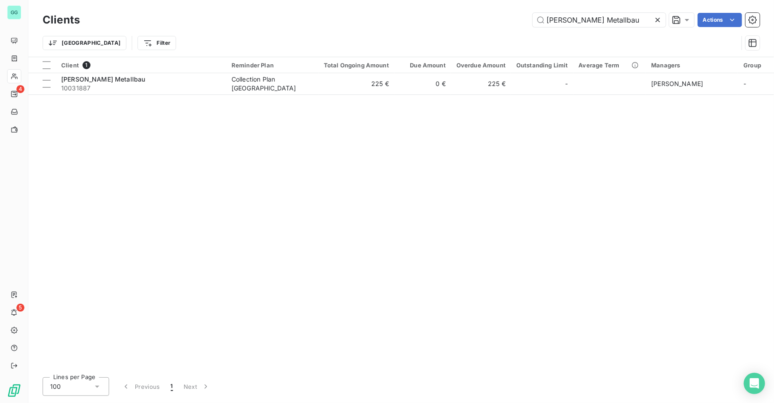
click at [657, 18] on icon at bounding box center [658, 20] width 4 height 4
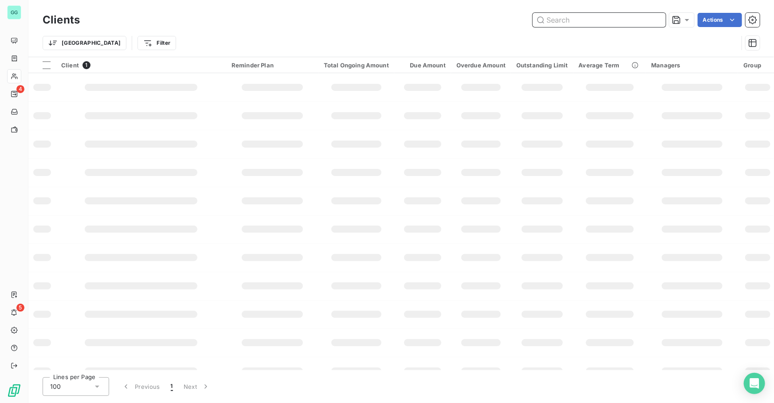
click at [612, 20] on input "text" at bounding box center [599, 20] width 133 height 14
paste input "BHB [PERSON_NAME] + [PERSON_NAME]"
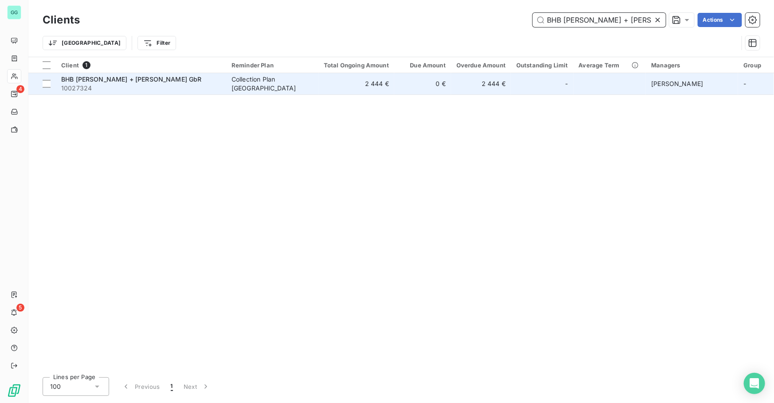
type input "BHB [PERSON_NAME] + [PERSON_NAME]"
click at [255, 81] on div "Collection Plan [GEOGRAPHIC_DATA]" at bounding box center [273, 84] width 82 height 18
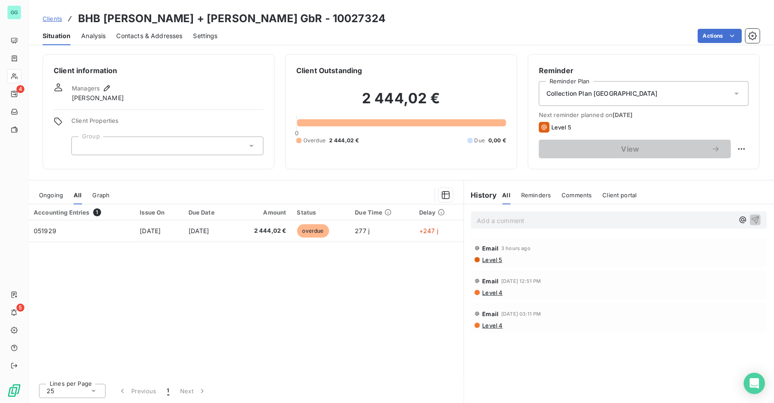
click at [490, 216] on p "Add a comment ﻿" at bounding box center [605, 220] width 257 height 11
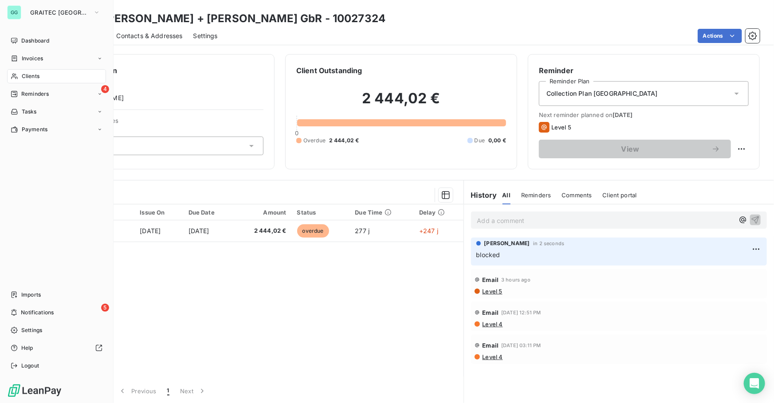
click at [29, 82] on div "Clients" at bounding box center [56, 76] width 99 height 14
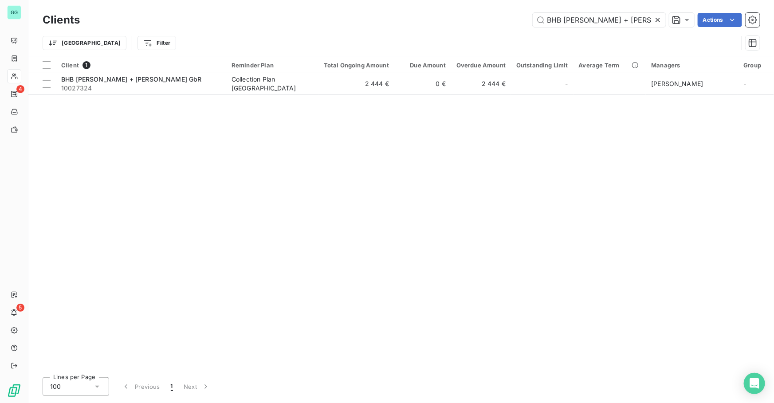
click at [658, 21] on icon at bounding box center [658, 20] width 4 height 4
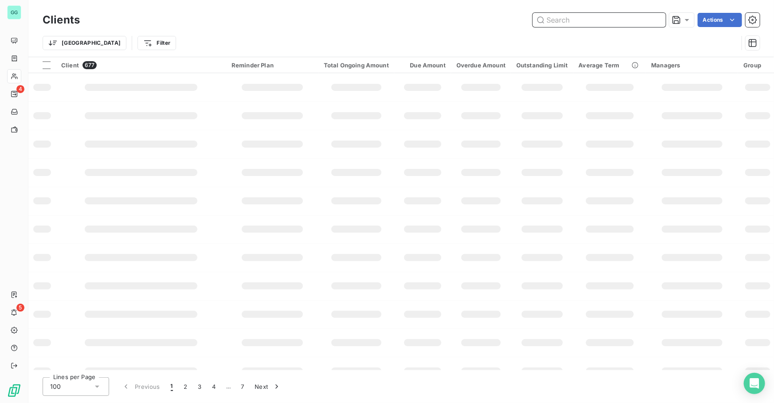
click at [623, 23] on input "text" at bounding box center [599, 20] width 133 height 14
paste input "Metallbau Weingarz"
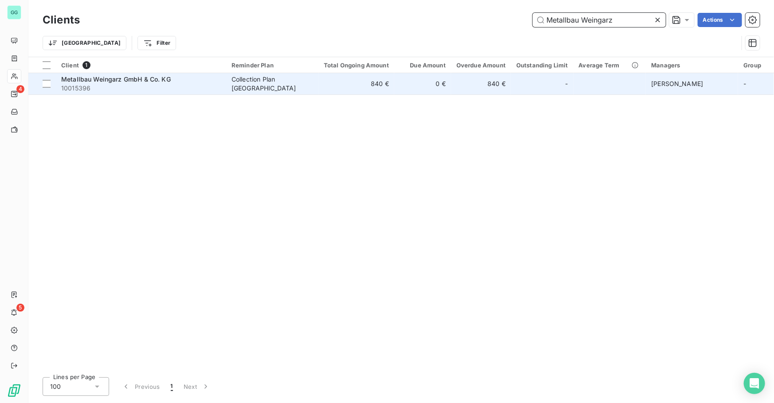
type input "Metallbau Weingarz"
click at [433, 83] on td "0 €" at bounding box center [422, 83] width 57 height 21
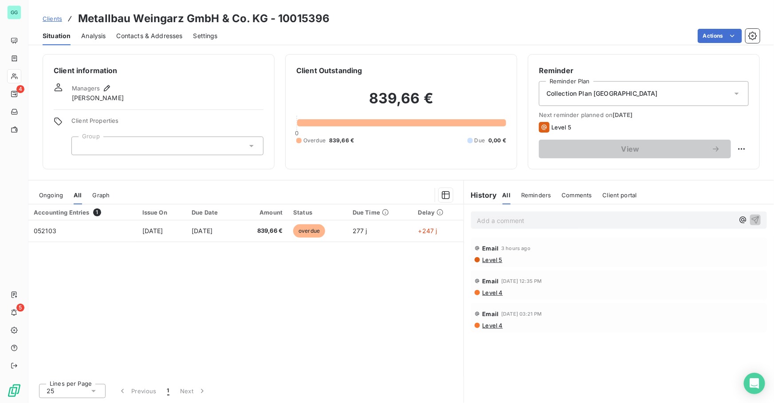
click at [526, 220] on p "Add a comment ﻿" at bounding box center [605, 220] width 257 height 11
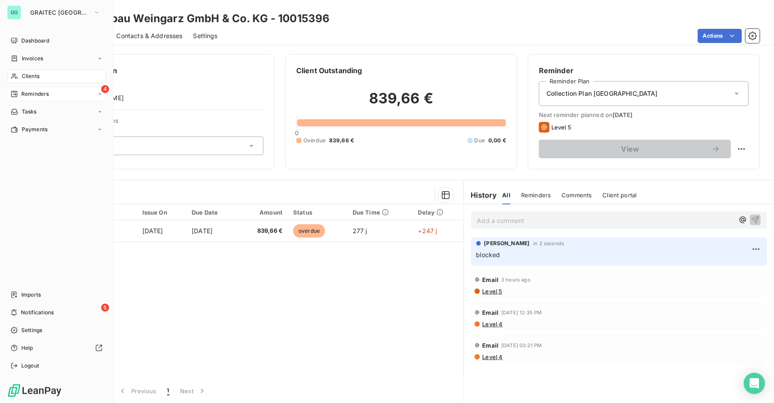
click at [31, 95] on span "Reminders" at bounding box center [35, 94] width 28 height 8
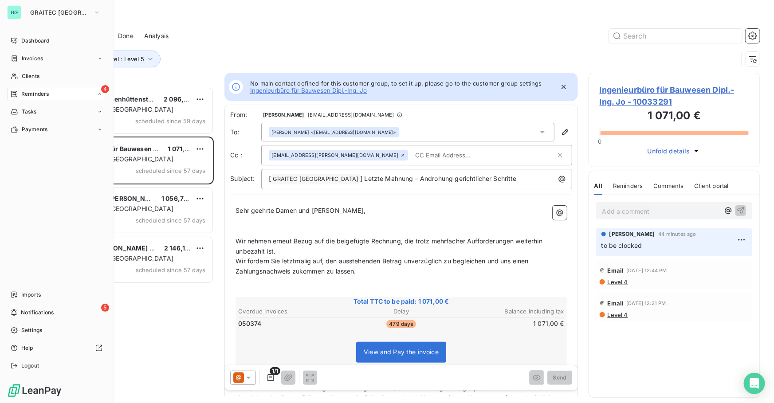
scroll to position [6, 6]
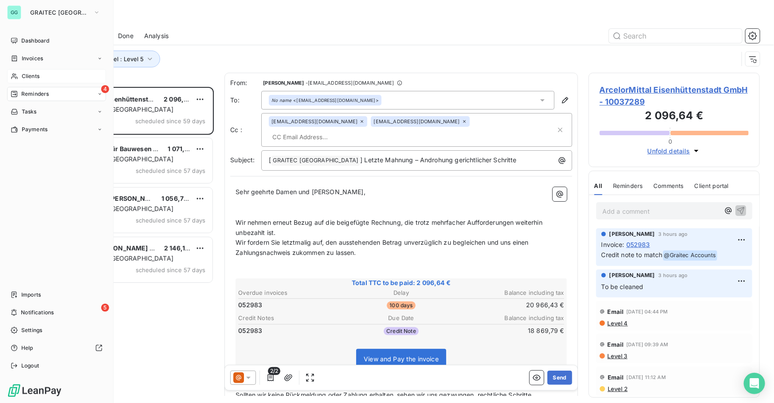
click at [20, 68] on nav "Dashboard Invoices Clients 4 Reminders Tasks Payments" at bounding box center [56, 85] width 99 height 103
drag, startPoint x: 18, startPoint y: 78, endPoint x: 50, endPoint y: 79, distance: 32.0
click at [18, 78] on div "Clients" at bounding box center [56, 76] width 99 height 14
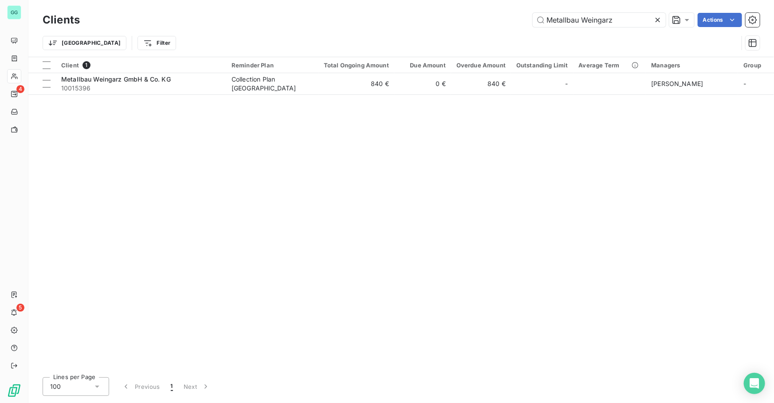
click at [657, 19] on icon at bounding box center [658, 20] width 4 height 4
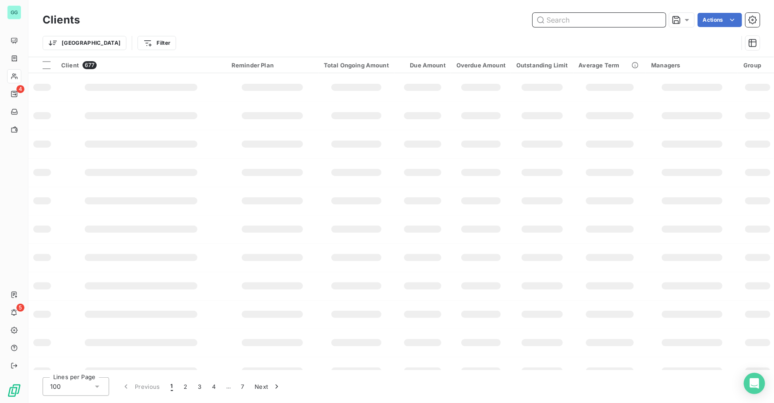
click at [603, 23] on input "text" at bounding box center [599, 20] width 133 height 14
paste input "DLR e.V"
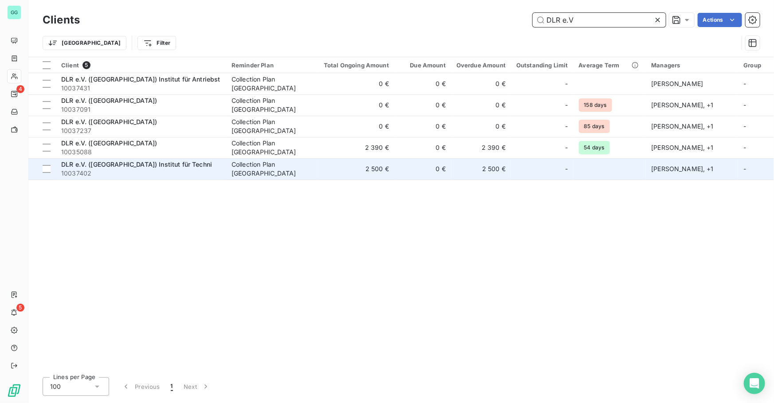
type input "DLR e.V"
click at [93, 162] on span "DLR e.V. ([GEOGRAPHIC_DATA]) Institut für Techni" at bounding box center [136, 165] width 151 height 8
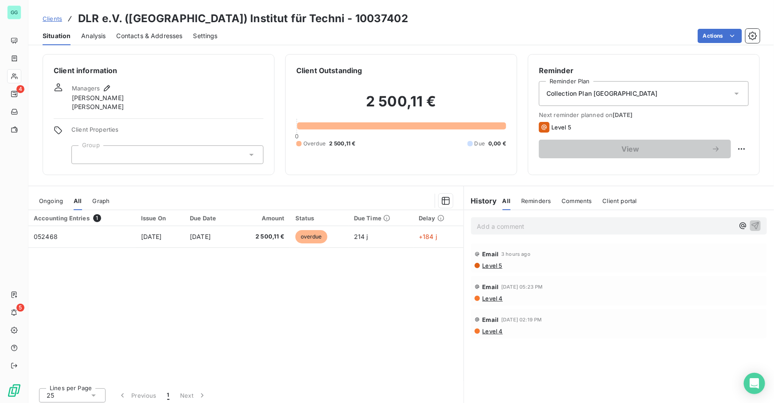
click at [500, 226] on p "Add a comment ﻿" at bounding box center [605, 226] width 257 height 11
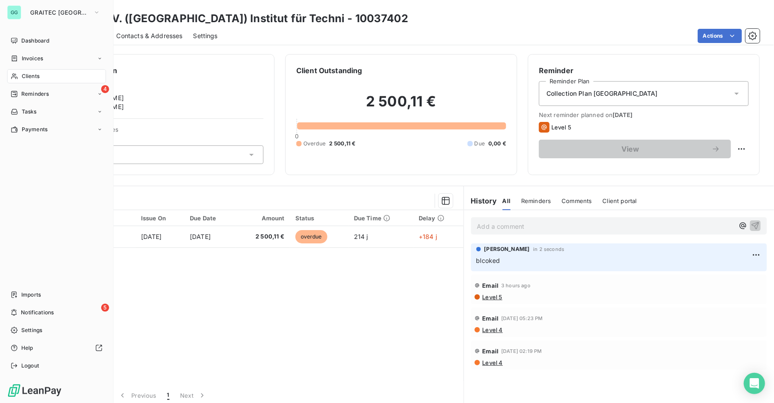
drag, startPoint x: 28, startPoint y: 77, endPoint x: 36, endPoint y: 77, distance: 7.5
click at [29, 77] on span "Clients" at bounding box center [31, 76] width 18 height 8
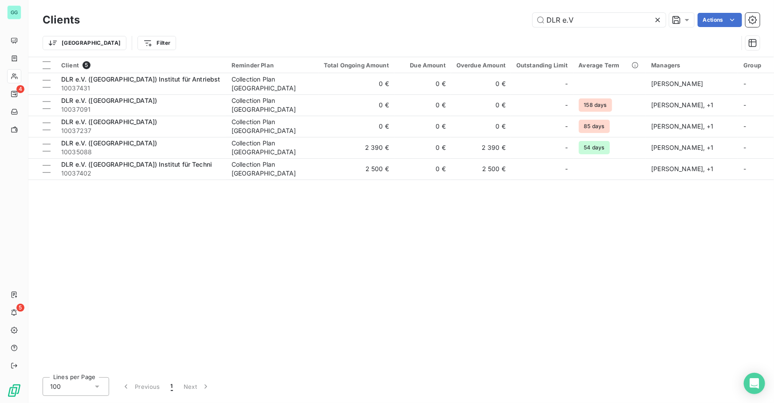
click at [653, 19] on icon at bounding box center [657, 20] width 9 height 9
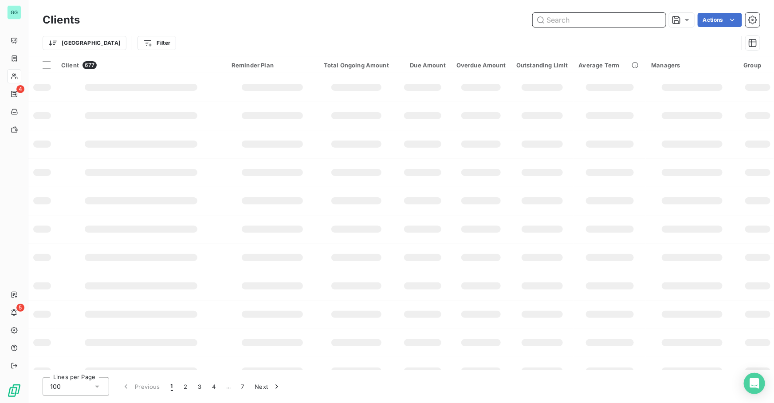
click at [609, 26] on input "text" at bounding box center [599, 20] width 133 height 14
paste input "[PERSON_NAME]"
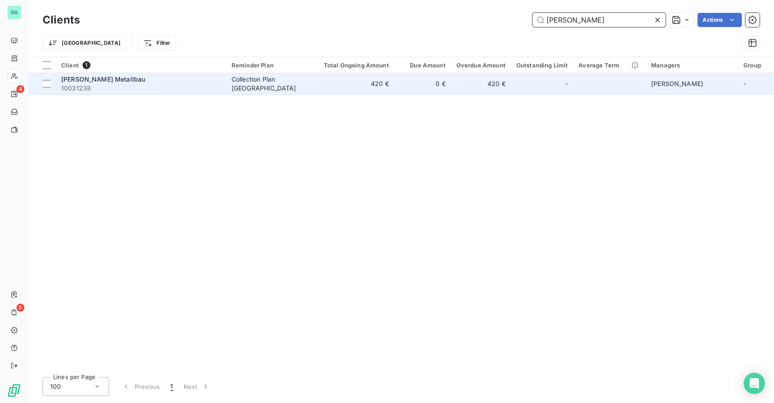
type input "[PERSON_NAME]"
click at [225, 77] on td "[PERSON_NAME] Metallbau 10031238" at bounding box center [141, 83] width 170 height 21
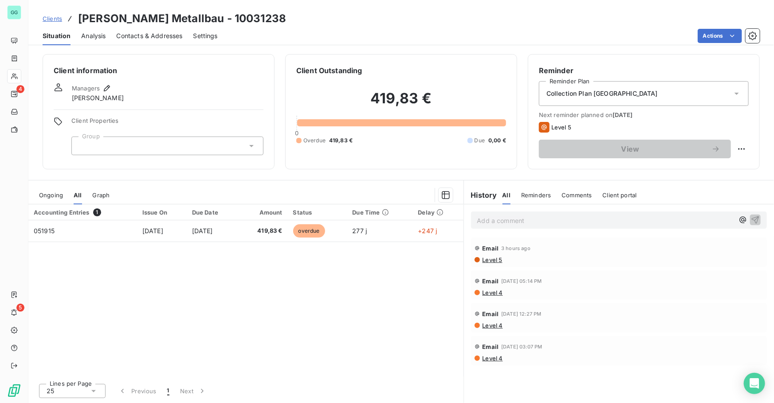
click at [503, 225] on p "Add a comment ﻿" at bounding box center [605, 220] width 257 height 11
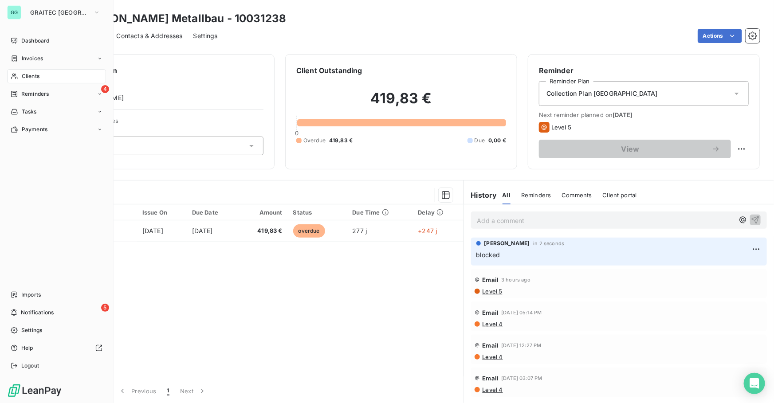
drag, startPoint x: 30, startPoint y: 94, endPoint x: 107, endPoint y: 110, distance: 78.4
click at [30, 94] on span "Reminders" at bounding box center [35, 94] width 28 height 8
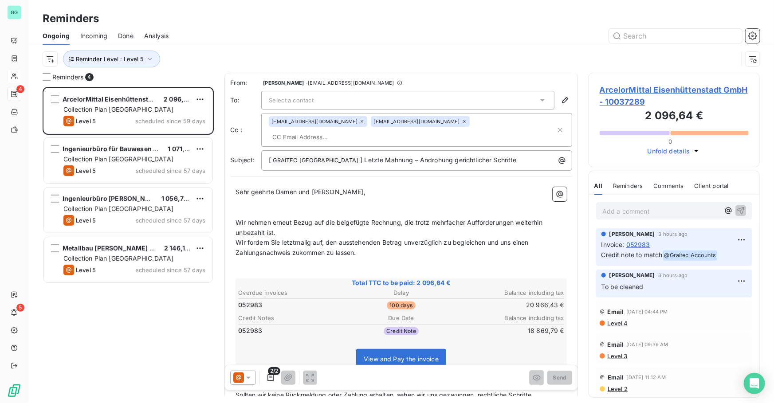
scroll to position [311, 165]
click at [645, 27] on div "Ongoing Incoming Done Analysis" at bounding box center [401, 36] width 746 height 19
click at [648, 32] on input "text" at bounding box center [675, 36] width 133 height 14
paste input "Architekturbüro"
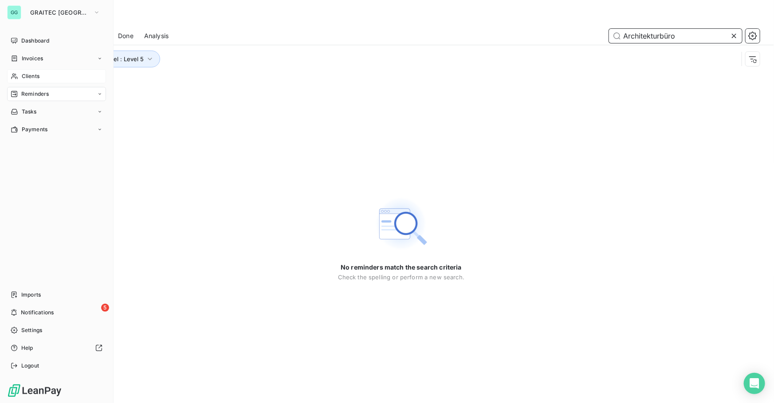
type input "Architekturbüro"
click at [26, 73] on span "Clients" at bounding box center [31, 76] width 18 height 8
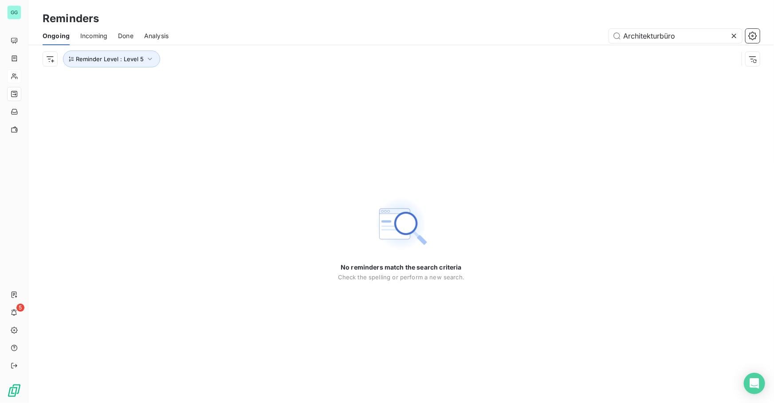
drag, startPoint x: 693, startPoint y: 31, endPoint x: 564, endPoint y: 28, distance: 129.1
click at [565, 28] on div "Ongoing Incoming Done Analysis Architekturbüro" at bounding box center [401, 36] width 746 height 19
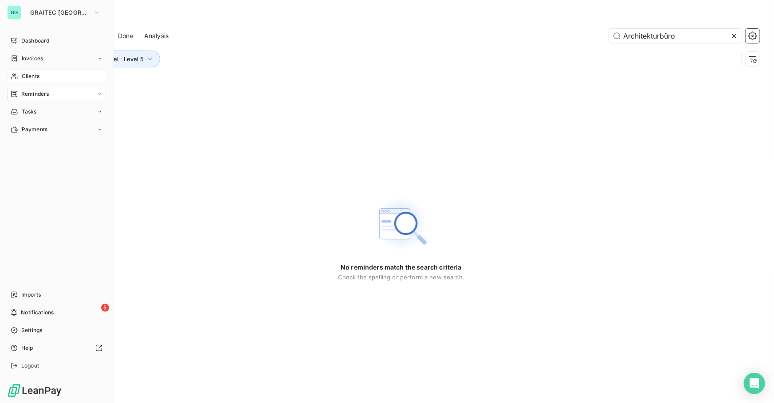
click at [36, 74] on span "Clients" at bounding box center [31, 76] width 18 height 8
click at [27, 78] on span "Clients" at bounding box center [31, 76] width 18 height 8
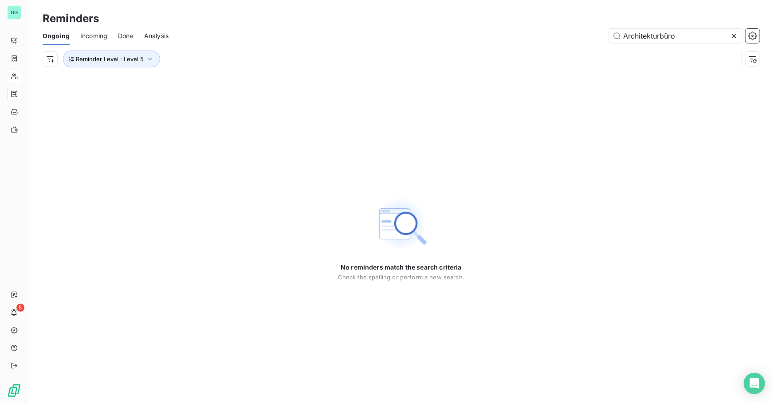
click at [734, 35] on icon at bounding box center [734, 36] width 4 height 4
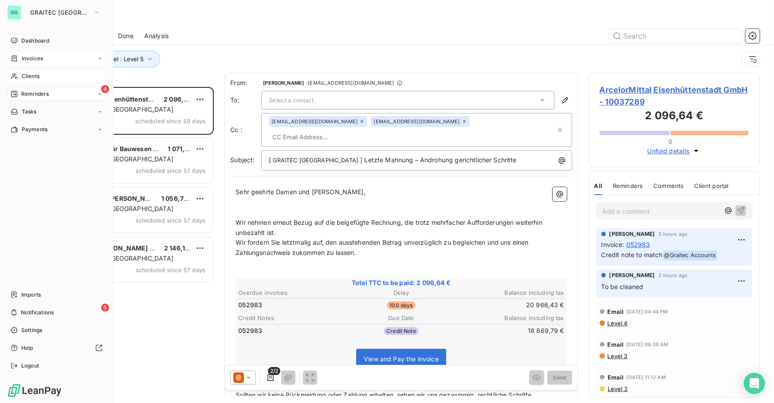
scroll to position [311, 165]
click at [24, 44] on span "Dashboard" at bounding box center [35, 41] width 28 height 8
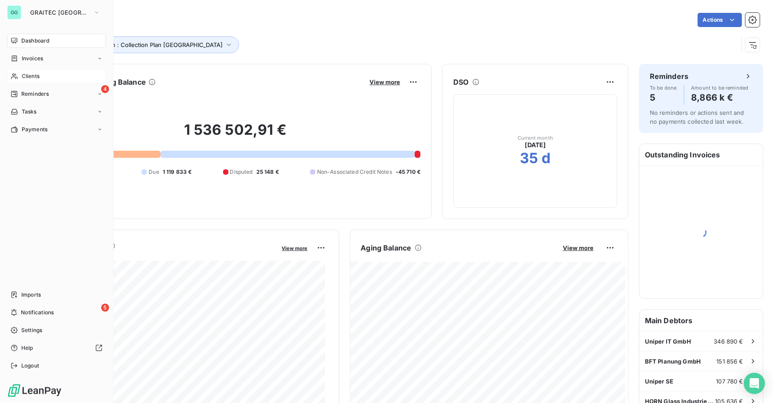
click at [27, 75] on span "Clients" at bounding box center [31, 76] width 18 height 8
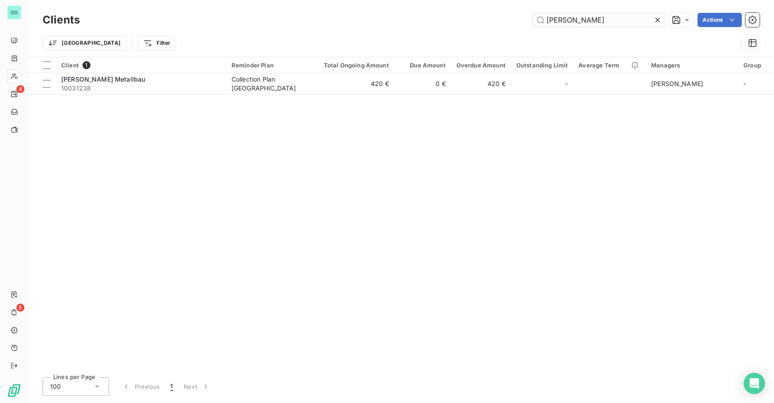
drag, startPoint x: 609, startPoint y: 11, endPoint x: 553, endPoint y: 12, distance: 55.9
click at [554, 12] on div "Clients [PERSON_NAME] Actions" at bounding box center [401, 20] width 717 height 19
click at [514, 21] on div "[PERSON_NAME] Actions" at bounding box center [424, 20] width 669 height 14
click at [657, 21] on icon at bounding box center [657, 20] width 9 height 9
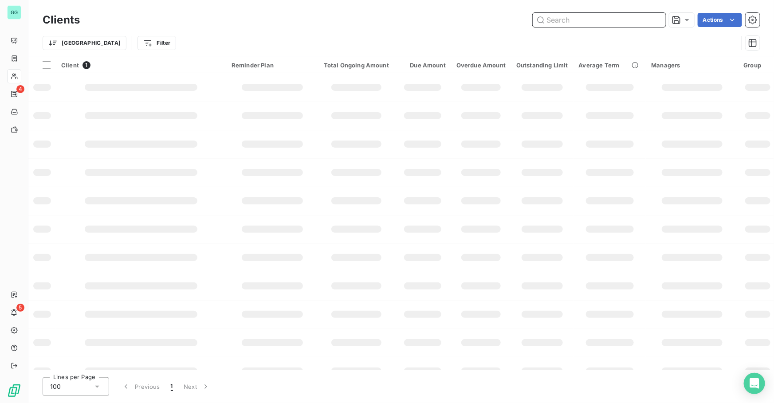
click at [603, 23] on input "text" at bounding box center [599, 20] width 133 height 14
paste input "Architekturbüro"
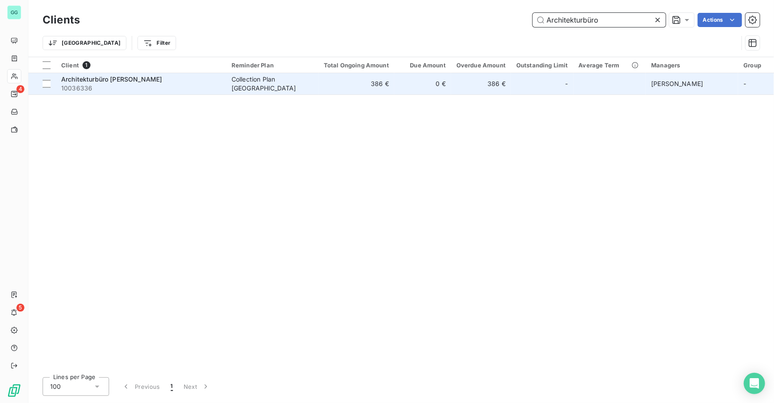
type input "Architekturbüro"
click at [101, 81] on span "Architekturbüro [PERSON_NAME]" at bounding box center [111, 79] width 101 height 8
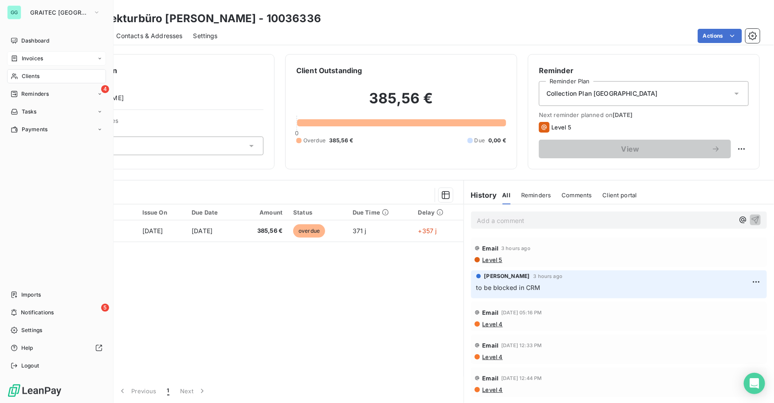
click at [29, 60] on span "Invoices" at bounding box center [32, 59] width 21 height 8
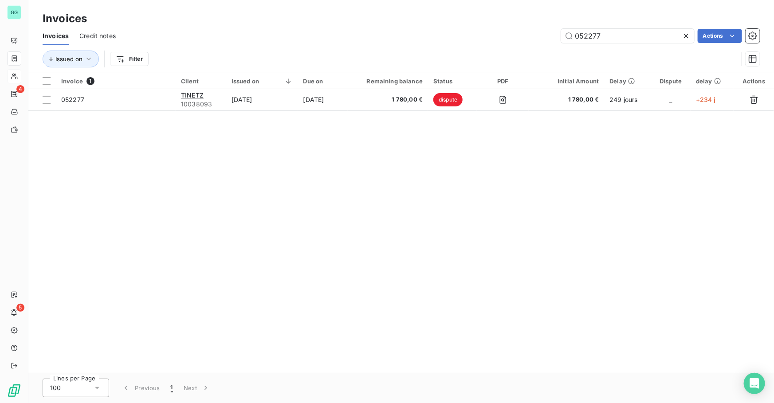
click at [682, 36] on icon at bounding box center [686, 35] width 9 height 9
click at [649, 43] on input "text" at bounding box center [627, 36] width 133 height 14
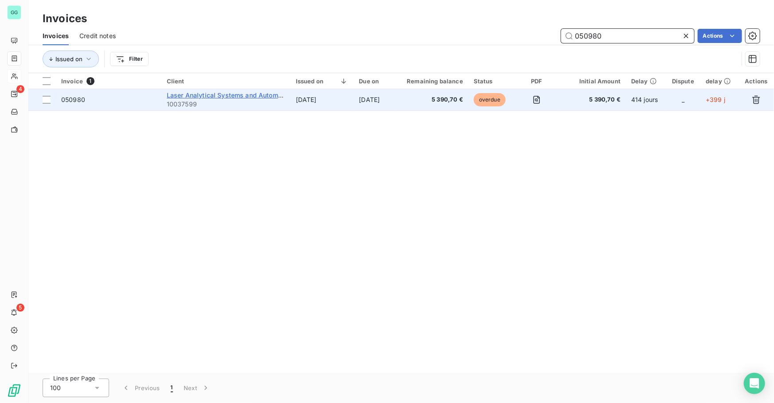
type input "050980"
click at [181, 93] on span "Laser Analytical Systems and Automation" at bounding box center [230, 95] width 126 height 8
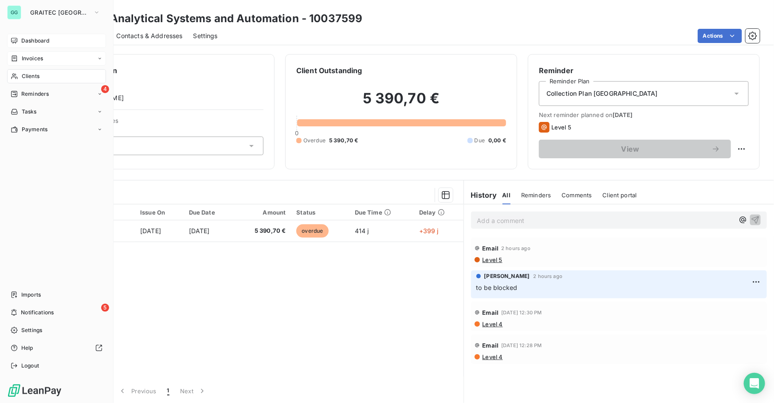
click at [38, 42] on span "Dashboard" at bounding box center [35, 41] width 28 height 8
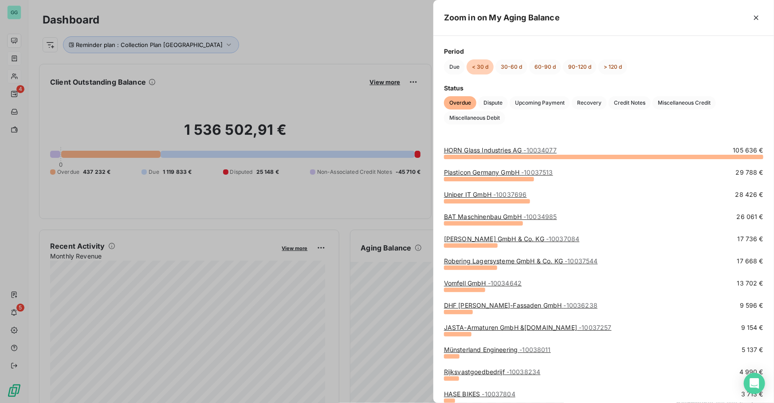
click at [496, 150] on link "HORN Glass Industries AG - 10034077" at bounding box center [500, 150] width 113 height 8
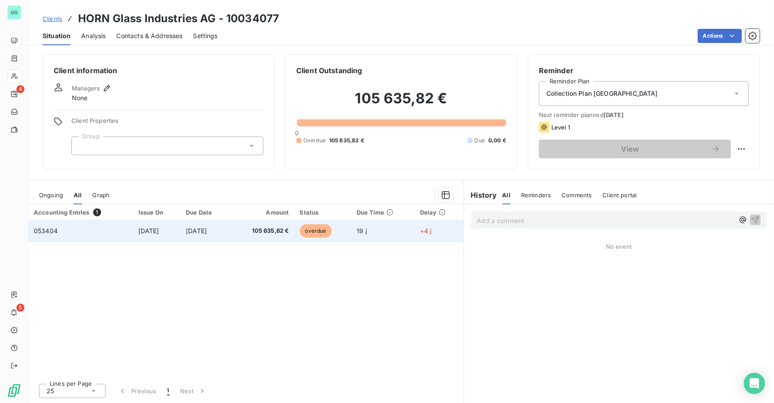
click at [253, 232] on span "105 635,82 €" at bounding box center [263, 231] width 54 height 9
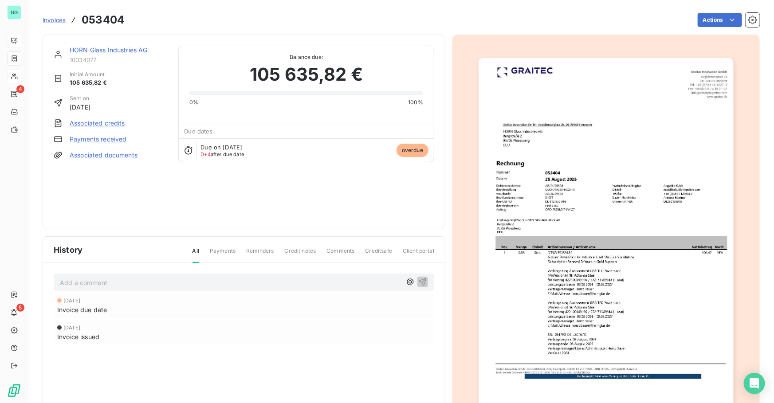
click at [105, 50] on link "HORN Glass Industries AG" at bounding box center [109, 50] width 78 height 8
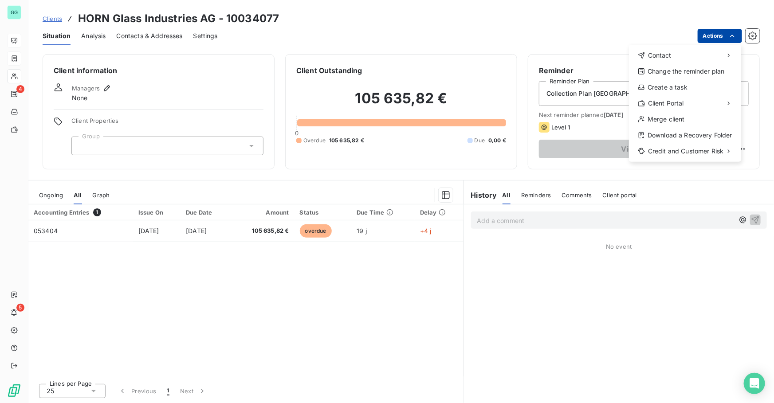
click at [726, 33] on html "GG 4 5 Clients HORN Glass Industries AG - 10034077 Situation Analysis Contacts …" at bounding box center [387, 201] width 774 height 403
click at [574, 63] on div "Send an email" at bounding box center [578, 59] width 91 height 14
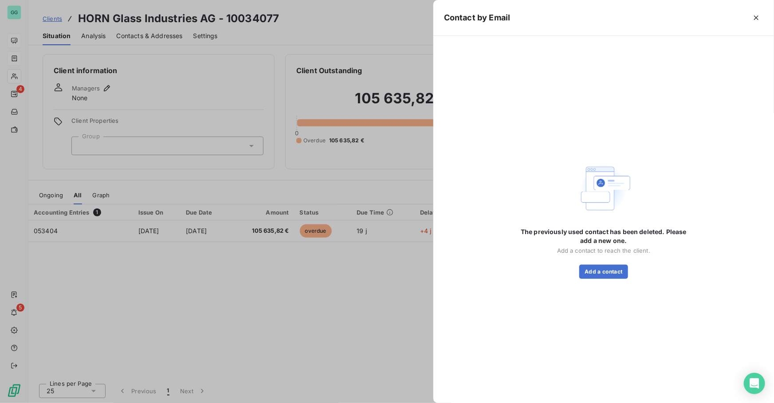
click at [136, 25] on div at bounding box center [387, 201] width 774 height 403
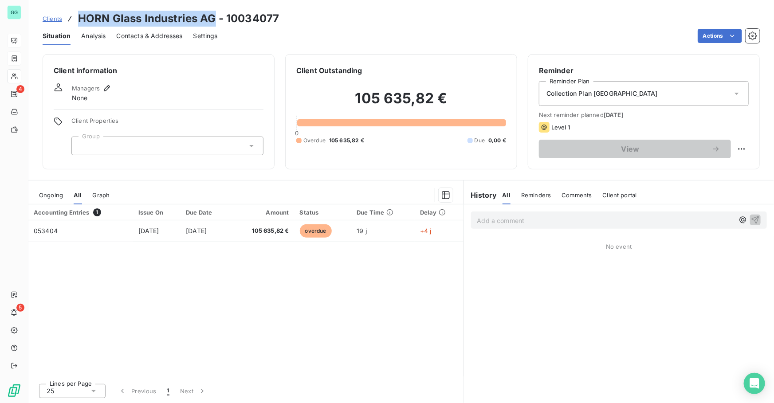
drag, startPoint x: 78, startPoint y: 18, endPoint x: 215, endPoint y: 23, distance: 137.2
click at [215, 23] on h3 "HORN Glass Industries AG - 10034077" at bounding box center [178, 19] width 201 height 16
drag, startPoint x: 169, startPoint y: 38, endPoint x: 176, endPoint y: 48, distance: 12.1
click at [169, 39] on span "Contacts & Addresses" at bounding box center [150, 35] width 66 height 9
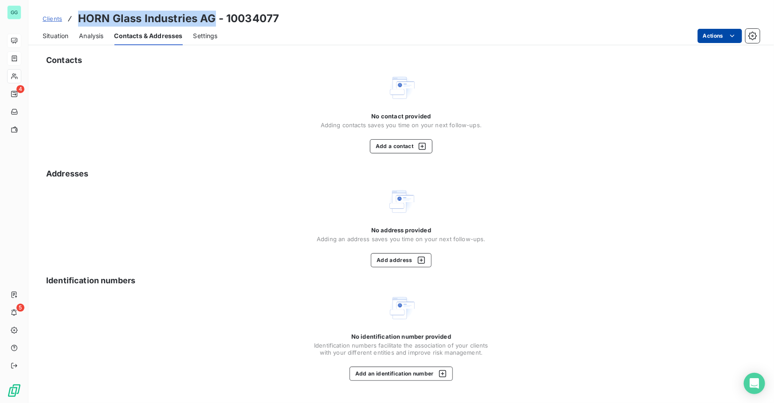
click at [726, 31] on html "GG 4 5 Clients HORN Glass Industries AG - 10034077 Situation Analysis Contacts …" at bounding box center [387, 201] width 774 height 403
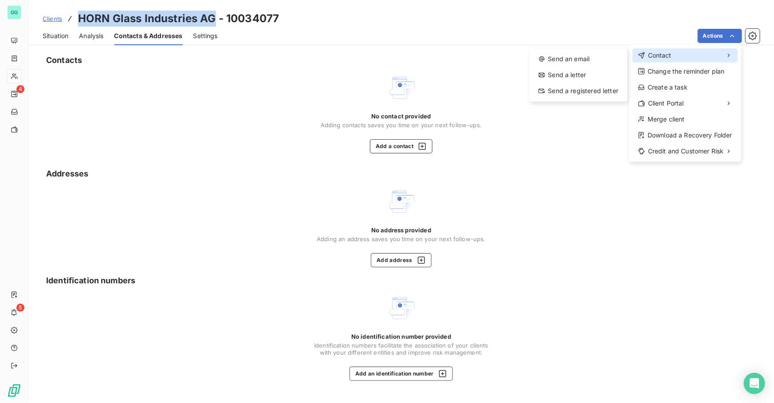
click at [676, 58] on div "Contact" at bounding box center [685, 55] width 105 height 14
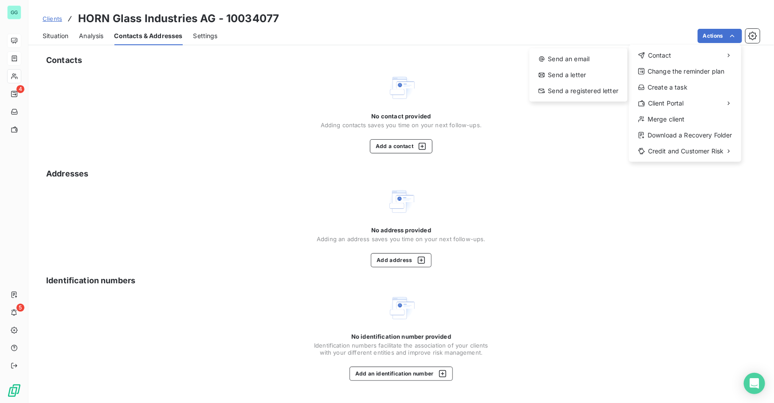
click at [385, 157] on html "GG 4 5 Clients HORN Glass Industries AG - 10034077 Situation Analysis Contacts …" at bounding box center [387, 201] width 774 height 403
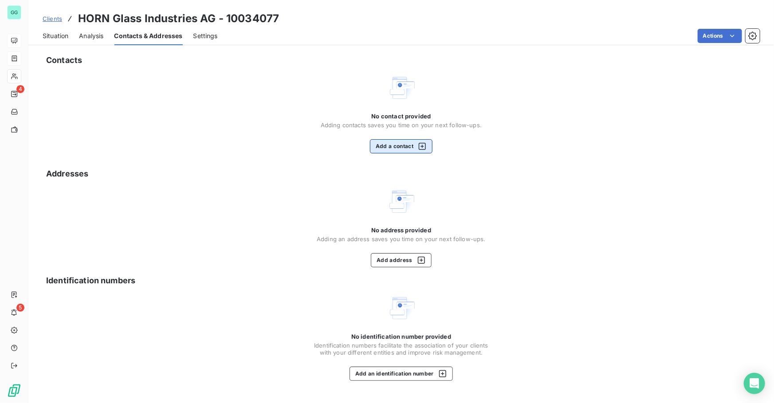
click at [385, 146] on button "Add a contact" at bounding box center [401, 146] width 63 height 14
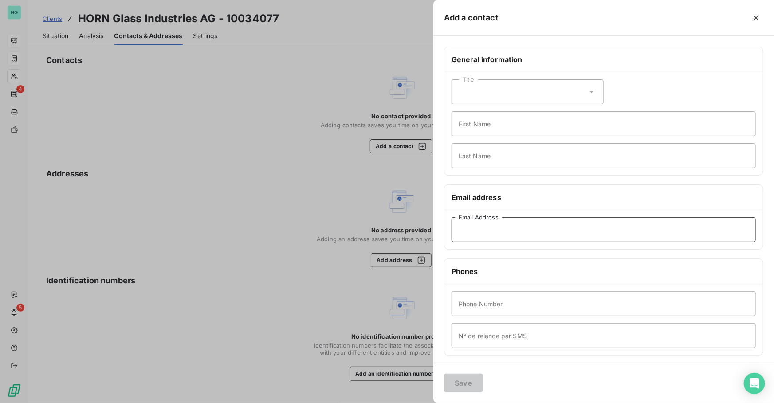
click at [478, 233] on input "Email Address" at bounding box center [604, 229] width 304 height 25
paste input "[EMAIL_ADDRESS][DOMAIN_NAME]"
type input "[EMAIL_ADDRESS][DOMAIN_NAME]"
click at [472, 381] on button "Save" at bounding box center [463, 383] width 39 height 19
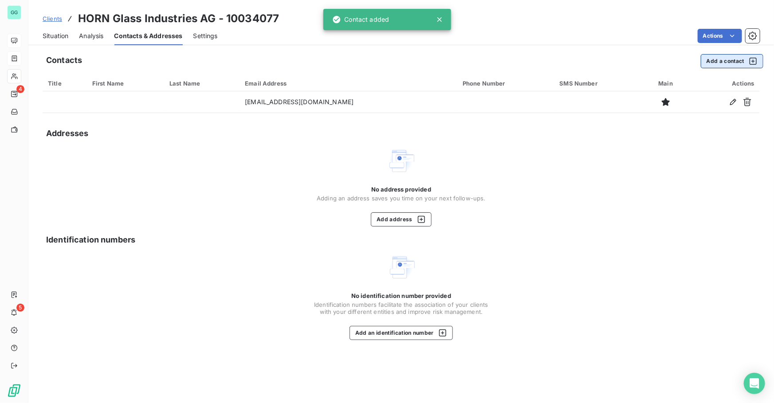
click at [720, 66] on button "Add a contact" at bounding box center [732, 61] width 63 height 14
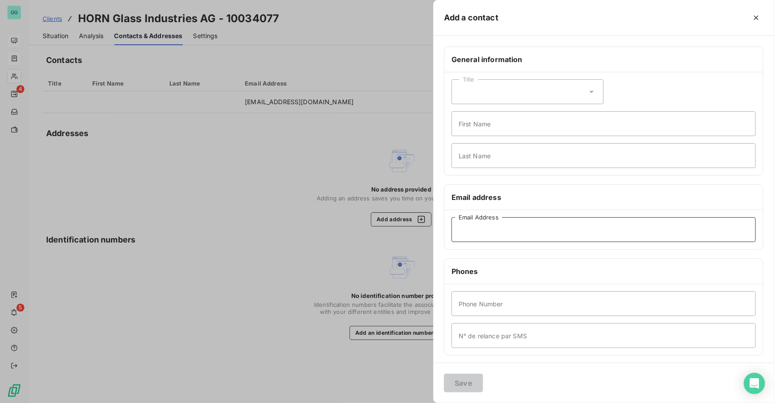
click at [501, 229] on input "Email Address" at bounding box center [604, 229] width 304 height 25
paste input "[PERSON_NAME][EMAIL_ADDRESS][PERSON_NAME][DOMAIN_NAME]"
type input "[PERSON_NAME][EMAIL_ADDRESS][PERSON_NAME][DOMAIN_NAME]"
click at [456, 382] on button "Save" at bounding box center [463, 383] width 39 height 19
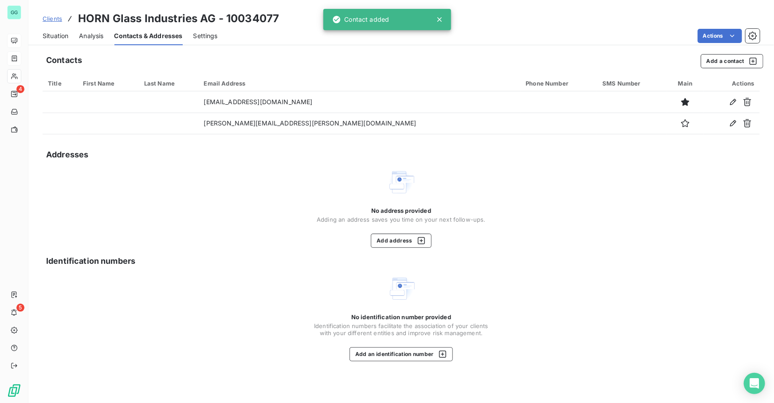
click at [62, 34] on span "Situation" at bounding box center [56, 35] width 26 height 9
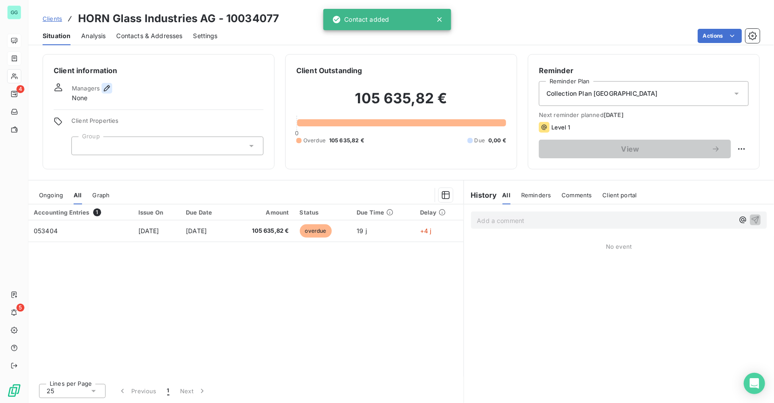
click at [102, 84] on icon "button" at bounding box center [106, 88] width 9 height 9
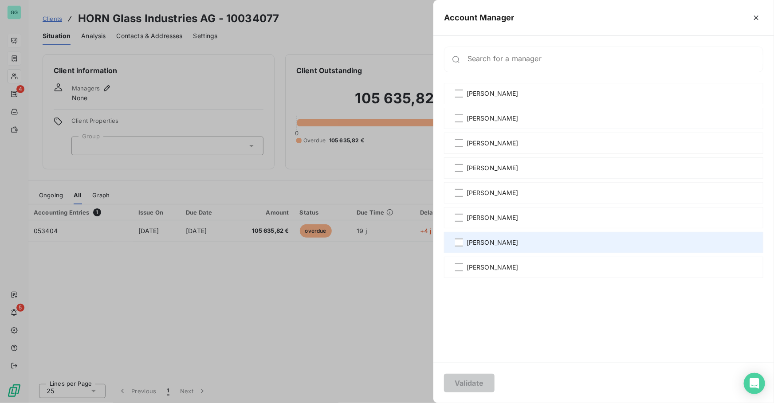
click at [464, 243] on div "[PERSON_NAME]" at bounding box center [603, 242] width 319 height 21
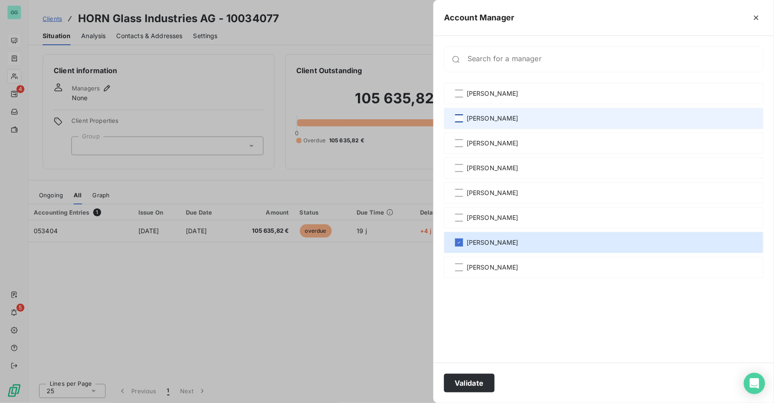
click at [461, 118] on div at bounding box center [459, 118] width 8 height 8
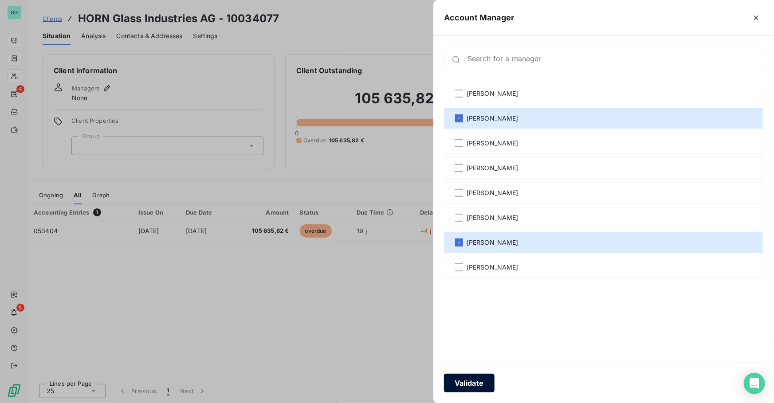
click at [460, 382] on button "Validate" at bounding box center [469, 383] width 51 height 19
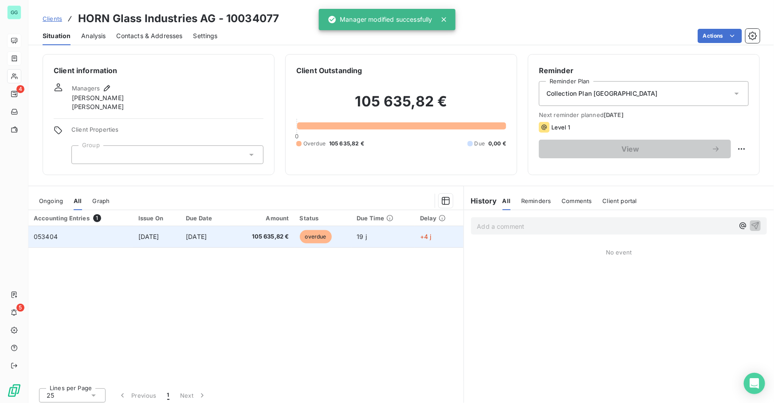
click at [280, 238] on span "105 635,82 €" at bounding box center [263, 236] width 54 height 9
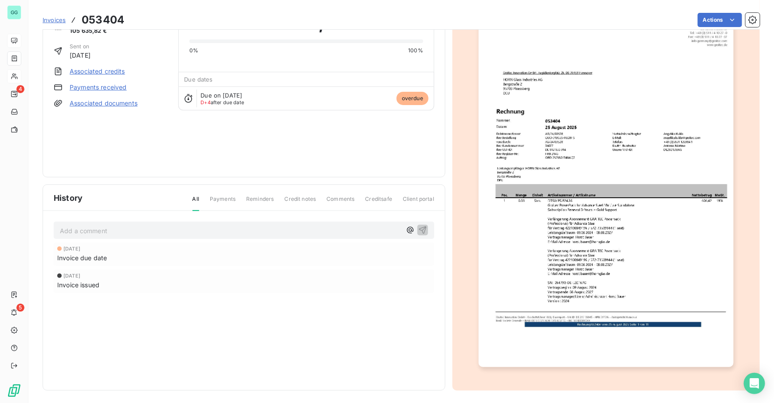
scroll to position [54, 0]
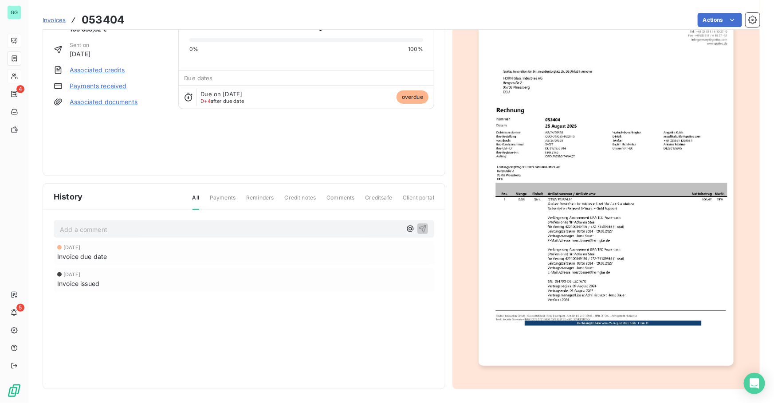
click at [617, 315] on img "button" at bounding box center [607, 185] width 256 height 361
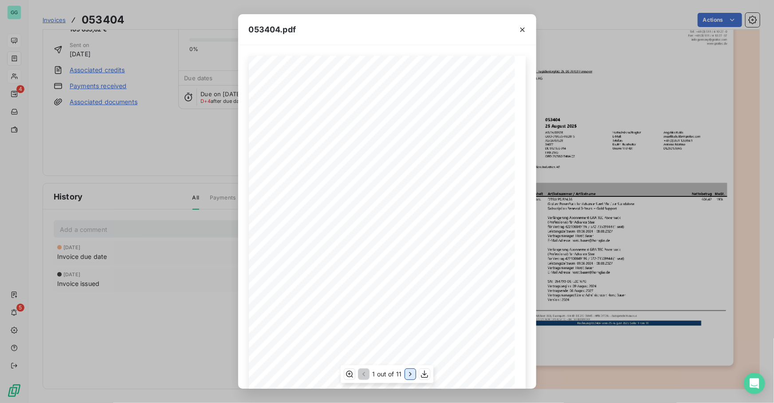
click at [406, 377] on icon "button" at bounding box center [410, 374] width 9 height 9
click at [407, 377] on icon "button" at bounding box center [411, 374] width 9 height 9
drag, startPoint x: 20, startPoint y: 106, endPoint x: 7, endPoint y: 117, distance: 17.0
click at [20, 107] on div "053404.pdf Pos. [PERSON_NAME] Einheit Artikelnummer / Artikelname Nettobetrag M…" at bounding box center [387, 201] width 774 height 403
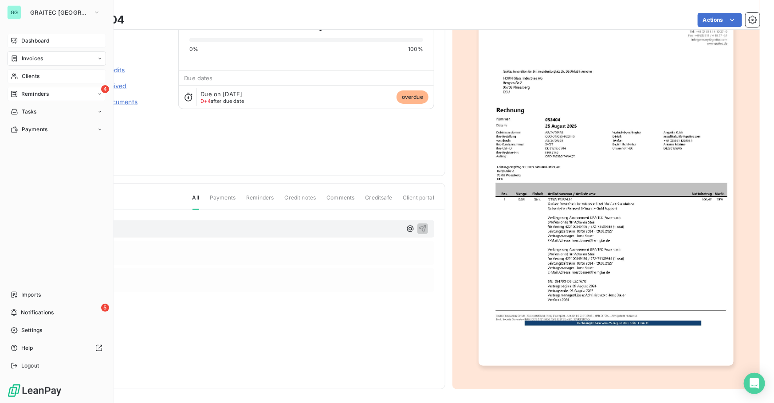
click at [28, 92] on span "Reminders" at bounding box center [35, 94] width 28 height 8
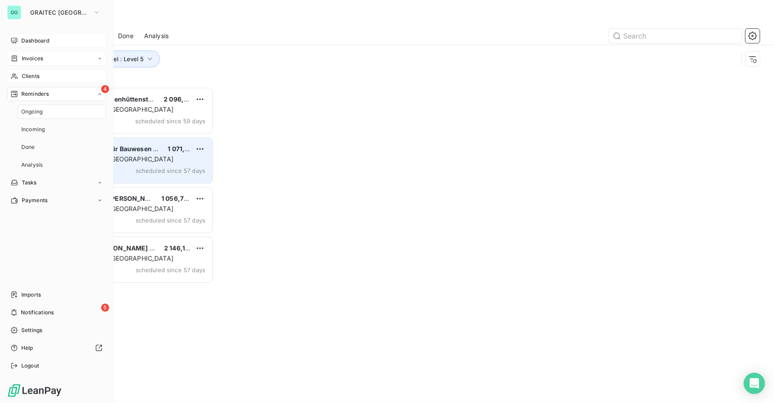
scroll to position [311, 165]
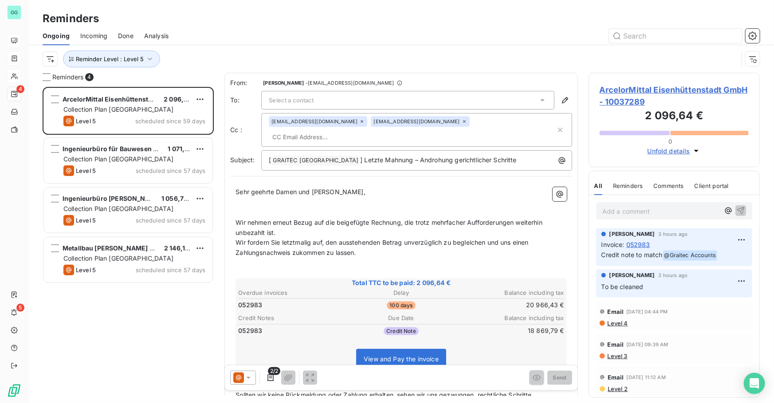
click at [94, 35] on span "Incoming" at bounding box center [93, 35] width 27 height 9
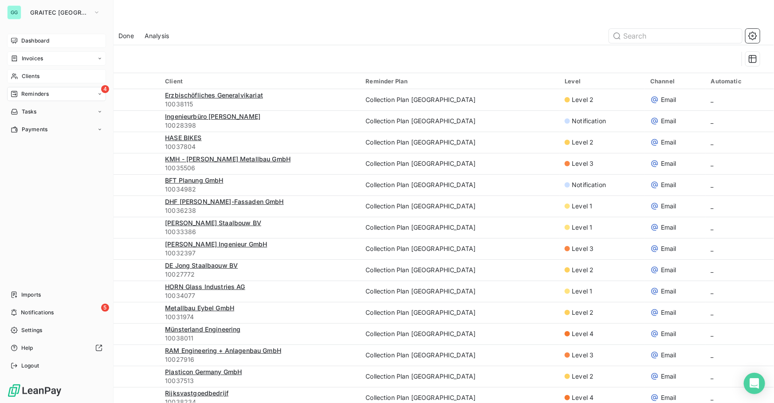
click at [42, 42] on span "Dashboard" at bounding box center [35, 41] width 28 height 8
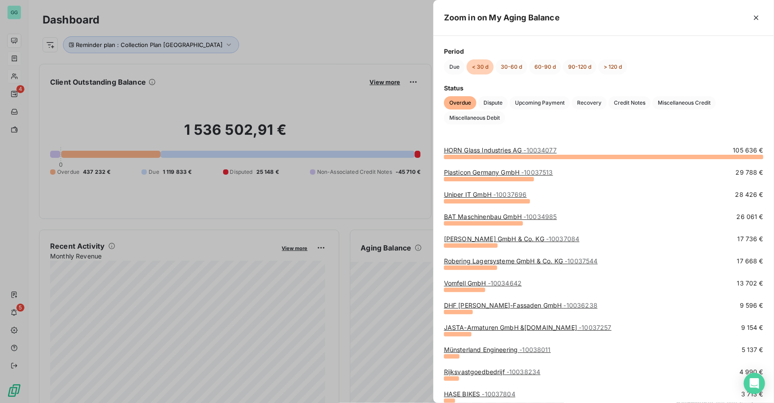
click at [491, 149] on link "HORN Glass Industries AG - 10034077" at bounding box center [500, 150] width 113 height 8
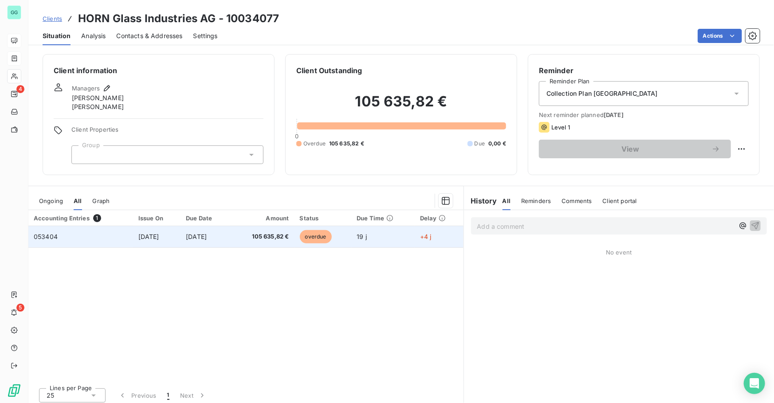
click at [230, 239] on td "[DATE]" at bounding box center [206, 236] width 50 height 21
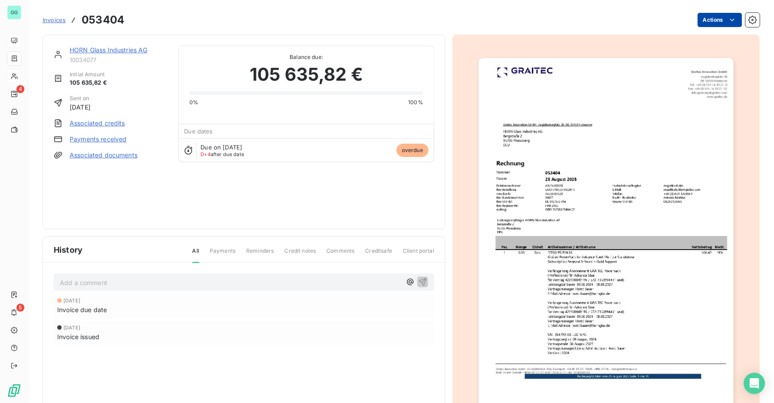
click at [710, 22] on html "GG 4 5 Invoices 053404 Actions HORN Glass Industries AG 10034077 Initial Amount…" at bounding box center [387, 201] width 774 height 403
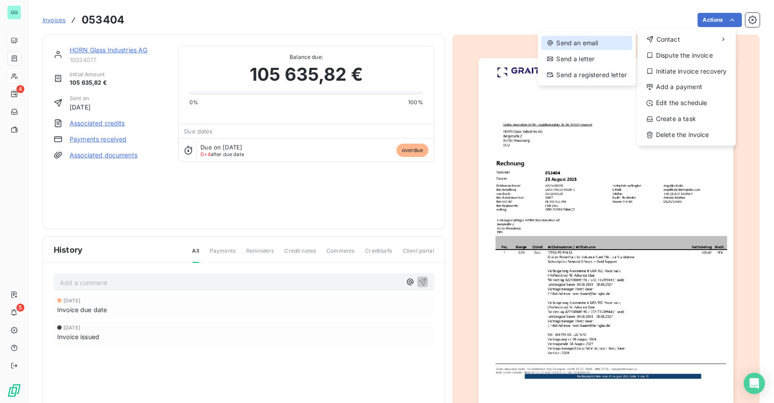
click at [579, 46] on div "Send an email" at bounding box center [587, 43] width 91 height 14
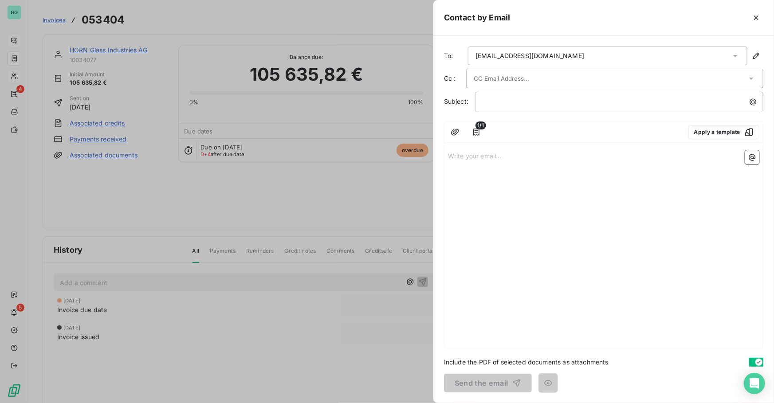
click at [660, 76] on div at bounding box center [610, 78] width 273 height 13
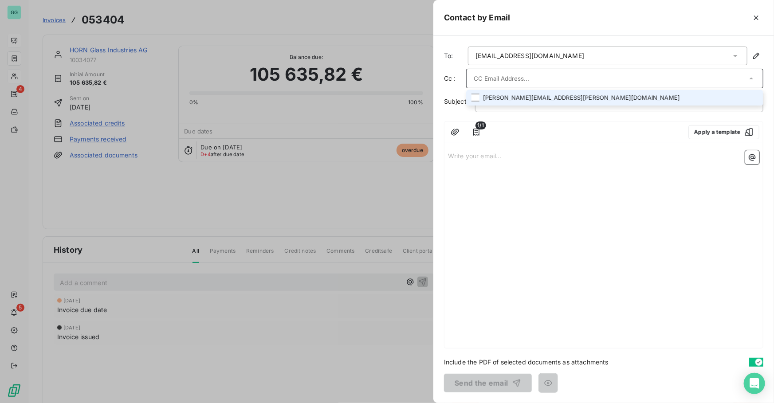
click at [484, 100] on li "[PERSON_NAME][EMAIL_ADDRESS][PERSON_NAME][DOMAIN_NAME]" at bounding box center [614, 98] width 297 height 16
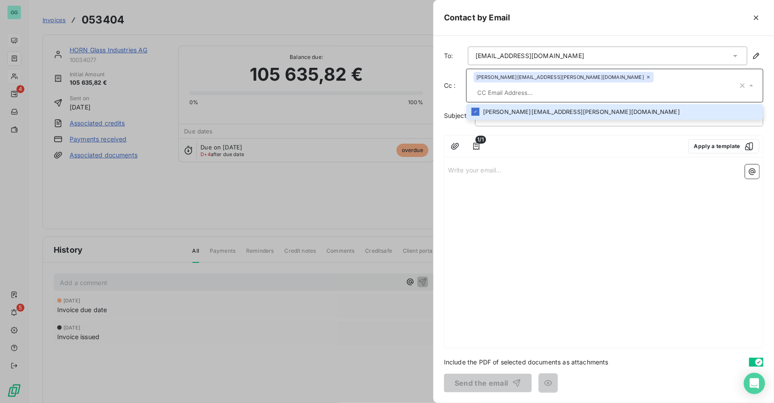
click at [670, 86] on input "text" at bounding box center [606, 92] width 264 height 13
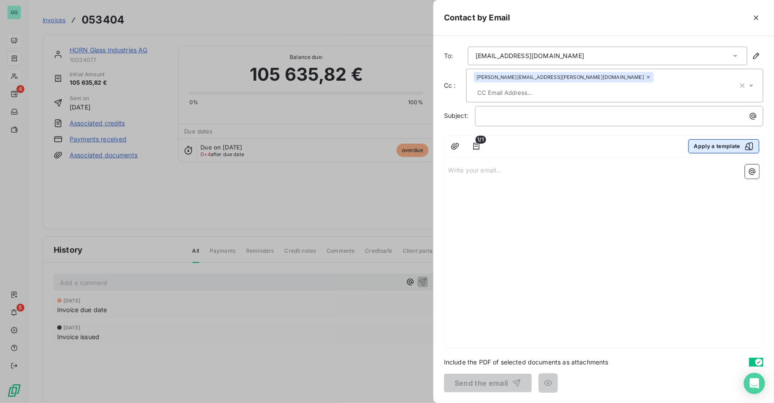
click at [719, 139] on button "Apply a template" at bounding box center [723, 146] width 71 height 14
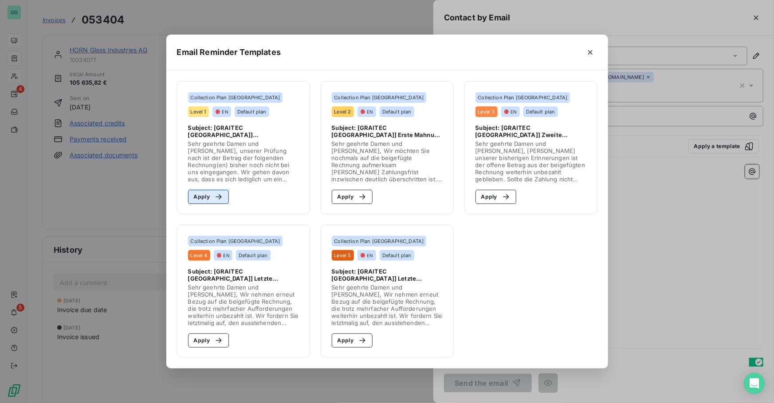
click at [199, 196] on button "Apply" at bounding box center [208, 197] width 41 height 14
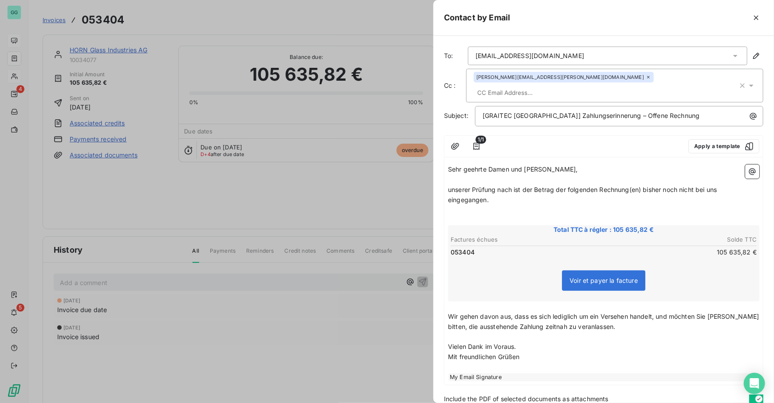
scroll to position [22, 0]
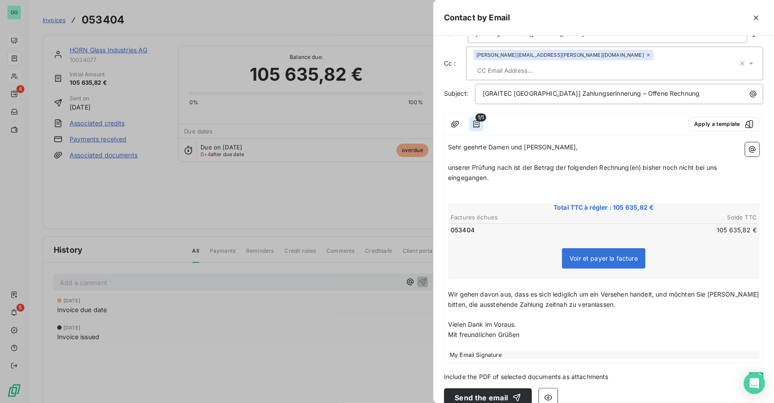
click at [479, 120] on icon "button" at bounding box center [476, 124] width 9 height 9
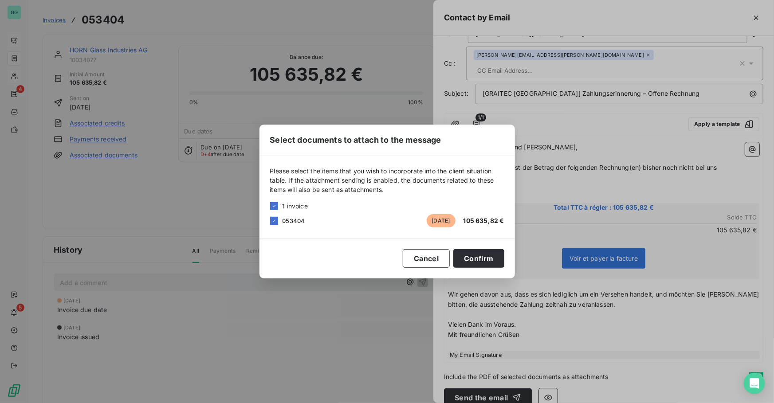
click at [584, 118] on div "Select documents to attach to the message Please select the items that you wish…" at bounding box center [387, 201] width 774 height 403
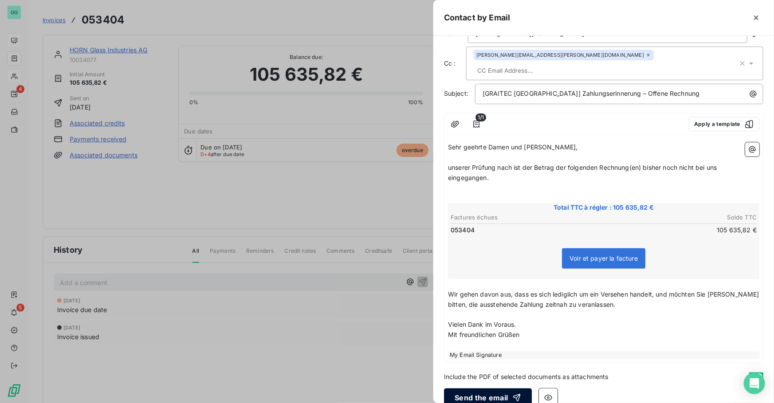
click at [492, 389] on button "Send the email" at bounding box center [488, 398] width 88 height 19
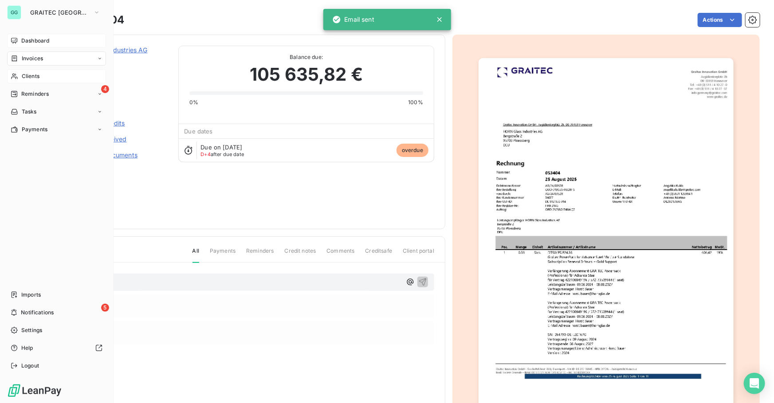
click at [43, 39] on span "Dashboard" at bounding box center [35, 41] width 28 height 8
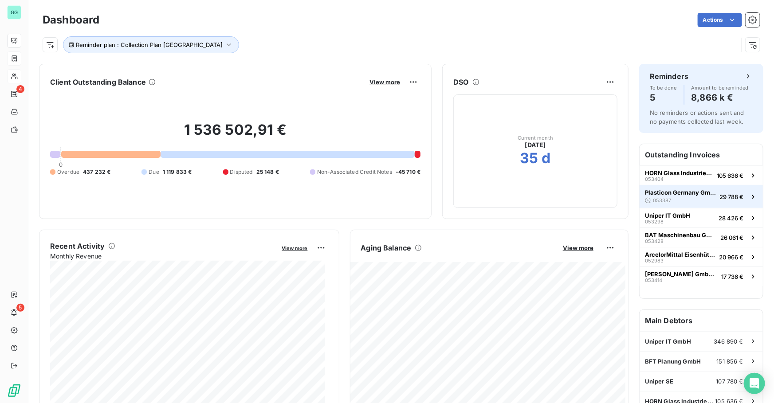
click at [664, 196] on div "053387" at bounding box center [658, 200] width 26 height 9
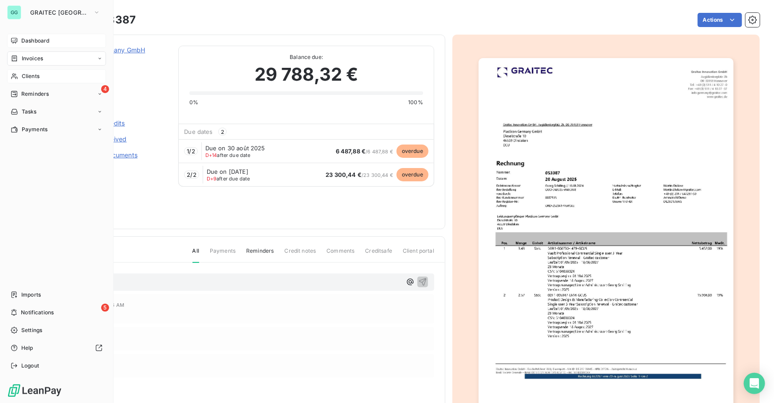
click at [43, 41] on span "Dashboard" at bounding box center [35, 41] width 28 height 8
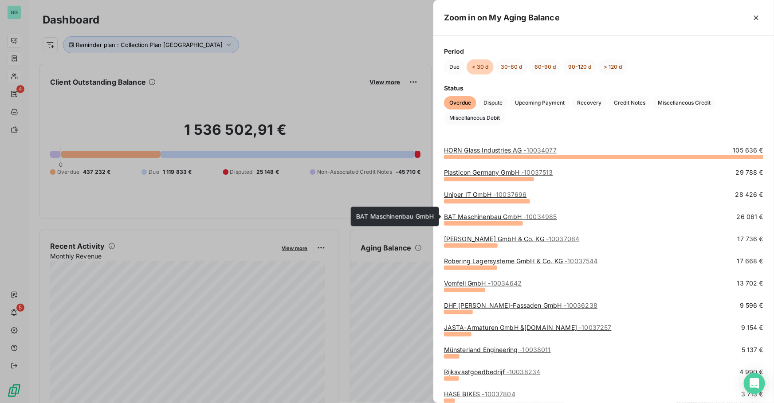
click at [461, 214] on link "BAT Maschinenbau GmbH - 10034985" at bounding box center [500, 217] width 113 height 8
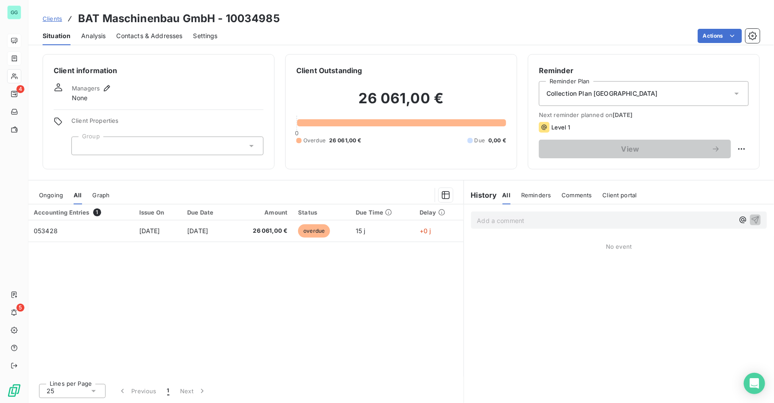
click at [154, 320] on div "Accounting Entries 1 Issue On Due Date Amount Status Due Time Delay 053428 [DAT…" at bounding box center [245, 291] width 435 height 172
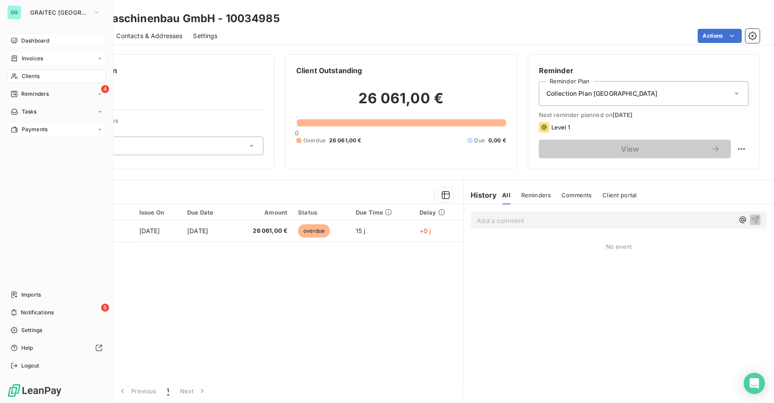
click at [40, 134] on div "Payments" at bounding box center [56, 129] width 99 height 14
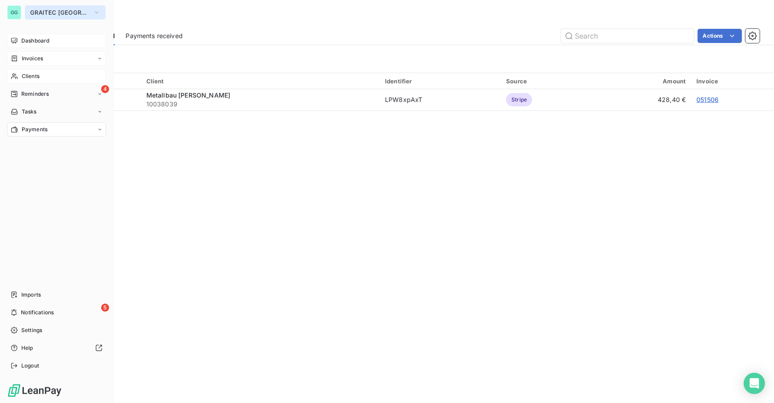
click at [54, 12] on span "GRAITEC [GEOGRAPHIC_DATA]" at bounding box center [59, 12] width 59 height 7
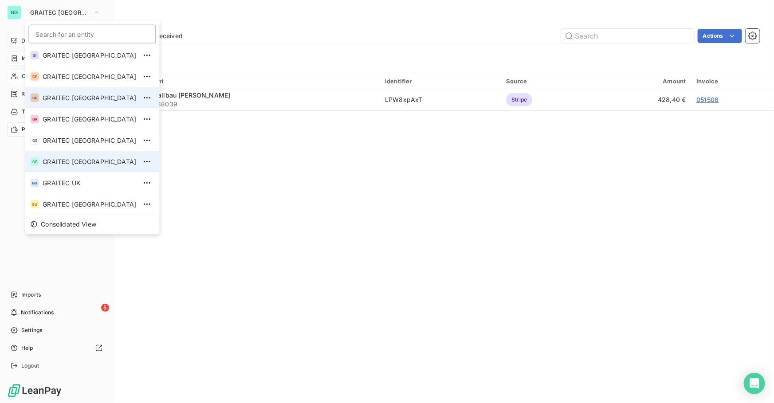
scroll to position [88, 0]
click at [64, 155] on li "GS GRAITEC [GEOGRAPHIC_DATA]" at bounding box center [92, 161] width 134 height 21
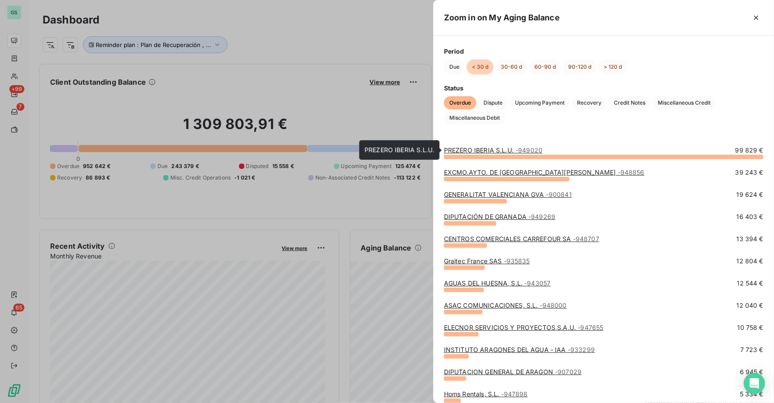
click at [460, 148] on link "PREZERO IBERIA S.L.U. - 949020" at bounding box center [493, 150] width 98 height 8
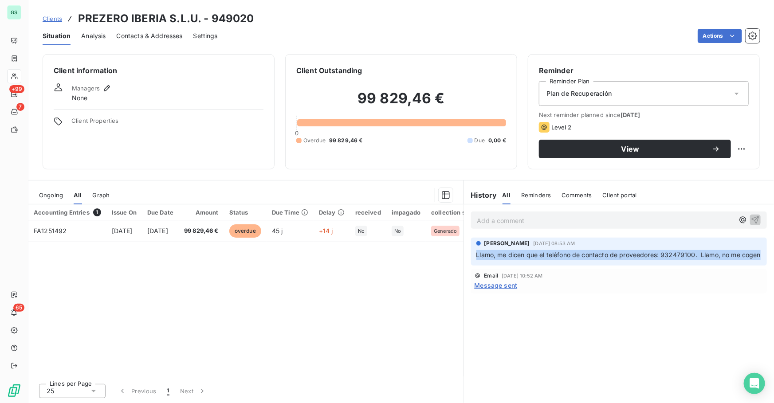
drag, startPoint x: 477, startPoint y: 254, endPoint x: 763, endPoint y: 258, distance: 286.1
click at [763, 258] on div "[PERSON_NAME] [DATE] 08:53 AM Llamo, me dicen que el teléfono de contacto de pr…" at bounding box center [619, 252] width 296 height 28
click at [506, 283] on span "Message sent" at bounding box center [496, 285] width 43 height 9
click at [157, 36] on span "Contacts & Addresses" at bounding box center [150, 35] width 66 height 9
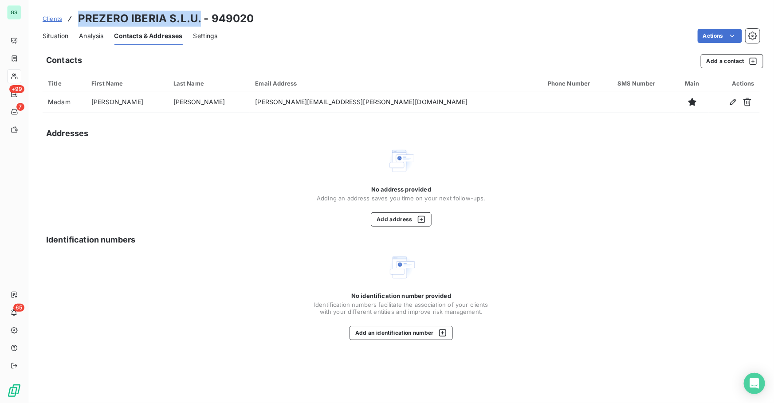
drag, startPoint x: 80, startPoint y: 16, endPoint x: 197, endPoint y: 19, distance: 116.7
click at [197, 19] on h3 "PREZERO IBERIA S.L.U. - 949020" at bounding box center [166, 19] width 176 height 16
click at [720, 58] on button "Add a contact" at bounding box center [732, 61] width 63 height 14
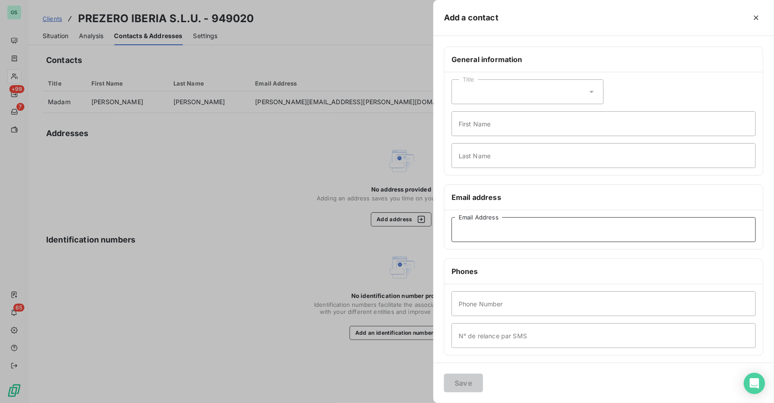
click at [475, 241] on input "Email Address" at bounding box center [604, 229] width 304 height 25
paste input "[EMAIL_ADDRESS][DOMAIN_NAME]"
type input "[EMAIL_ADDRESS][DOMAIN_NAME]"
drag, startPoint x: 466, startPoint y: 385, endPoint x: 461, endPoint y: 384, distance: 4.8
click at [465, 385] on button "Save" at bounding box center [463, 383] width 39 height 19
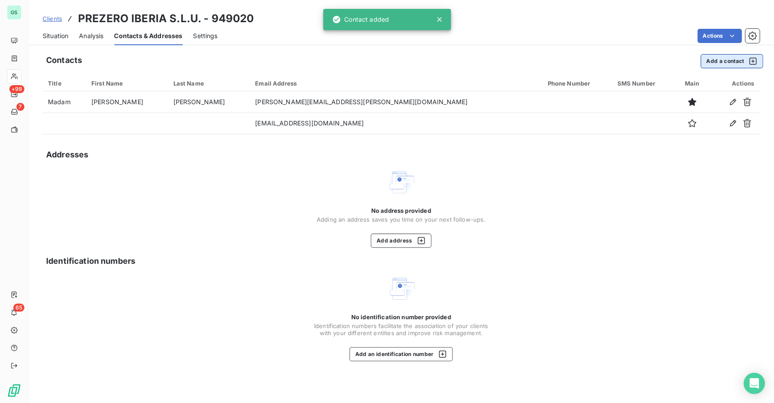
click at [716, 60] on button "Add a contact" at bounding box center [732, 61] width 63 height 14
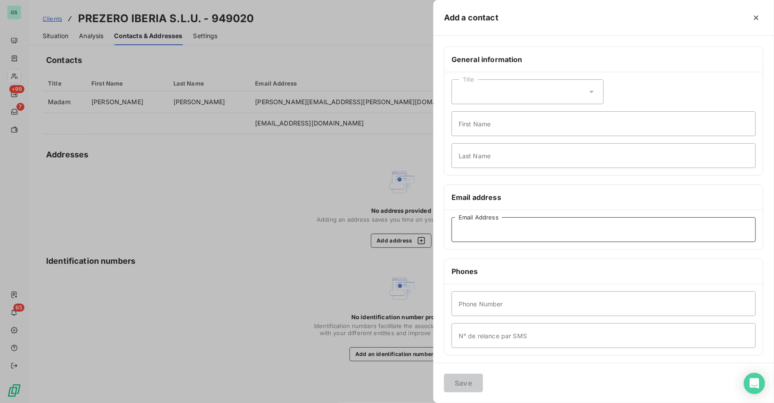
click at [481, 228] on input "Email Address" at bounding box center [604, 229] width 304 height 25
paste input "[PERSON_NAME][EMAIL_ADDRESS][PERSON_NAME][DOMAIN_NAME]"
type input "[PERSON_NAME][EMAIL_ADDRESS][PERSON_NAME][DOMAIN_NAME]"
click at [462, 390] on button "Save" at bounding box center [463, 383] width 39 height 19
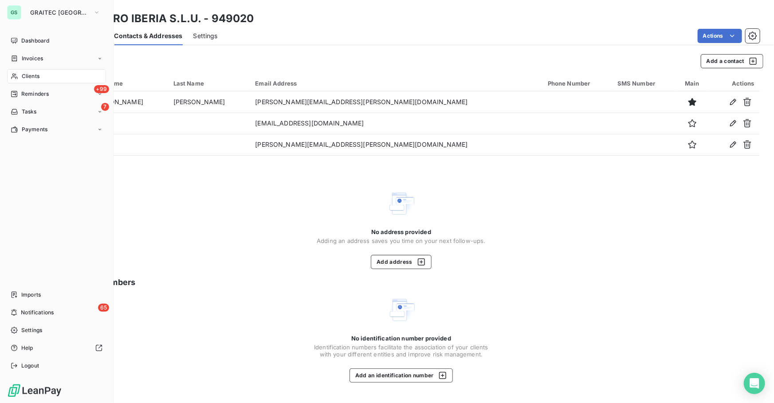
click at [42, 78] on div "Clients" at bounding box center [56, 76] width 99 height 14
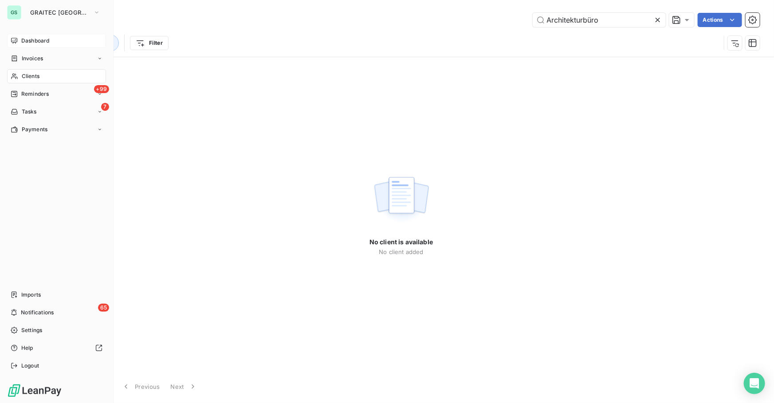
click at [47, 43] on span "Dashboard" at bounding box center [35, 41] width 28 height 8
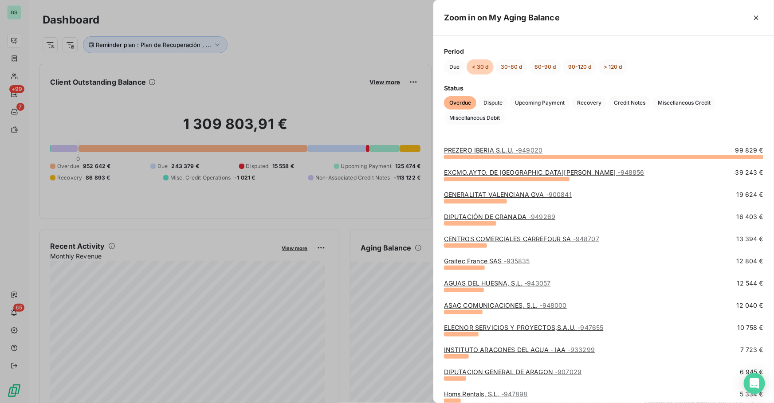
click at [488, 149] on link "PREZERO IBERIA S.L.U. - 949020" at bounding box center [493, 150] width 98 height 8
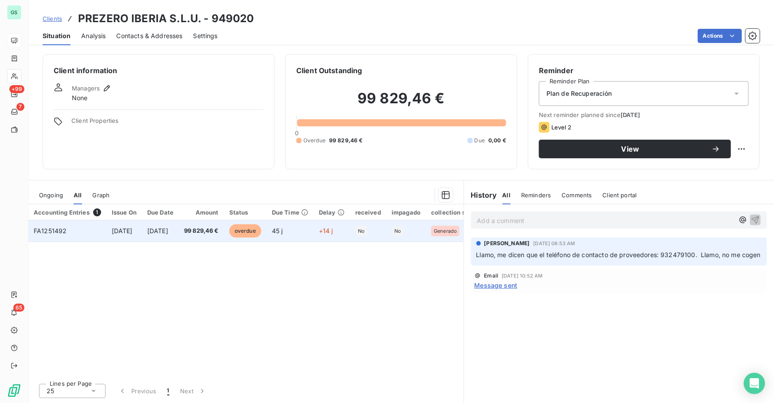
click at [168, 234] on span "[DATE]" at bounding box center [157, 231] width 21 height 8
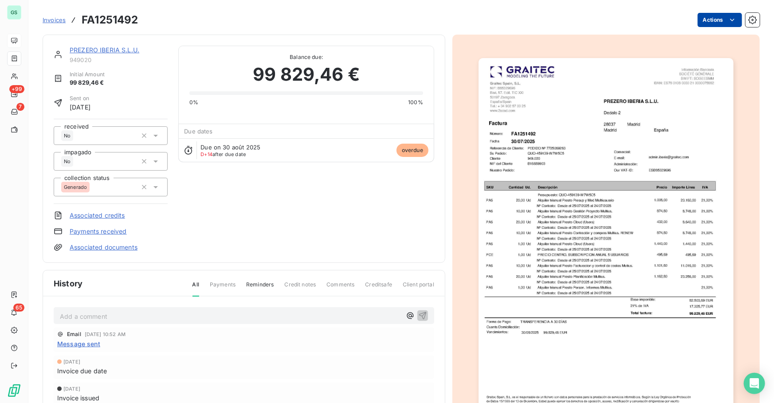
click at [721, 22] on html "GS +99 7 65 Invoices FA1251492 Actions PREZERO IBERIA S.L.U. 949020 Initial Amo…" at bounding box center [387, 201] width 774 height 403
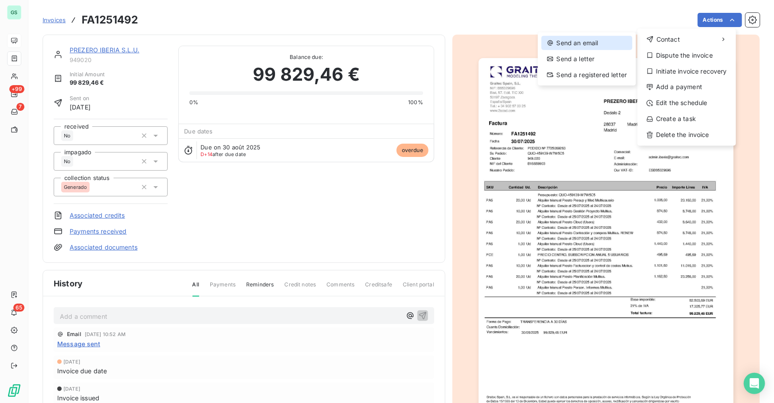
click at [590, 40] on div "Send an email" at bounding box center [587, 43] width 91 height 14
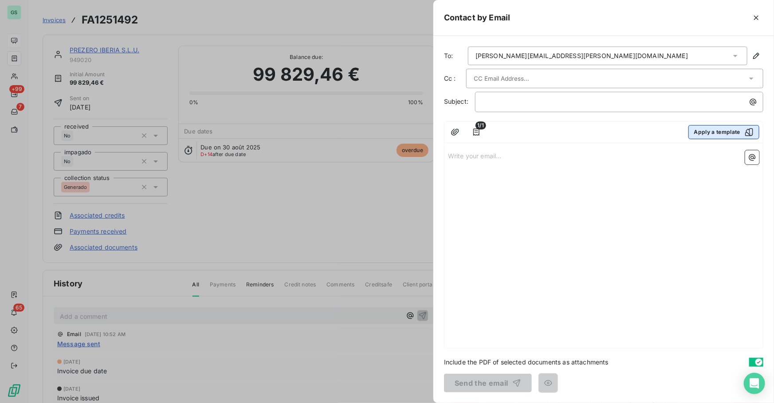
click at [736, 128] on button "Apply a template" at bounding box center [723, 132] width 71 height 14
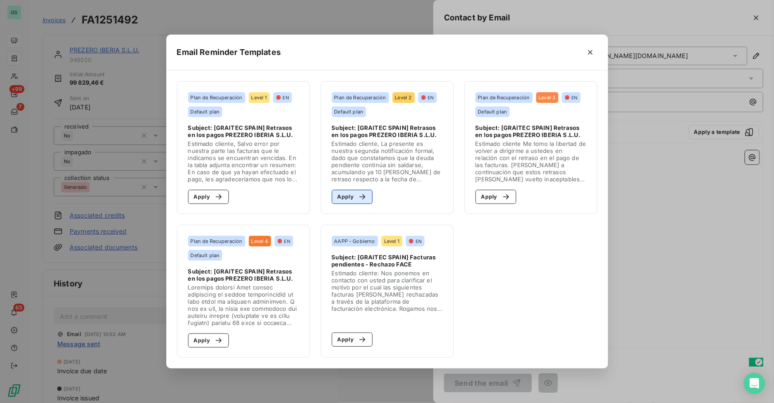
click at [350, 197] on button "Apply" at bounding box center [352, 197] width 41 height 14
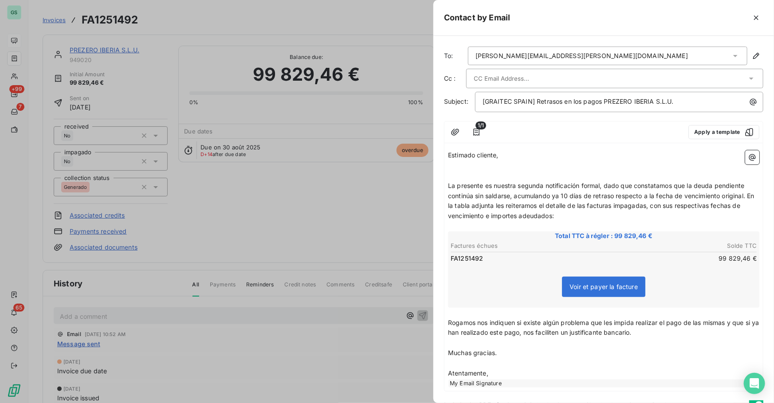
click at [671, 78] on div at bounding box center [610, 78] width 273 height 13
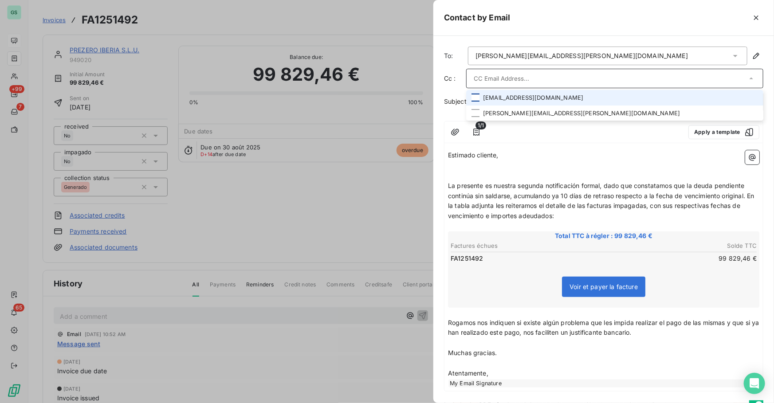
click at [479, 100] on div at bounding box center [476, 98] width 8 height 8
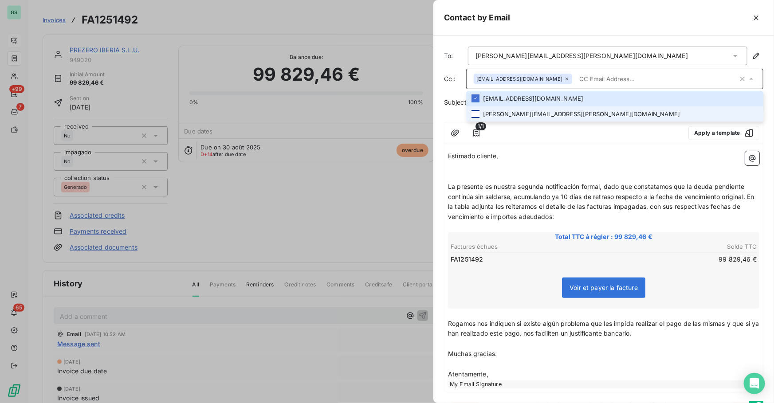
click at [479, 113] on div at bounding box center [476, 114] width 8 height 8
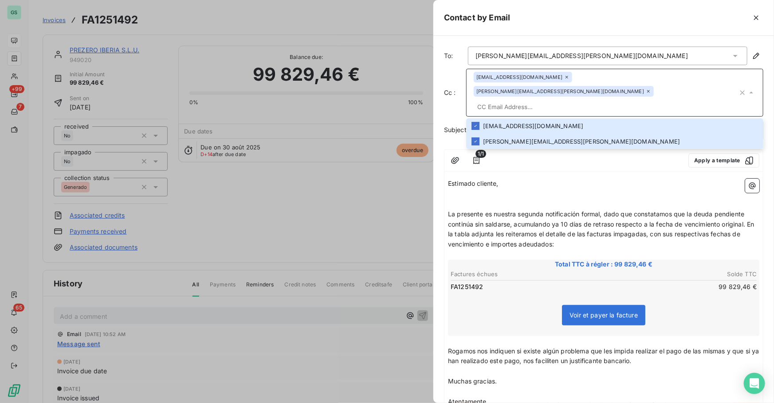
click at [645, 19] on div at bounding box center [636, 18] width 253 height 14
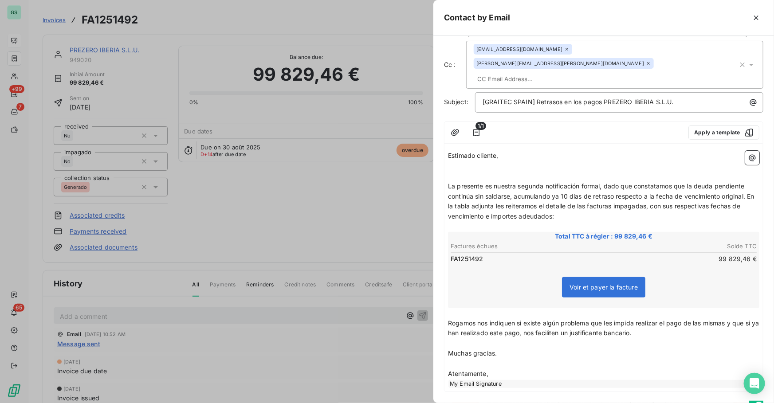
scroll to position [43, 0]
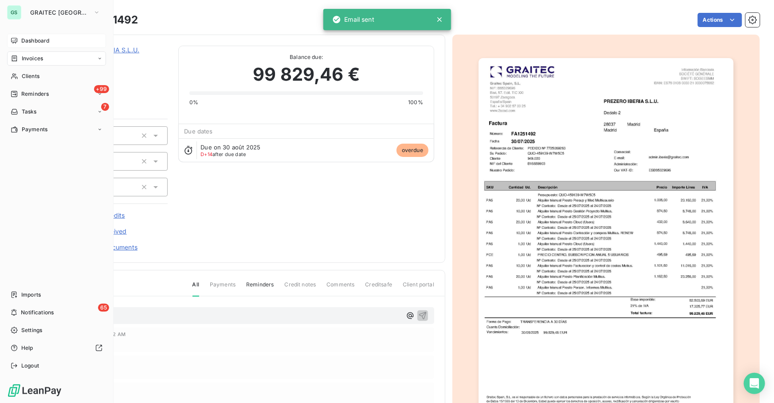
click at [34, 40] on span "Dashboard" at bounding box center [35, 41] width 28 height 8
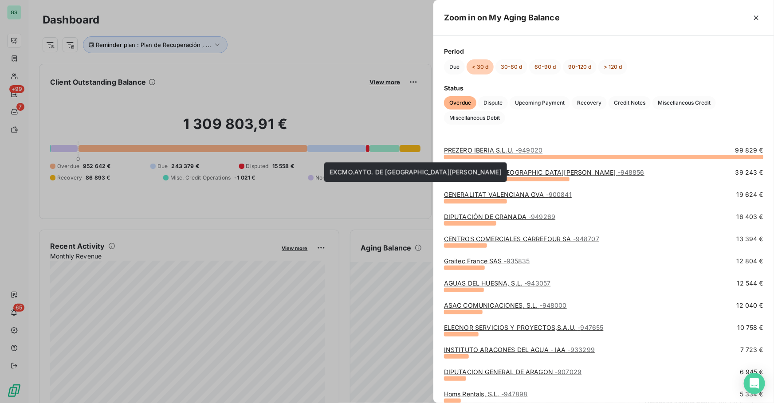
click at [474, 172] on link "EXCMO.AYTO. DE [GEOGRAPHIC_DATA][PERSON_NAME] - 948856" at bounding box center [544, 173] width 201 height 8
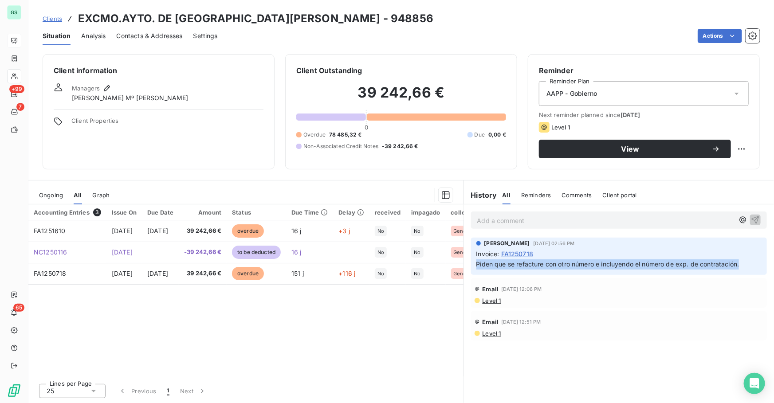
drag, startPoint x: 743, startPoint y: 266, endPoint x: 475, endPoint y: 266, distance: 267.9
click at [475, 266] on div "[PERSON_NAME] [DATE] 02:56 PM Invoice : FA1250718 Piden que se refacture con ot…" at bounding box center [619, 256] width 296 height 37
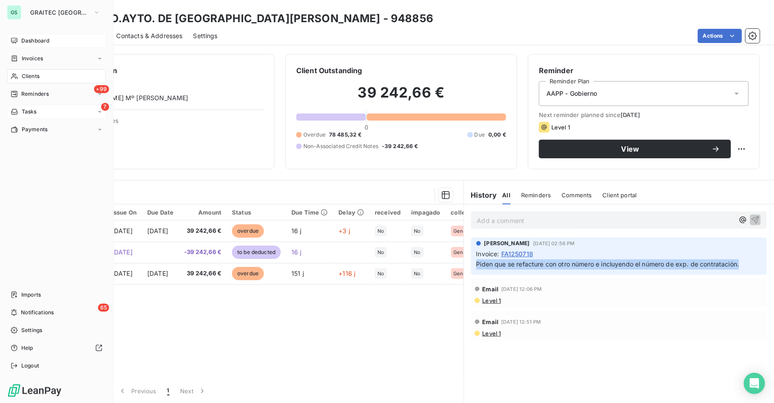
drag, startPoint x: 40, startPoint y: 97, endPoint x: 62, endPoint y: 107, distance: 24.0
click at [40, 97] on span "Reminders" at bounding box center [35, 94] width 28 height 8
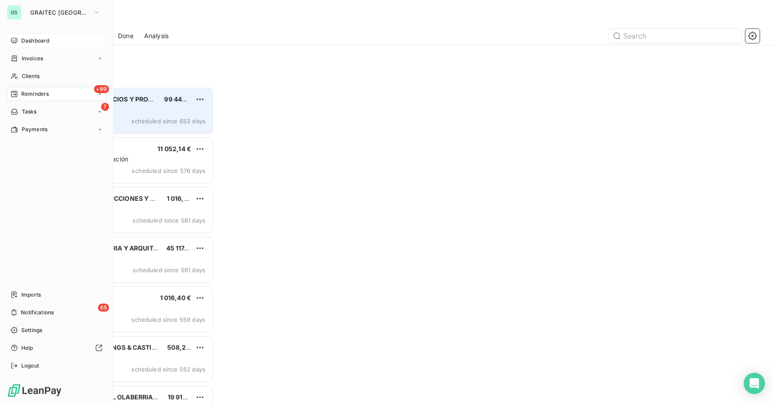
scroll to position [311, 165]
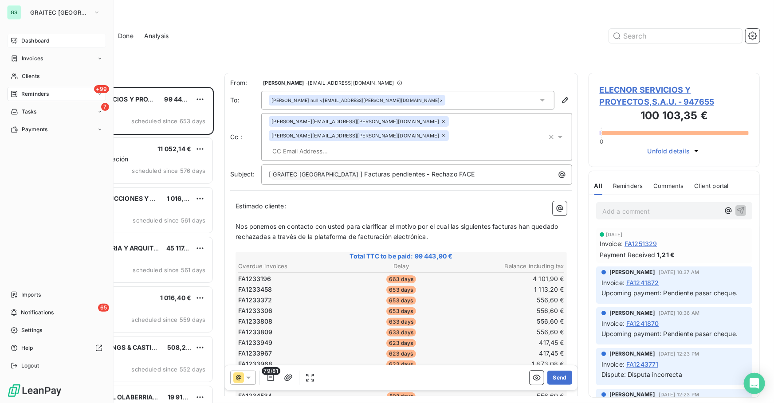
click at [35, 39] on span "Dashboard" at bounding box center [35, 41] width 28 height 8
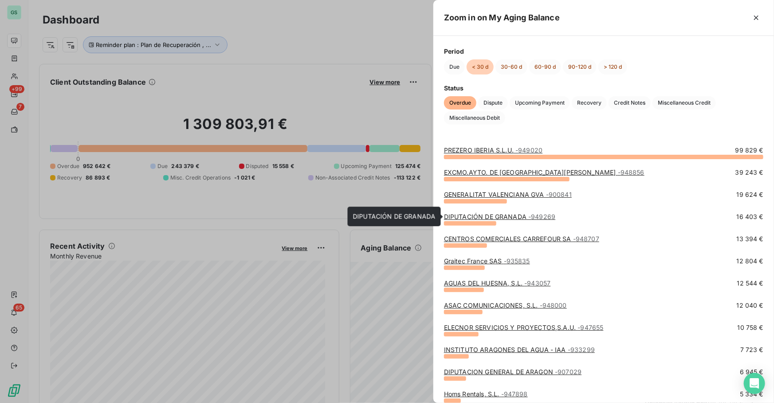
click at [469, 216] on link "DIPUTACIÓN DE GRANADA - 949269" at bounding box center [499, 217] width 111 height 8
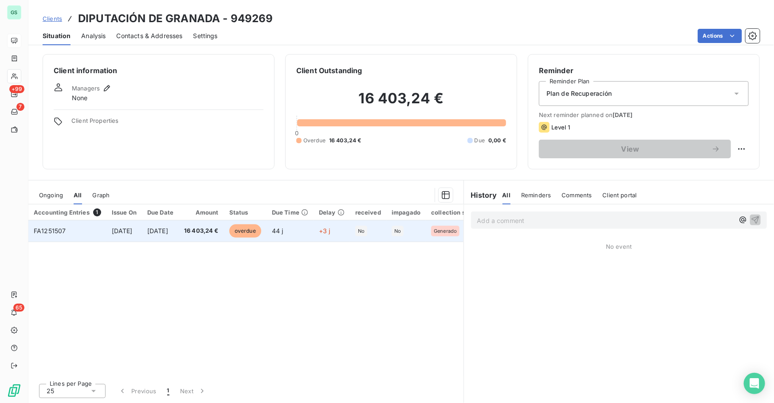
click at [178, 236] on td "[DATE]" at bounding box center [160, 230] width 37 height 21
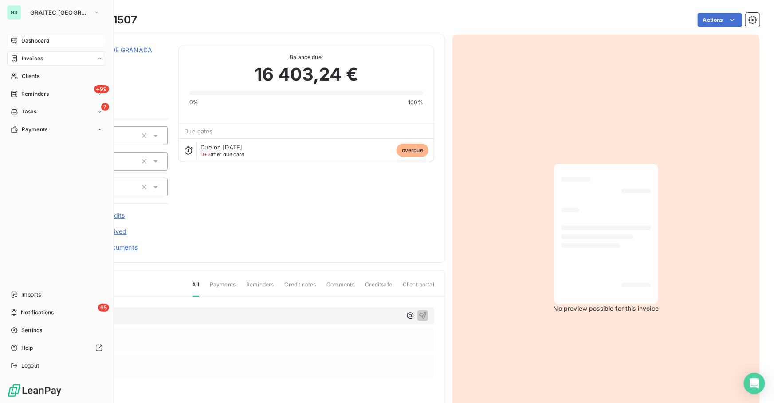
click at [47, 44] on span "Dashboard" at bounding box center [35, 41] width 28 height 8
